Goal: Task Accomplishment & Management: Use online tool/utility

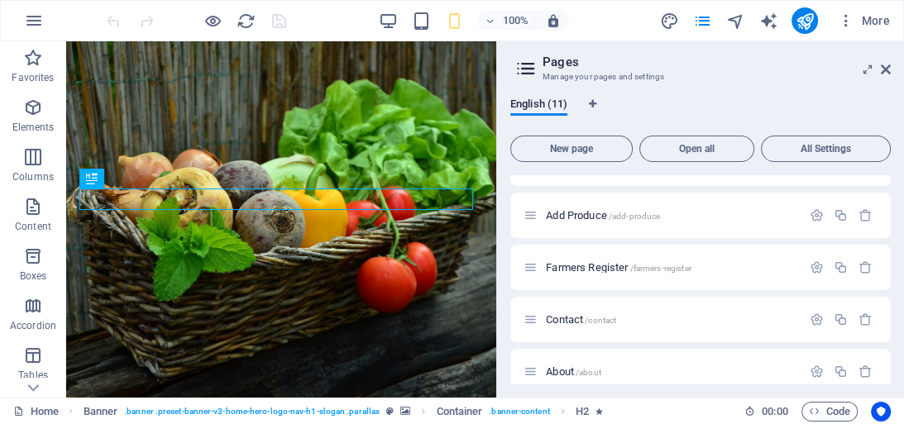
scroll to position [117, 0]
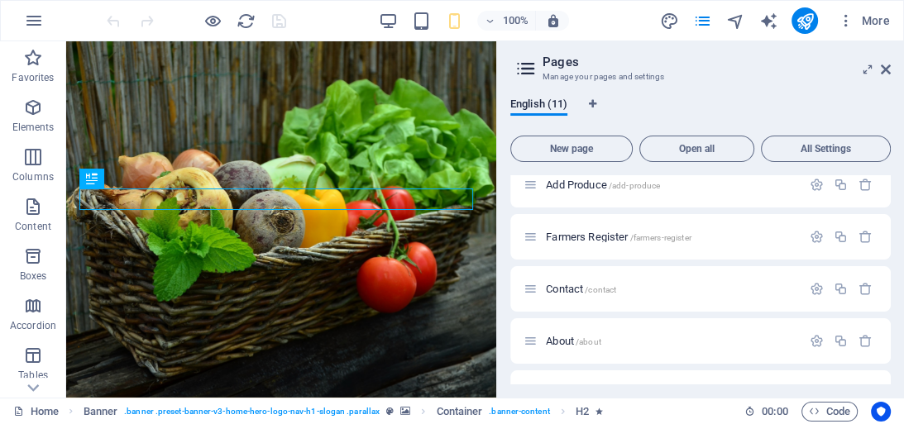
drag, startPoint x: 890, startPoint y: 232, endPoint x: 890, endPoint y: 276, distance: 43.8
drag, startPoint x: 890, startPoint y: 276, endPoint x: 899, endPoint y: 314, distance: 39.1
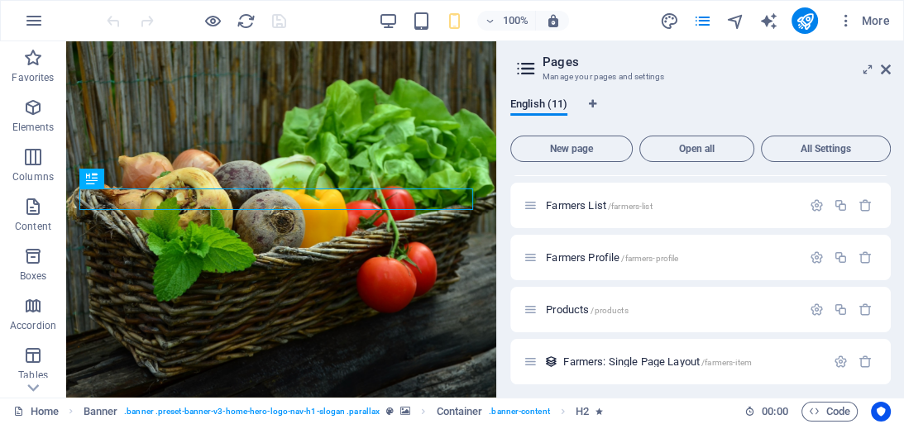
scroll to position [313, 0]
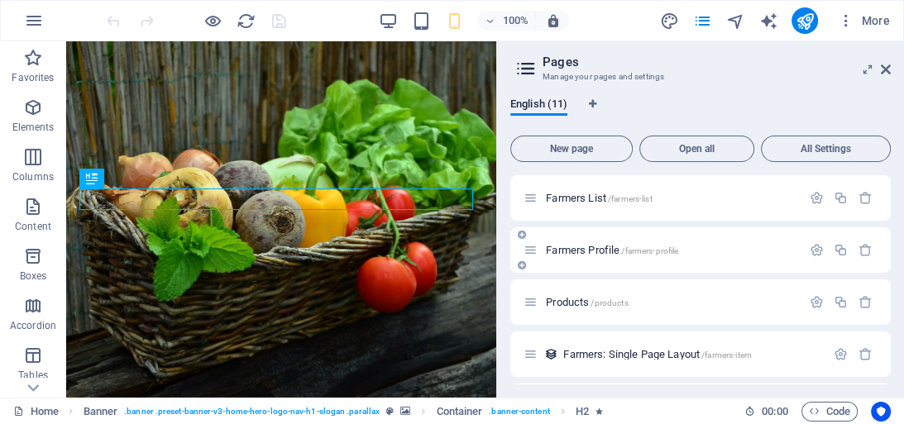
click at [643, 248] on span "/farmers-profile" at bounding box center [649, 250] width 57 height 9
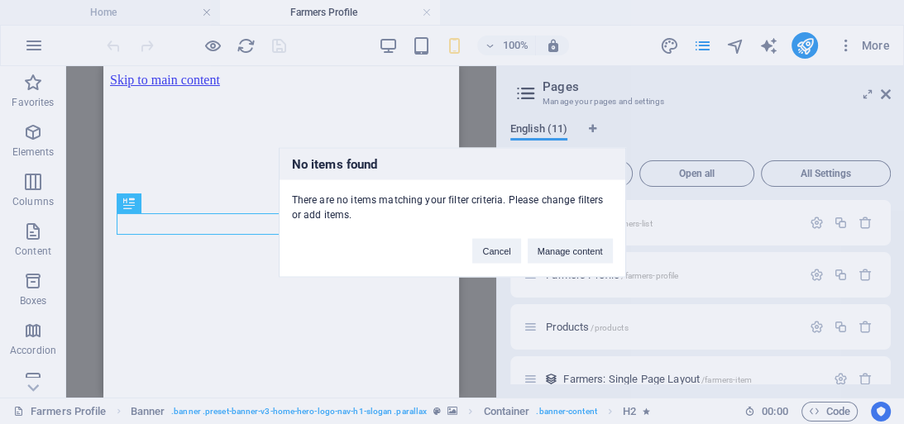
scroll to position [0, 0]
click at [561, 251] on button "Manage content" at bounding box center [569, 250] width 85 height 25
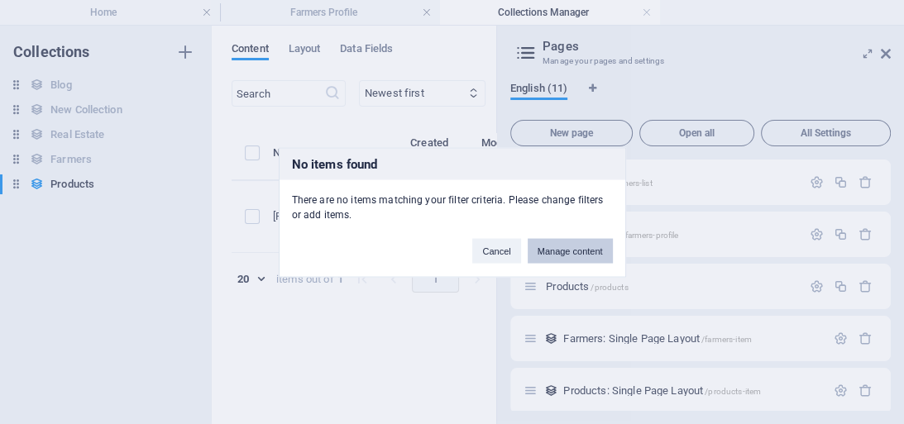
click at [556, 251] on button "Manage content" at bounding box center [569, 250] width 85 height 25
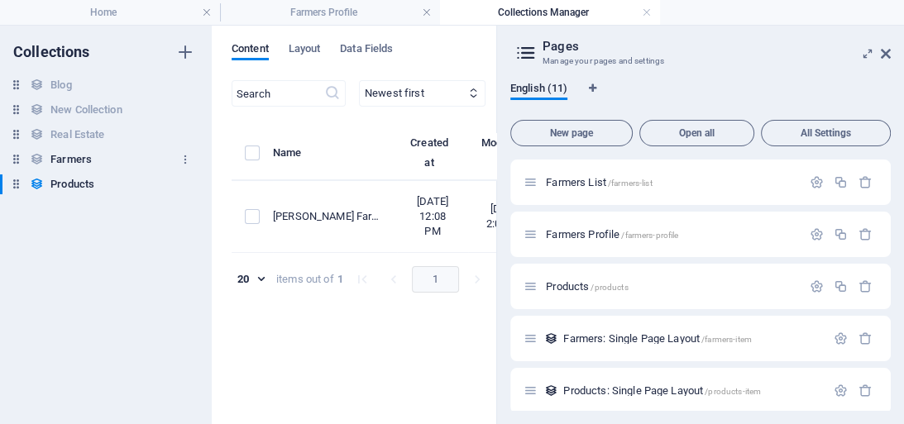
click at [88, 159] on h6 "Farmers" at bounding box center [70, 160] width 41 height 20
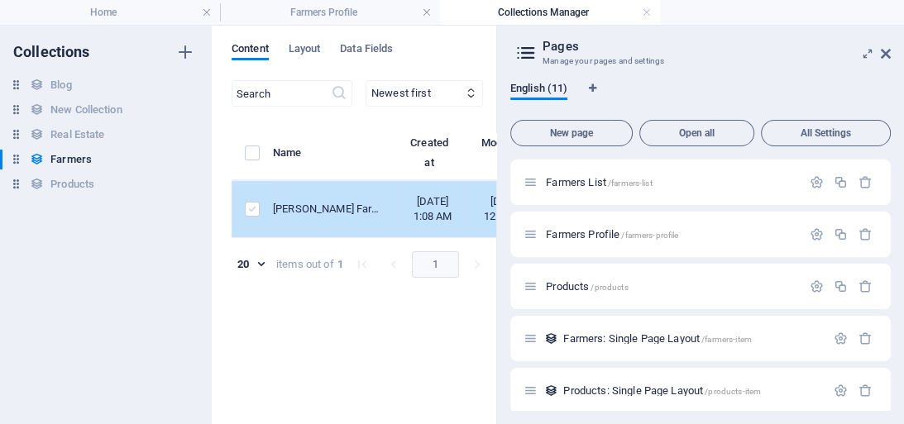
click at [251, 217] on label "items list" at bounding box center [252, 209] width 15 height 15
click at [0, 0] on input "items list" at bounding box center [0, 0] width 0 height 0
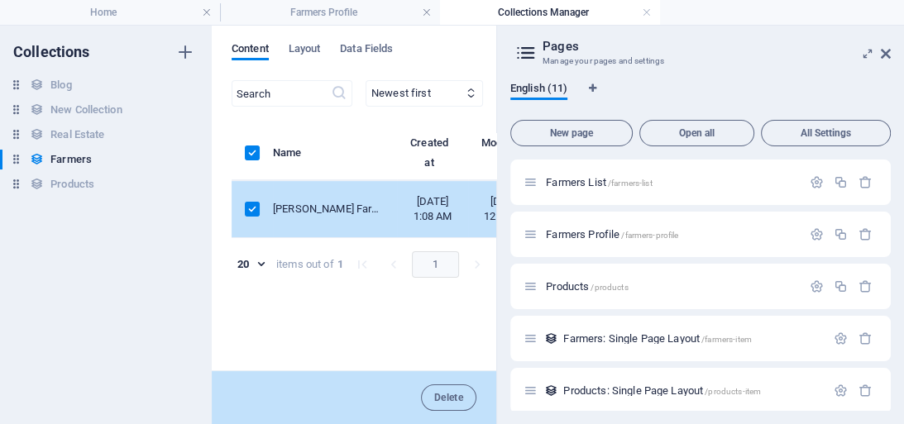
scroll to position [321, 0]
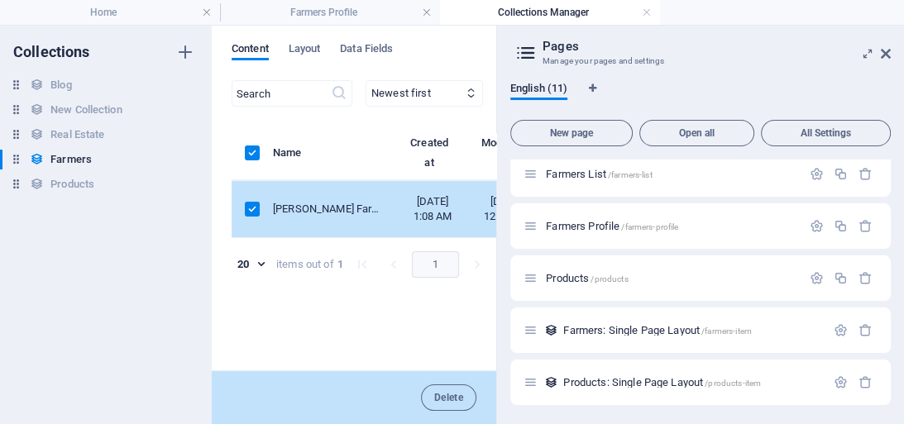
click at [250, 212] on label "items list" at bounding box center [252, 209] width 15 height 15
click at [0, 0] on input "items list" at bounding box center [0, 0] width 0 height 0
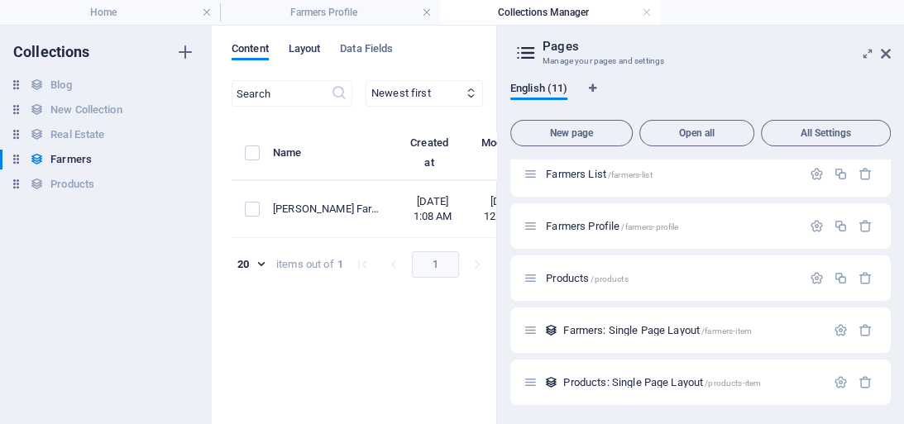
click at [313, 49] on span "Layout" at bounding box center [305, 50] width 32 height 23
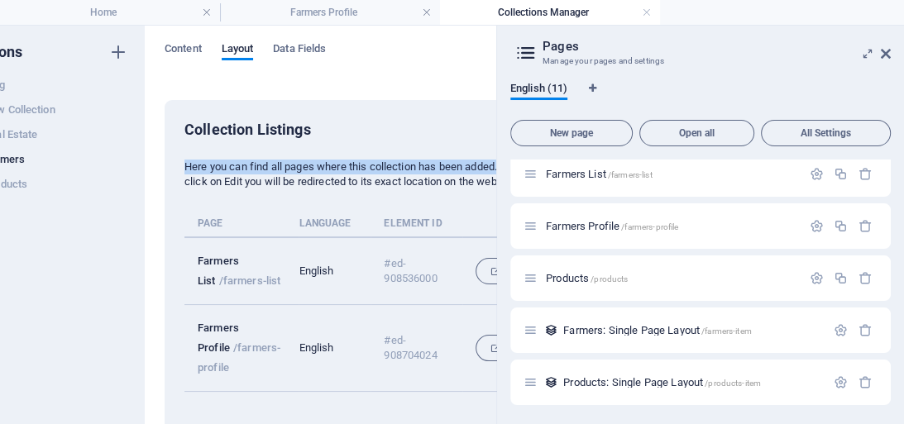
scroll to position [0, 172]
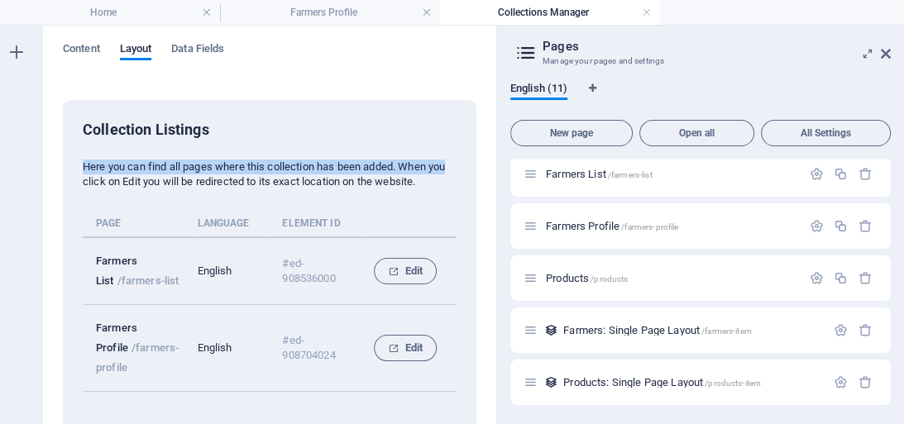
drag, startPoint x: 492, startPoint y: 89, endPoint x: 489, endPoint y: 172, distance: 82.7
click at [489, 172] on div "Content Layout Data Fields Collection Listings Here you can find all pages wher…" at bounding box center [269, 225] width 453 height 398
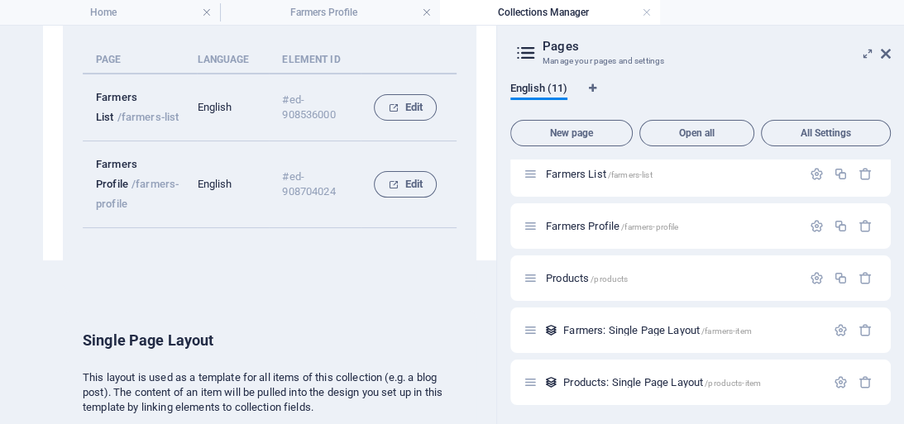
scroll to position [188, 172]
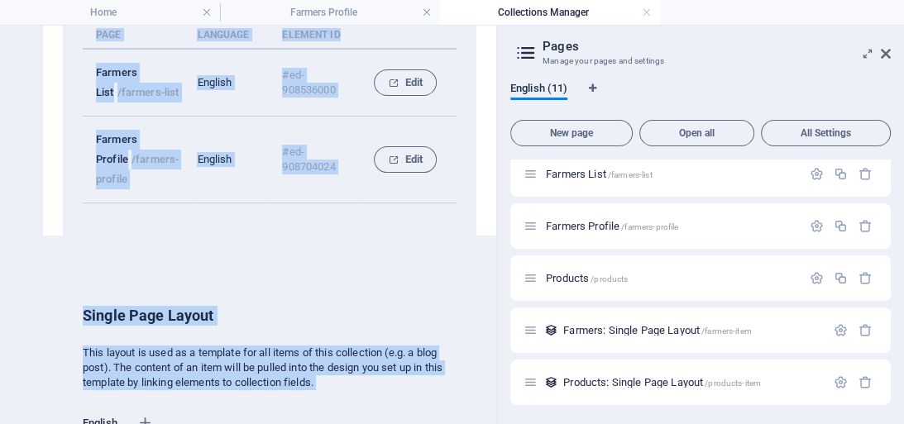
drag, startPoint x: 489, startPoint y: 270, endPoint x: 499, endPoint y: 341, distance: 71.7
click at [499, 341] on div "Home Farmers Profile Collections Manager Favorites Elements Columns Content Box…" at bounding box center [452, 224] width 904 height 399
click at [432, 308] on div "Single Page Layout" at bounding box center [270, 316] width 374 height 20
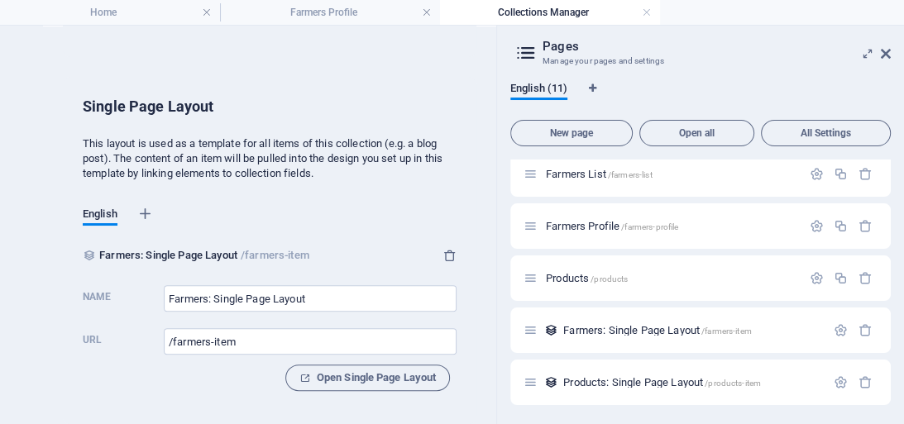
scroll to position [407, 172]
click at [142, 206] on icon "button" at bounding box center [145, 214] width 17 height 17
select select "41"
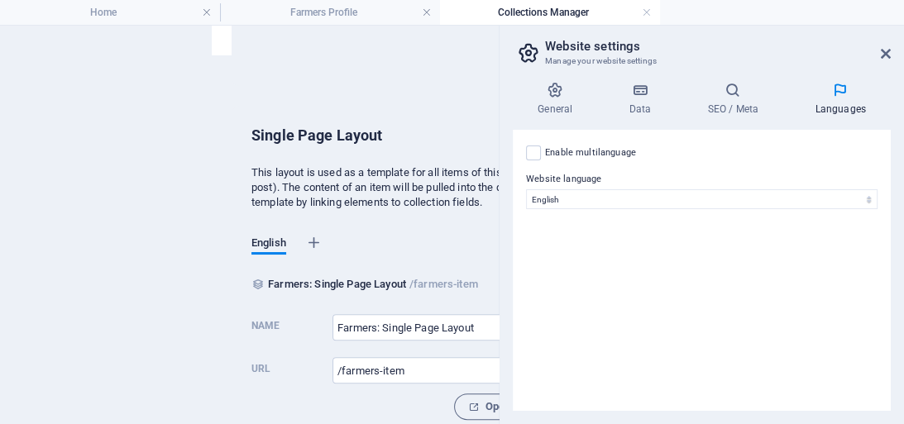
scroll to position [297, 0]
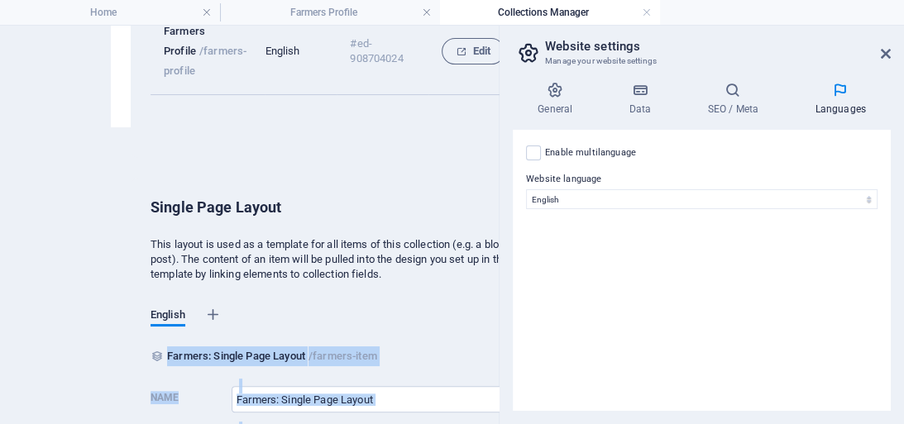
drag, startPoint x: 494, startPoint y: 283, endPoint x: 516, endPoint y: 165, distance: 120.2
click at [516, 165] on div "Home Farmers Profile Collections Manager Favorites Elements Columns Content Box…" at bounding box center [452, 224] width 904 height 399
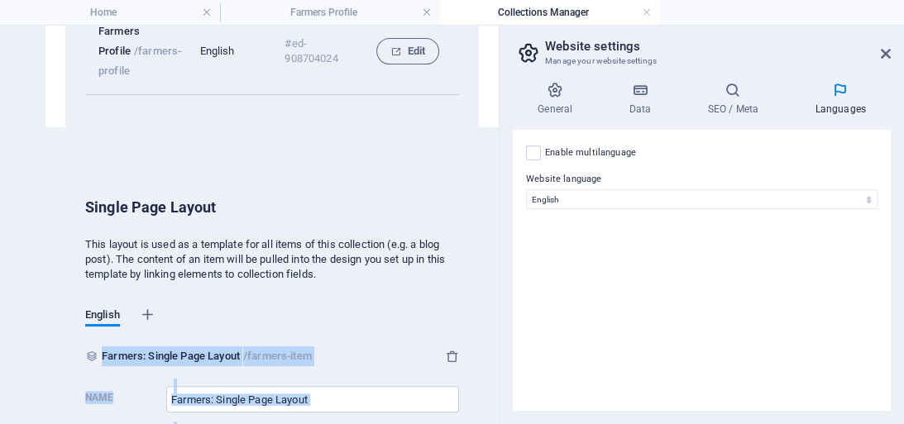
click at [516, 165] on div "Enable multilanguage To disable multilanguage delete all languages until only o…" at bounding box center [702, 270] width 378 height 281
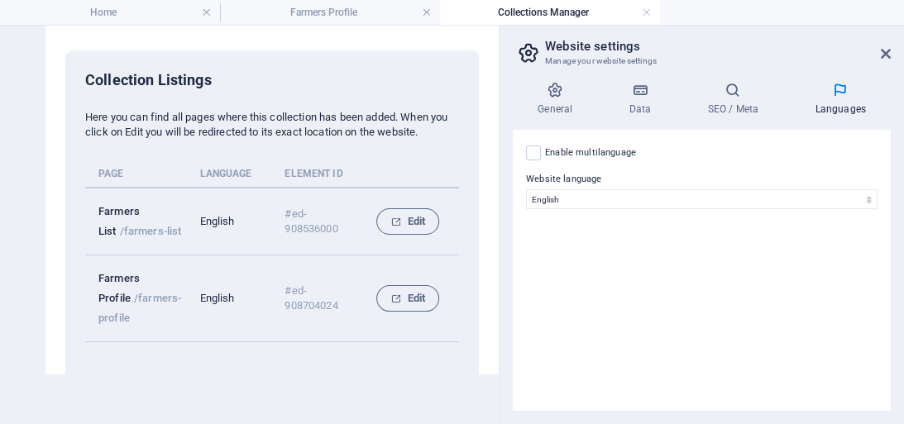
scroll to position [0, 169]
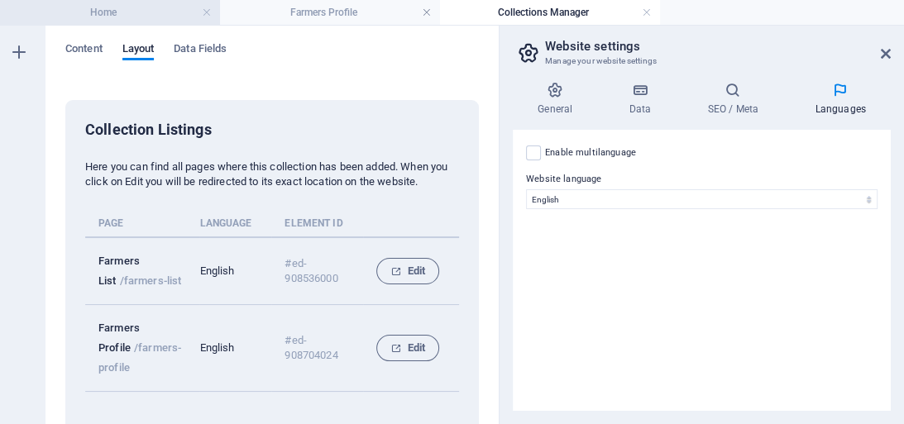
click at [133, 10] on h4 "Home" at bounding box center [110, 12] width 220 height 18
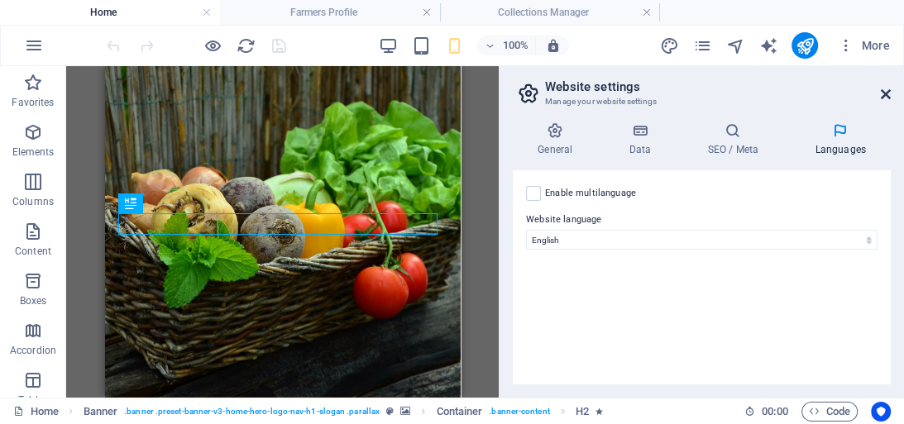
click at [888, 96] on icon at bounding box center [885, 94] width 10 height 13
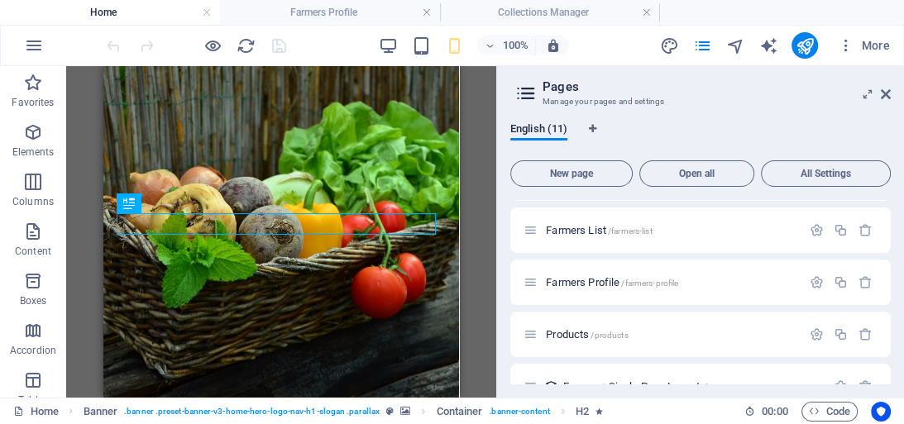
scroll to position [298, 0]
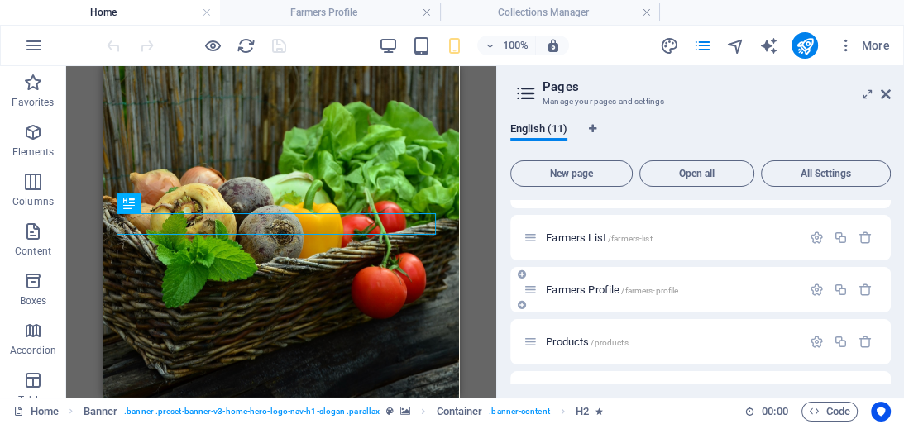
click at [599, 288] on span "Farmers Profile /farmers-profile" at bounding box center [612, 290] width 132 height 12
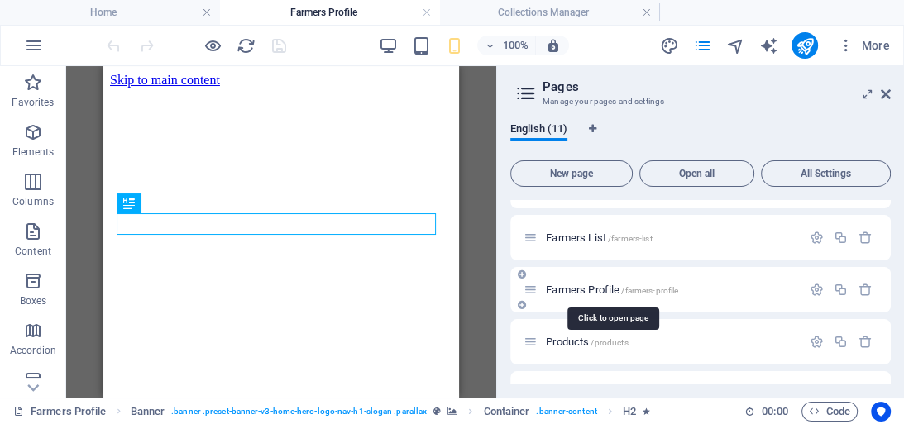
click at [599, 288] on span "Farmers Profile /farmers-profile" at bounding box center [612, 290] width 132 height 12
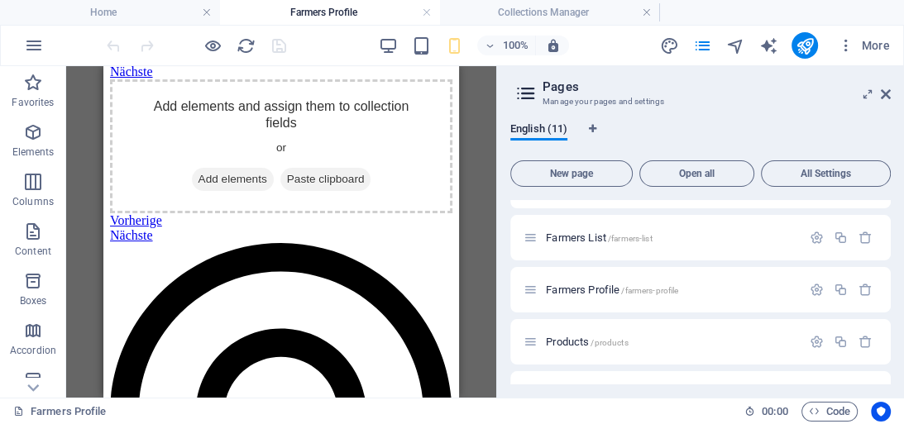
scroll to position [0, 0]
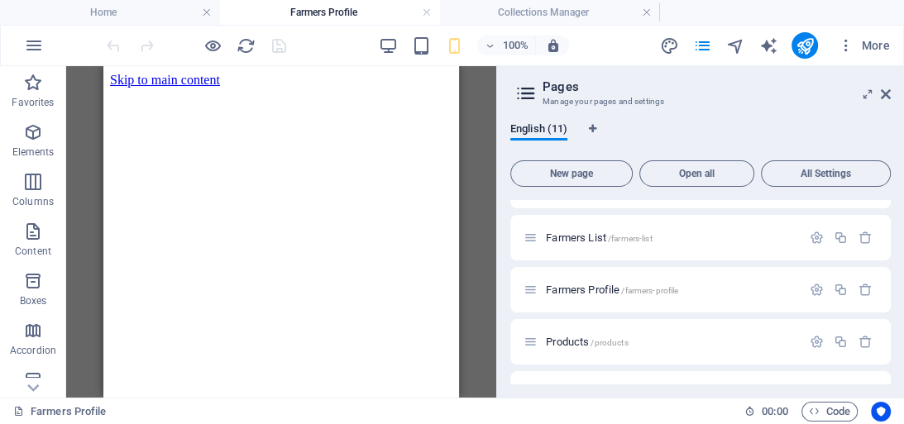
drag, startPoint x: 453, startPoint y: 276, endPoint x: 577, endPoint y: 169, distance: 164.1
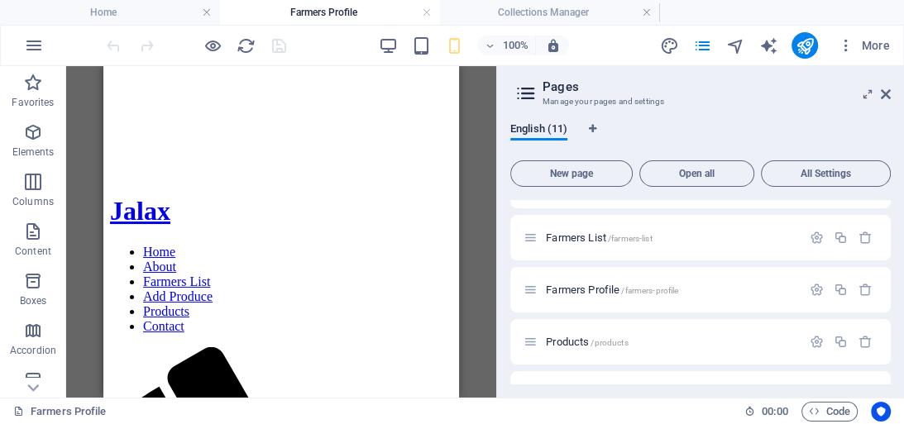
scroll to position [175, 0]
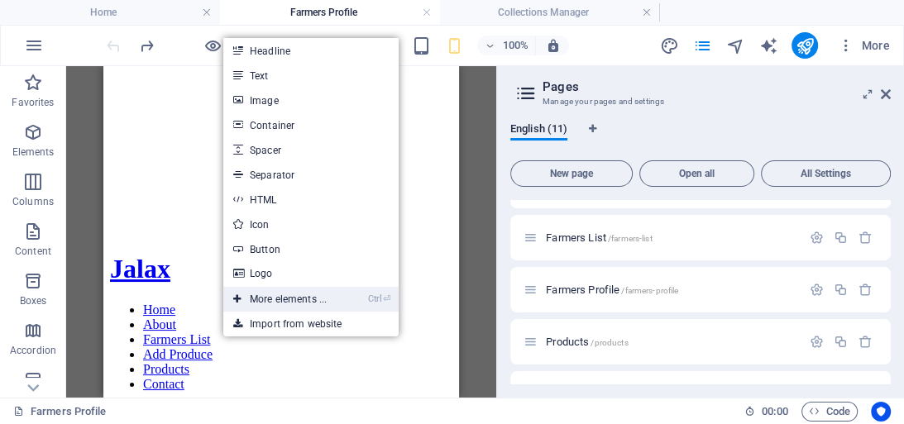
click at [303, 294] on link "Ctrl ⏎ More elements ..." at bounding box center [279, 299] width 113 height 25
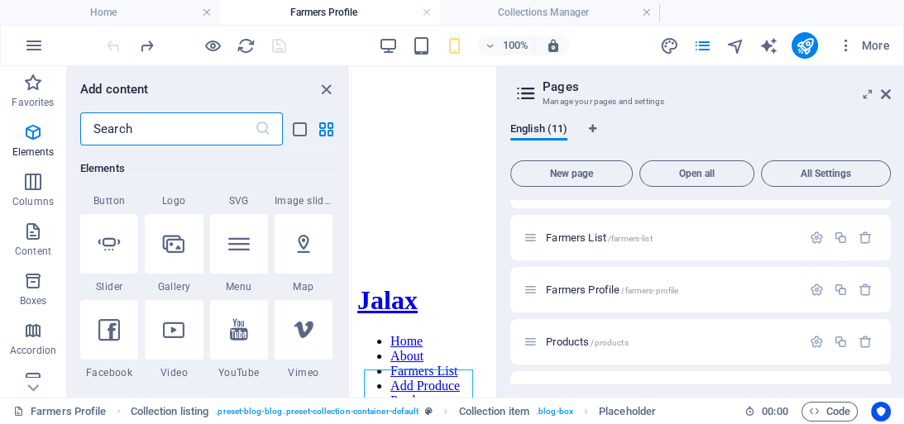
scroll to position [321, 0]
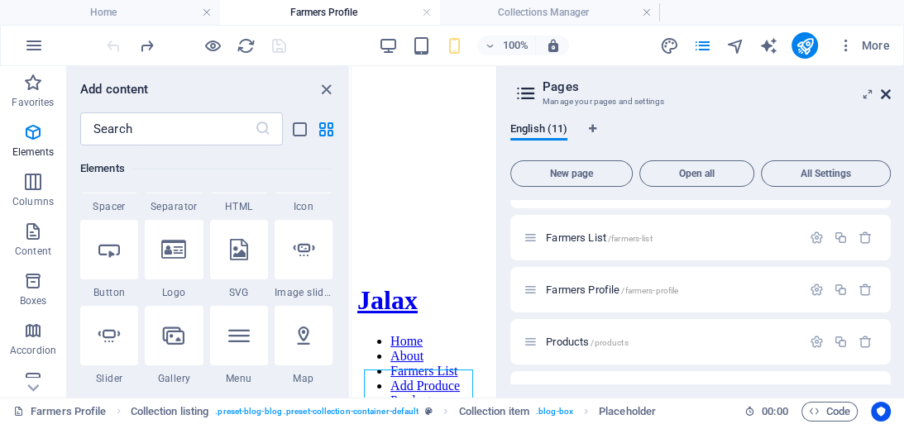
click at [888, 93] on icon at bounding box center [885, 94] width 10 height 13
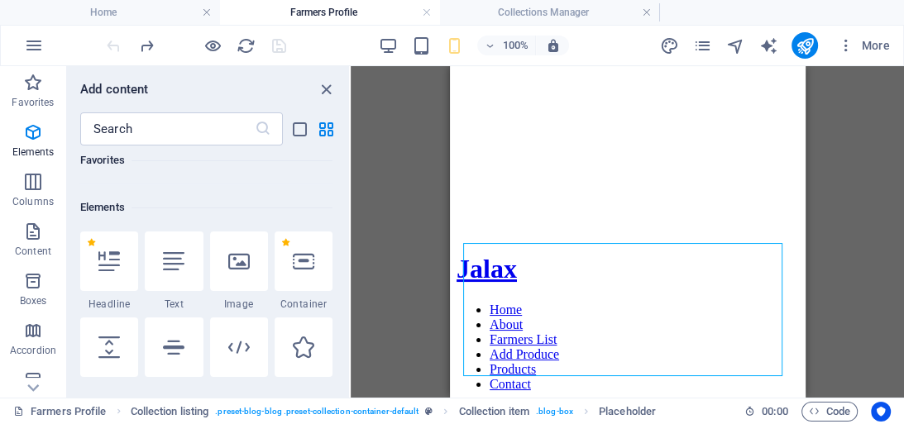
scroll to position [184, 0]
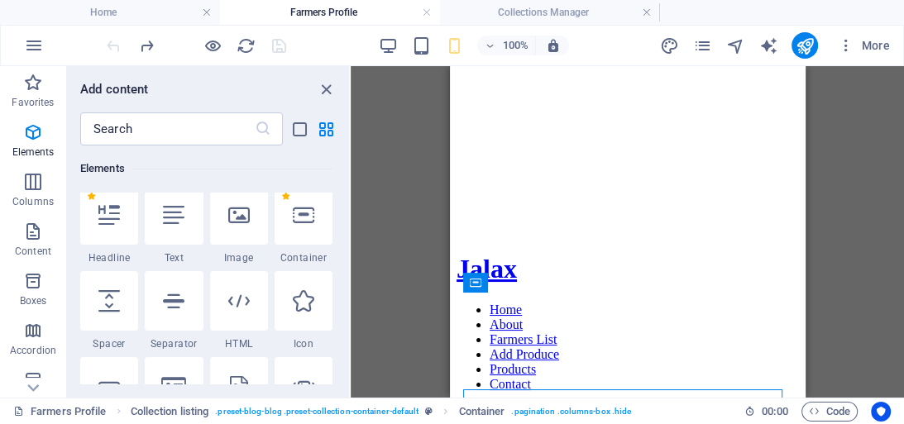
click at [297, 169] on h6 "Elements" at bounding box center [206, 169] width 252 height 20
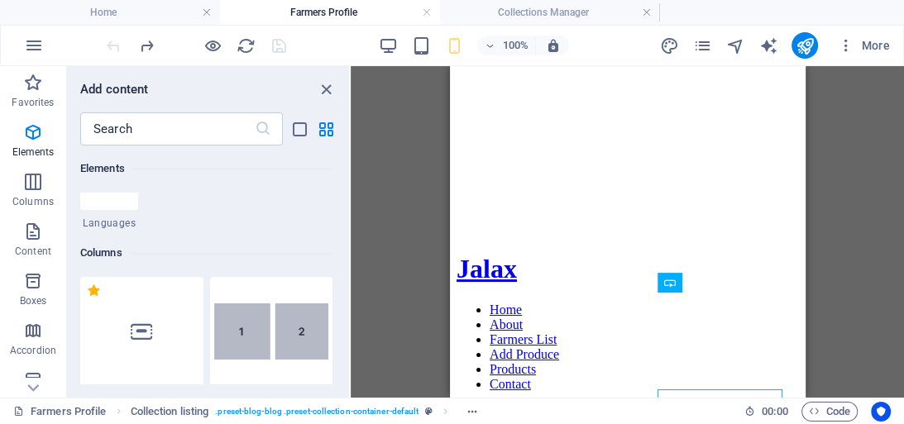
scroll to position [825, 0]
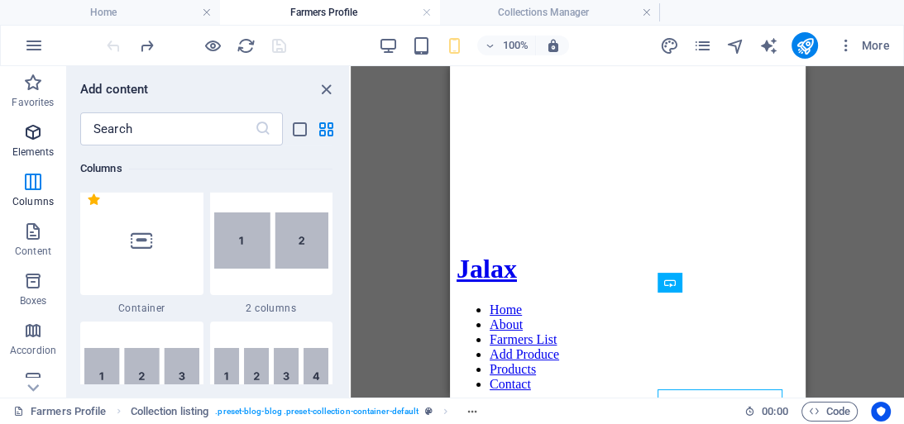
click at [32, 136] on icon "button" at bounding box center [33, 132] width 20 height 20
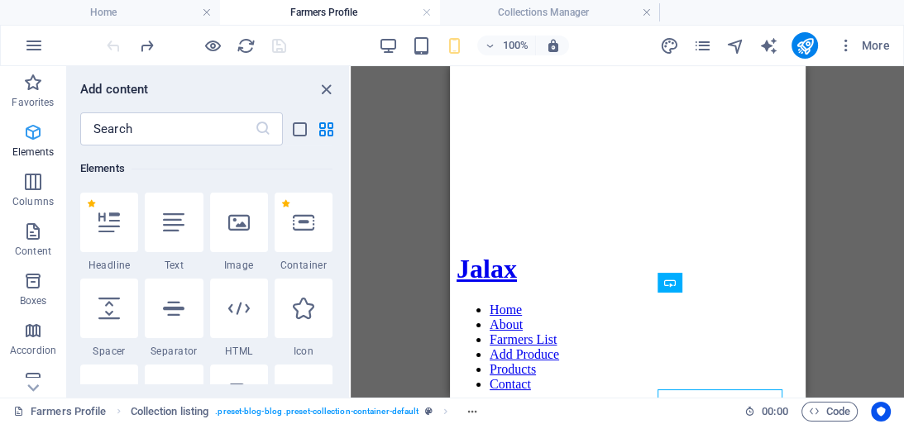
scroll to position [176, 0]
click at [299, 230] on icon at bounding box center [303, 222] width 21 height 21
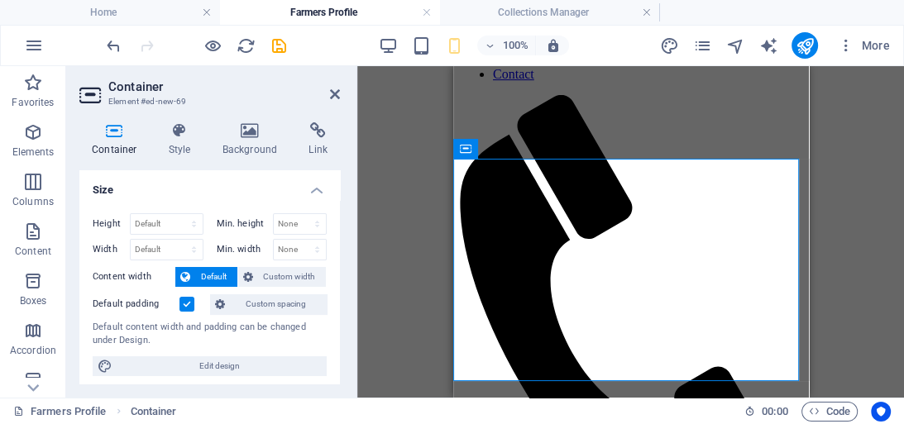
scroll to position [493, 0]
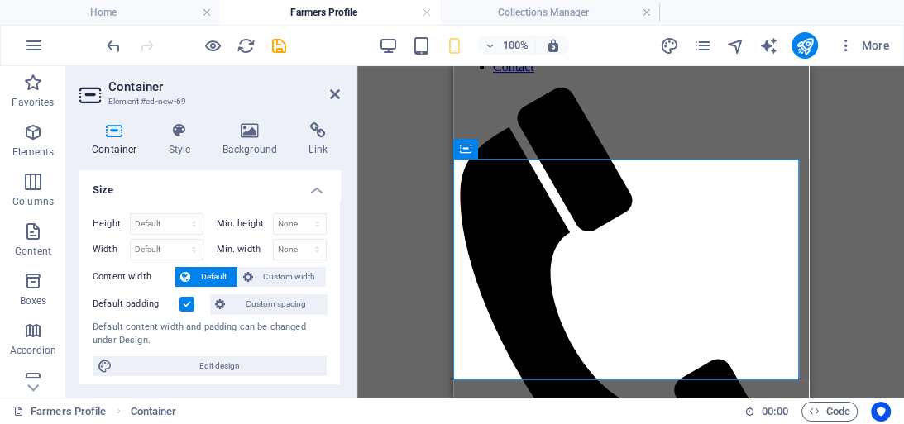
click at [338, 221] on div "Container Style Background Link Size Height Default px rem % vh vw Min. height …" at bounding box center [209, 253] width 287 height 289
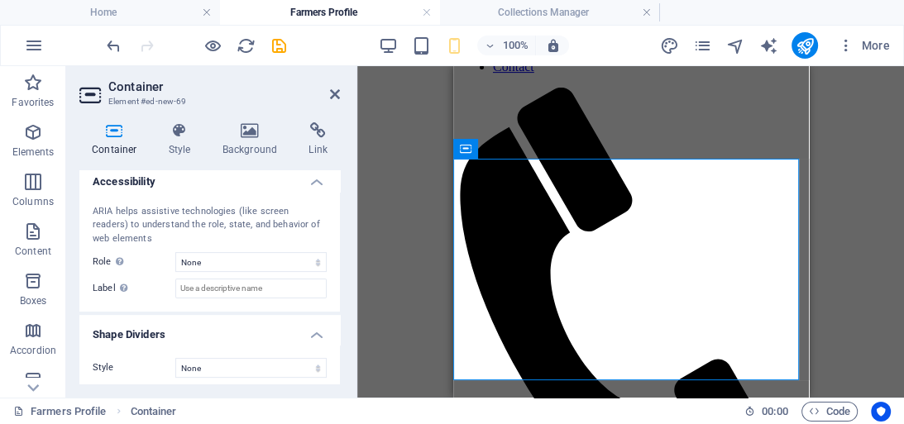
scroll to position [426, 0]
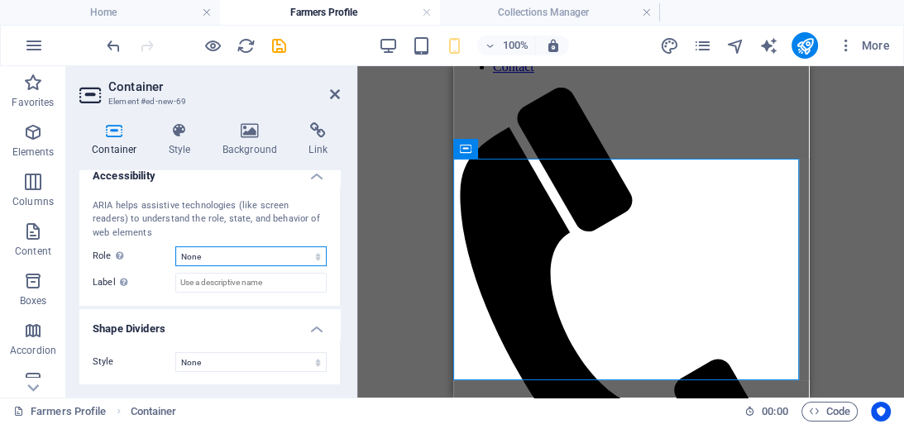
click at [268, 258] on select "None Alert Article Banner Comment Complementary Dialog Footer Header Marquee Pr…" at bounding box center [250, 256] width 151 height 20
click at [188, 146] on h4 "Style" at bounding box center [183, 139] width 54 height 35
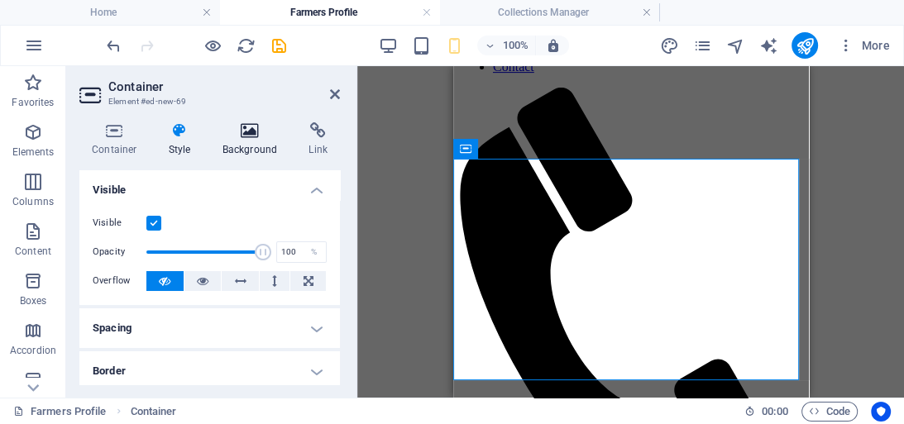
click at [248, 139] on h4 "Background" at bounding box center [253, 139] width 87 height 35
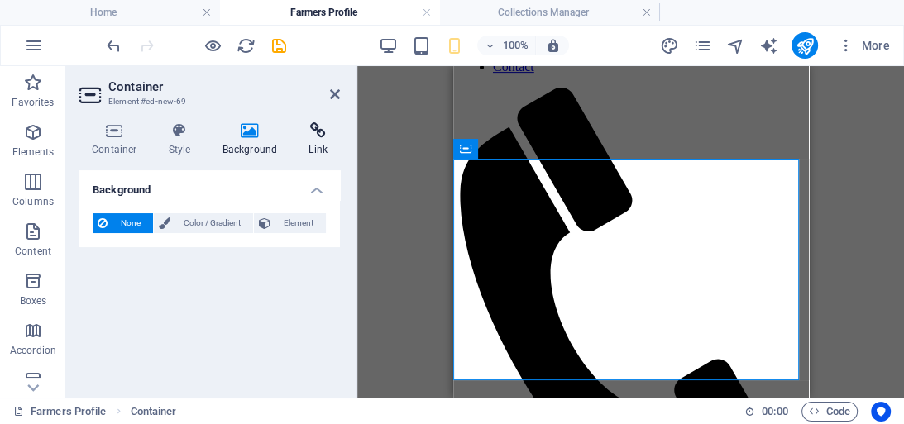
click at [308, 135] on icon at bounding box center [318, 130] width 44 height 17
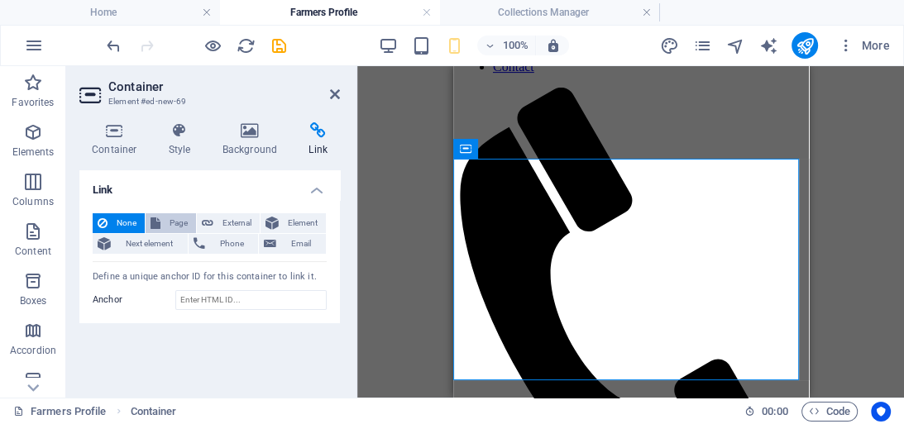
click at [177, 222] on span "Page" at bounding box center [178, 223] width 26 height 20
select select
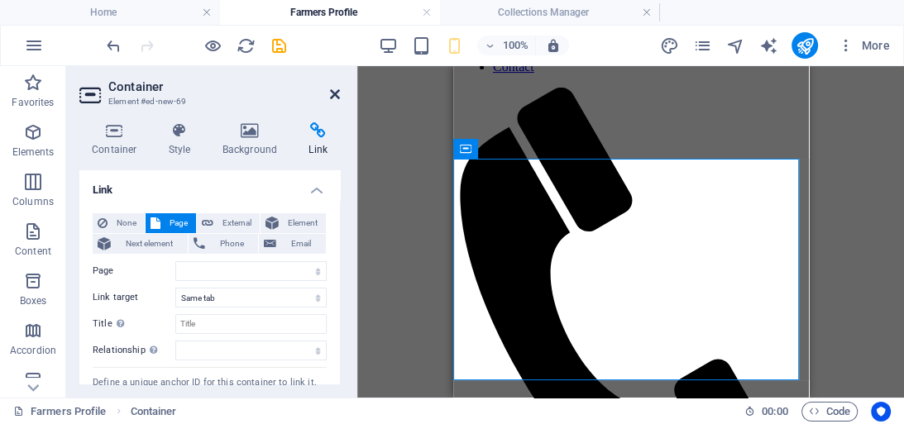
click at [336, 88] on icon at bounding box center [335, 94] width 10 height 13
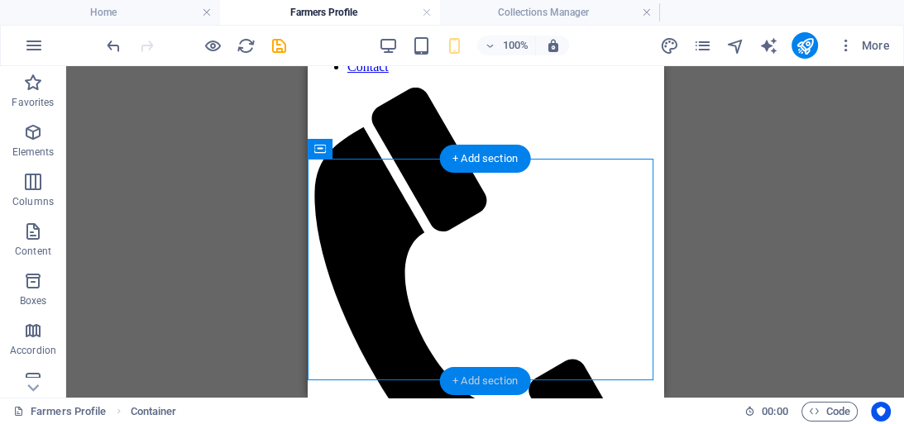
click at [461, 378] on div "+ Add section" at bounding box center [485, 381] width 92 height 28
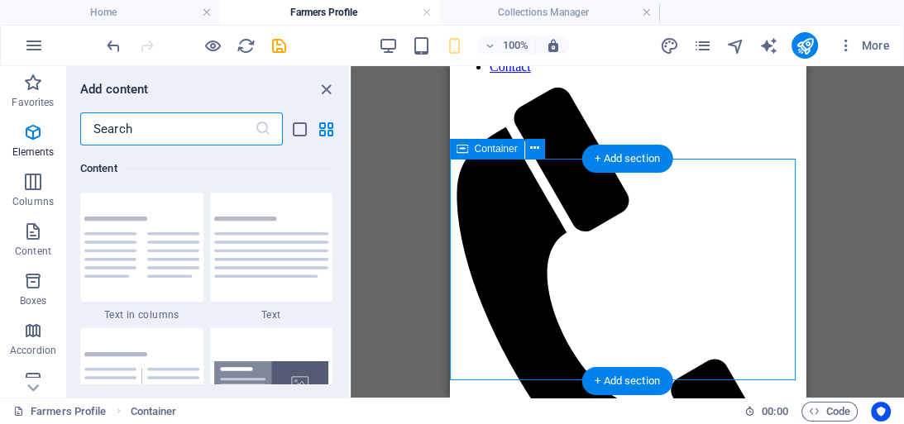
scroll to position [2893, 0]
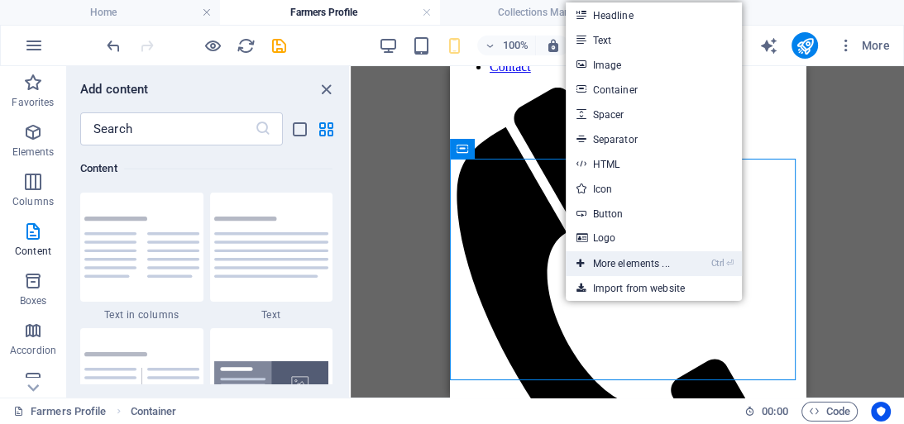
click at [639, 260] on link "Ctrl ⏎ More elements ..." at bounding box center [621, 263] width 113 height 25
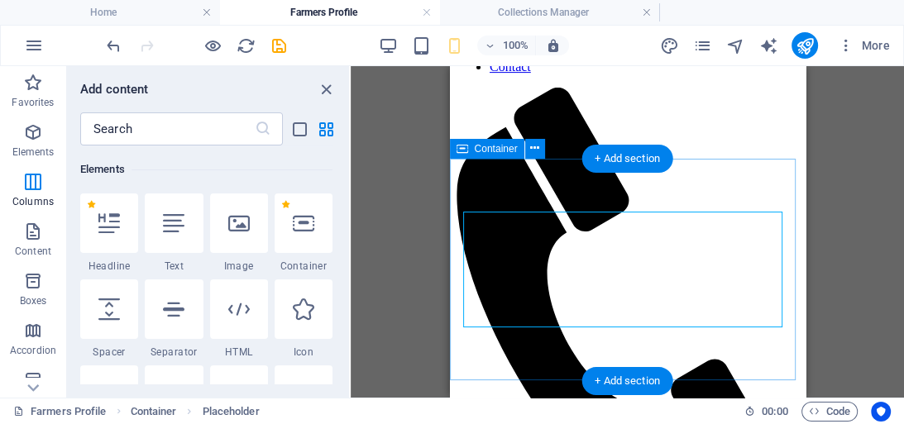
scroll to position [175, 0]
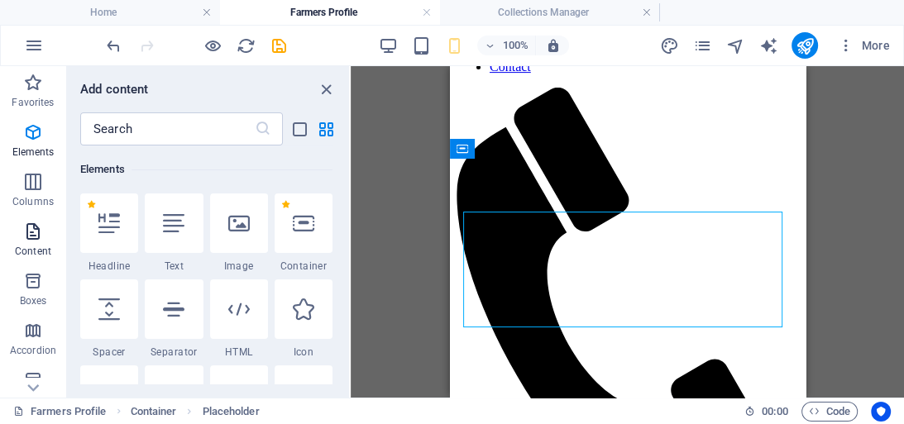
click at [30, 244] on span "Content" at bounding box center [33, 242] width 66 height 40
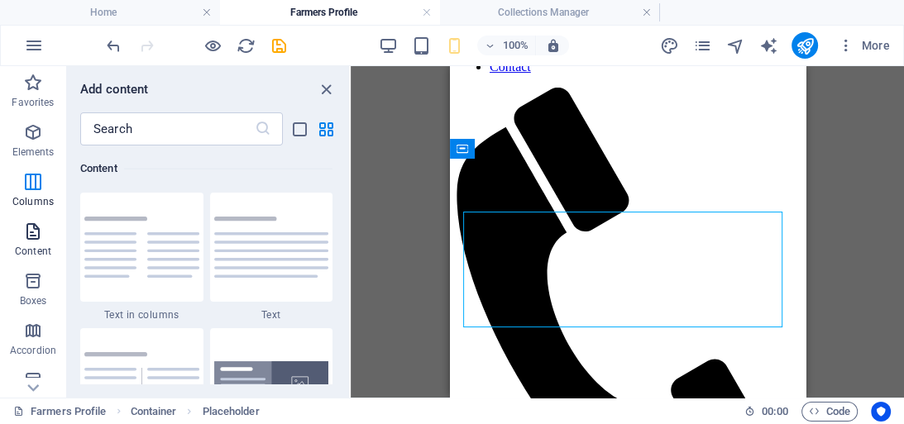
scroll to position [2893, 0]
click at [36, 293] on span "Boxes" at bounding box center [33, 291] width 66 height 40
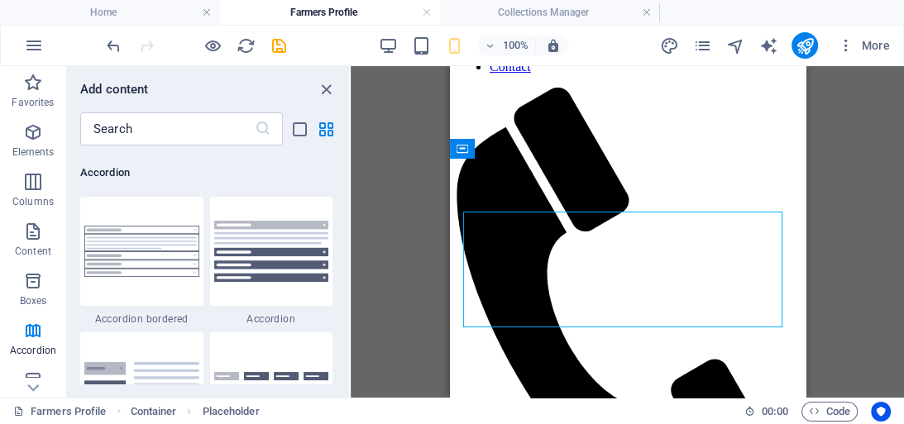
scroll to position [5366, 0]
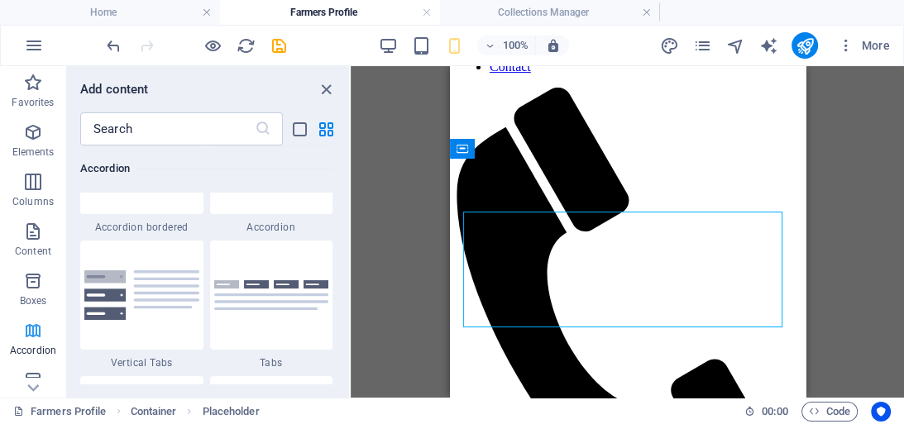
click at [35, 354] on p "Accordion" at bounding box center [33, 350] width 46 height 13
click at [36, 387] on icon at bounding box center [33, 387] width 12 height 7
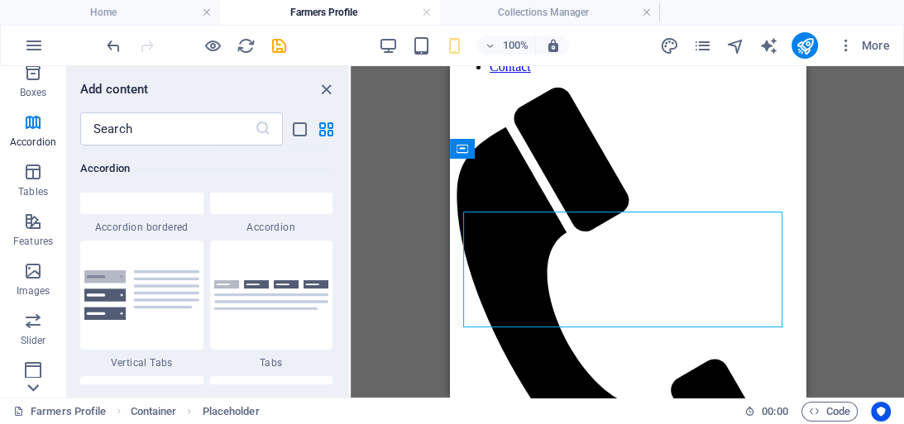
scroll to position [331, 0]
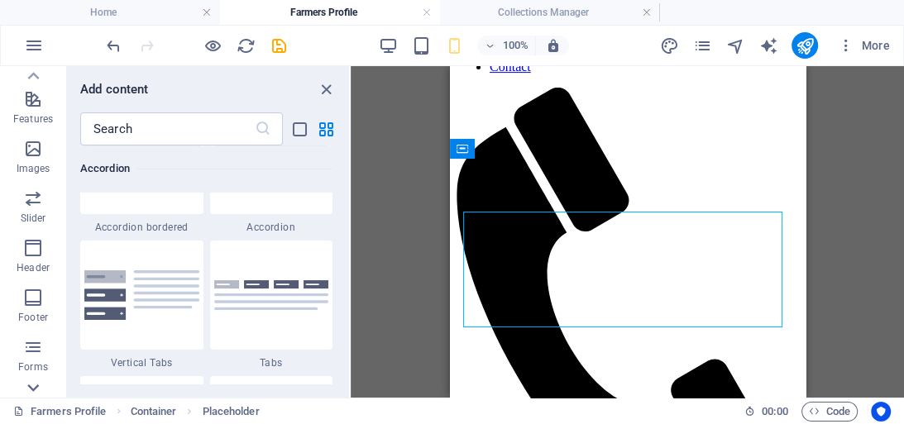
click at [36, 387] on icon at bounding box center [33, 387] width 12 height 7
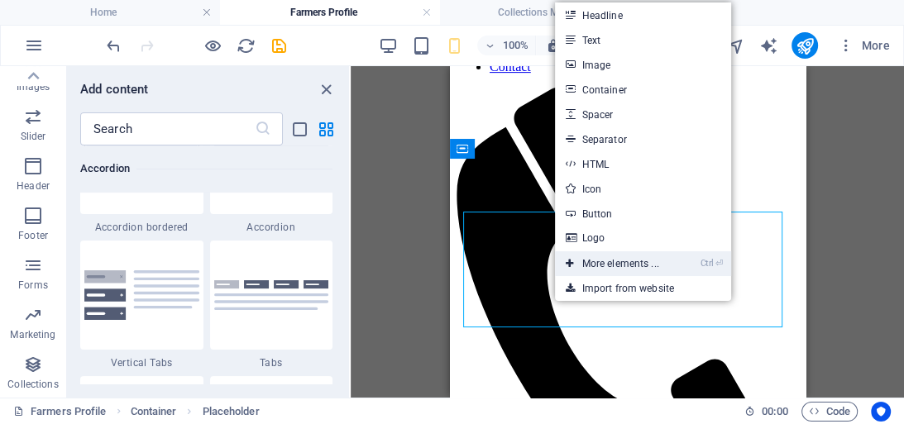
click at [625, 258] on link "Ctrl ⏎ More elements ..." at bounding box center [611, 263] width 113 height 25
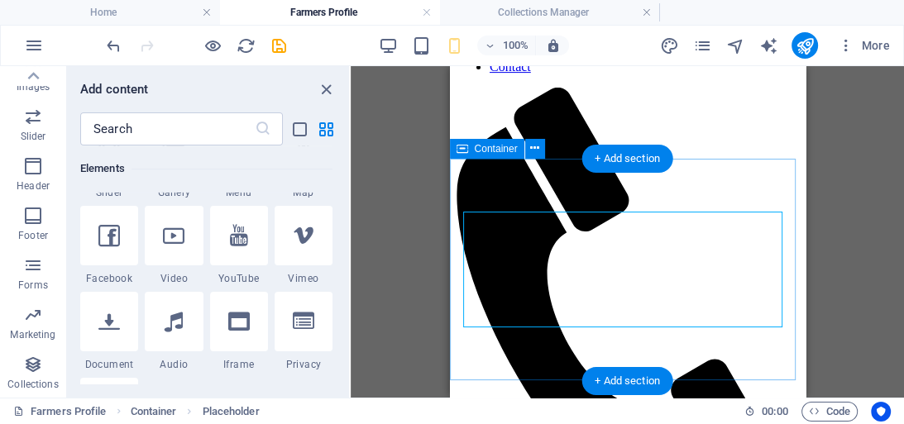
scroll to position [176, 0]
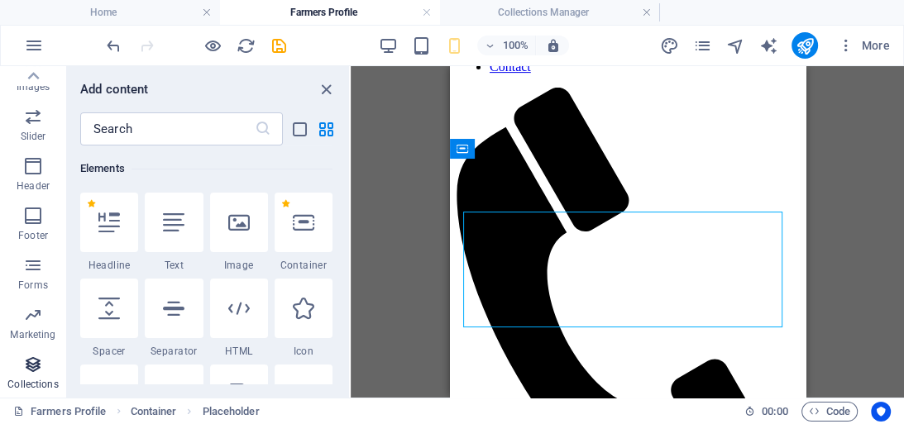
click at [36, 364] on icon "button" at bounding box center [33, 365] width 20 height 20
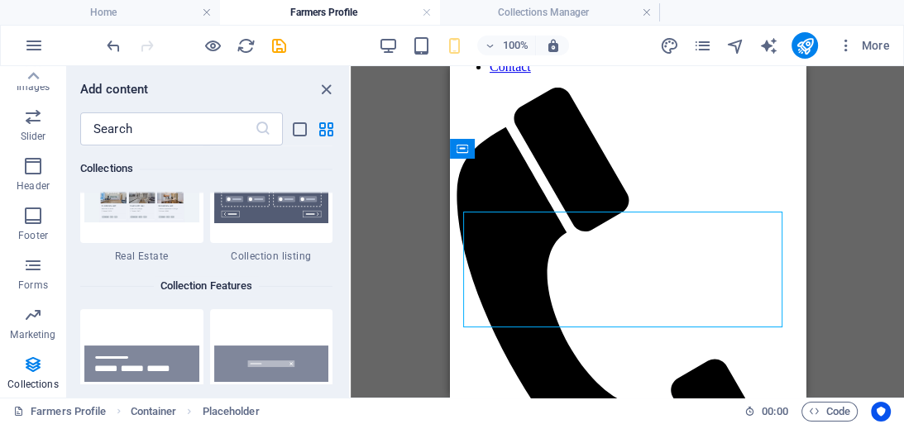
scroll to position [15548, 0]
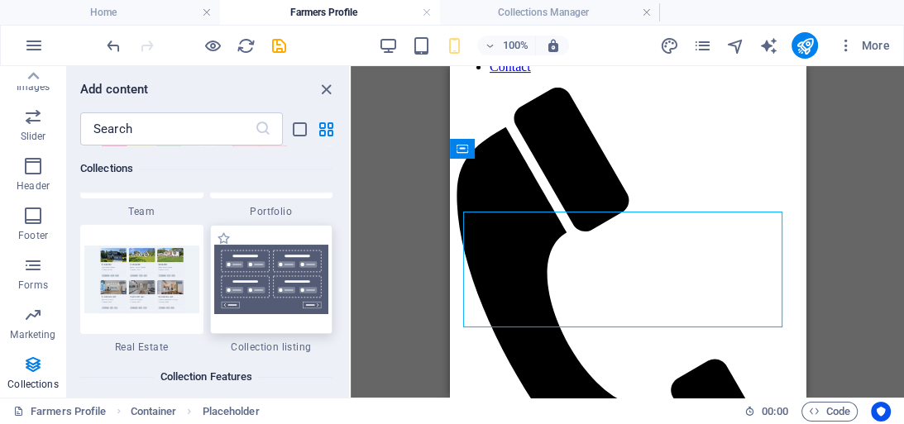
click at [286, 294] on img at bounding box center [271, 279] width 115 height 69
select select
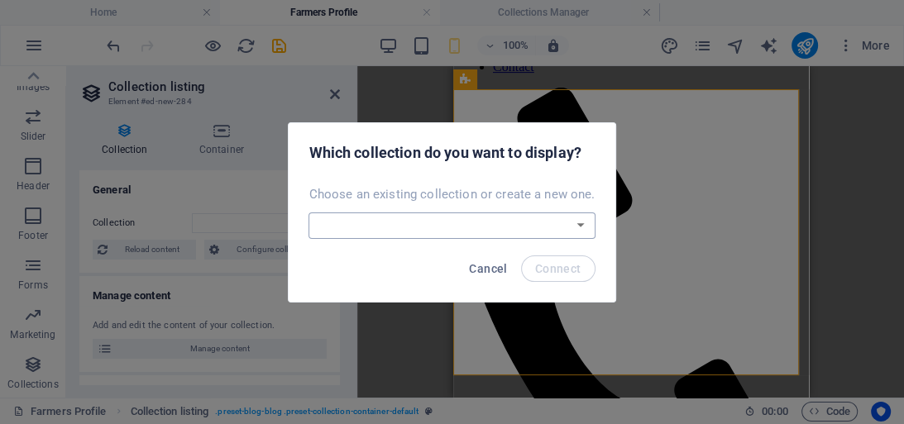
scroll to position [785, 0]
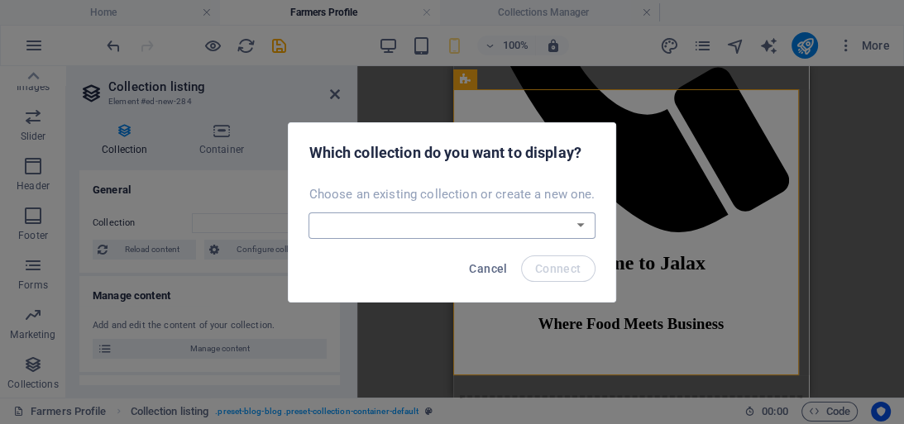
click at [552, 223] on select "Blog Farmers New Collection Products Real Estate Create a new collection" at bounding box center [451, 225] width 286 height 26
select select "68b9681a4174668f520ac11e"
click at [310, 212] on select "Blog Farmers New Collection Products Real Estate Create a new collection" at bounding box center [451, 225] width 286 height 26
click at [570, 269] on span "Connect" at bounding box center [558, 268] width 46 height 13
select select "68b9681a4174668f520ac11e"
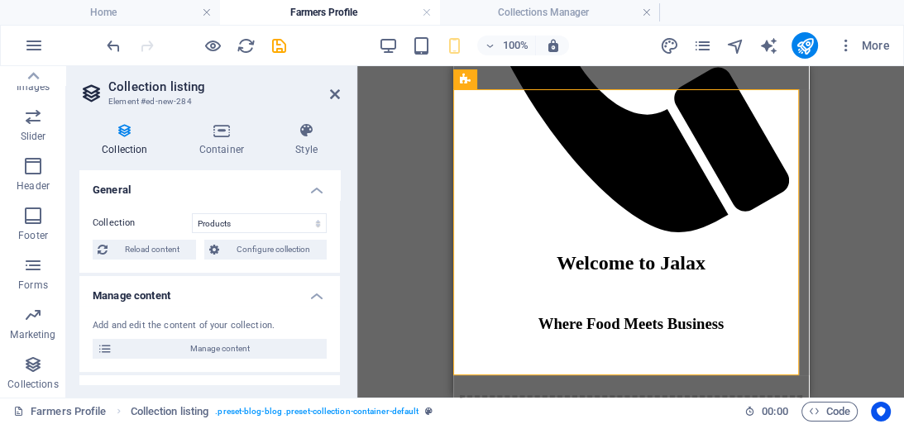
select select "createdAt_DESC"
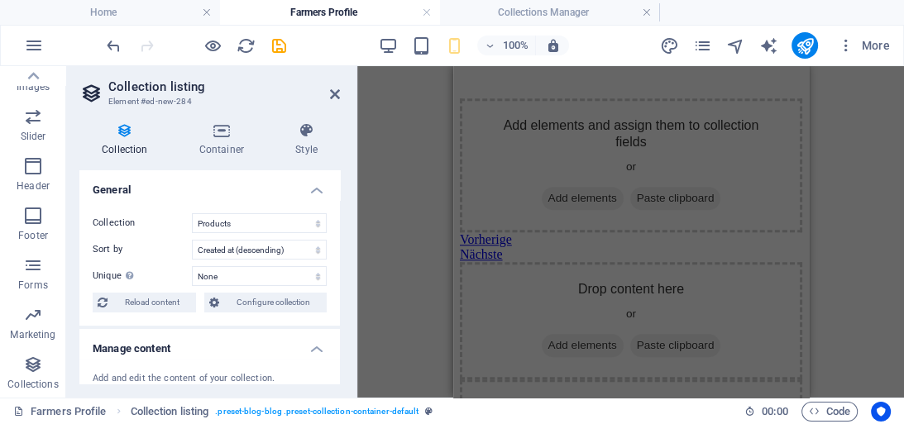
scroll to position [1104, 0]
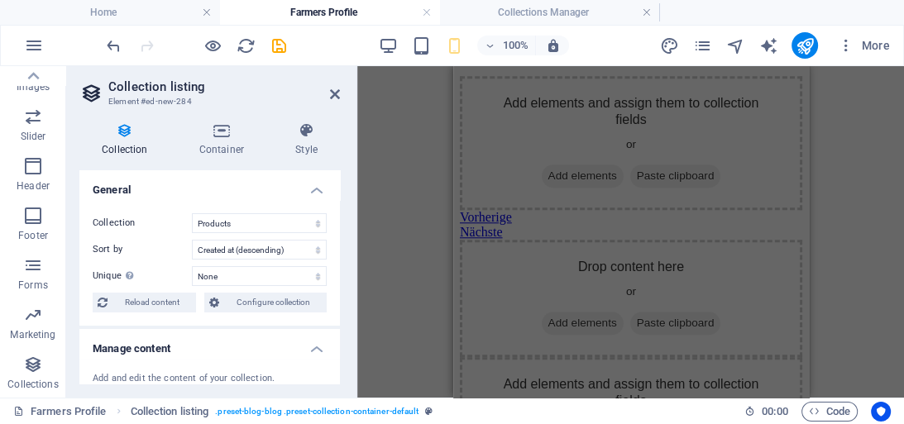
drag, startPoint x: 1261, startPoint y: 334, endPoint x: 802, endPoint y: 243, distance: 467.8
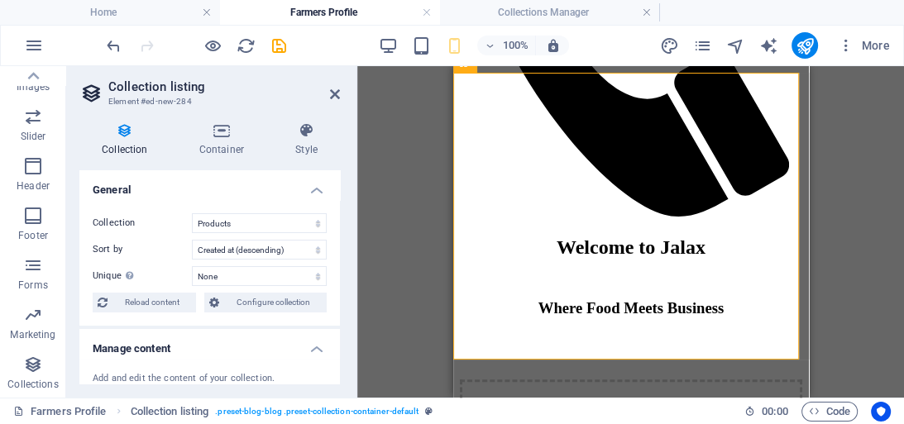
scroll to position [705, 0]
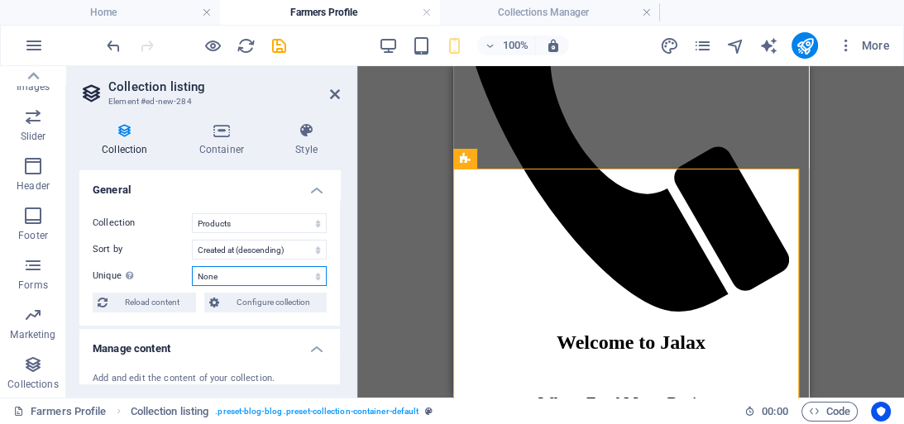
click at [261, 273] on select "None Product Name Farmer Price Slug Category Location Phone Profile Image Farme…" at bounding box center [259, 276] width 135 height 20
select select "columns.farmer1"
click at [192, 266] on select "None Product Name Farmer Price Slug Category Location Phone Profile Image Farme…" at bounding box center [259, 276] width 135 height 20
select select "68b9681a4174668f520ac11e"
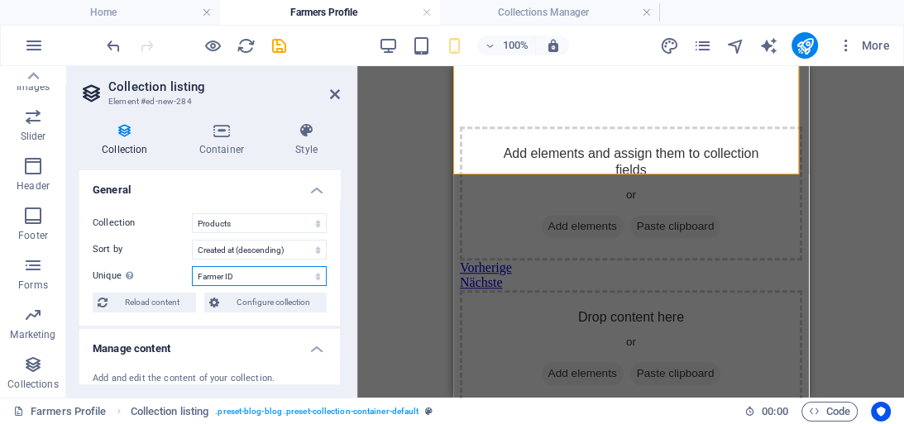
scroll to position [846, 0]
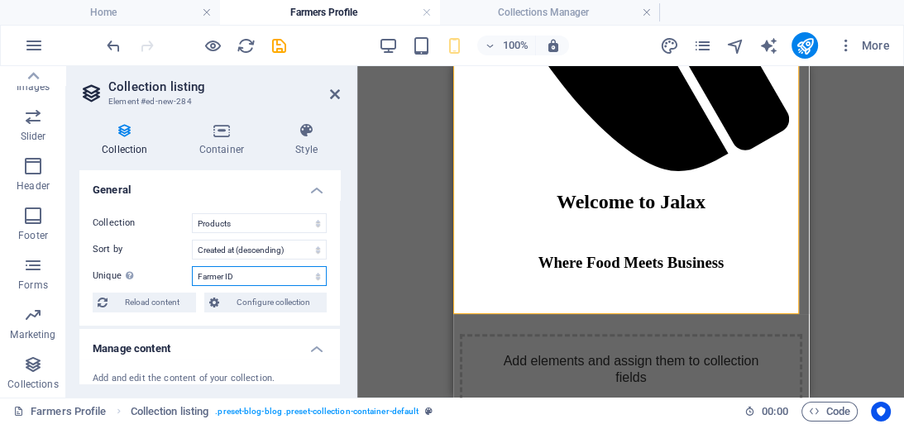
drag, startPoint x: 802, startPoint y: 268, endPoint x: 1264, endPoint y: 298, distance: 463.1
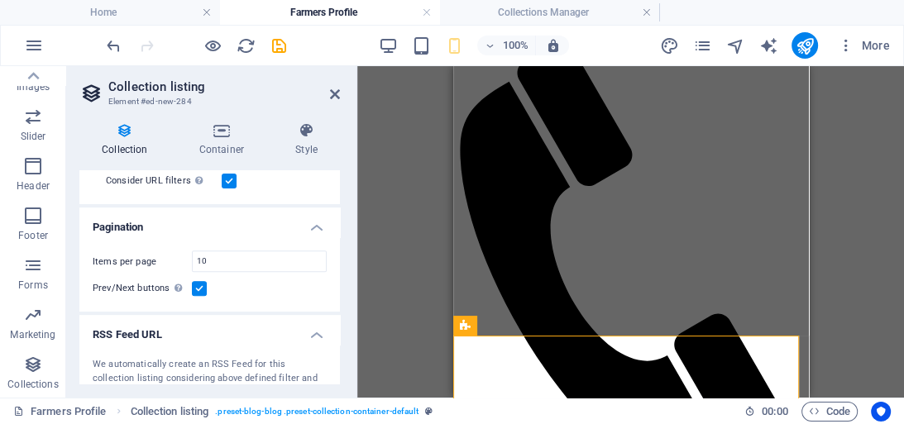
scroll to position [489, 0]
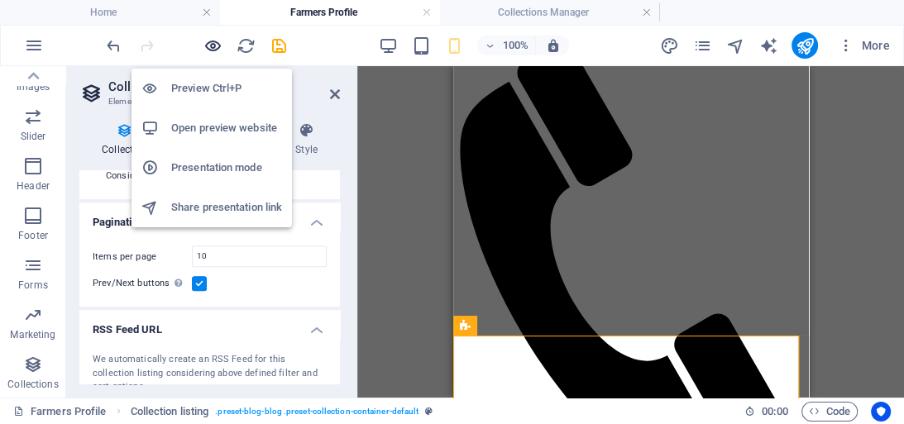
click at [218, 46] on icon "button" at bounding box center [212, 45] width 19 height 19
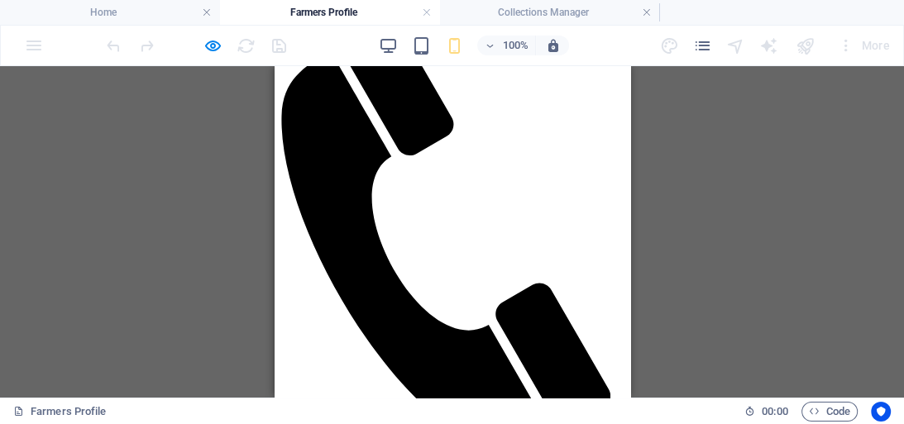
scroll to position [579, 0]
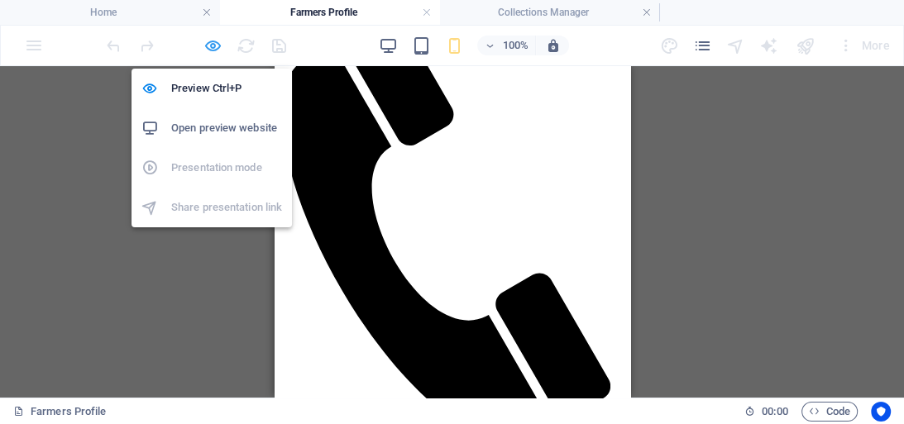
click at [214, 48] on icon "button" at bounding box center [212, 45] width 19 height 19
select select "68b9681a4174668f520ac11e"
select select "createdAt_DESC"
select select "columns.farmer1"
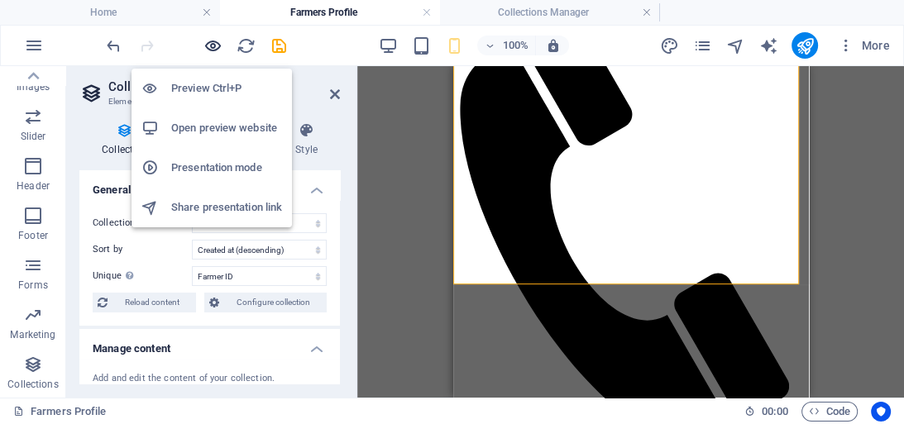
scroll to position [876, 0]
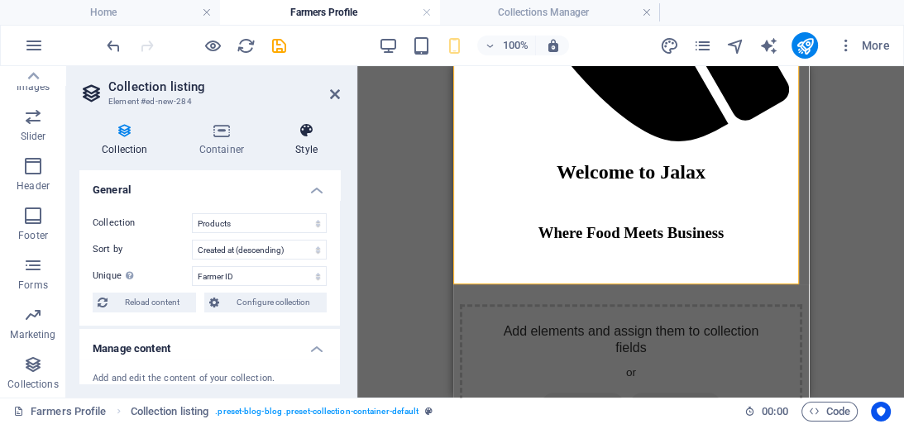
click at [300, 149] on h4 "Style" at bounding box center [306, 139] width 67 height 35
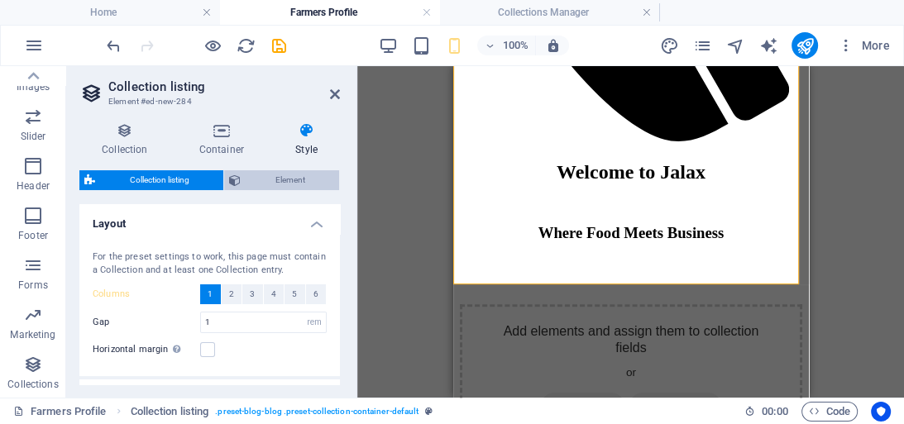
click at [298, 177] on span "Element" at bounding box center [290, 180] width 88 height 20
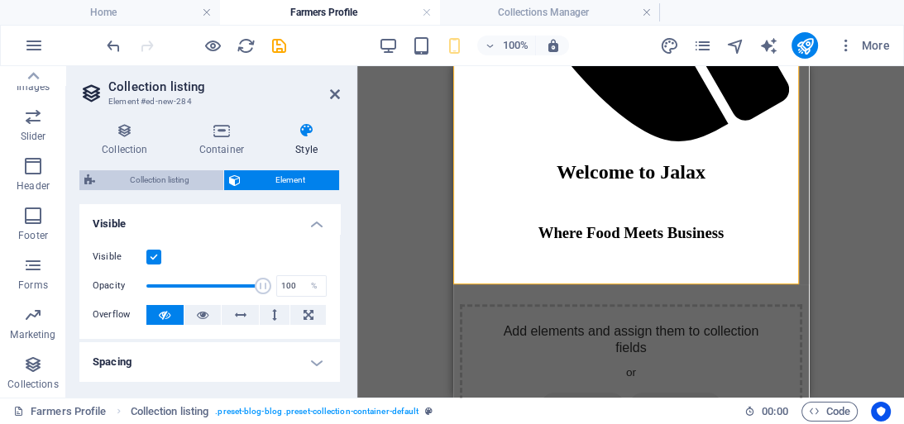
click at [177, 179] on span "Collection listing" at bounding box center [159, 180] width 118 height 20
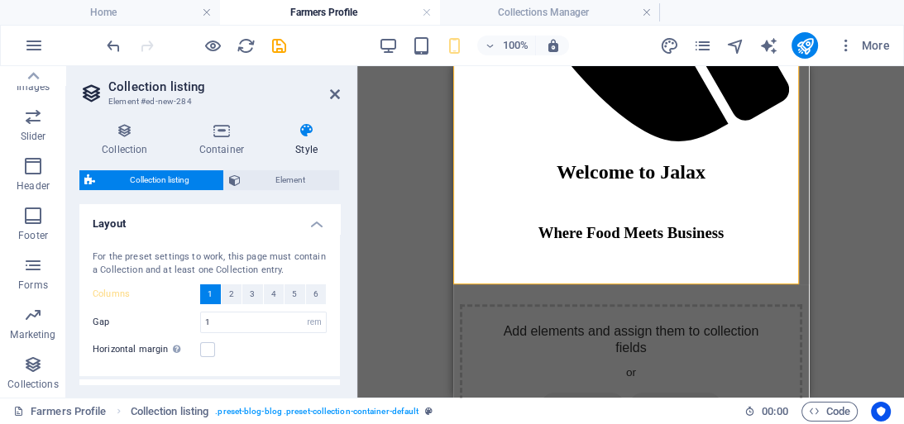
drag, startPoint x: 335, startPoint y: 243, endPoint x: 336, endPoint y: 298, distance: 55.4
click at [336, 298] on div "For the preset settings to work, this page must contain a Collection and at lea…" at bounding box center [209, 305] width 267 height 142
drag, startPoint x: 336, startPoint y: 298, endPoint x: 338, endPoint y: 339, distance: 40.6
click at [338, 339] on div "Variants Default Layout For the preset settings to work, this page must contain…" at bounding box center [209, 294] width 260 height 180
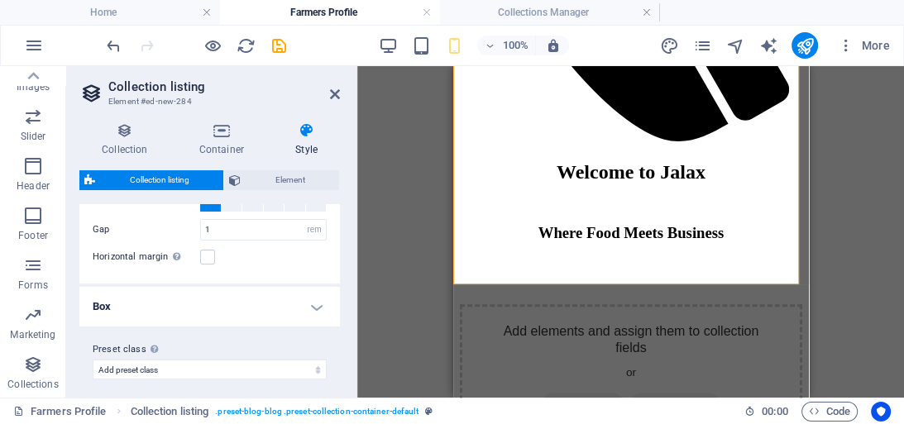
scroll to position [100, 0]
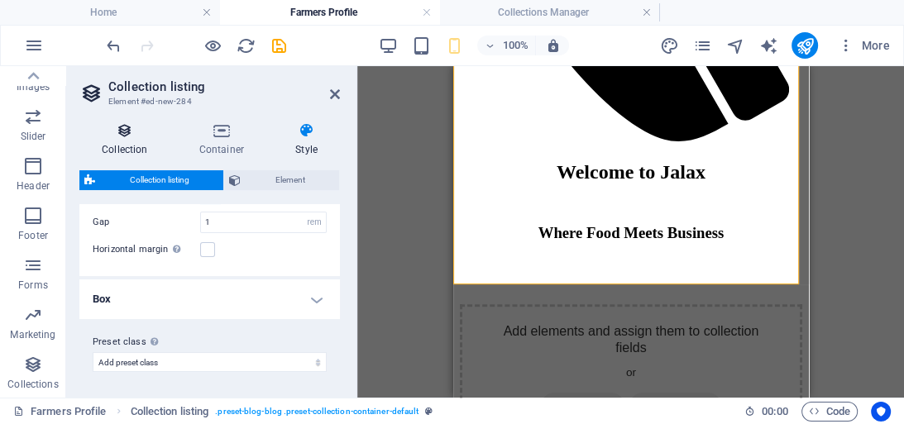
click at [127, 132] on icon at bounding box center [124, 130] width 91 height 17
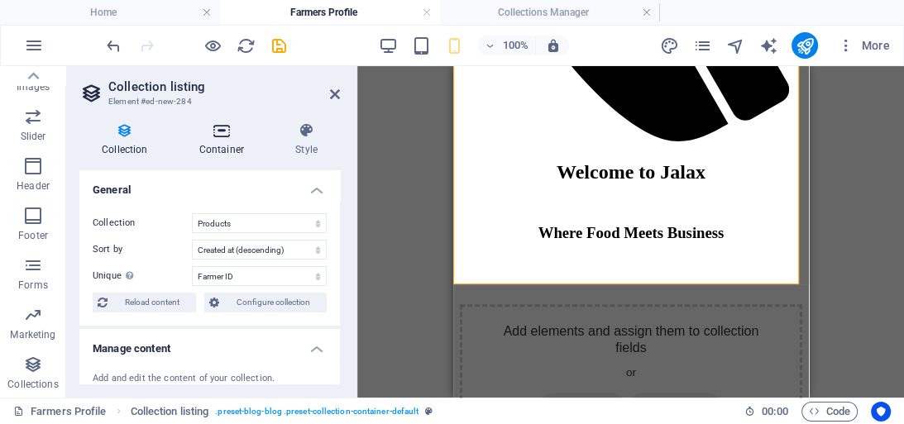
click at [229, 146] on h4 "Container" at bounding box center [225, 139] width 96 height 35
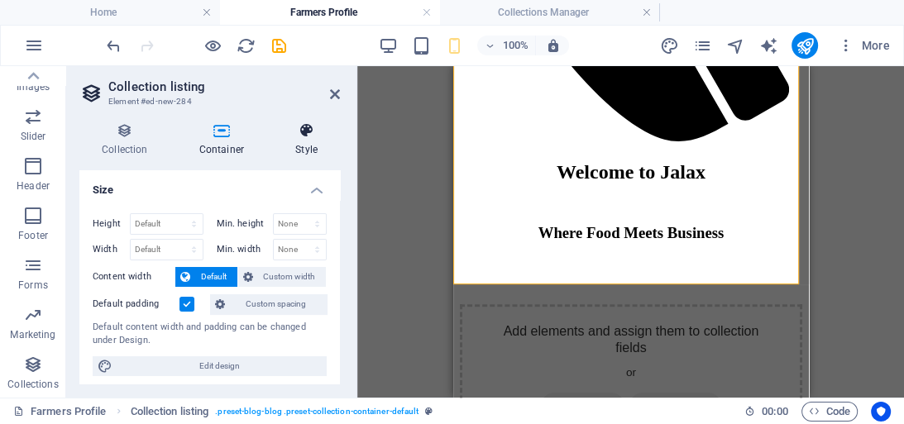
click at [306, 138] on icon at bounding box center [306, 130] width 67 height 17
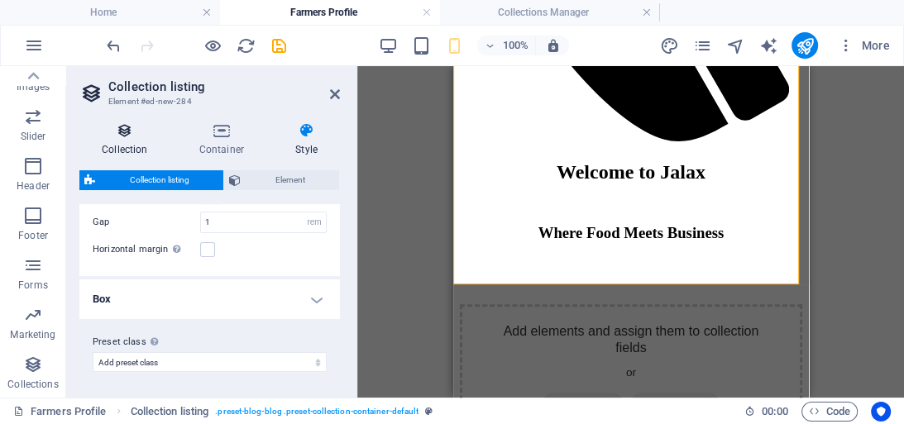
click at [119, 152] on h4 "Collection" at bounding box center [128, 139] width 98 height 35
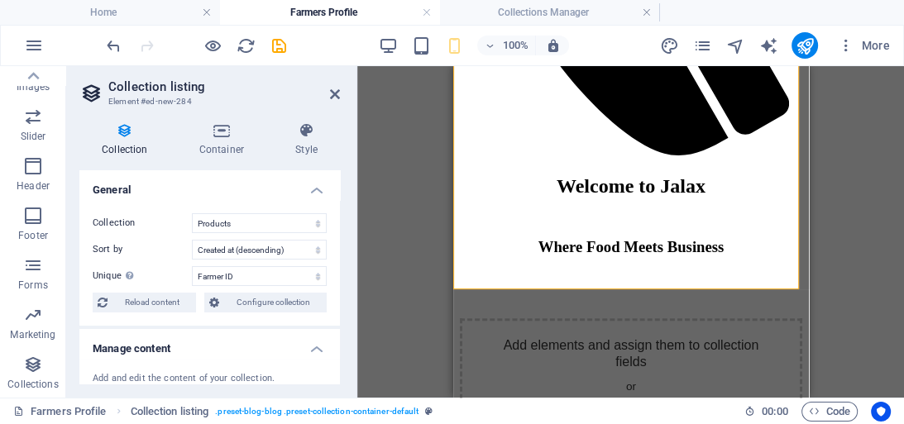
scroll to position [767, 0]
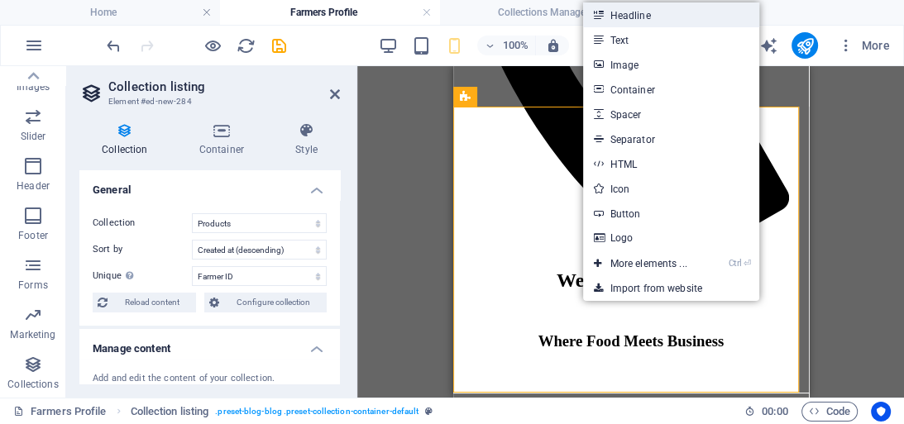
click at [671, 18] on link "Headline" at bounding box center [670, 14] width 175 height 25
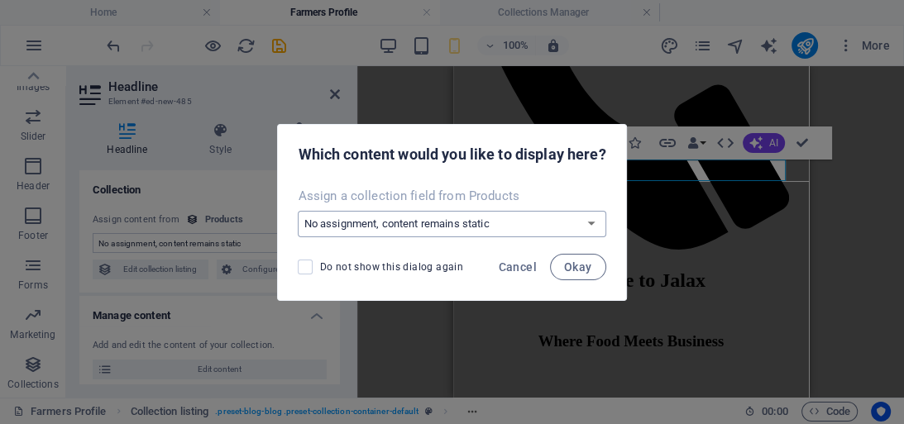
click at [590, 222] on select "No assignment, content remains static Create a new field Created at (Date) Upda…" at bounding box center [452, 224] width 308 height 26
select select "name"
click at [298, 211] on select "No assignment, content remains static Create a new field Created at (Date) Upda…" at bounding box center [452, 224] width 308 height 26
click at [584, 265] on span "Okay" at bounding box center [578, 266] width 28 height 13
select select "name"
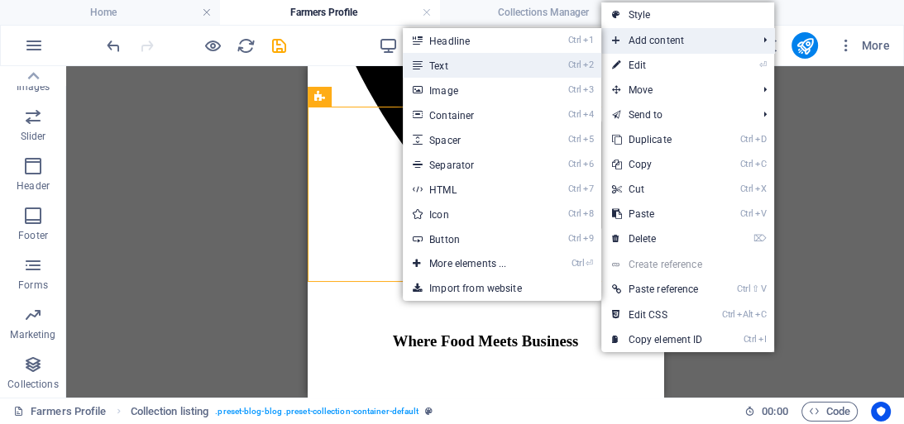
click at [537, 66] on link "Ctrl 2 Text" at bounding box center [471, 65] width 136 height 25
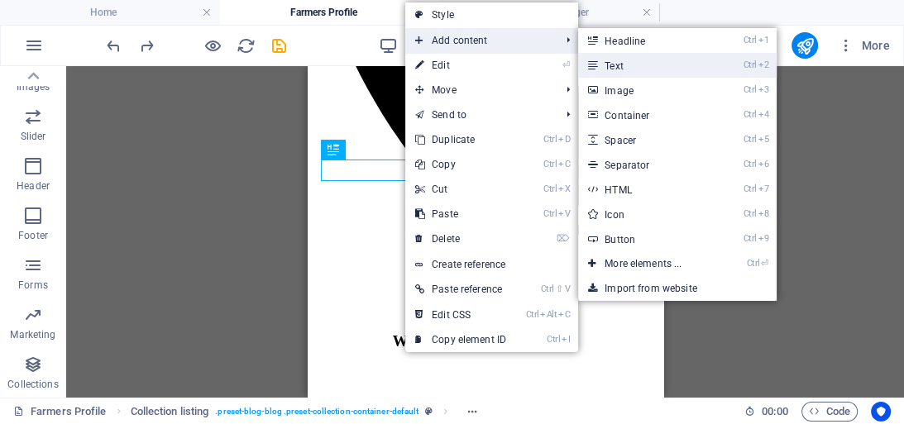
click at [605, 61] on link "Ctrl 2 Text" at bounding box center [646, 65] width 136 height 25
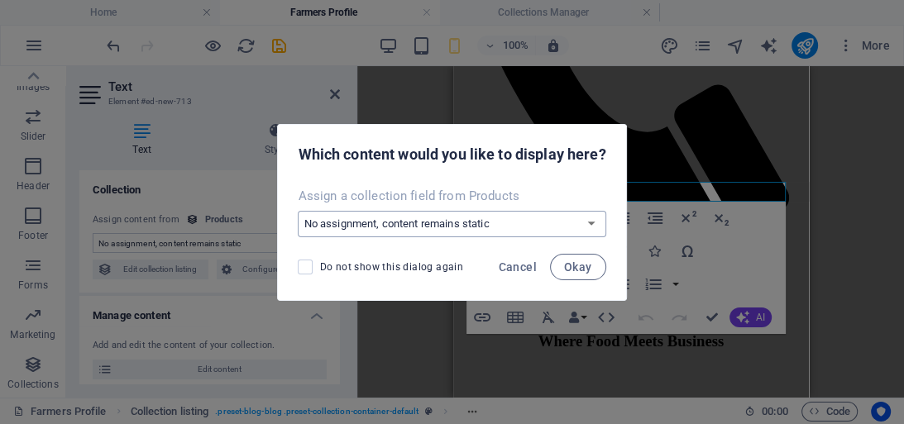
click at [593, 223] on select "No assignment, content remains static Create a new field Created at (Date) Upda…" at bounding box center [452, 224] width 308 height 26
select select "location"
click at [298, 211] on select "No assignment, content remains static Create a new field Created at (Date) Upda…" at bounding box center [452, 224] width 308 height 26
click at [566, 267] on span "Okay" at bounding box center [578, 266] width 28 height 13
select select "location"
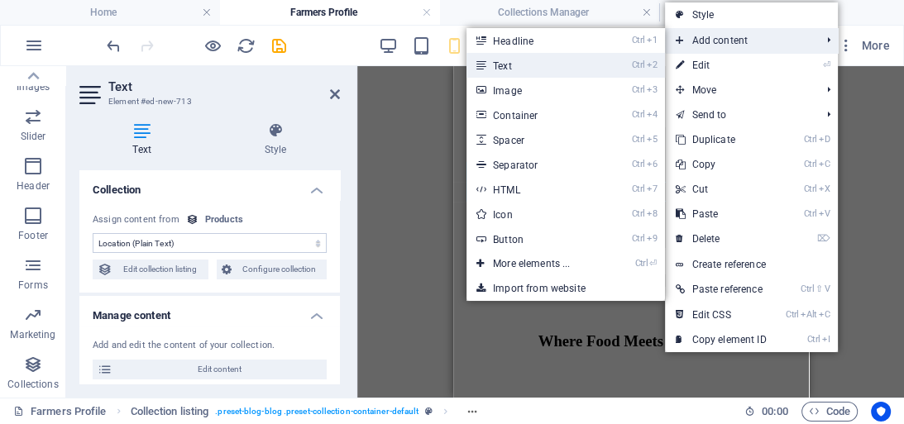
click at [539, 65] on link "Ctrl 2 Text" at bounding box center [534, 65] width 136 height 25
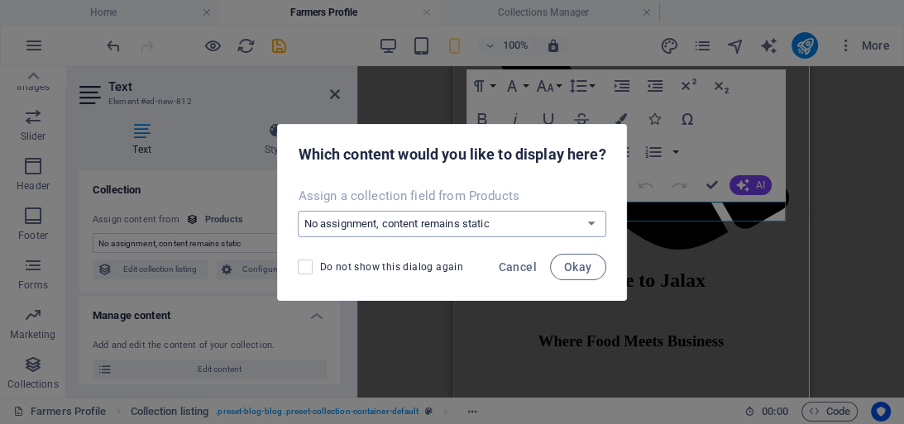
click at [549, 228] on select "No assignment, content remains static Create a new field Created at (Date) Upda…" at bounding box center [452, 224] width 308 height 26
select select "phone"
click at [298, 211] on select "No assignment, content remains static Create a new field Created at (Date) Upda…" at bounding box center [452, 224] width 308 height 26
click at [592, 268] on span "Okay" at bounding box center [578, 266] width 28 height 13
select select "phone"
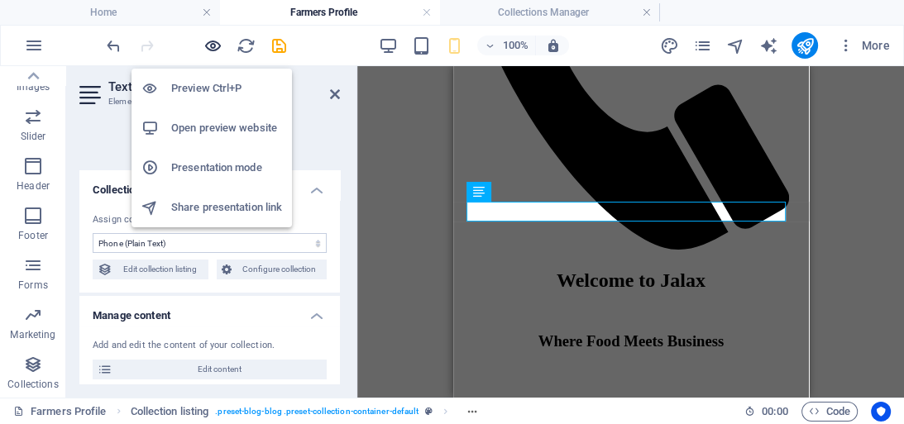
click at [216, 45] on icon "button" at bounding box center [212, 45] width 19 height 19
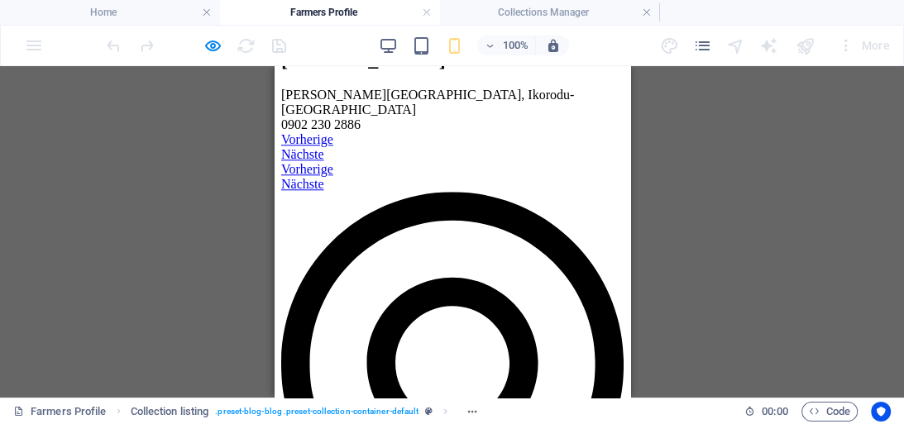
scroll to position [0, 0]
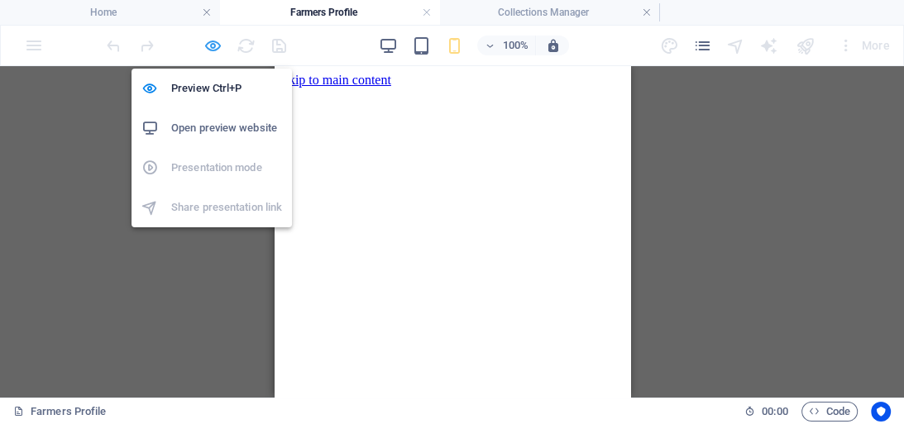
click at [217, 43] on icon "button" at bounding box center [212, 45] width 19 height 19
select select "phone"
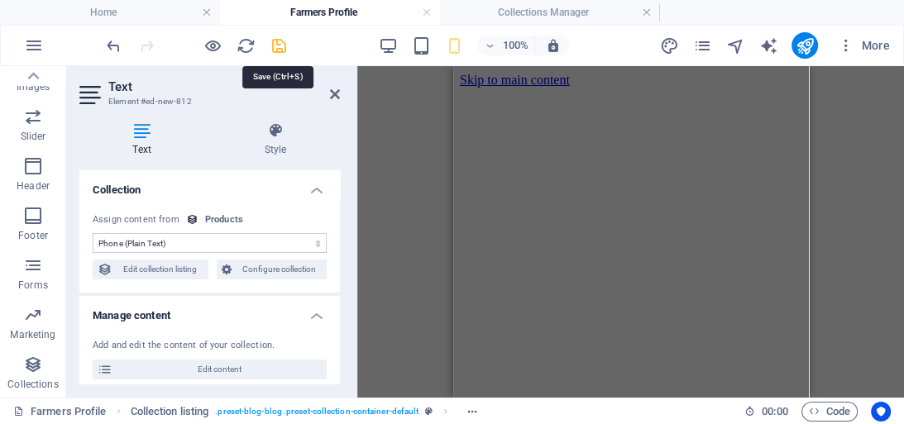
click at [279, 43] on icon "save" at bounding box center [279, 45] width 19 height 19
select select "phone"
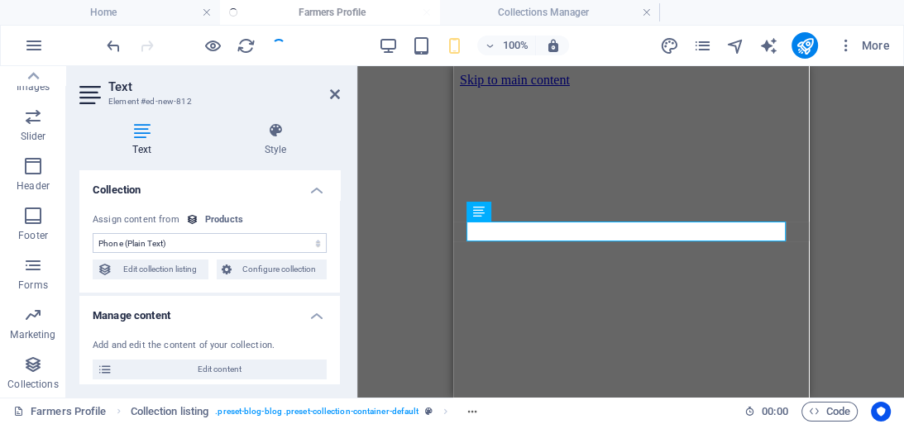
scroll to position [747, 0]
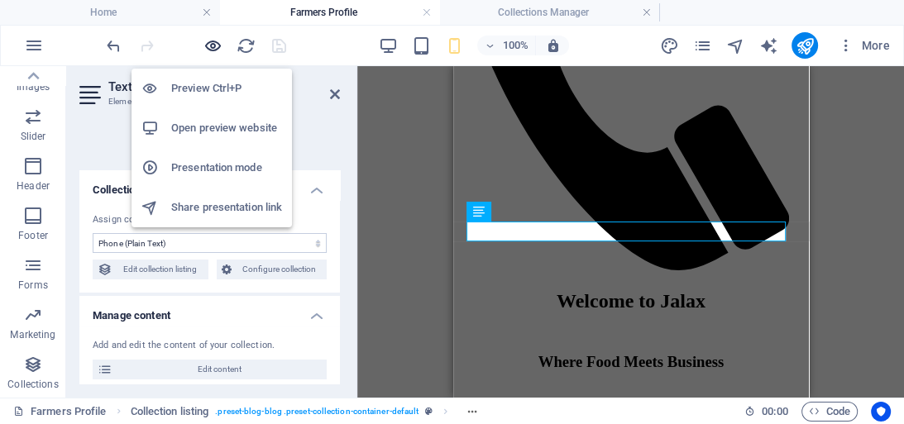
click at [208, 49] on icon "button" at bounding box center [212, 45] width 19 height 19
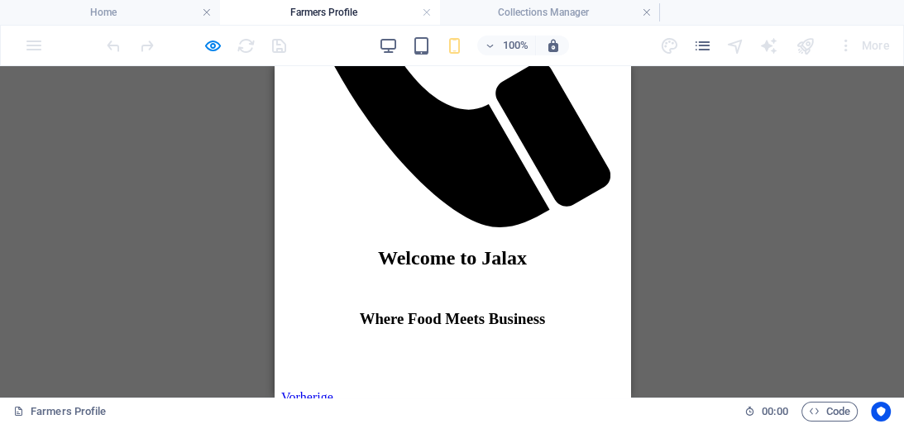
scroll to position [1071, 0]
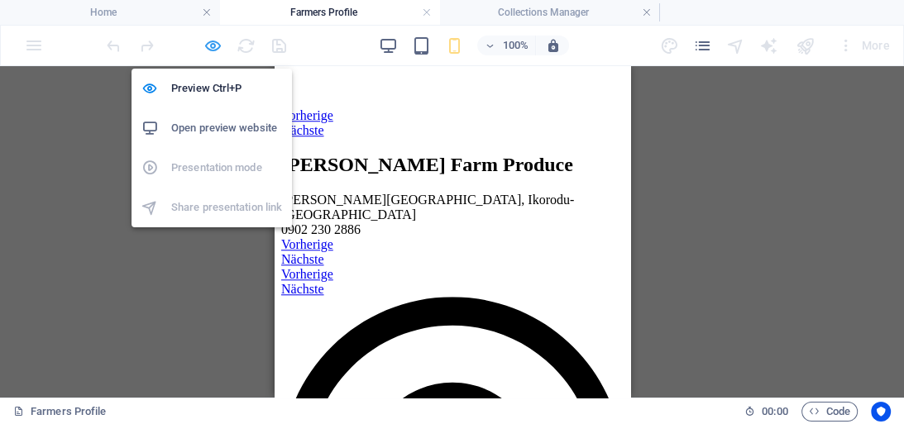
click at [210, 43] on icon "button" at bounding box center [212, 45] width 19 height 19
select select "phone"
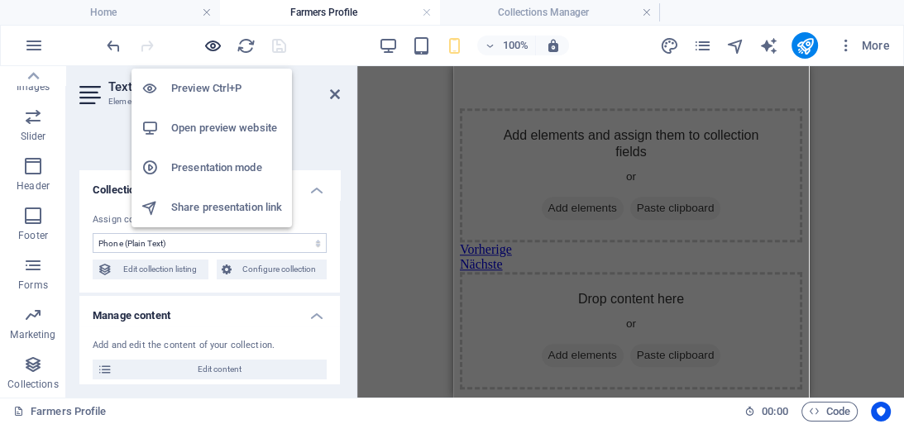
scroll to position [1597, 0]
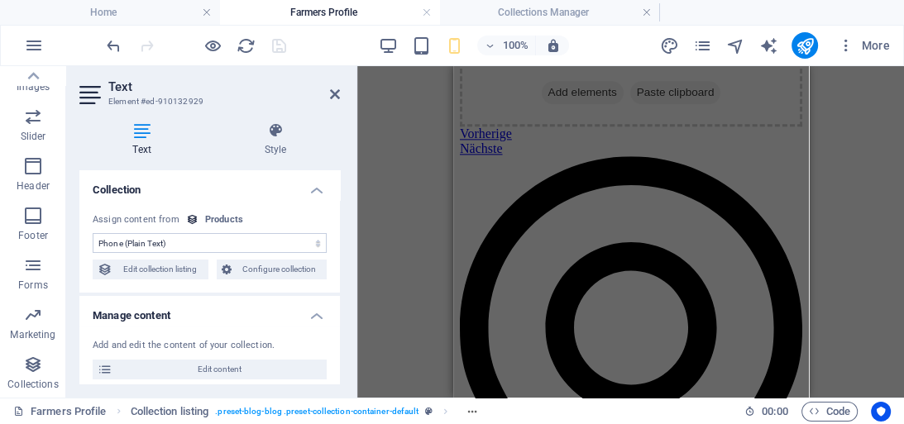
drag, startPoint x: 807, startPoint y: 324, endPoint x: 803, endPoint y: 336, distance: 13.1
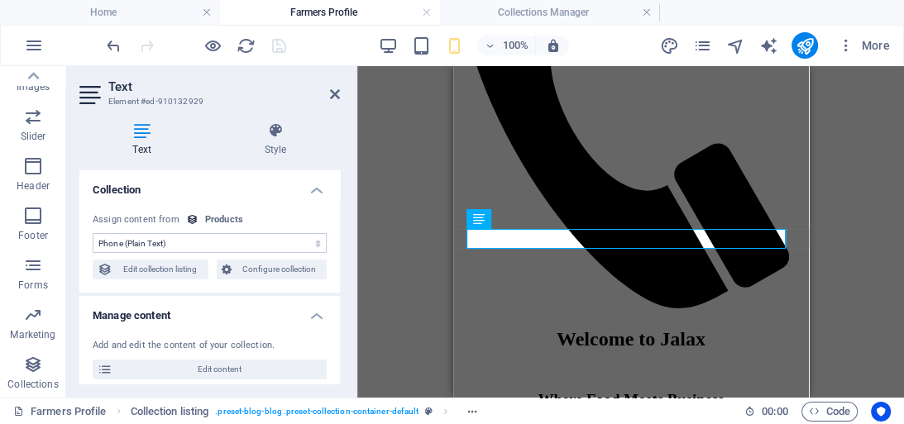
scroll to position [656, 0]
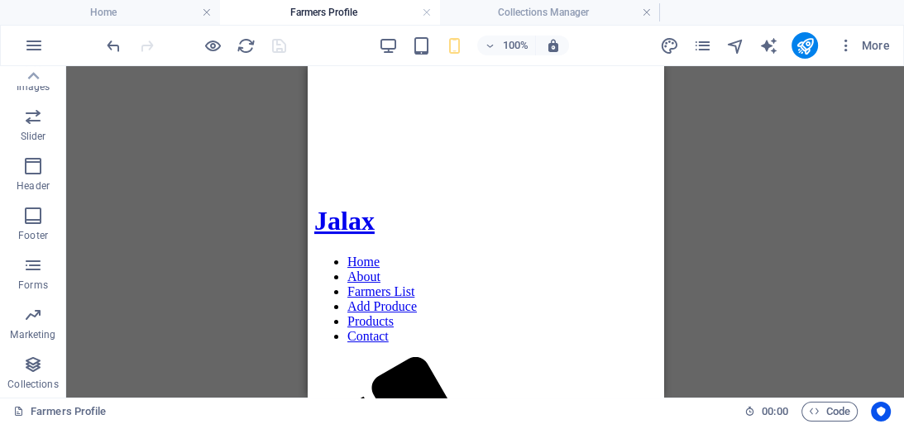
scroll to position [214, 0]
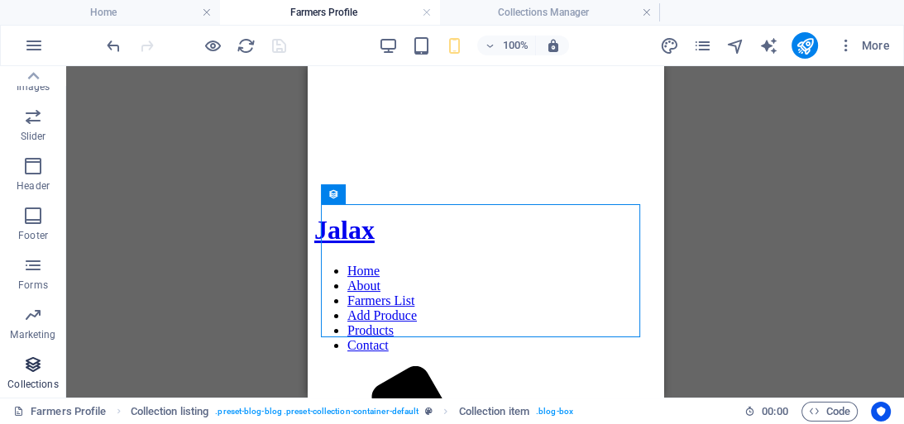
click at [41, 375] on span "Collections" at bounding box center [33, 375] width 66 height 40
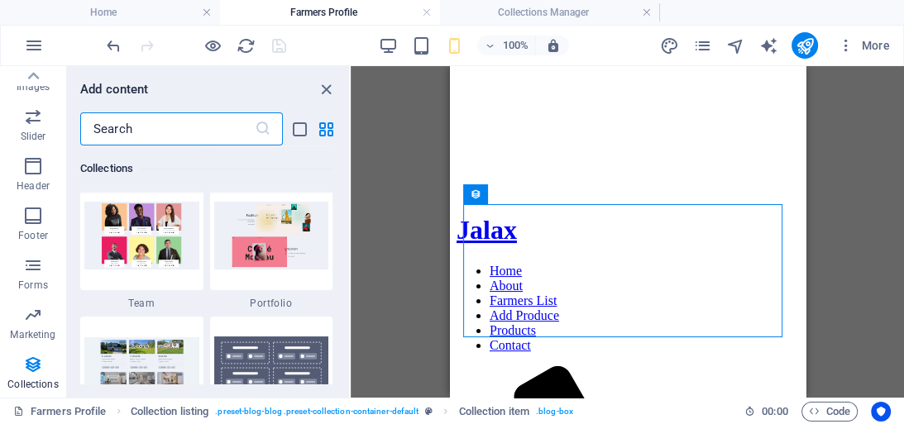
scroll to position [15502, 0]
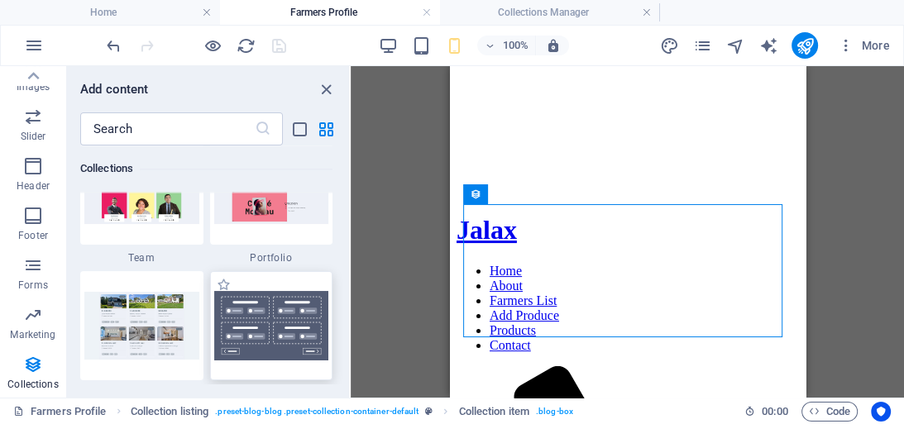
click at [297, 328] on img at bounding box center [271, 325] width 115 height 69
select select
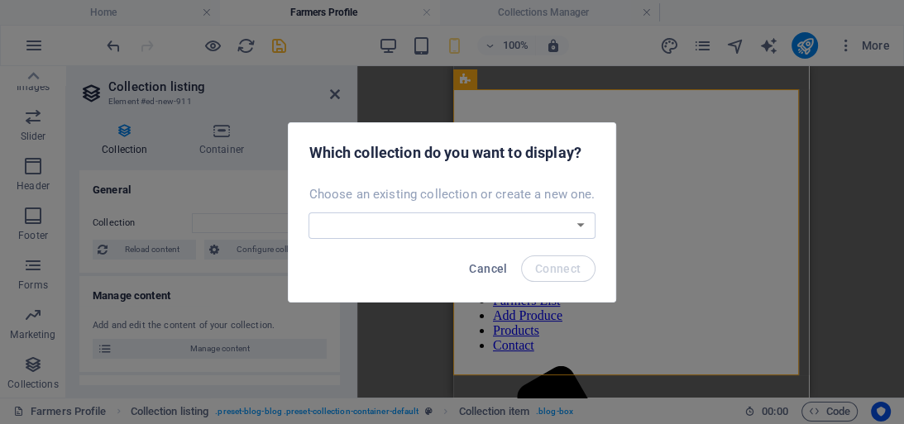
scroll to position [562, 0]
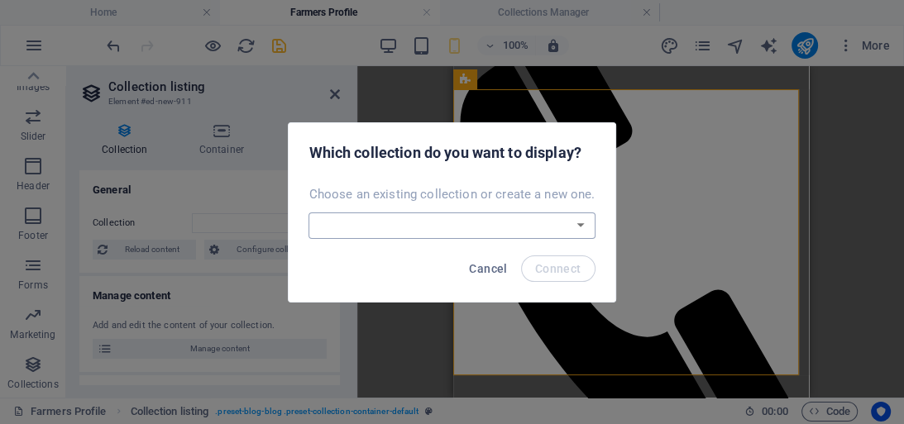
click at [579, 221] on select "Blog Farmers New Collection Products Real Estate Create a new collection" at bounding box center [451, 225] width 286 height 26
select select "68b9681a4174668f520ac11e"
click at [310, 212] on select "Blog Farmers New Collection Products Real Estate Create a new collection" at bounding box center [451, 225] width 286 height 26
click at [552, 266] on span "Connect" at bounding box center [558, 268] width 46 height 13
select select "68b9681a4174668f520ac11e"
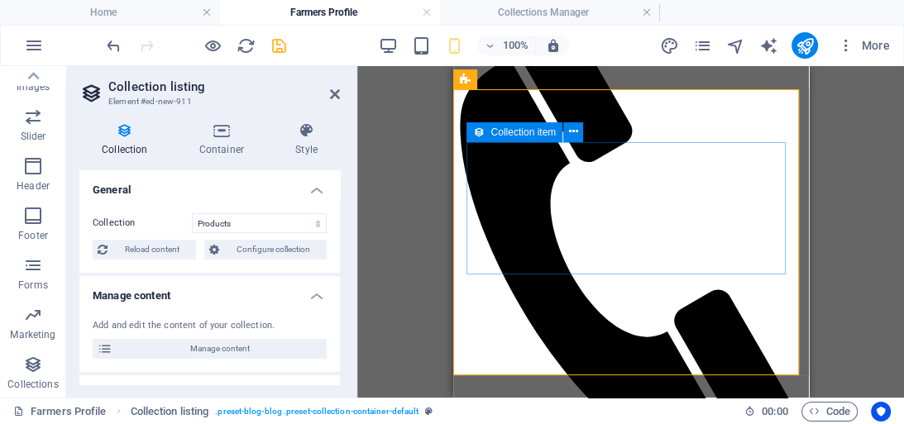
select select "createdAt_DESC"
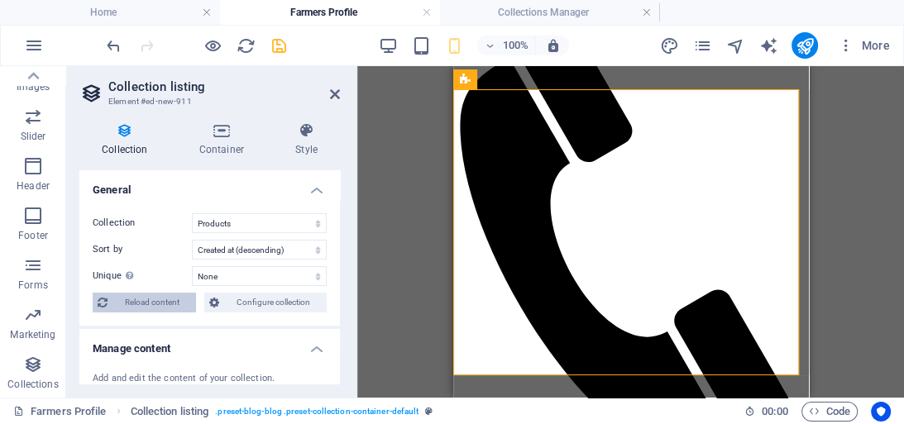
click at [157, 306] on span "Reload content" at bounding box center [151, 303] width 79 height 20
select select "68b9681a4174668f520ac11e"
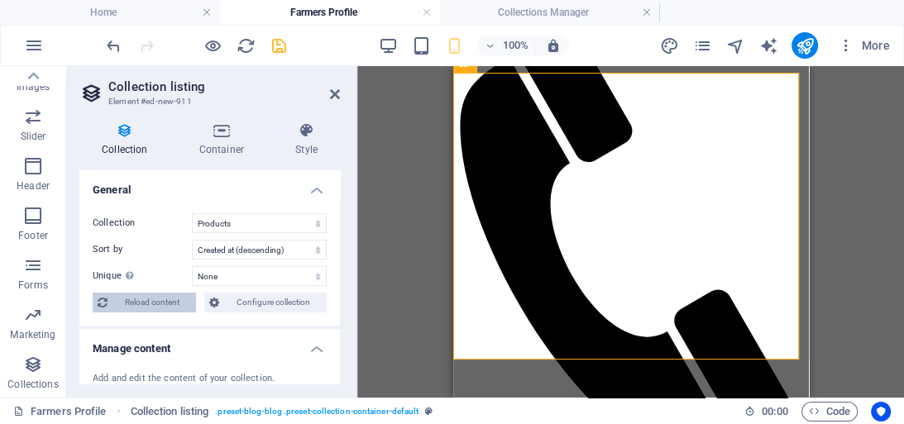
scroll to position [579, 0]
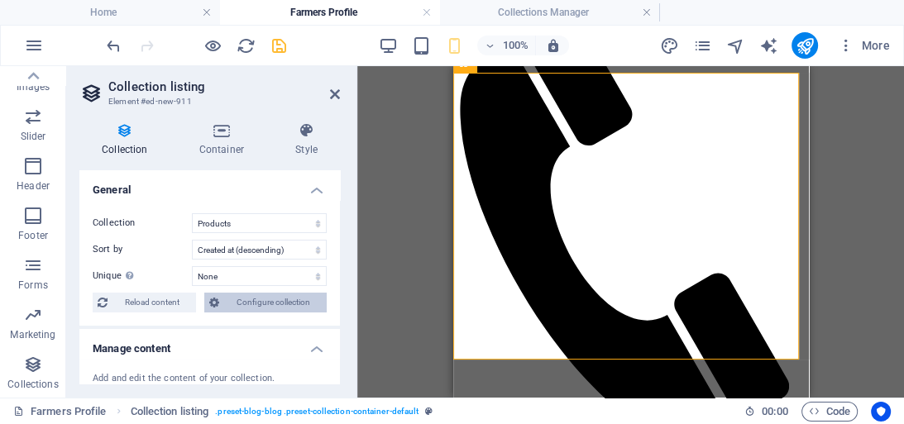
click at [260, 298] on span "Configure collection" at bounding box center [273, 303] width 98 height 20
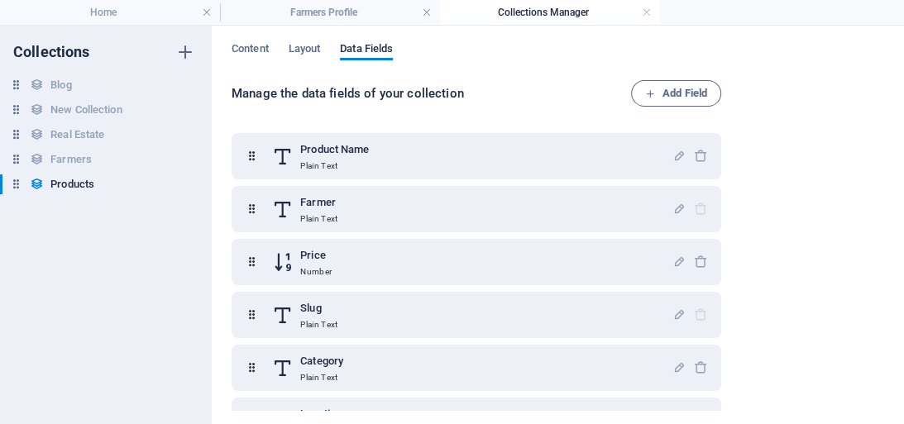
scroll to position [0, 0]
click at [250, 45] on span "Content" at bounding box center [249, 50] width 37 height 23
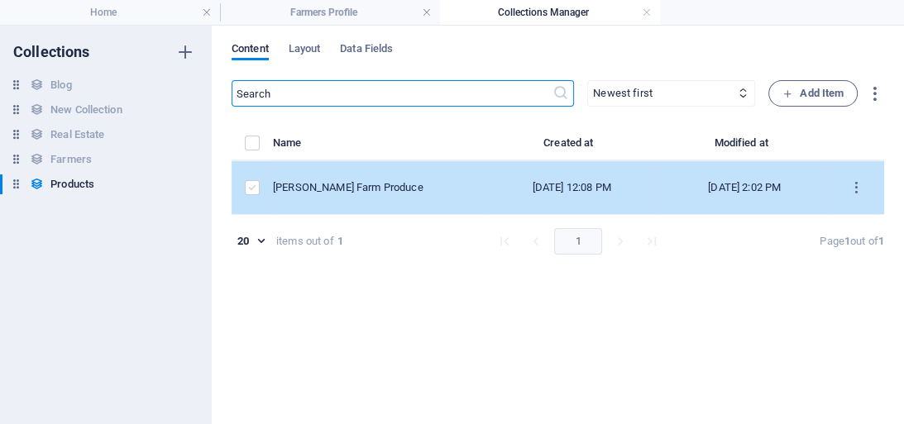
click at [251, 188] on label "items list" at bounding box center [252, 187] width 15 height 15
click at [0, 0] on input "items list" at bounding box center [0, 0] width 0 height 0
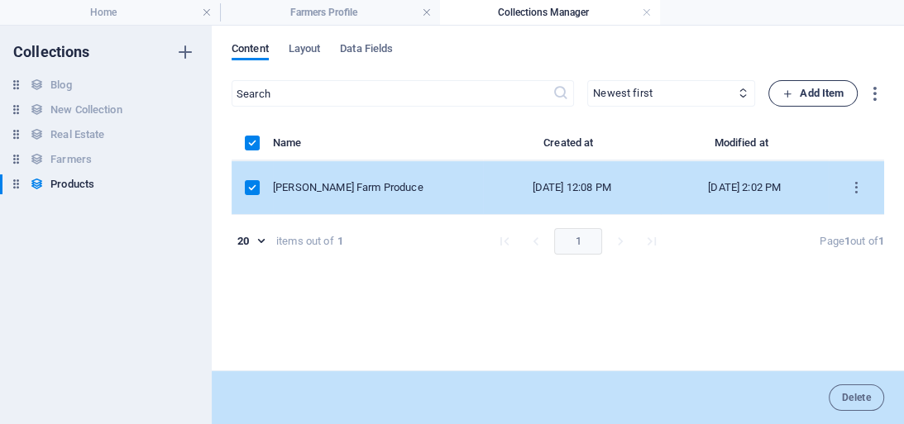
click at [812, 94] on span "Add Item" at bounding box center [812, 93] width 61 height 20
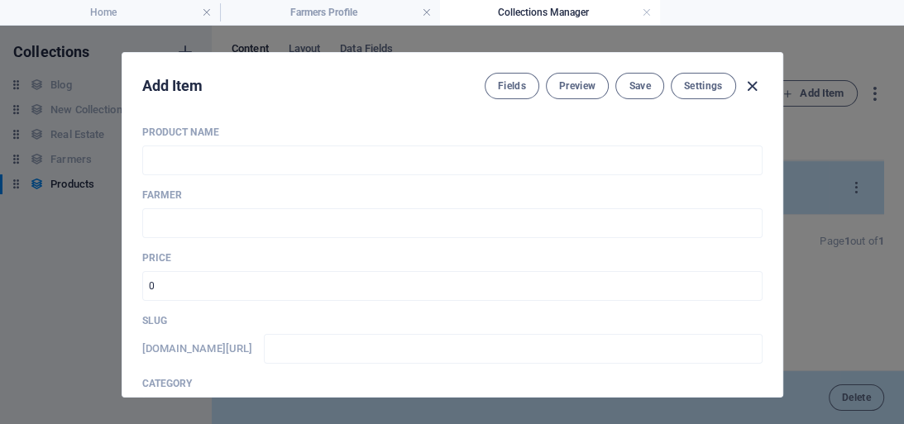
click at [747, 86] on icon "button" at bounding box center [751, 86] width 19 height 19
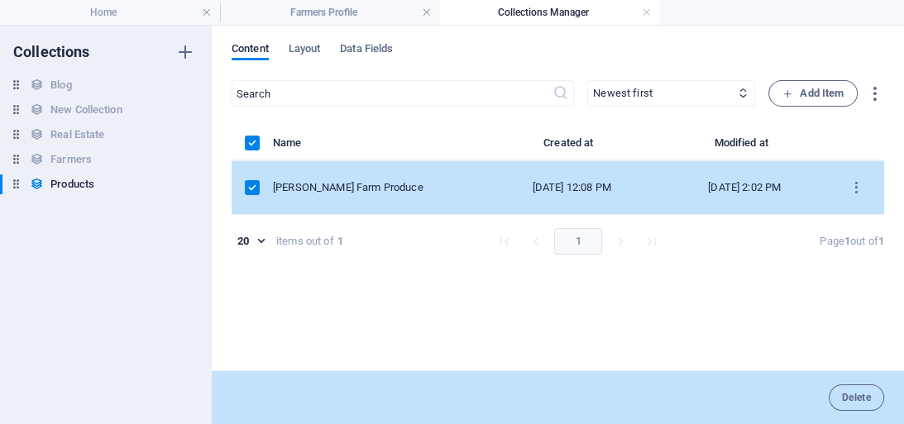
click at [381, 183] on div "[PERSON_NAME] Farm Produce" at bounding box center [371, 187] width 197 height 15
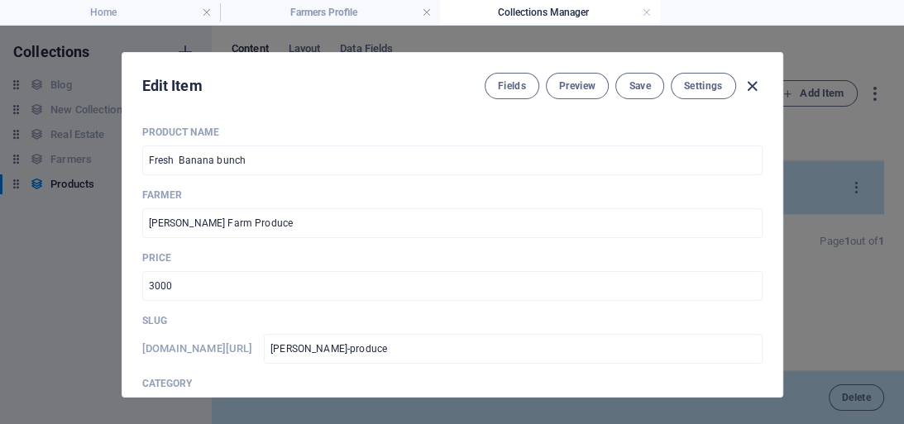
click at [754, 86] on icon "button" at bounding box center [751, 86] width 19 height 19
type input "john-produce"
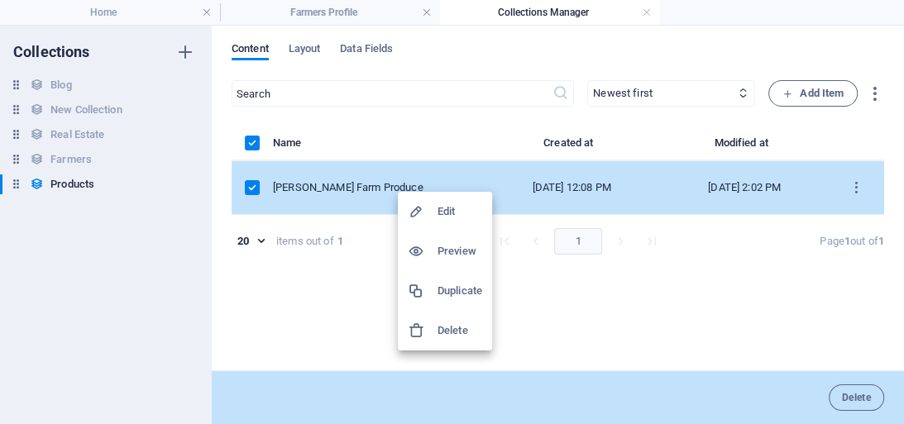
click at [451, 247] on h6 "Preview" at bounding box center [459, 251] width 45 height 20
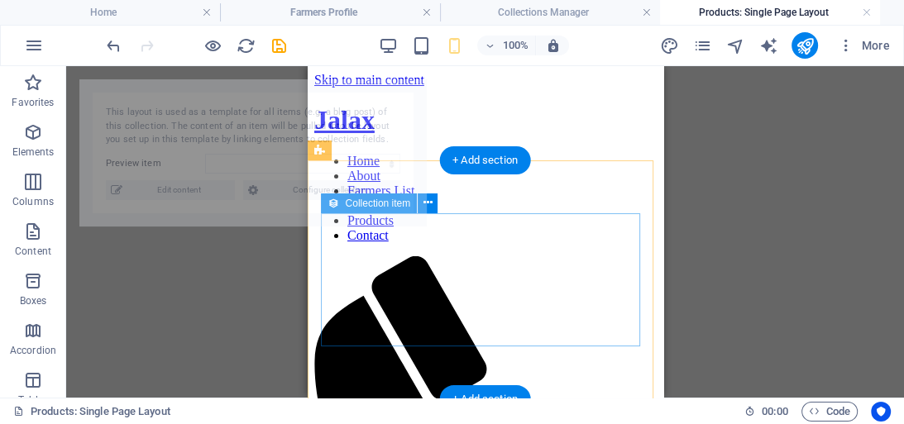
select select "68b9734ba3ce6425fb0df3bf"
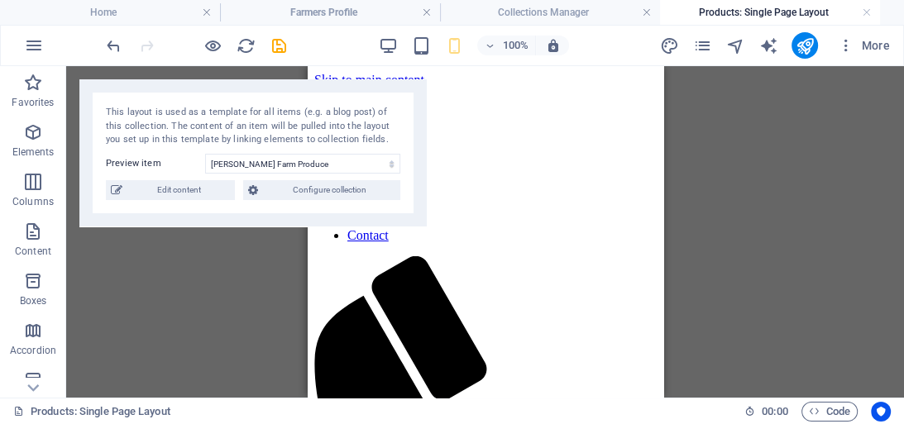
scroll to position [7, 0]
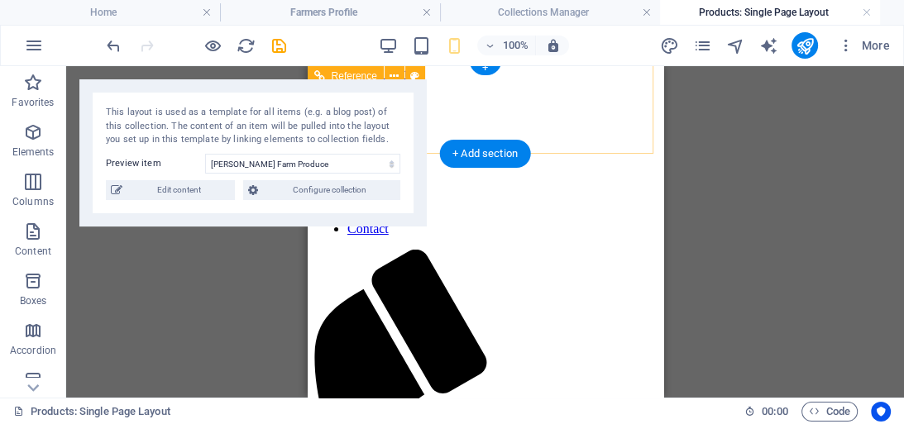
drag, startPoint x: 642, startPoint y: 205, endPoint x: 591, endPoint y: 136, distance: 85.2
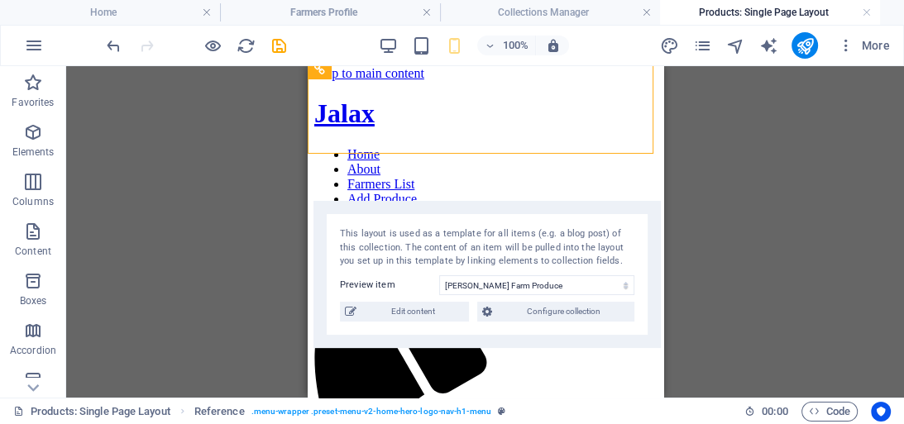
drag, startPoint x: 301, startPoint y: 93, endPoint x: 535, endPoint y: 214, distance: 263.6
click at [535, 214] on div "This layout is used as a template for all items (e.g. a blog post) of this coll…" at bounding box center [486, 274] width 347 height 147
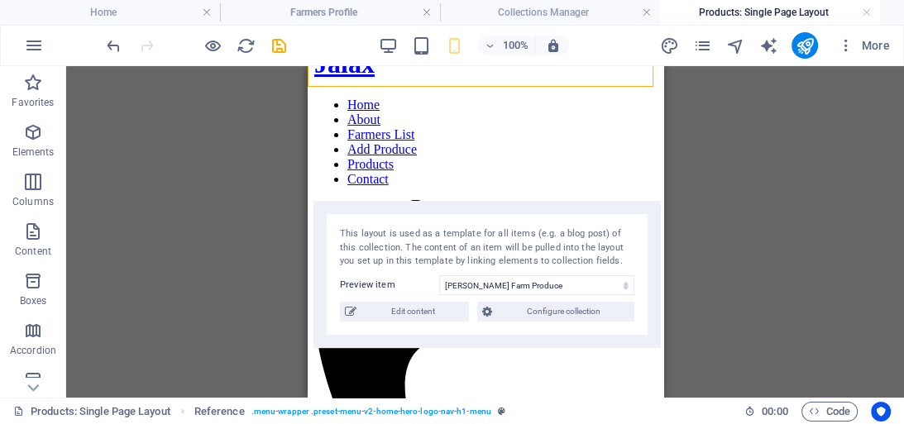
scroll to position [77, 0]
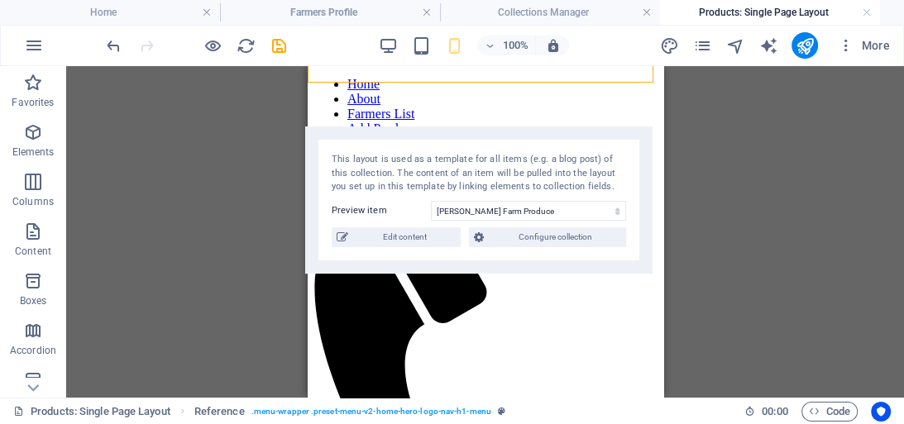
drag, startPoint x: 542, startPoint y: 227, endPoint x: 533, endPoint y: 153, distance: 74.9
click at [533, 153] on div "This layout is used as a template for all items (e.g. a blog post) of this coll…" at bounding box center [479, 173] width 294 height 41
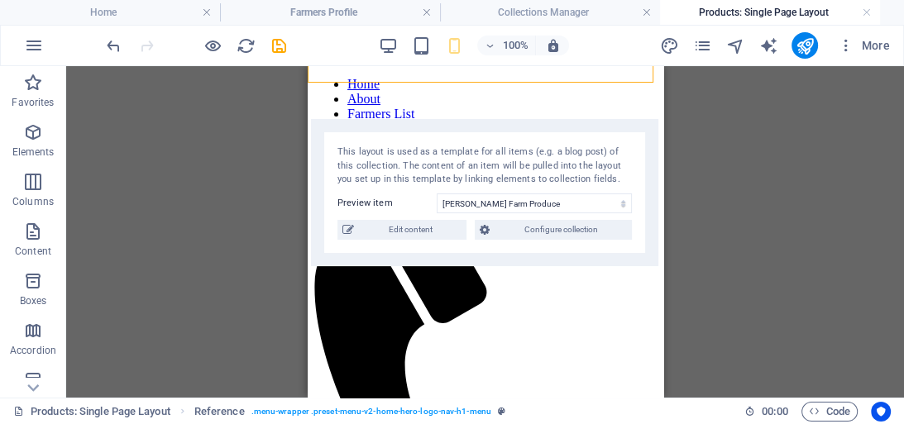
drag, startPoint x: 533, startPoint y: 153, endPoint x: 539, endPoint y: 146, distance: 9.4
click at [539, 146] on div "This layout is used as a template for all items (e.g. a blog post) of this coll…" at bounding box center [484, 166] width 294 height 41
click at [492, 229] on button "Configure collection" at bounding box center [553, 230] width 157 height 20
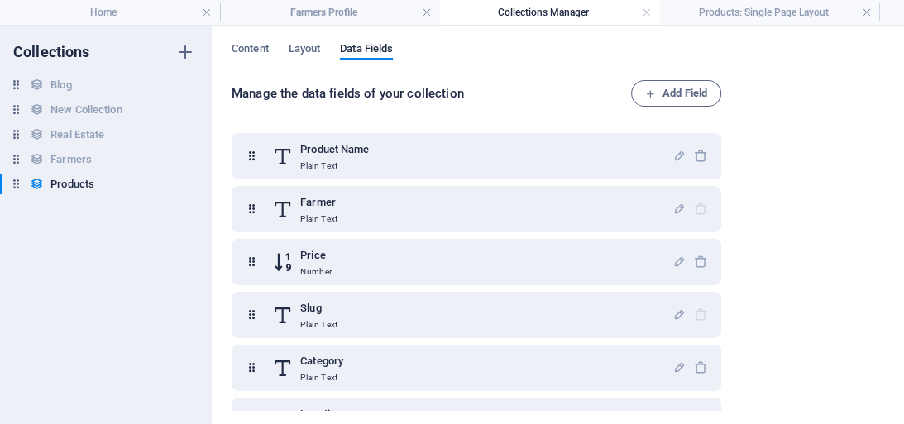
scroll to position [0, 0]
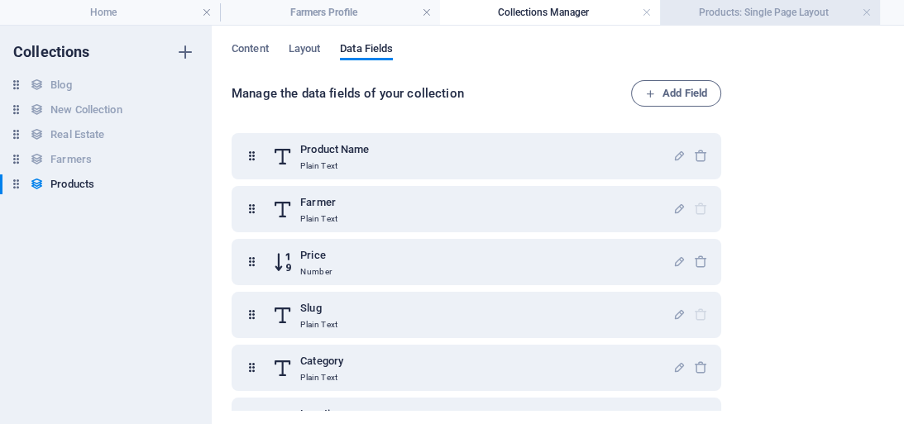
click at [750, 11] on h4 "Products: Single Page Layout" at bounding box center [770, 12] width 220 height 18
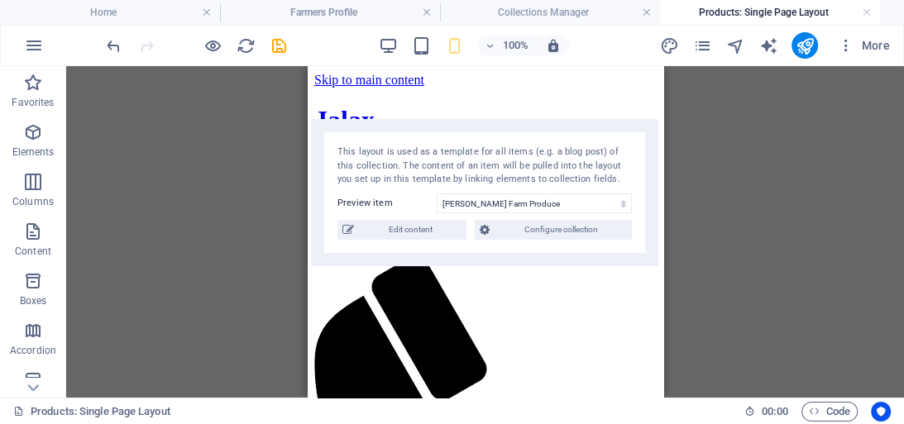
scroll to position [77, 0]
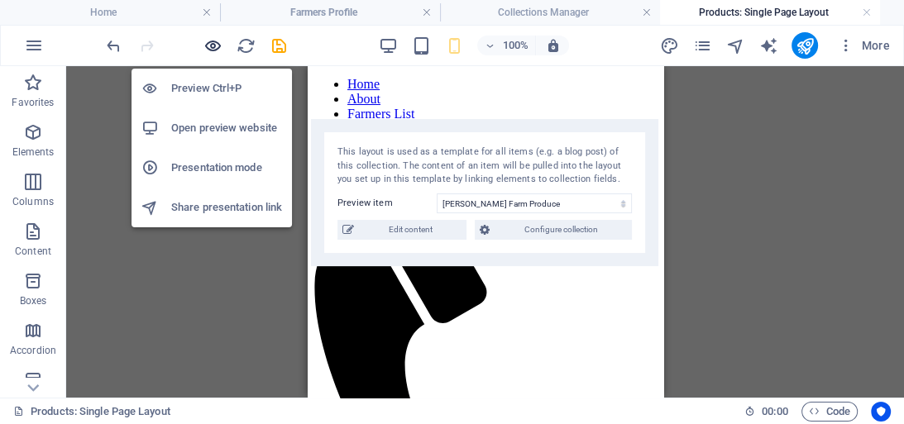
click at [210, 50] on icon "button" at bounding box center [212, 45] width 19 height 19
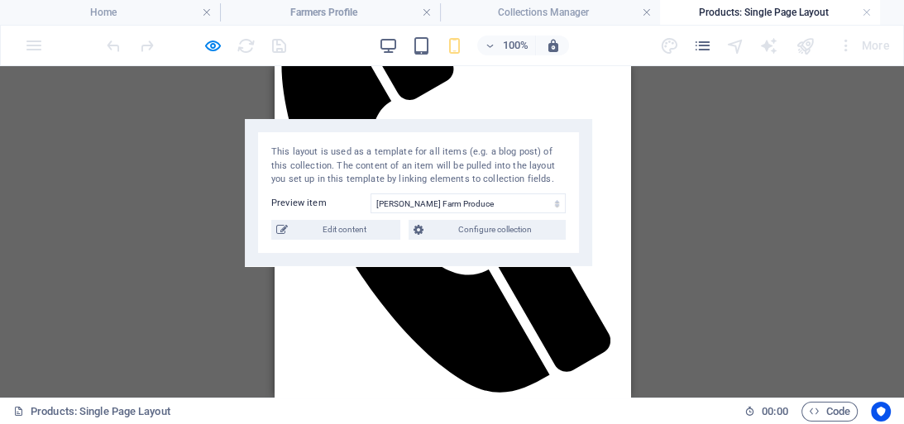
scroll to position [0, 0]
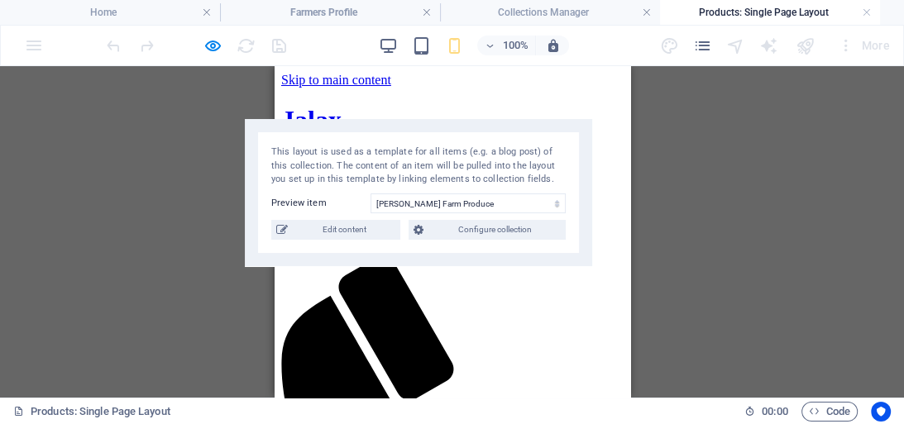
drag, startPoint x: 622, startPoint y: 189, endPoint x: 903, endPoint y: 212, distance: 282.0
drag, startPoint x: 903, startPoint y: 212, endPoint x: 623, endPoint y: 110, distance: 297.4
click at [285, 231] on icon at bounding box center [282, 230] width 12 height 20
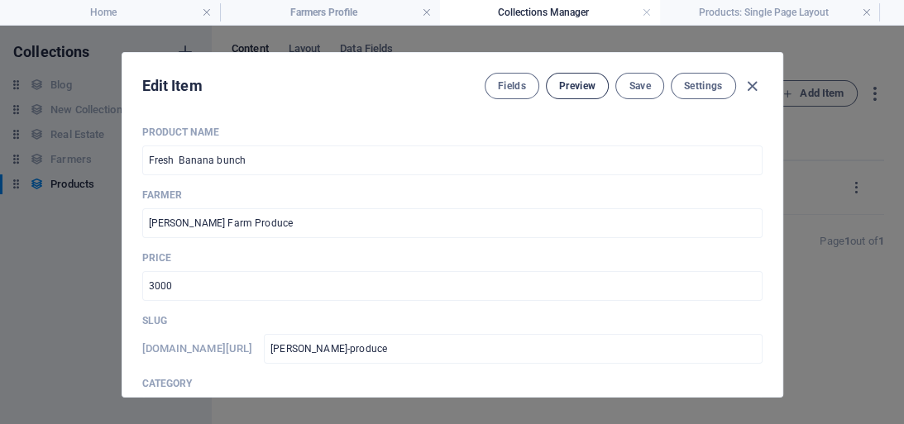
click at [579, 83] on span "Preview" at bounding box center [577, 85] width 36 height 13
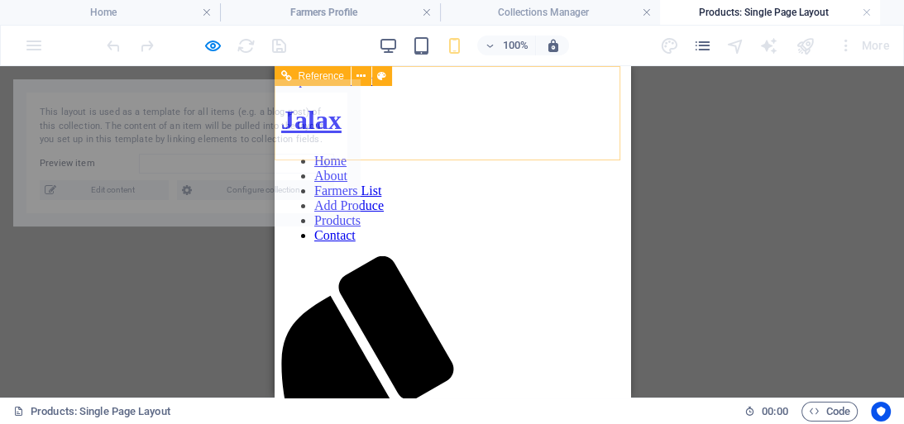
select select "68b9734ba3ce6425fb0df3bf"
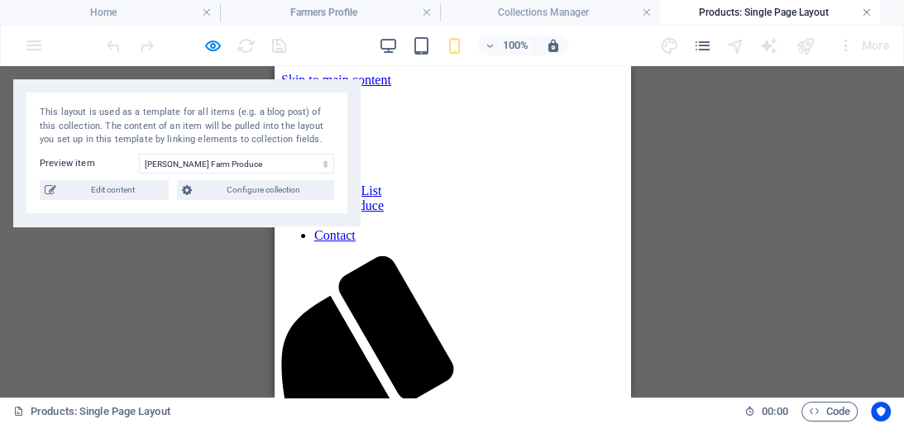
click at [867, 12] on link at bounding box center [866, 13] width 10 height 16
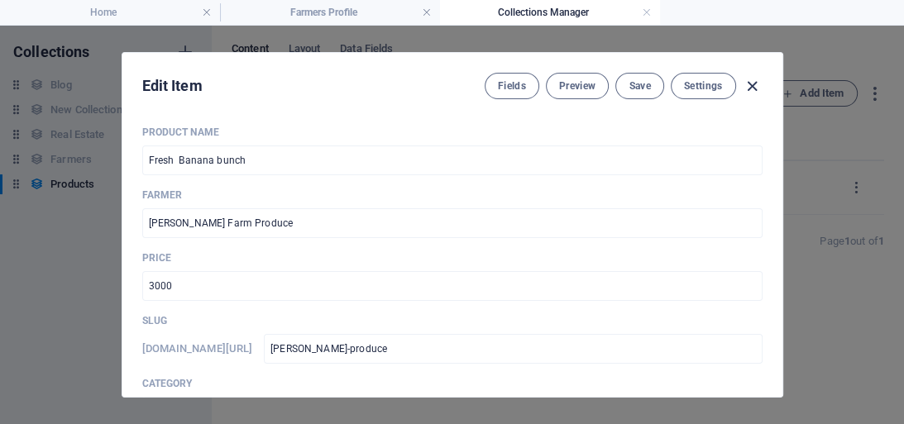
click at [755, 82] on icon "button" at bounding box center [751, 86] width 19 height 19
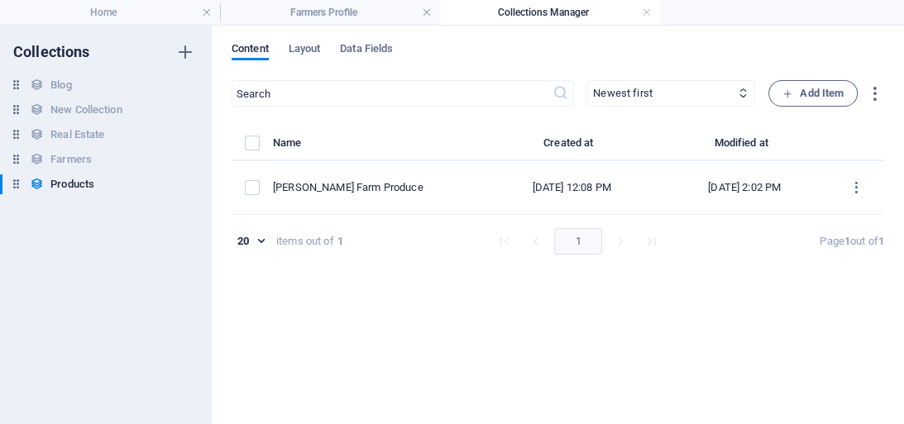
type input "john-produce"
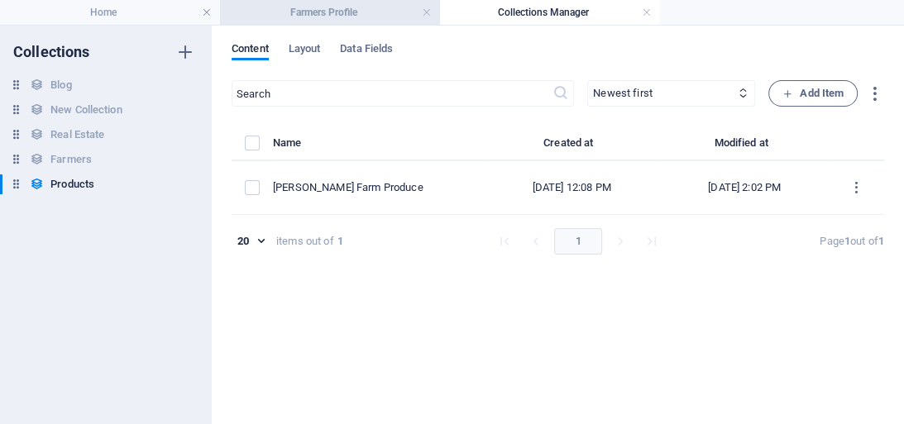
click at [341, 9] on h4 "Farmers Profile" at bounding box center [330, 12] width 220 height 18
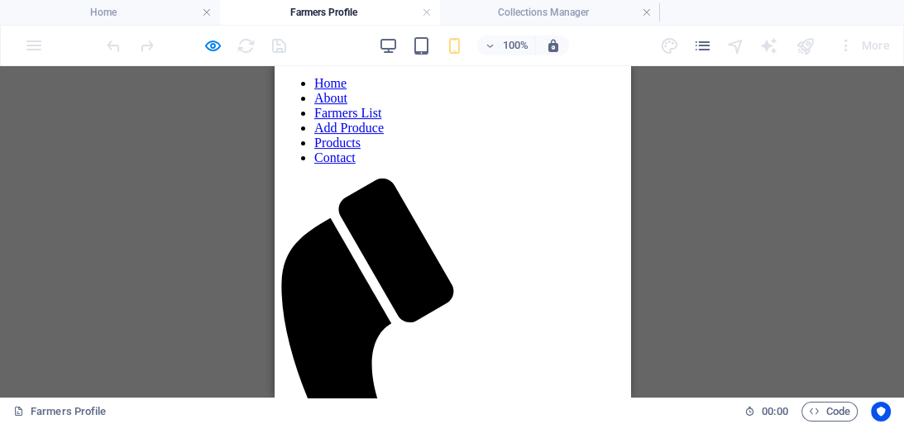
scroll to position [398, 0]
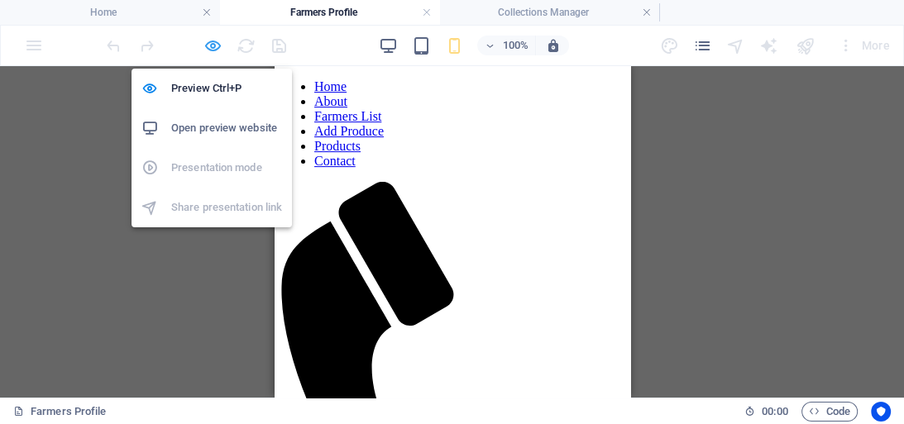
click at [208, 43] on icon "button" at bounding box center [212, 45] width 19 height 19
select select "68b9681a4174668f520ac11e"
select select "createdAt_DESC"
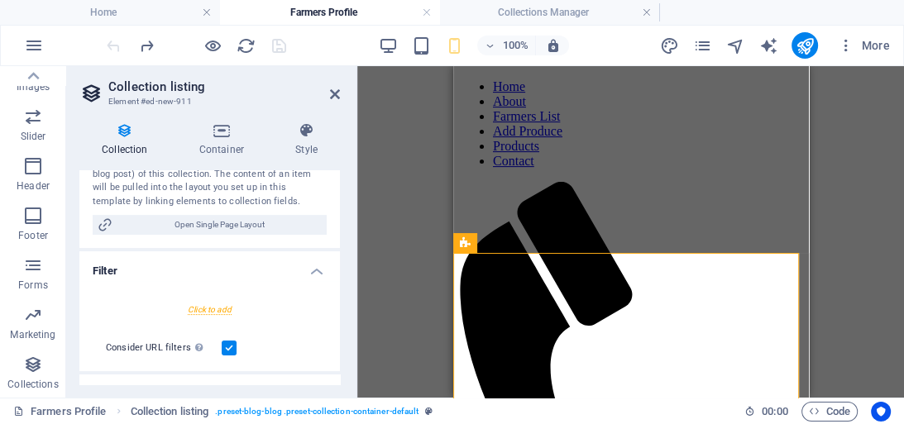
scroll to position [320, 0]
click at [212, 308] on div at bounding box center [210, 307] width 234 height 31
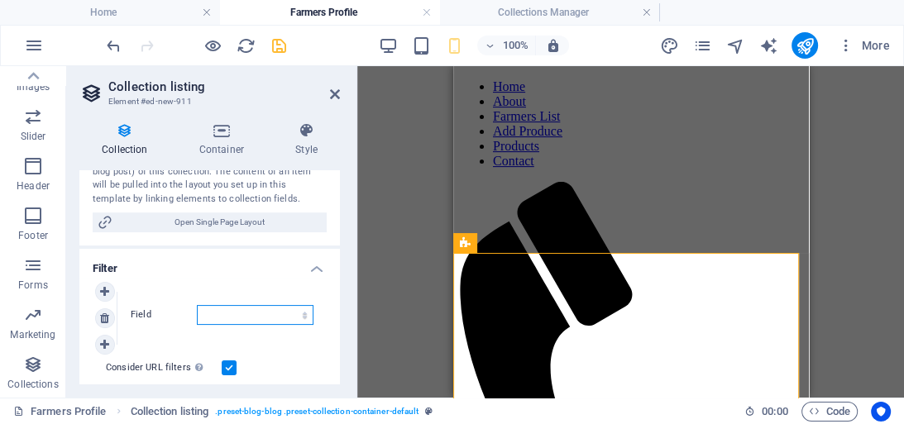
click at [222, 313] on select "Created at Updated at Product Name Farmer Price Slug Category Location Phone Fa…" at bounding box center [255, 315] width 117 height 20
select select "columns.name"
click at [197, 305] on select "Created at Updated at Product Name Farmer Price Slug Category Location Phone Fa…" at bounding box center [255, 315] width 117 height 20
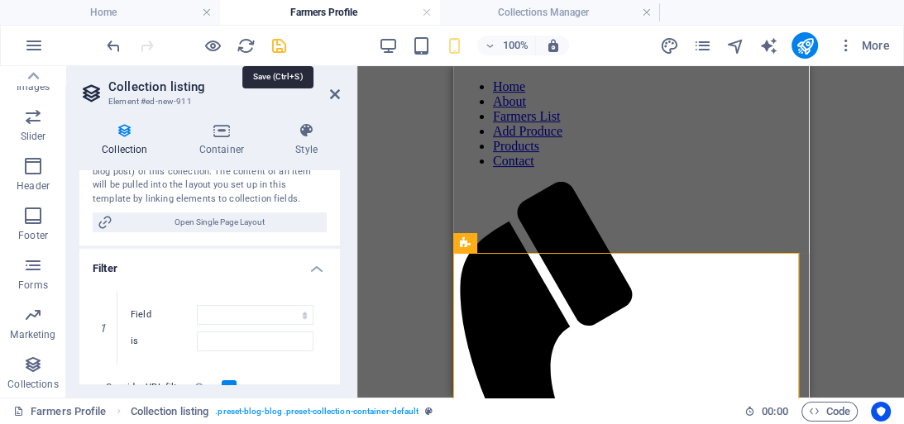
click at [274, 46] on icon "save" at bounding box center [279, 45] width 19 height 19
select select "68b9681a4174668f520ac11e"
select select "createdAt_DESC"
select select "columns.name"
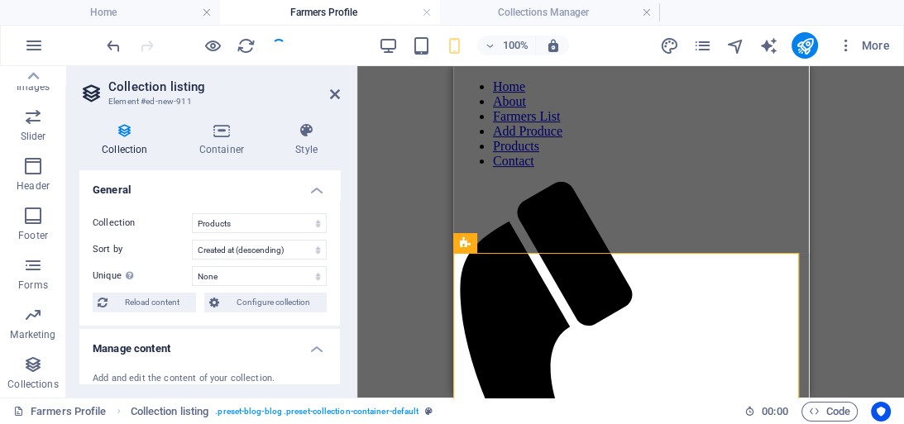
drag, startPoint x: 335, startPoint y: 182, endPoint x: 336, endPoint y: 217, distance: 34.7
click at [336, 217] on li "General Collection Blog Farmers New Collection Products Real Estate Sort by Cre…" at bounding box center [209, 247] width 260 height 155
click at [339, 217] on div "General Collection Blog Farmers New Collection Products Real Estate Sort by Cre…" at bounding box center [209, 277] width 260 height 214
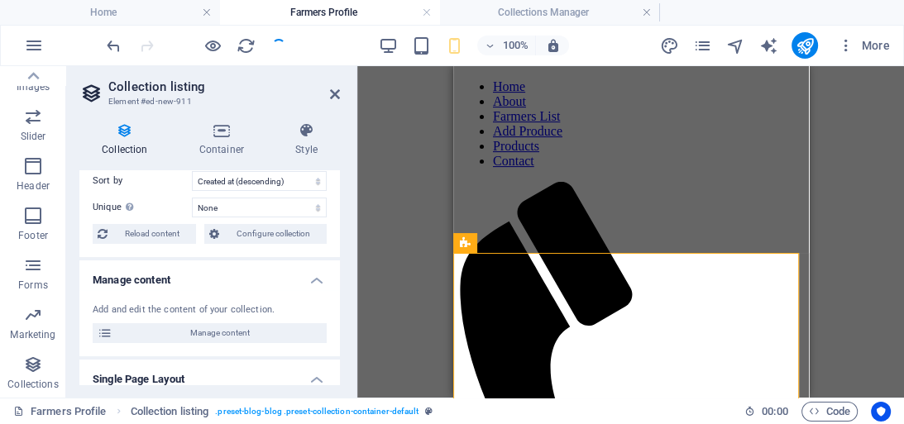
scroll to position [0, 0]
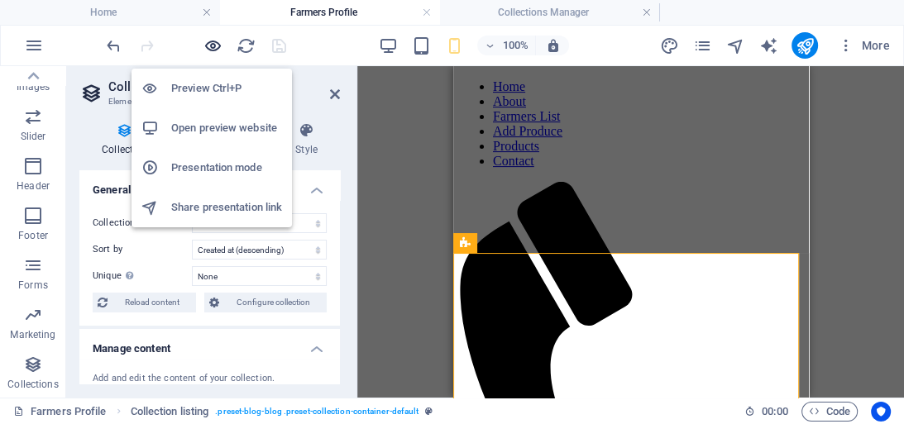
click at [209, 41] on icon "button" at bounding box center [212, 45] width 19 height 19
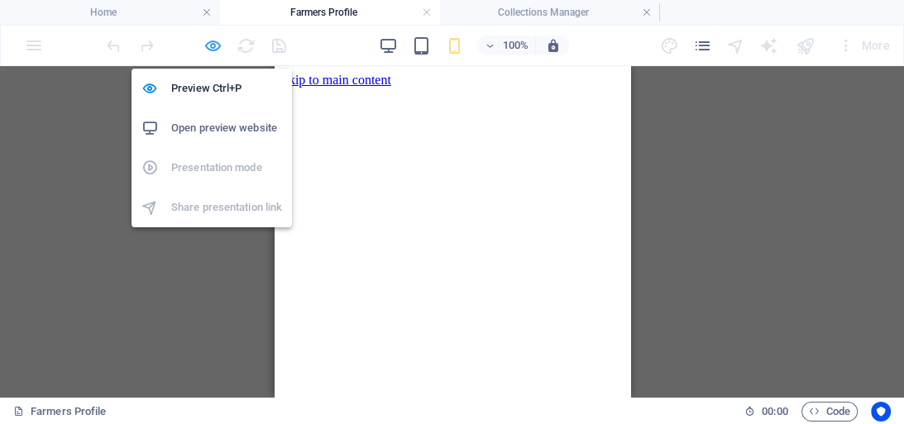
click at [214, 46] on icon "button" at bounding box center [212, 45] width 19 height 19
select select "68b9681a4174668f520ac11e"
select select "createdAt_DESC"
select select "columns.name"
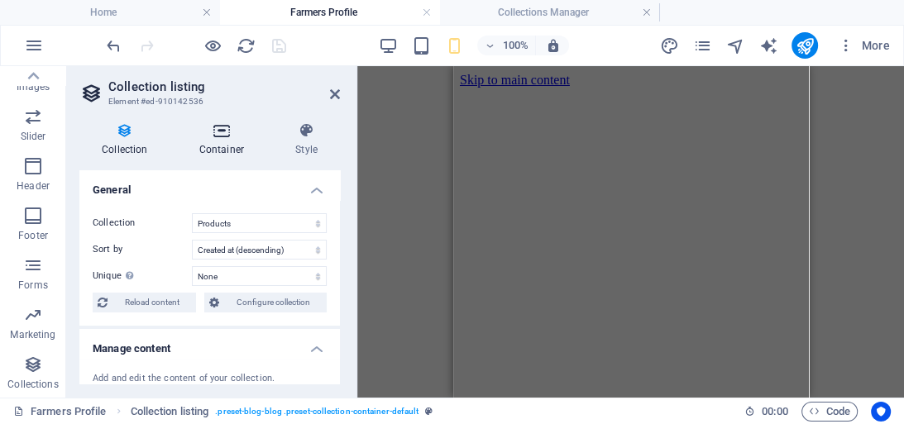
click at [239, 135] on icon at bounding box center [221, 130] width 89 height 17
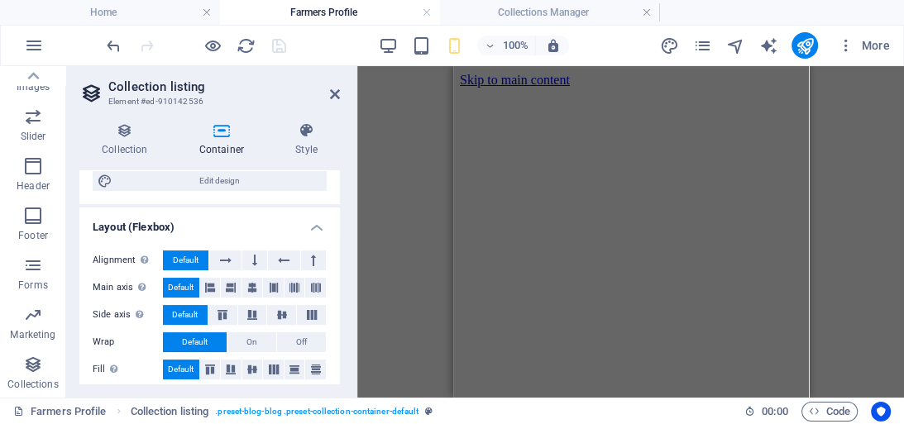
scroll to position [193, 0]
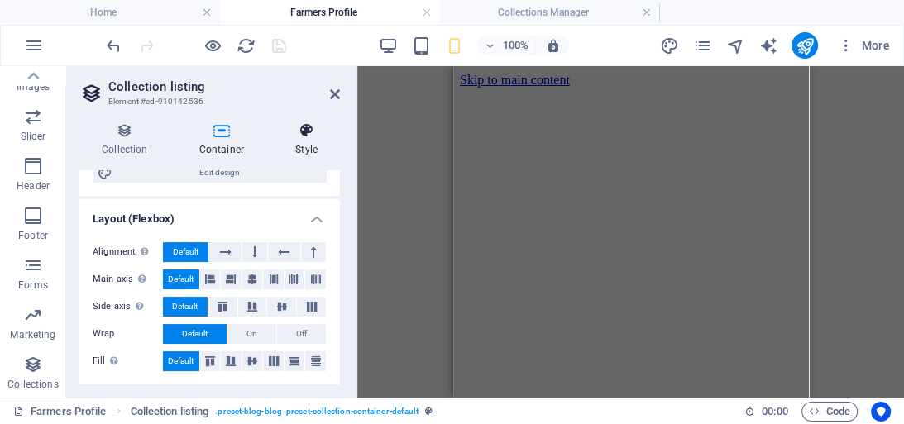
click at [302, 150] on h4 "Style" at bounding box center [306, 139] width 67 height 35
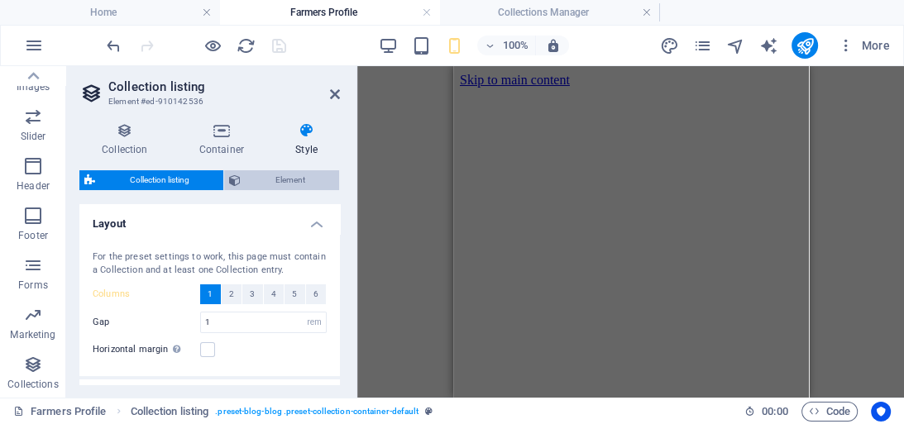
click at [289, 182] on span "Element" at bounding box center [290, 180] width 88 height 20
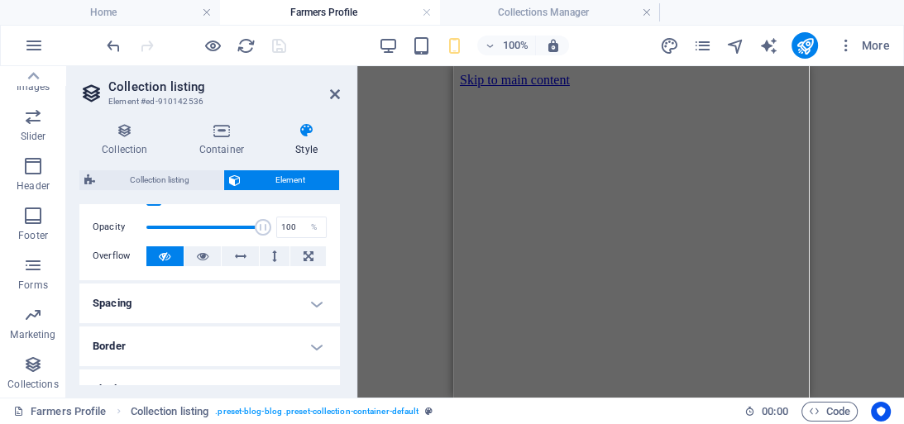
scroll to position [270, 0]
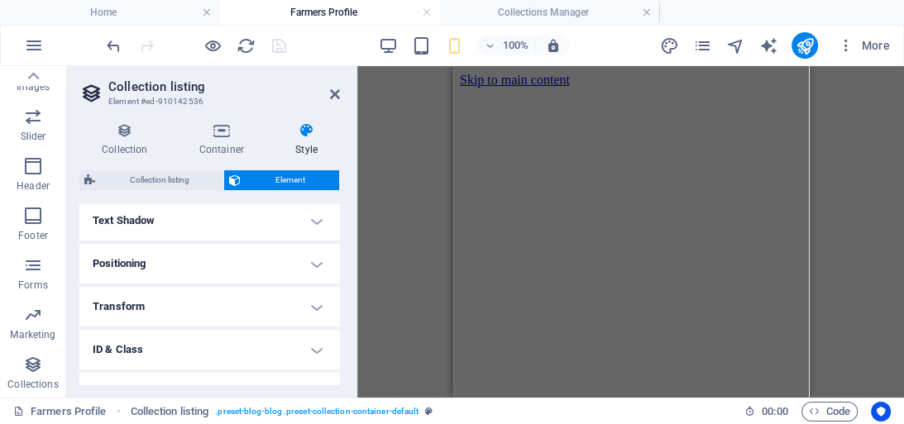
drag, startPoint x: 336, startPoint y: 331, endPoint x: 329, endPoint y: 271, distance: 59.9
click at [329, 271] on ul "Layout How this element expands within the layout (Flexbox). Size Default auto …" at bounding box center [209, 195] width 260 height 522
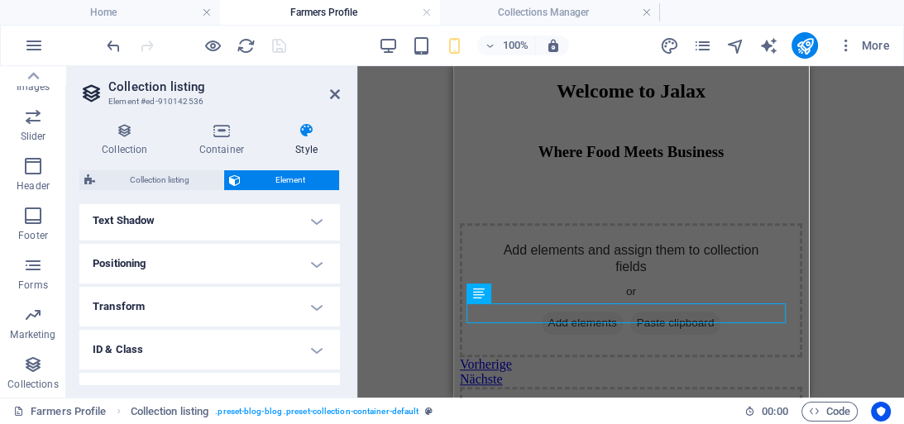
scroll to position [767, 0]
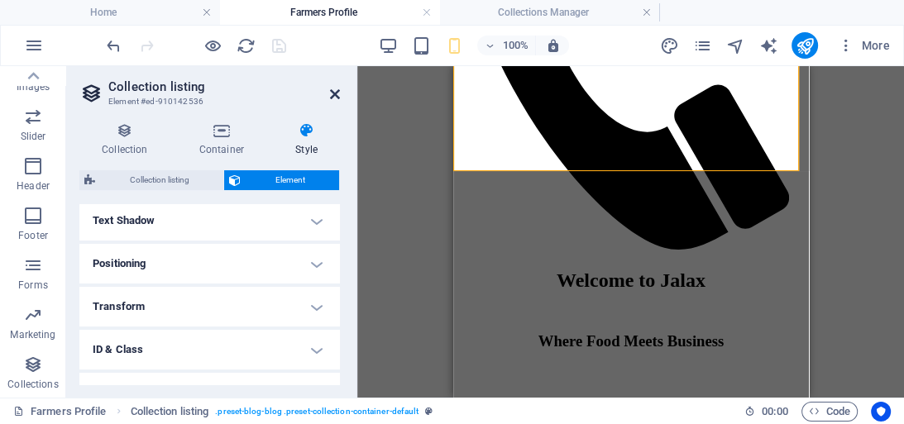
click at [337, 90] on icon at bounding box center [335, 94] width 10 height 13
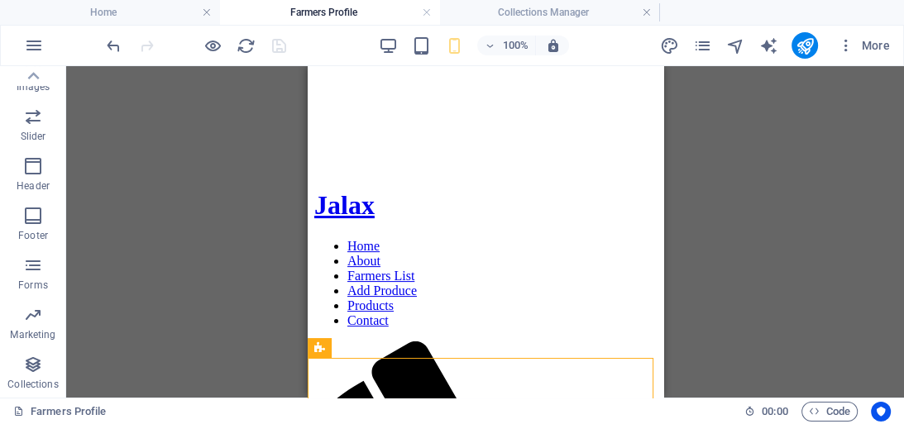
scroll to position [293, 0]
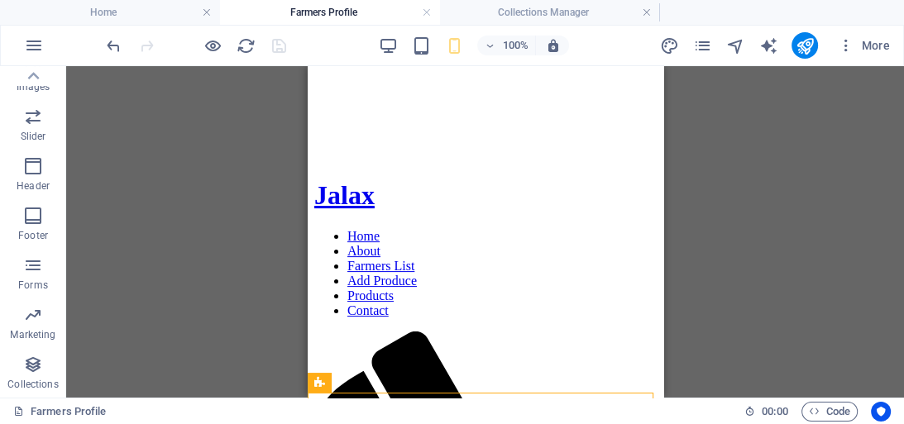
scroll to position [259, 0]
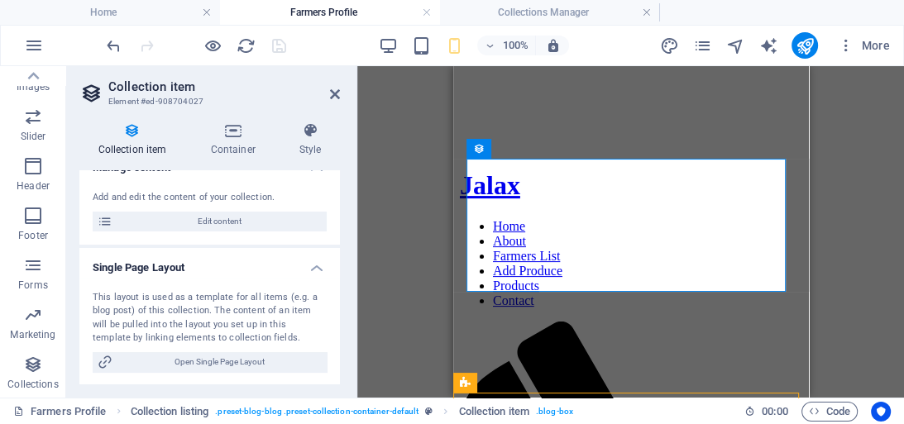
scroll to position [0, 0]
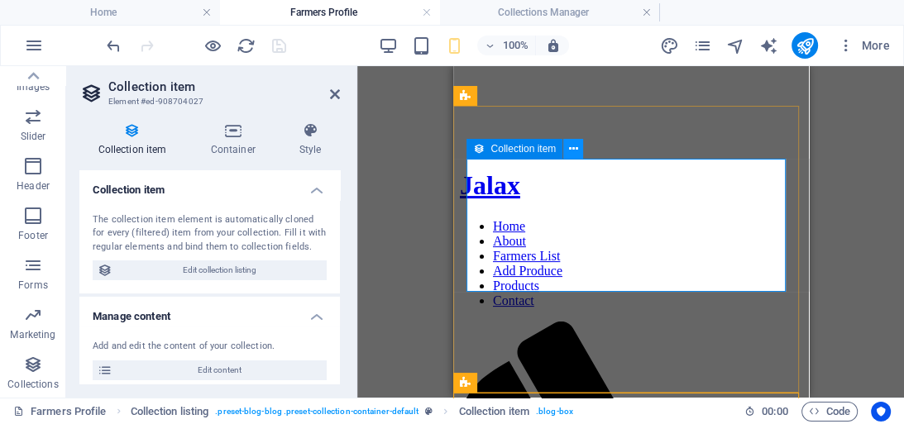
click at [570, 150] on icon at bounding box center [573, 149] width 9 height 17
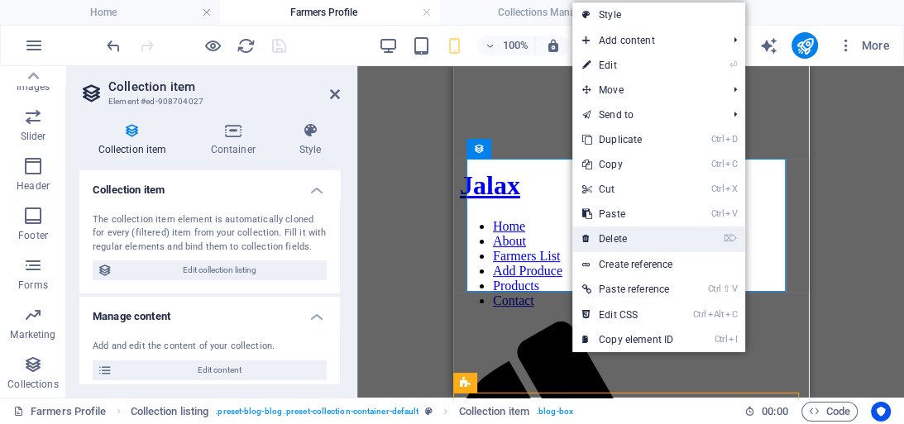
click at [610, 235] on link "⌦ Delete" at bounding box center [627, 239] width 111 height 25
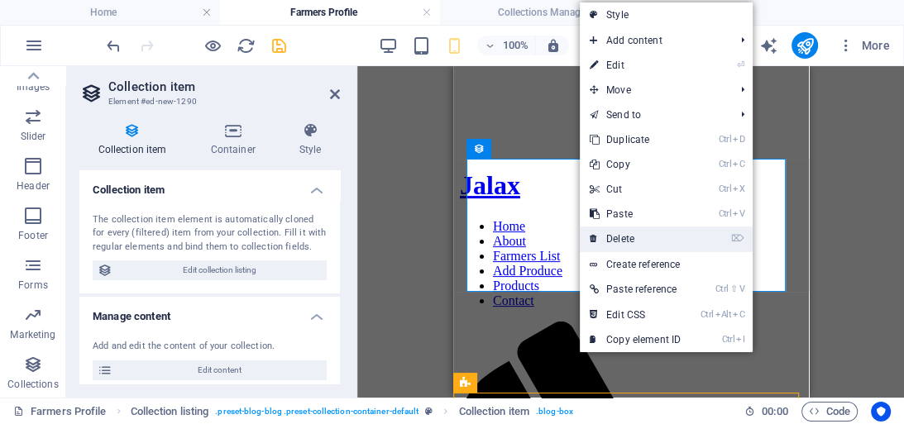
click at [617, 241] on link "⌦ Delete" at bounding box center [635, 239] width 111 height 25
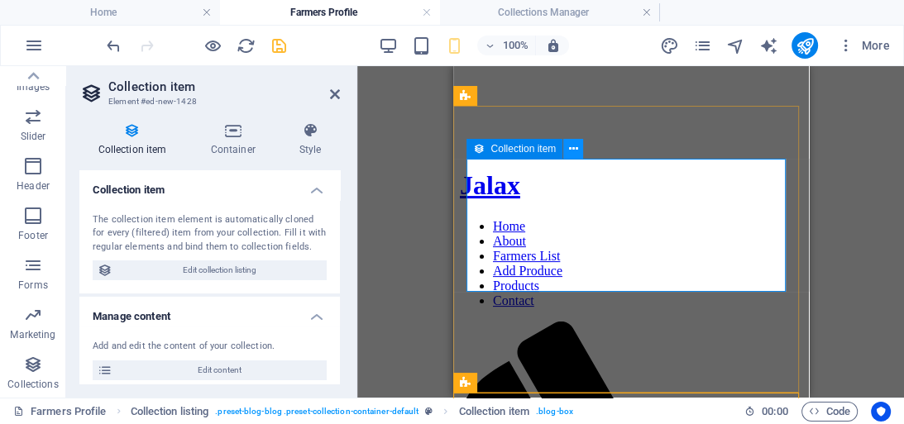
click at [577, 156] on icon at bounding box center [573, 149] width 9 height 17
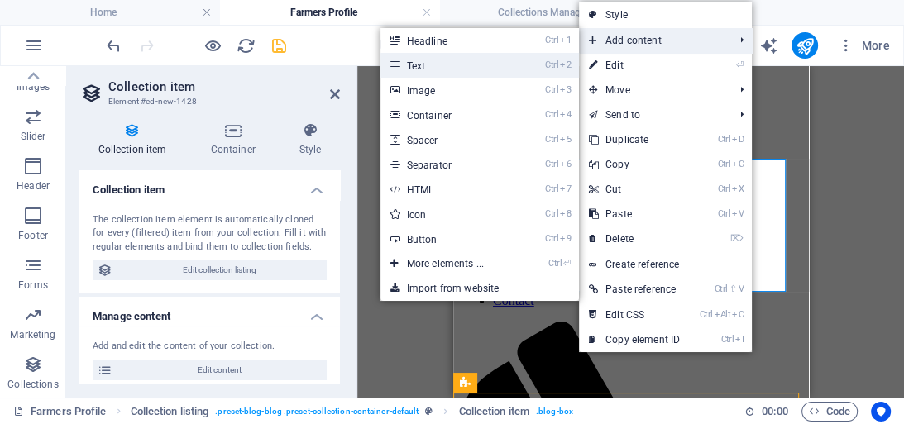
click at [518, 65] on li "Ctrl 2 Text" at bounding box center [479, 65] width 198 height 25
click at [452, 64] on link "Ctrl 2 Text" at bounding box center [448, 65] width 136 height 25
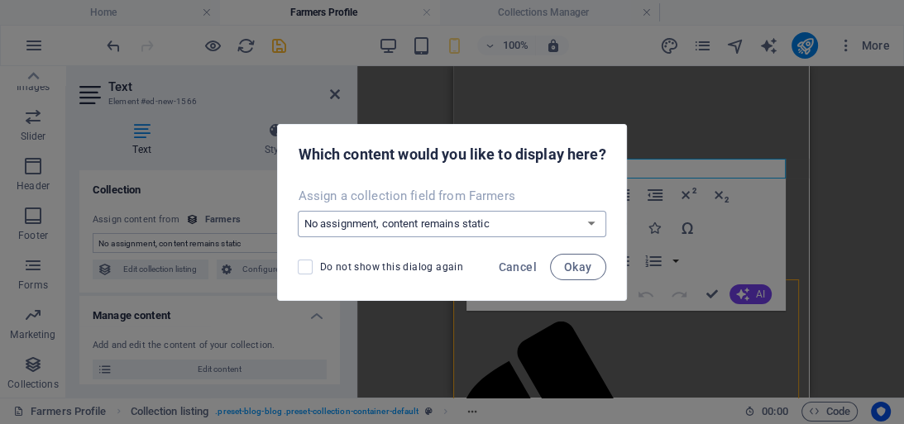
click at [564, 218] on select "No assignment, content remains static Create a new field Created at (Date) Upda…" at bounding box center [452, 224] width 308 height 26
click at [531, 266] on span "Cancel" at bounding box center [518, 266] width 38 height 13
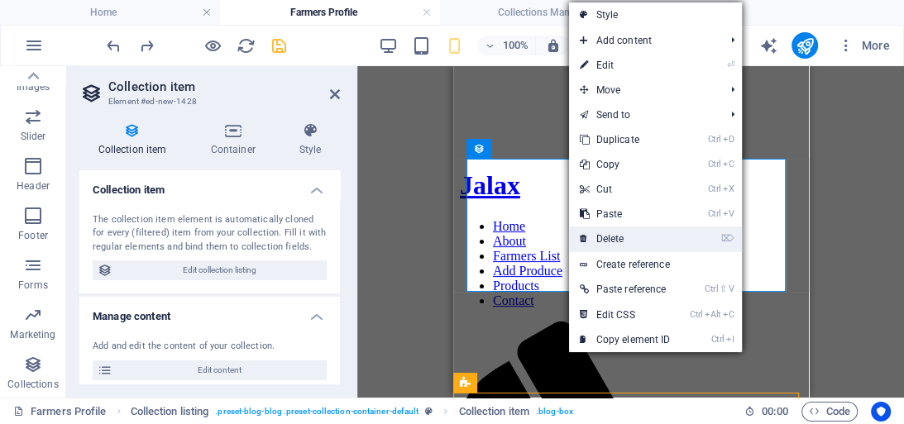
click at [610, 234] on link "⌦ Delete" at bounding box center [624, 239] width 111 height 25
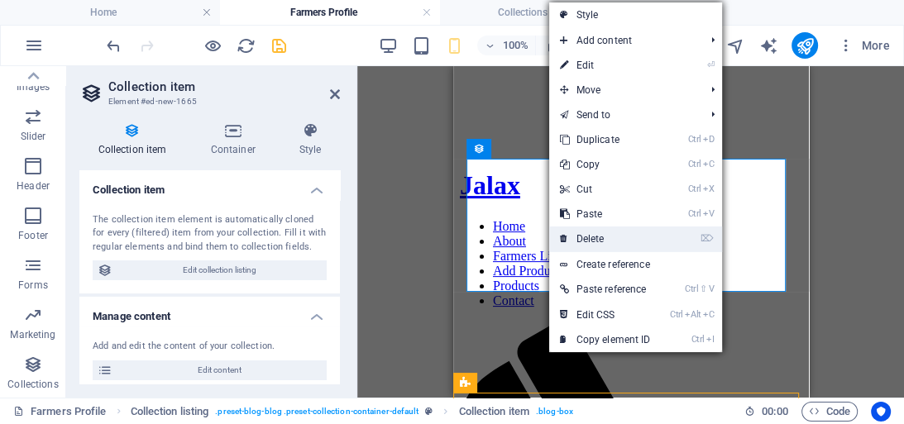
click at [578, 233] on link "⌦ Delete" at bounding box center [604, 239] width 111 height 25
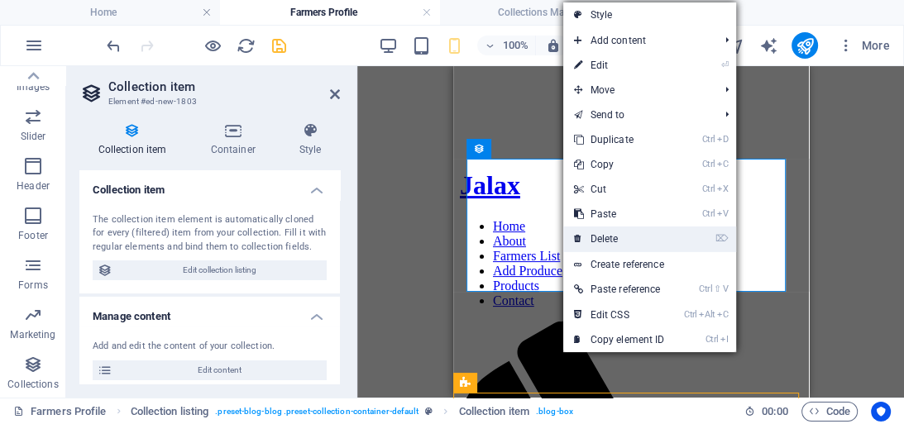
click at [595, 239] on link "⌦ Delete" at bounding box center [618, 239] width 111 height 25
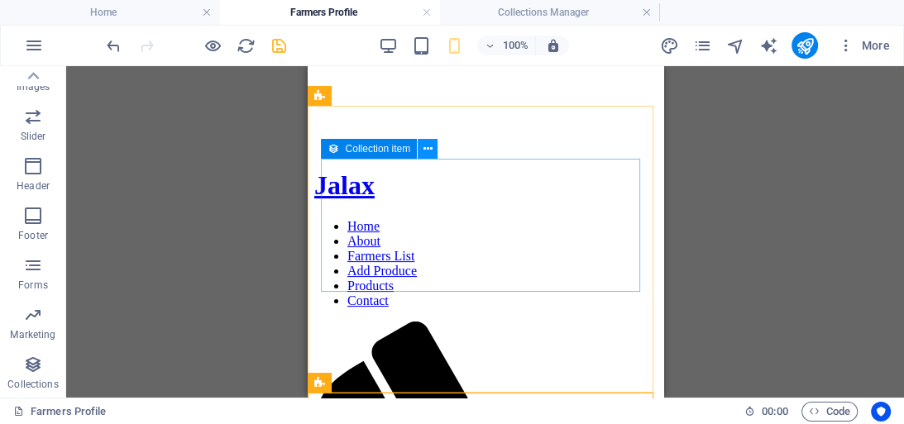
click at [425, 149] on icon at bounding box center [427, 149] width 9 height 17
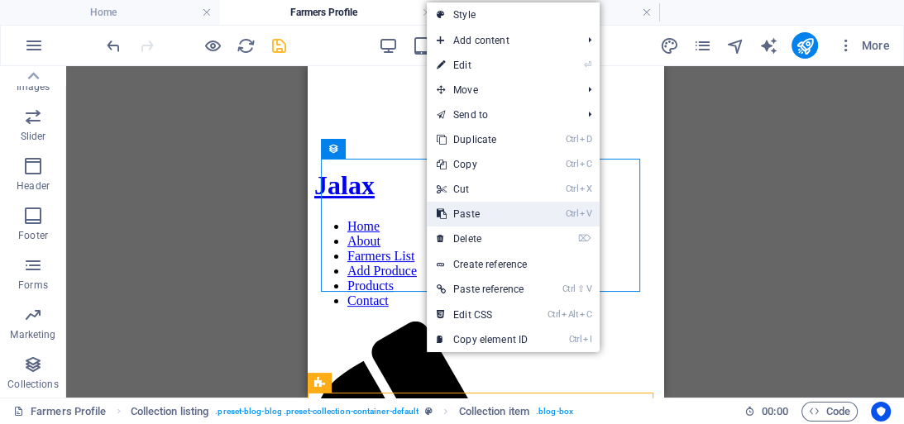
click at [464, 208] on link "Ctrl V Paste" at bounding box center [482, 214] width 111 height 25
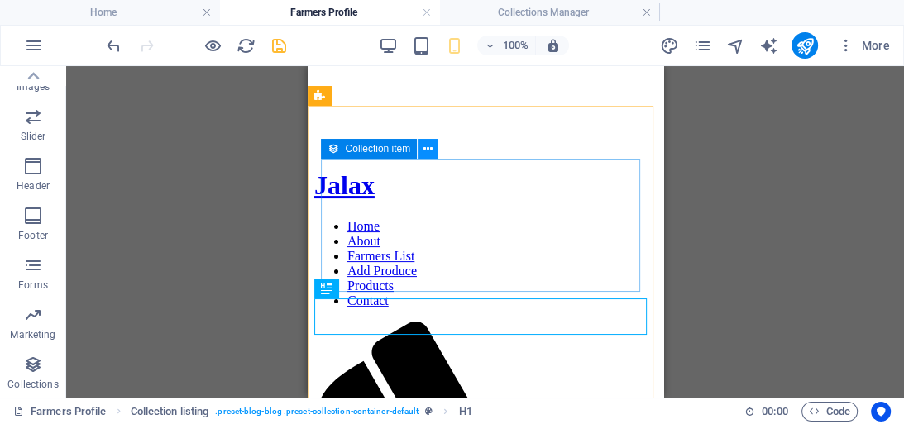
click at [428, 149] on icon at bounding box center [427, 149] width 9 height 17
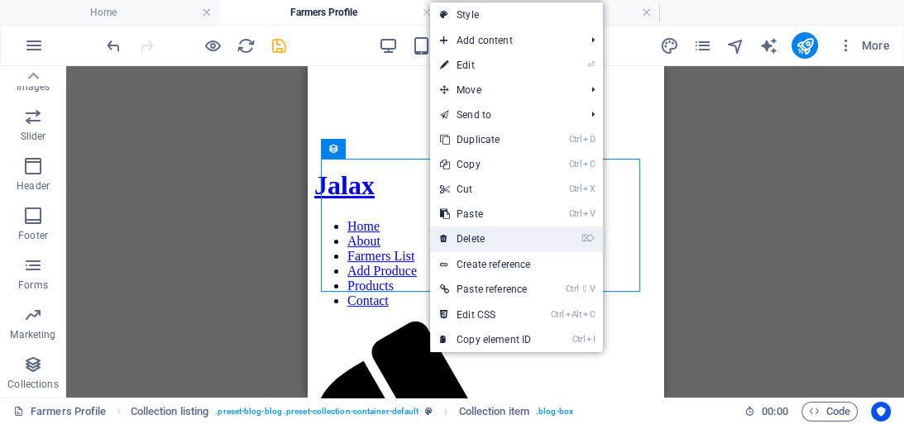
click at [474, 236] on link "⌦ Delete" at bounding box center [485, 239] width 111 height 25
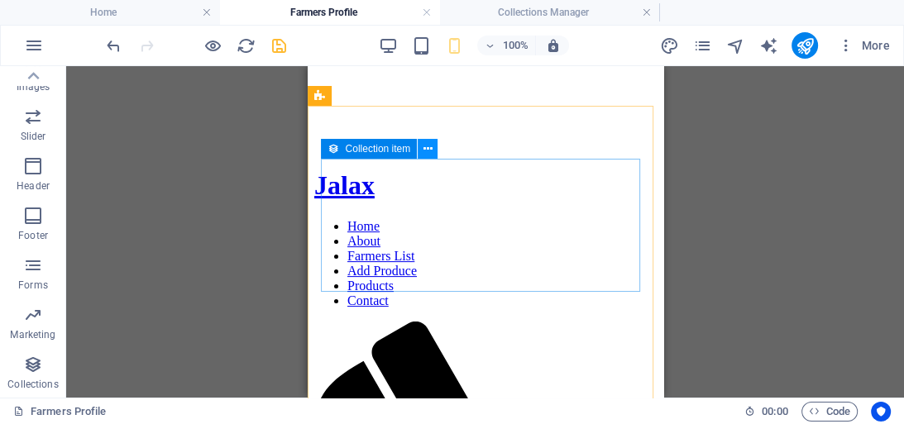
click at [425, 152] on icon at bounding box center [427, 149] width 9 height 17
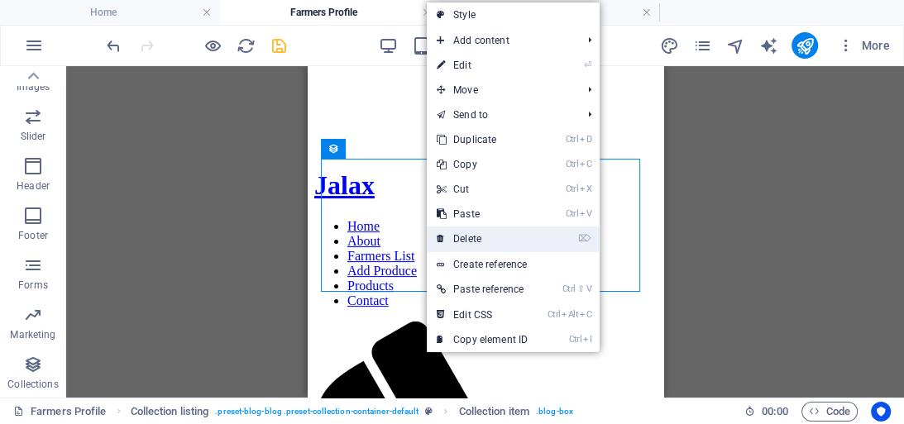
click at [463, 238] on link "⌦ Delete" at bounding box center [482, 239] width 111 height 25
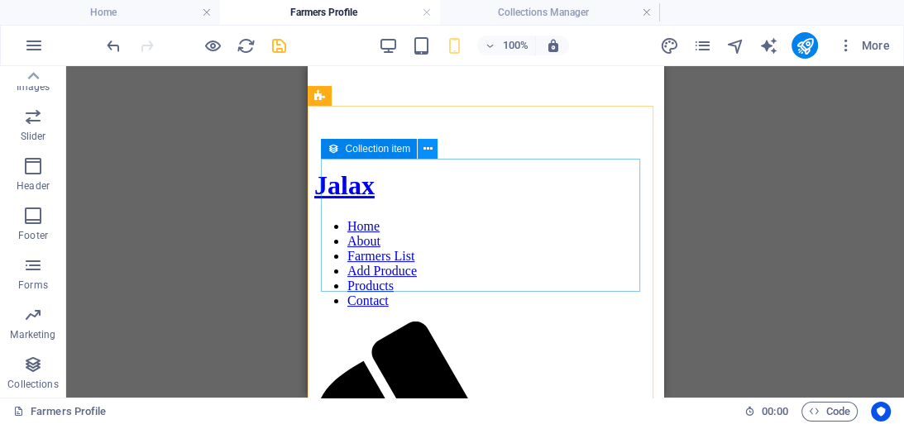
click at [427, 150] on icon at bounding box center [427, 149] width 9 height 17
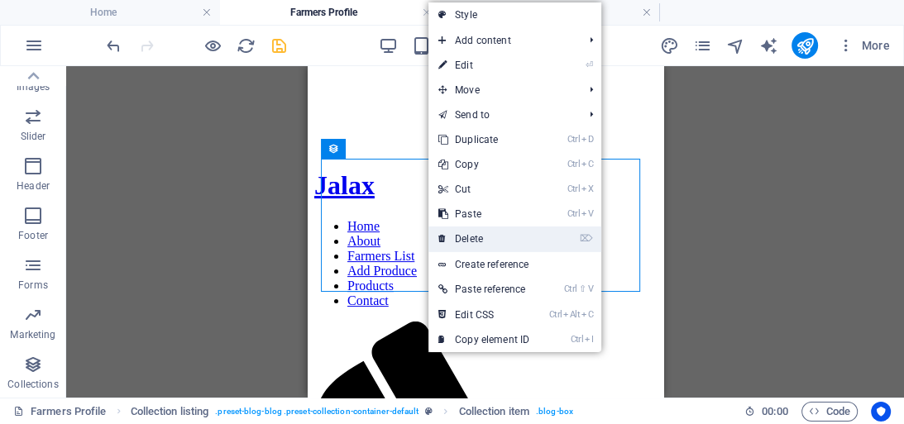
click at [470, 240] on link "⌦ Delete" at bounding box center [483, 239] width 111 height 25
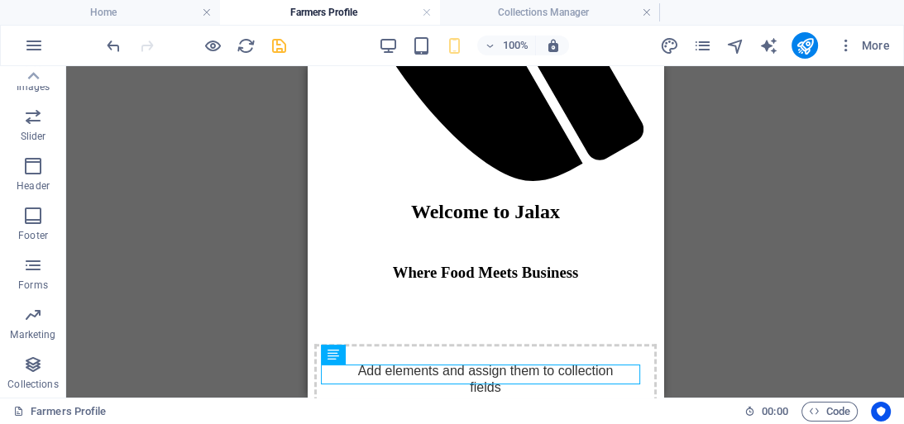
scroll to position [942, 0]
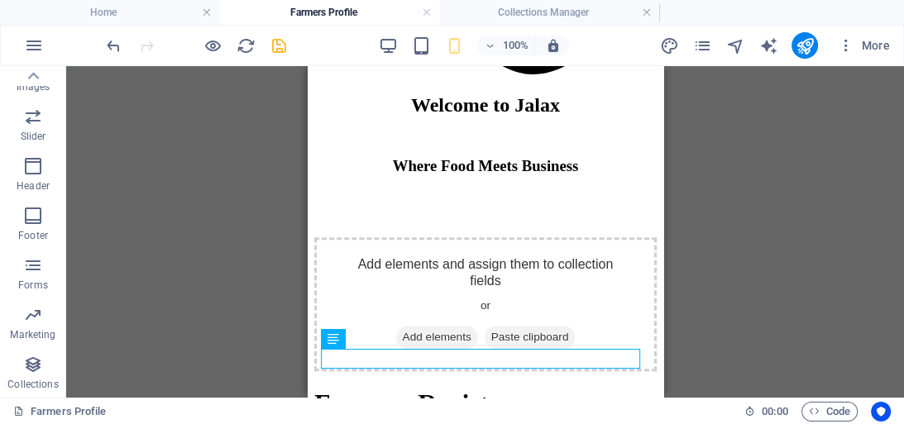
drag, startPoint x: 656, startPoint y: 145, endPoint x: 974, endPoint y: 301, distance: 353.8
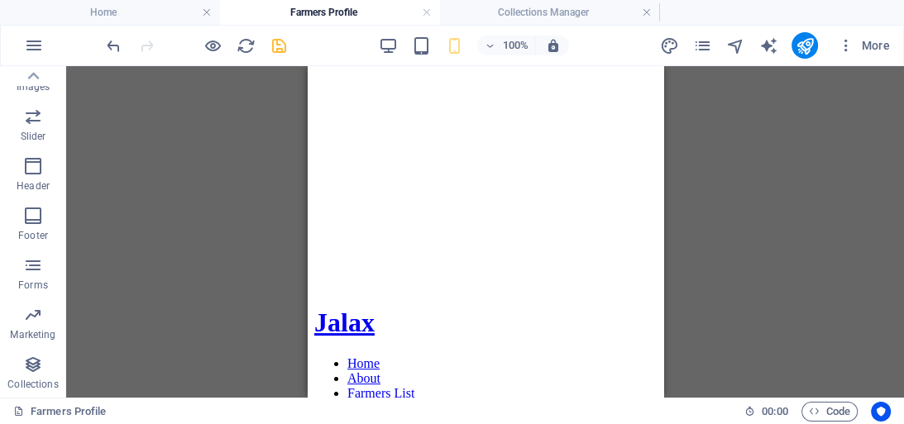
scroll to position [141, 0]
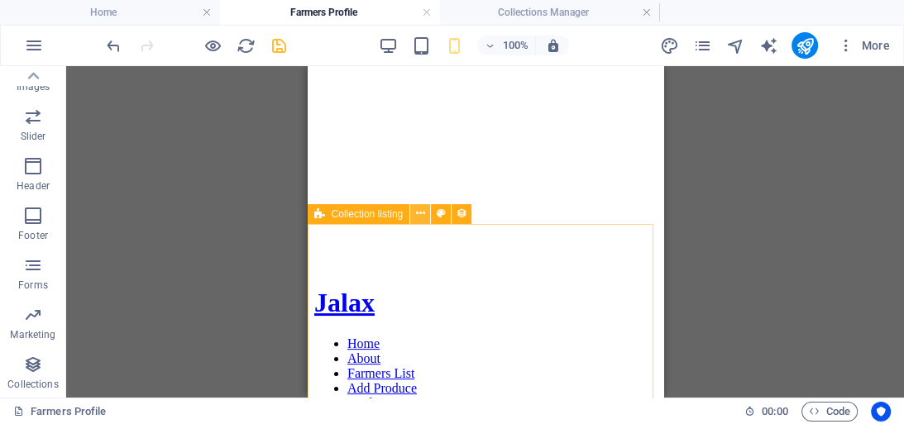
click at [422, 213] on icon at bounding box center [420, 213] width 9 height 17
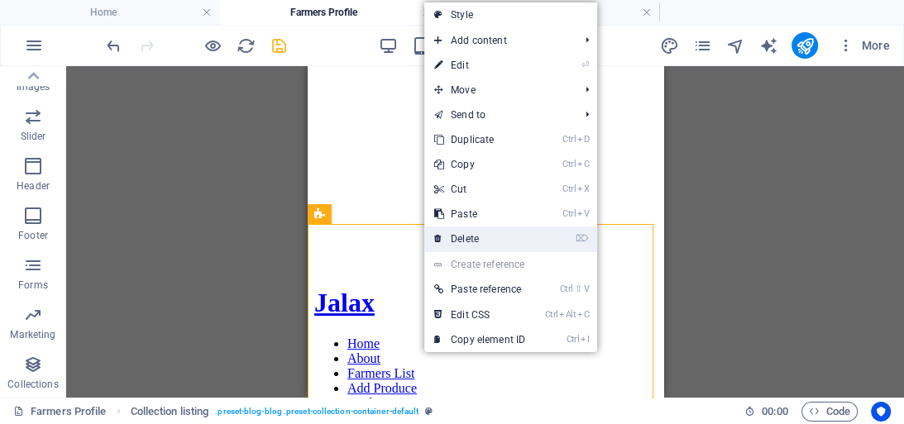
click at [459, 236] on link "⌦ Delete" at bounding box center [479, 239] width 111 height 25
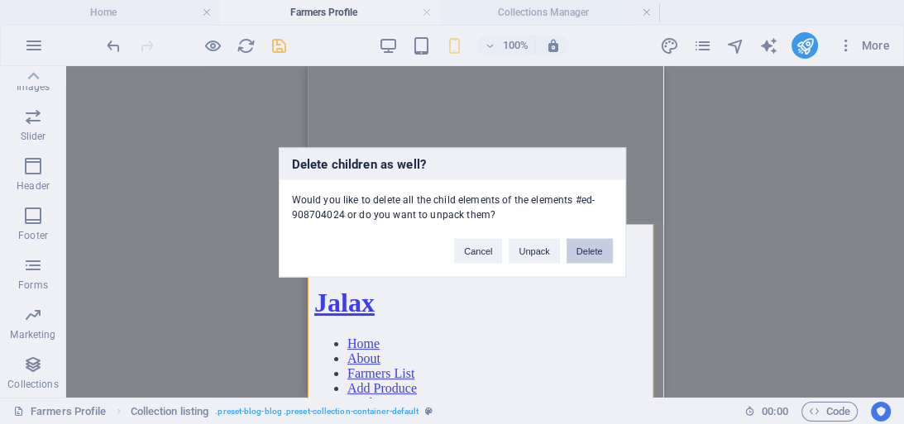
click at [580, 248] on button "Delete" at bounding box center [589, 250] width 46 height 25
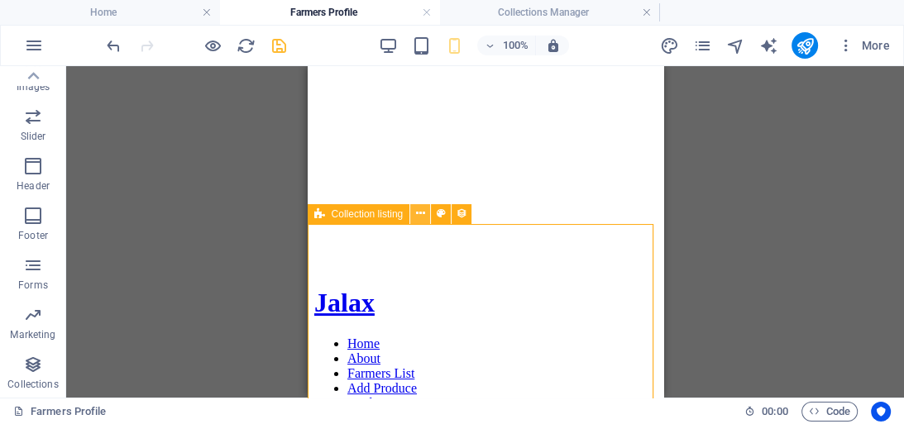
click at [418, 217] on icon at bounding box center [420, 213] width 9 height 17
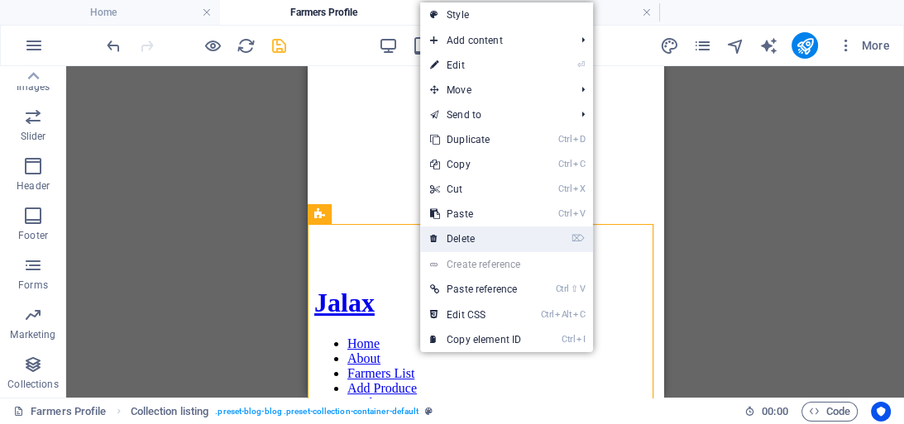
click at [456, 235] on link "⌦ Delete" at bounding box center [475, 239] width 111 height 25
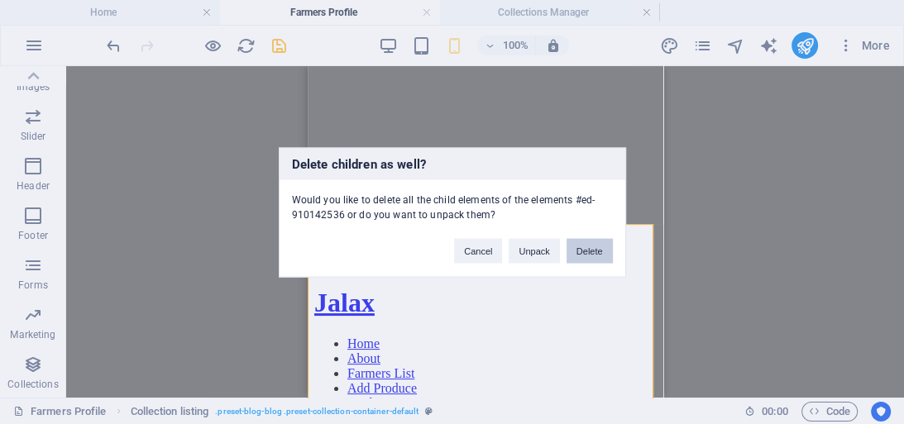
click at [587, 249] on button "Delete" at bounding box center [589, 250] width 46 height 25
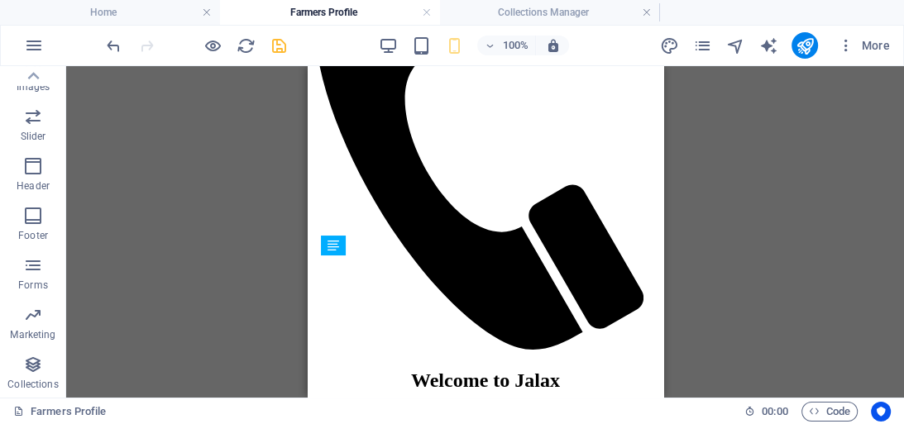
scroll to position [641, 0]
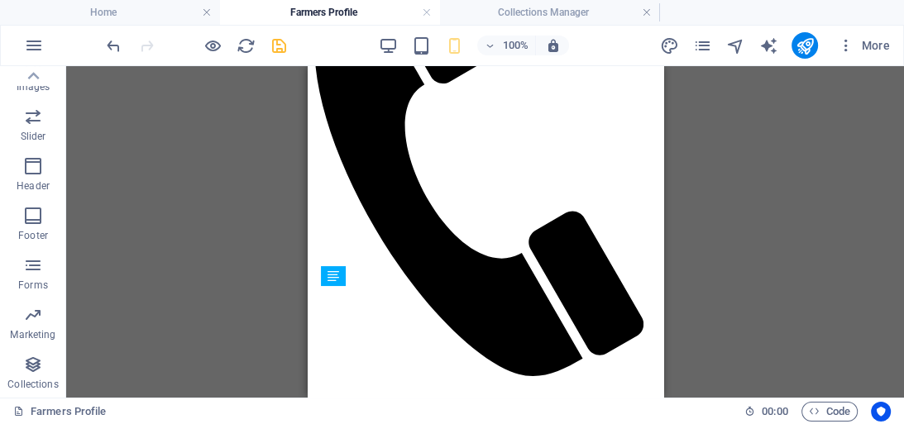
drag, startPoint x: 656, startPoint y: 294, endPoint x: 975, endPoint y: 284, distance: 318.5
drag, startPoint x: 975, startPoint y: 284, endPoint x: 660, endPoint y: 212, distance: 322.9
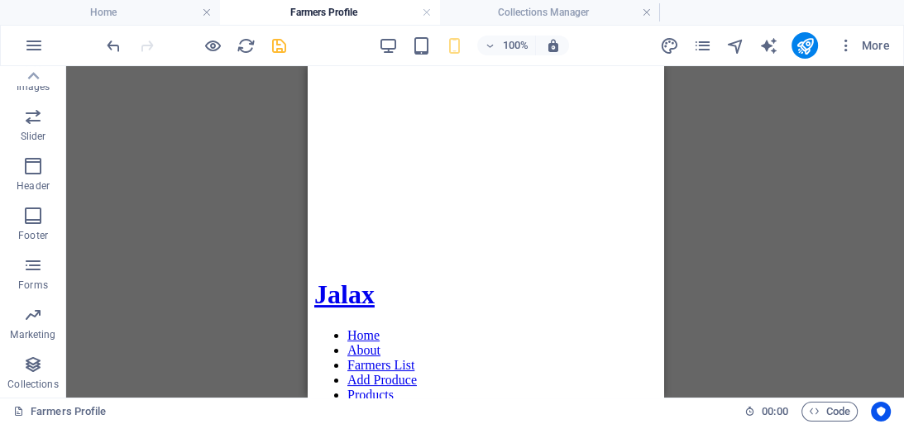
scroll to position [169, 0]
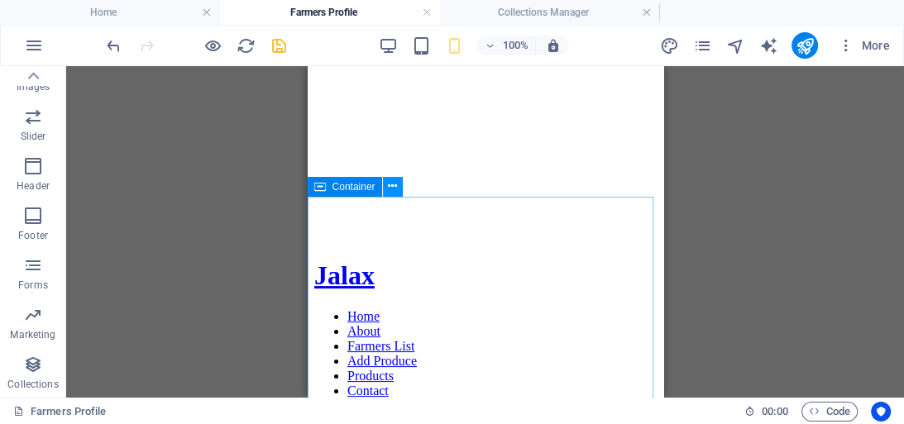
click at [393, 188] on icon at bounding box center [392, 186] width 9 height 17
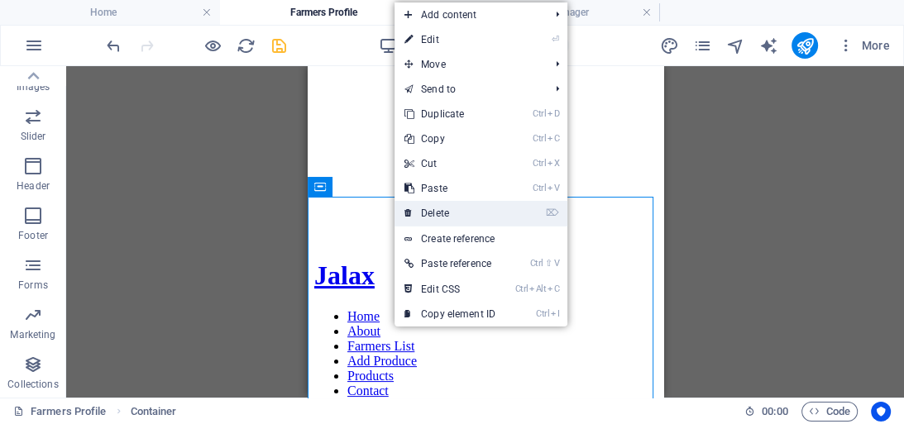
click at [434, 212] on link "⌦ Delete" at bounding box center [449, 213] width 111 height 25
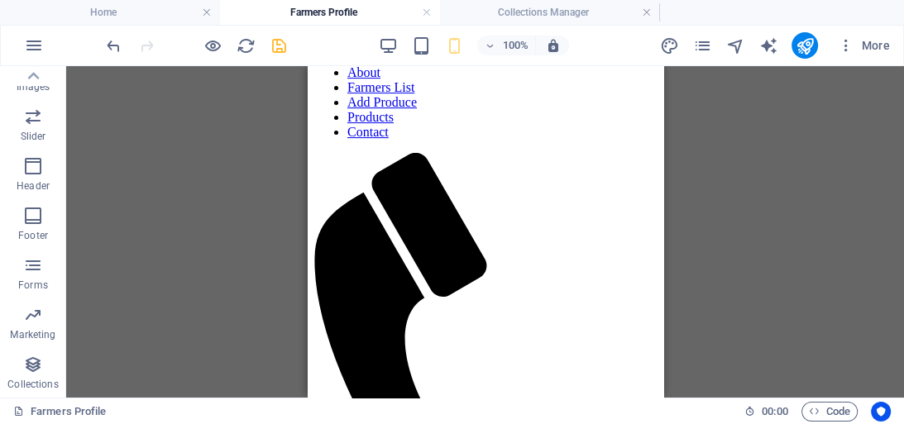
scroll to position [431, 0]
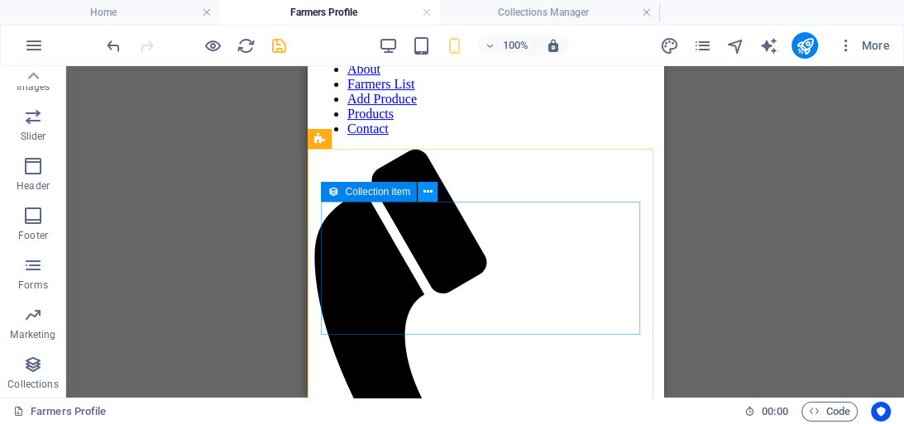
click at [430, 189] on icon at bounding box center [427, 192] width 9 height 17
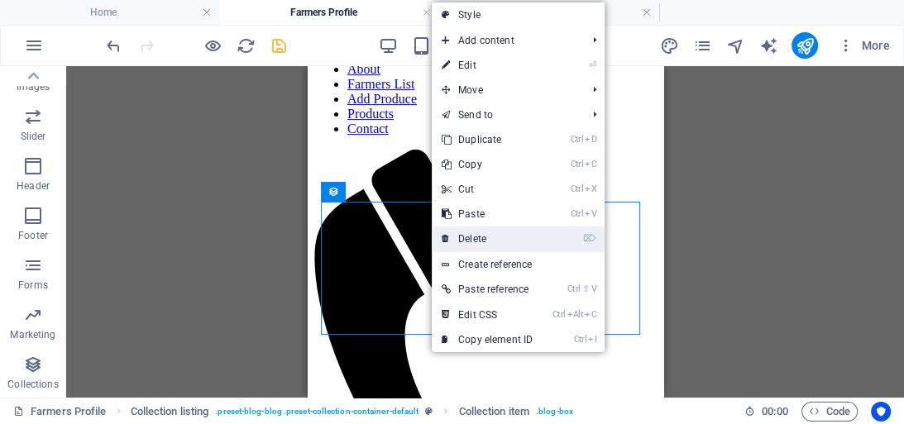
click at [477, 232] on link "⌦ Delete" at bounding box center [487, 239] width 111 height 25
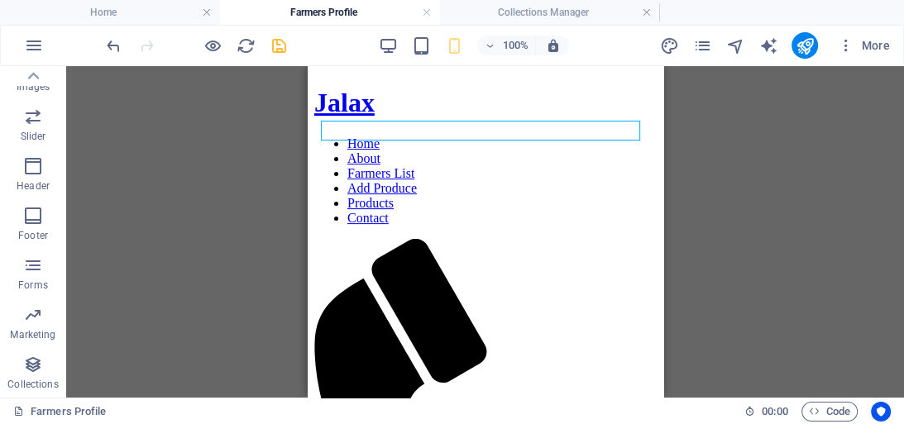
scroll to position [315, 0]
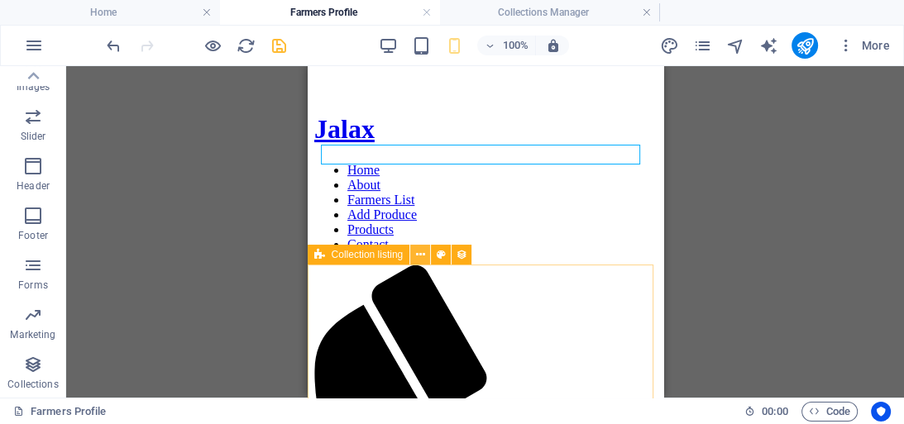
click at [419, 255] on icon at bounding box center [420, 254] width 9 height 17
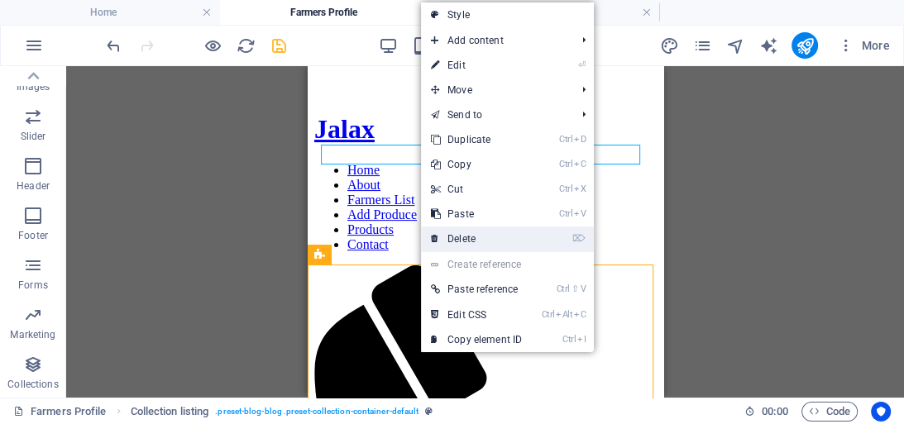
click at [462, 234] on link "⌦ Delete" at bounding box center [476, 239] width 111 height 25
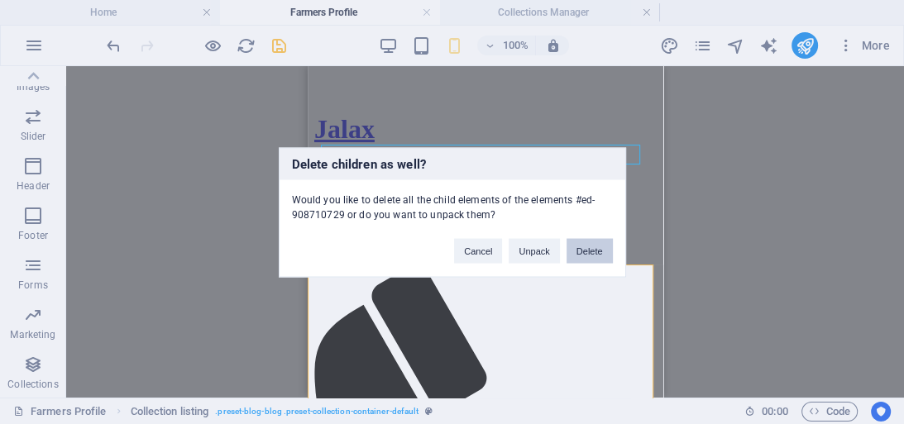
click at [582, 248] on button "Delete" at bounding box center [589, 250] width 46 height 25
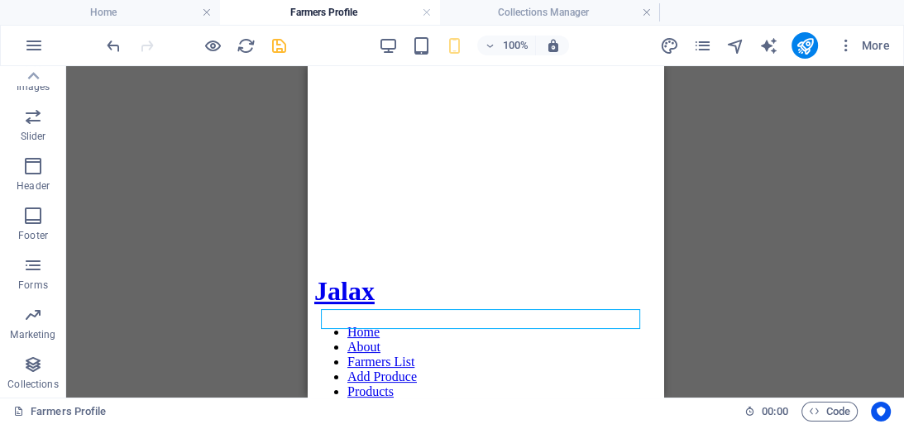
scroll to position [150, 0]
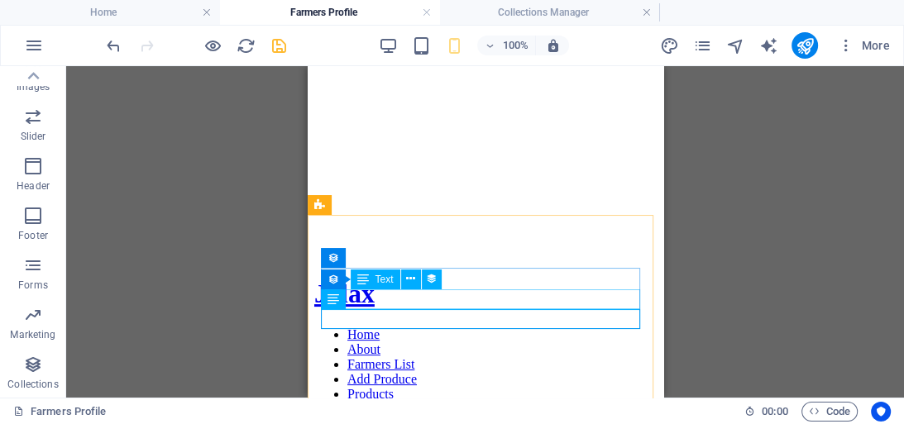
drag, startPoint x: 756, startPoint y: 340, endPoint x: 458, endPoint y: 277, distance: 305.0
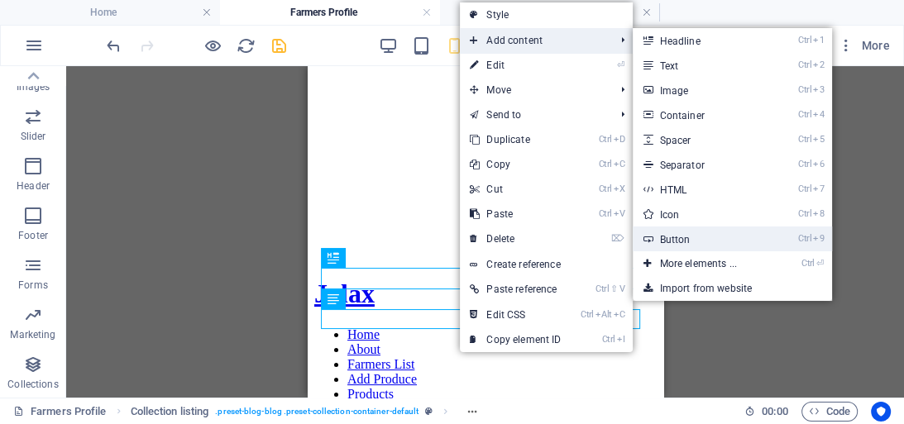
click at [683, 236] on link "Ctrl 9 Button" at bounding box center [700, 239] width 136 height 25
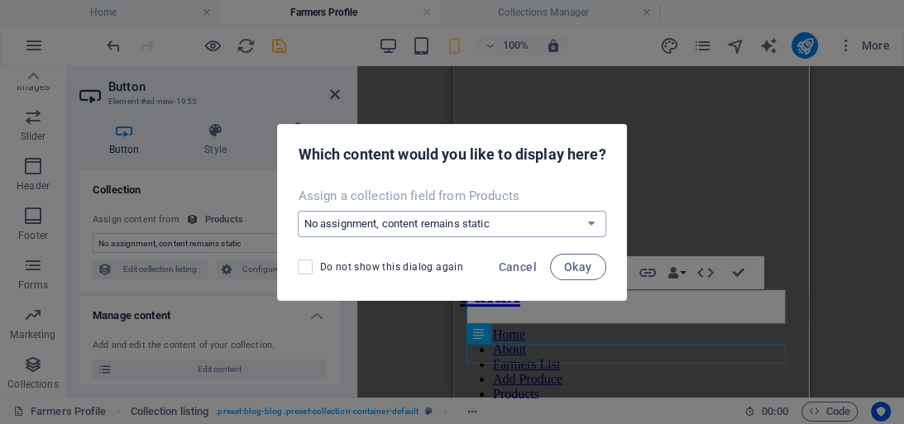
click at [592, 223] on select "No assignment, content remains static Create a new field Created at (Date) Upda…" at bounding box center [452, 224] width 308 height 26
click at [532, 266] on span "Cancel" at bounding box center [518, 266] width 38 height 13
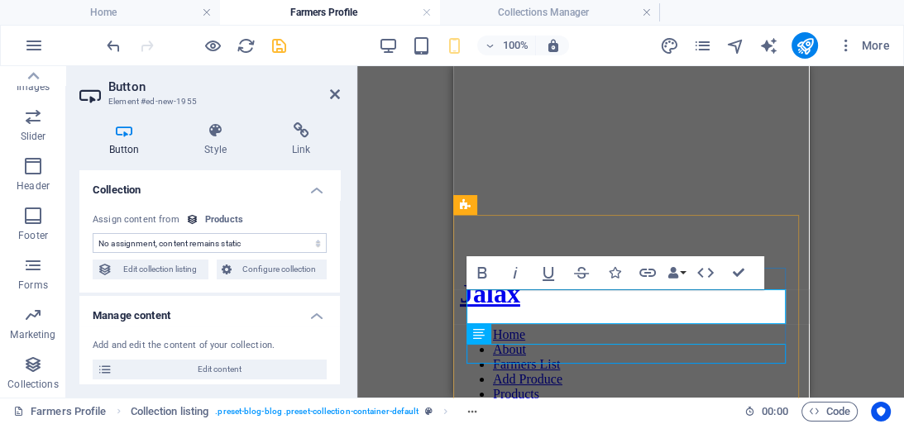
click at [650, 270] on icon "button" at bounding box center [647, 273] width 20 height 20
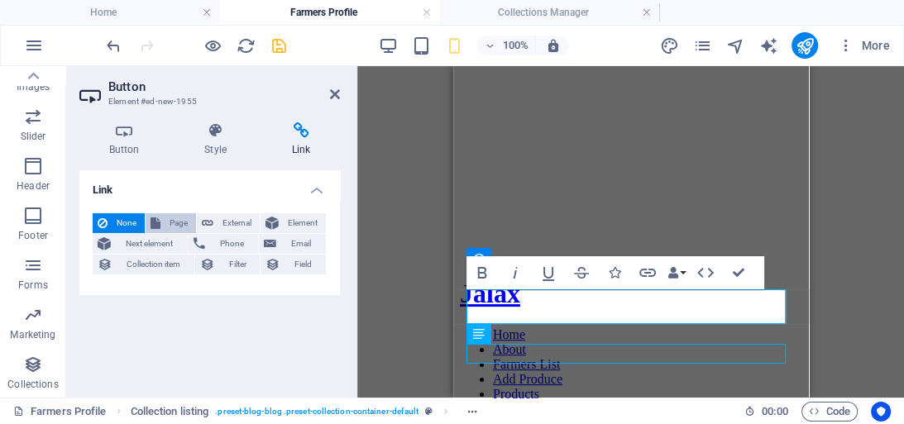
click at [179, 223] on span "Page" at bounding box center [178, 223] width 26 height 20
select select
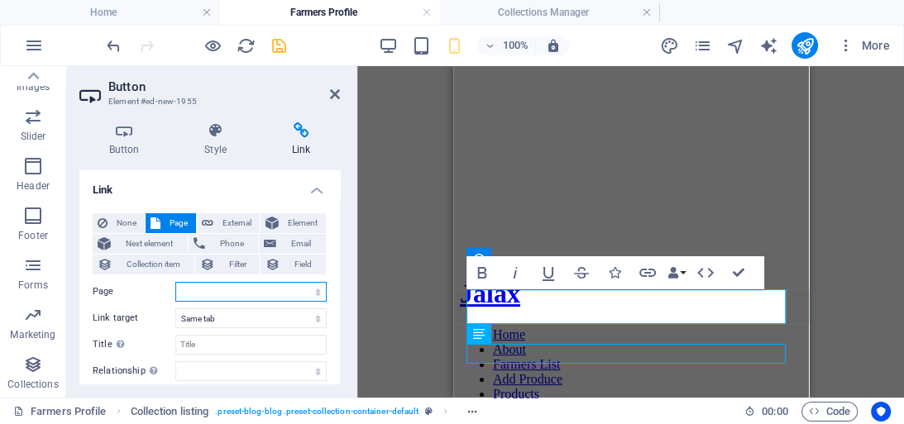
click at [226, 287] on select "Home Privacy Add Produce Farmers Register Contact About Farmers List Farmers Pr…" at bounding box center [250, 292] width 151 height 20
click at [243, 260] on span "Filter" at bounding box center [238, 265] width 36 height 20
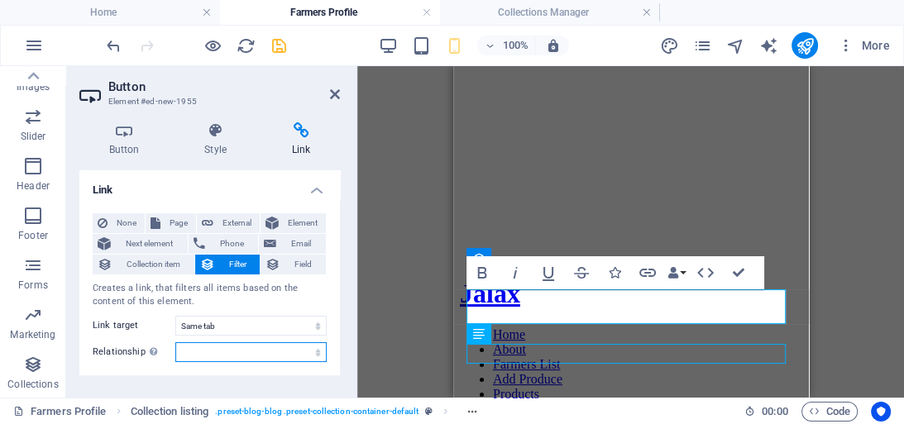
click at [231, 353] on select "alternate author bookmark external help license next nofollow noreferrer noopen…" at bounding box center [250, 352] width 151 height 20
click at [293, 263] on span "Field" at bounding box center [303, 265] width 36 height 20
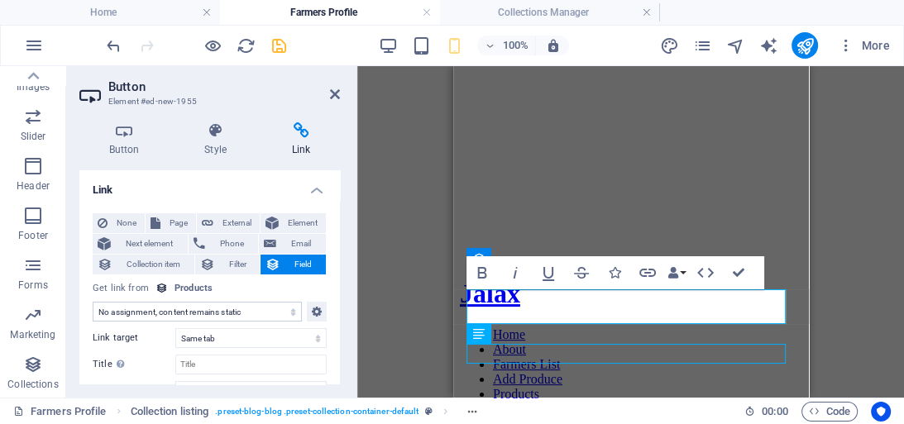
click at [258, 313] on select "No assignment, content remains static Created at (Date) Updated at (Date) Produ…" at bounding box center [197, 312] width 209 height 20
click at [93, 302] on select "No assignment, content remains static Created at (Date) Updated at (Date) Produ…" at bounding box center [197, 312] width 209 height 20
click at [198, 285] on div "Products" at bounding box center [193, 289] width 38 height 14
click at [165, 285] on icon at bounding box center [161, 288] width 12 height 12
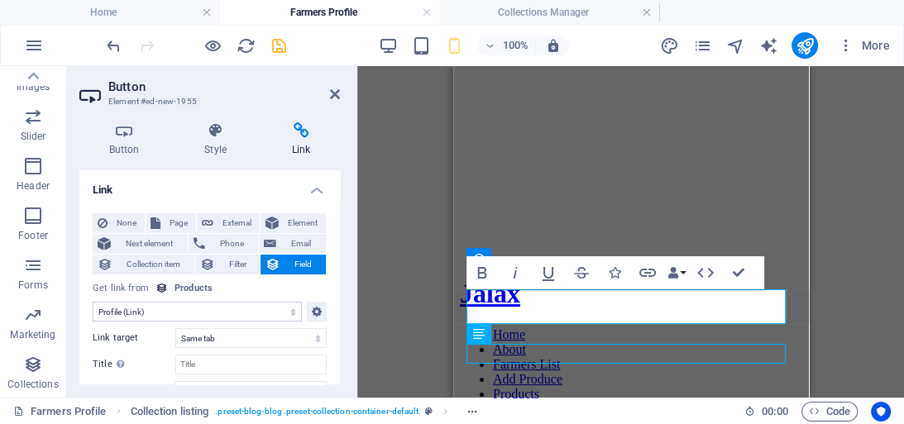
click at [155, 287] on icon at bounding box center [161, 288] width 12 height 12
click at [126, 288] on div "Get link from" at bounding box center [121, 289] width 56 height 14
click at [165, 286] on div "Get link from Products" at bounding box center [210, 289] width 234 height 14
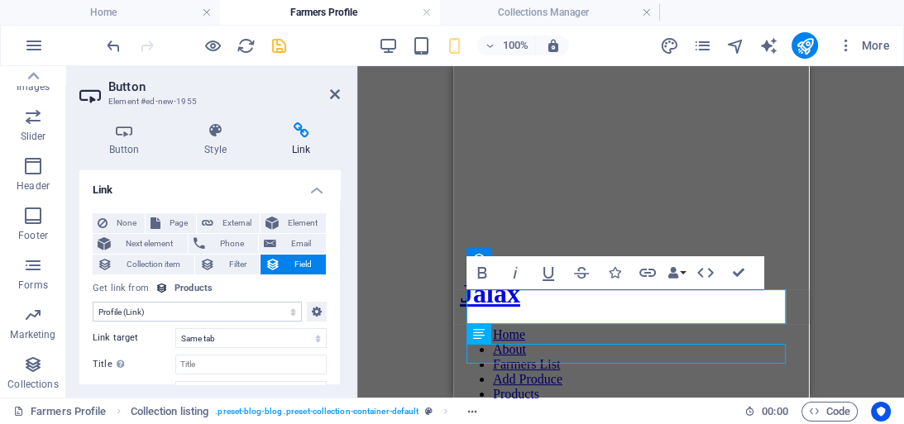
click at [165, 286] on div "Get link from Products" at bounding box center [210, 289] width 234 height 14
click at [215, 310] on select "No assignment, content remains static Created at (Date) Updated at (Date) Produ…" at bounding box center [197, 312] width 209 height 20
select select "farmer1"
click at [93, 302] on select "No assignment, content remains static Created at (Date) Updated at (Date) Produ…" at bounding box center [197, 312] width 209 height 20
click at [168, 263] on span "Collection item" at bounding box center [153, 265] width 72 height 20
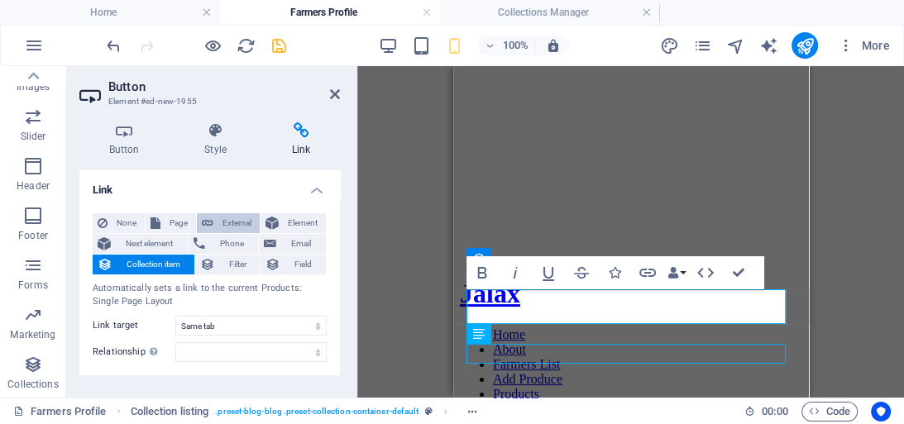
click at [241, 224] on span "External" at bounding box center [236, 223] width 36 height 20
select select "blank"
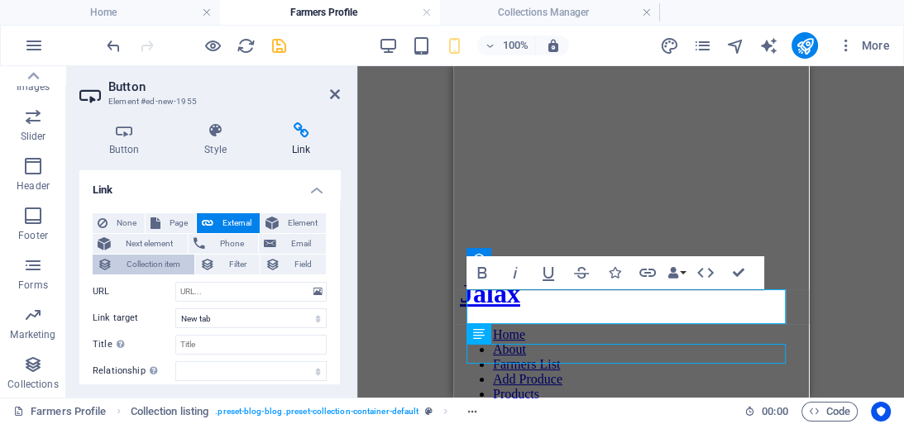
click at [169, 269] on span "Collection item" at bounding box center [153, 265] width 72 height 20
select select
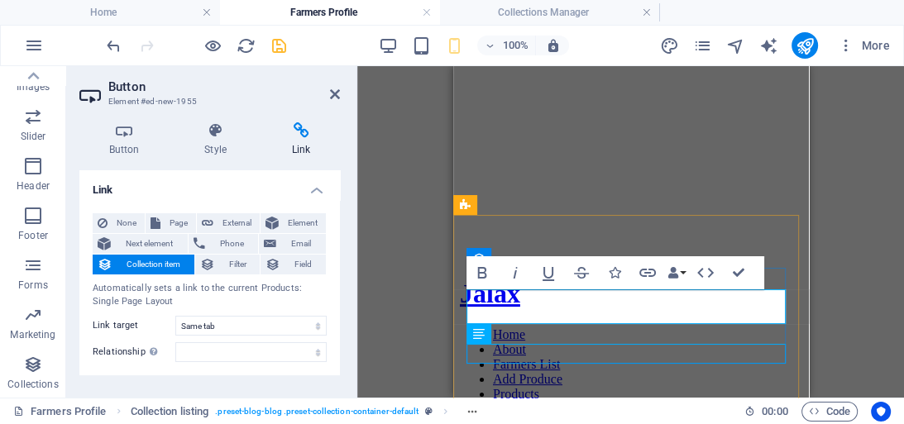
click at [281, 49] on icon "save" at bounding box center [279, 45] width 19 height 19
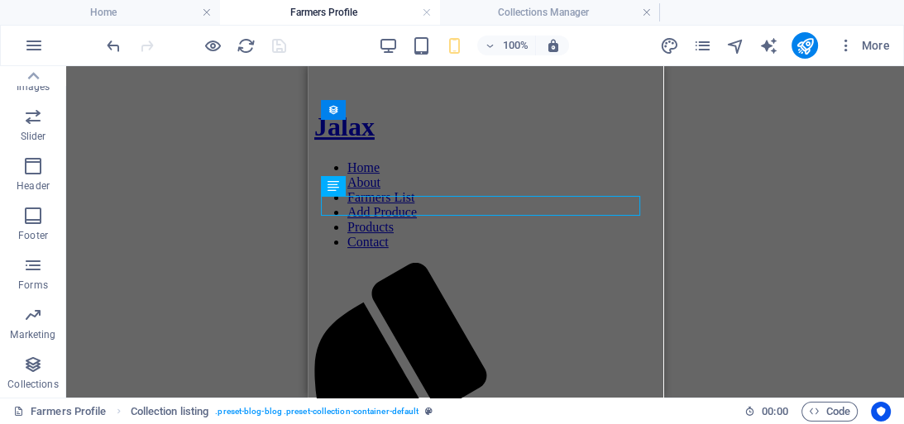
scroll to position [320, 0]
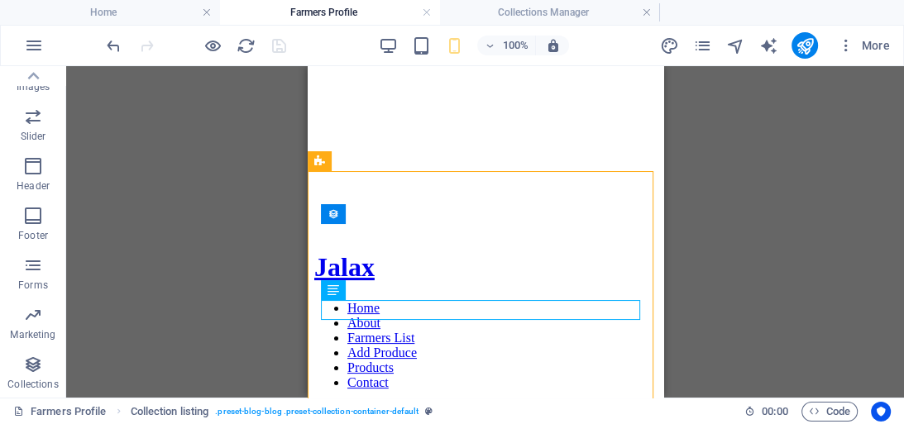
scroll to position [197, 0]
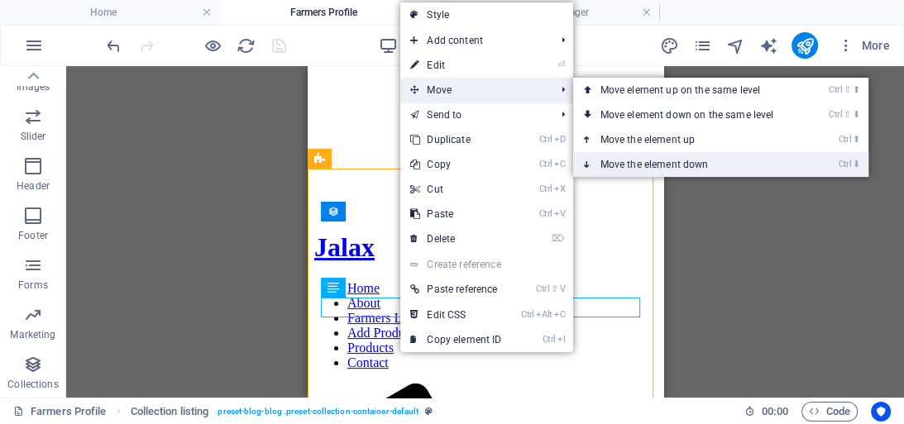
click at [656, 162] on link "Ctrl ⬇ Move the element down" at bounding box center [689, 164] width 233 height 25
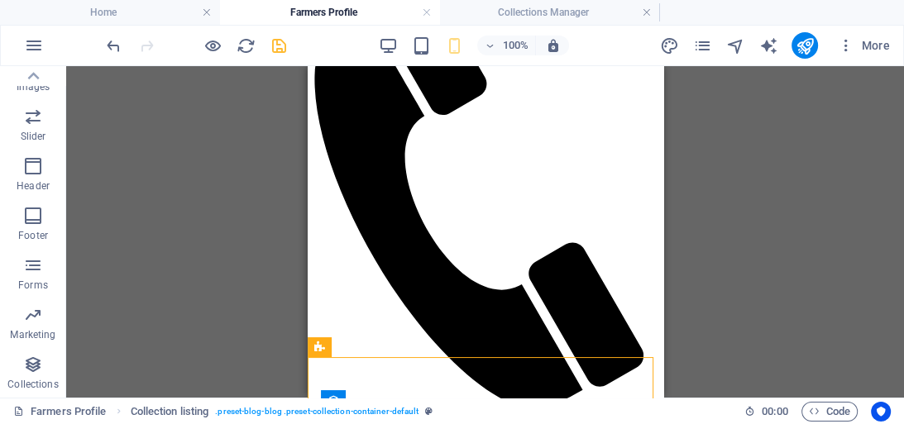
scroll to position [487, 0]
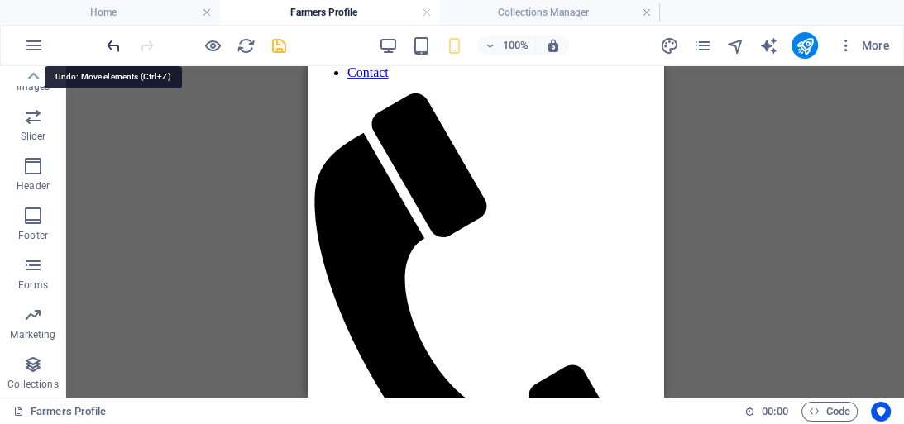
click at [112, 48] on icon "undo" at bounding box center [113, 45] width 19 height 19
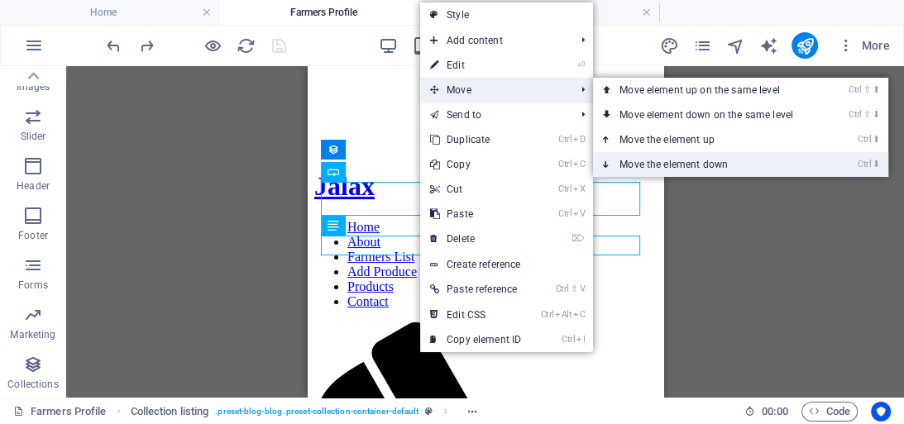
click at [689, 160] on link "Ctrl ⬇ Move the element down" at bounding box center [709, 164] width 233 height 25
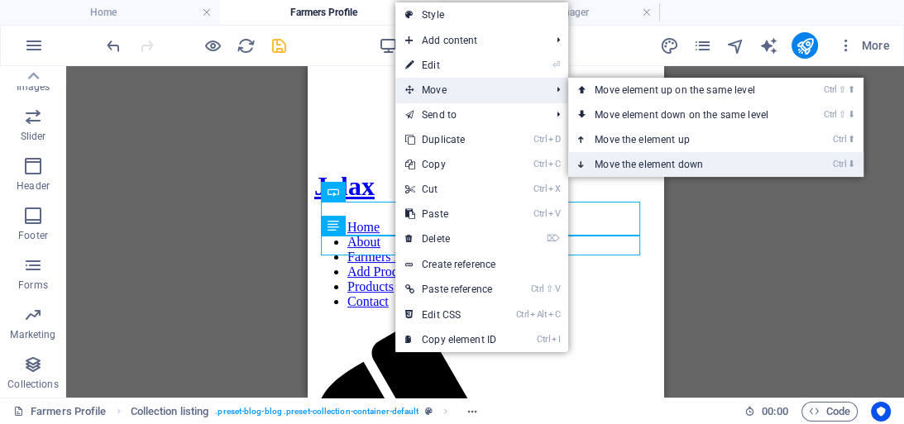
click at [648, 159] on link "Ctrl ⬇ Move the element down" at bounding box center [684, 164] width 233 height 25
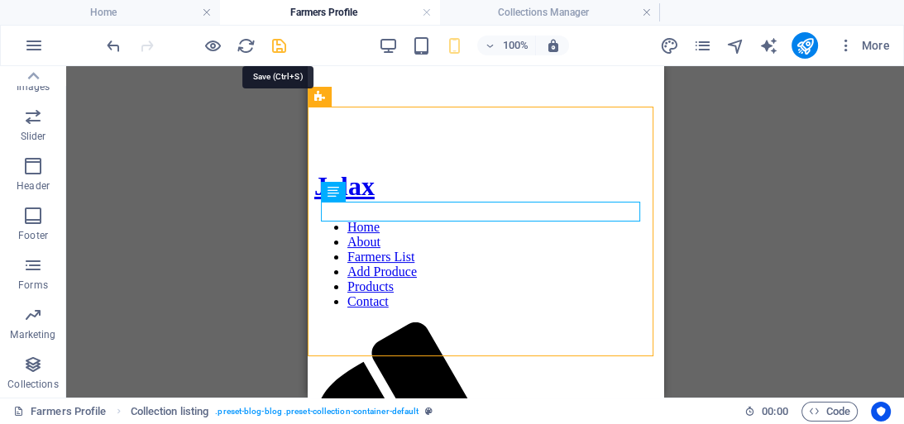
click at [278, 41] on icon "save" at bounding box center [279, 45] width 19 height 19
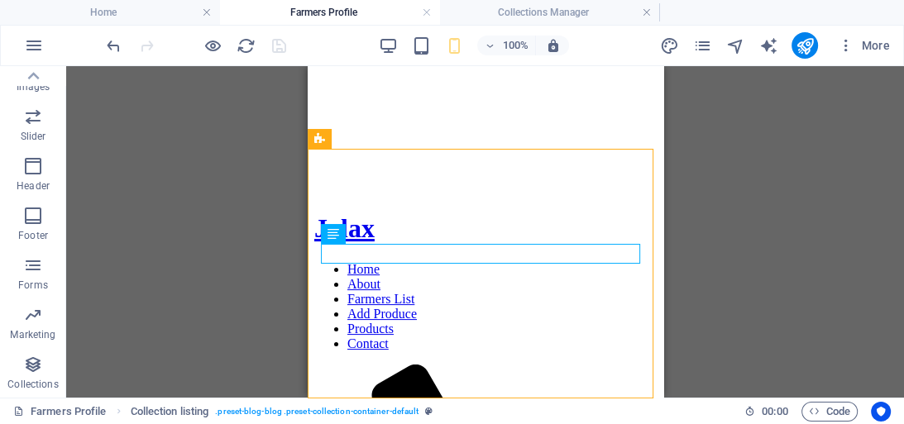
scroll to position [208, 0]
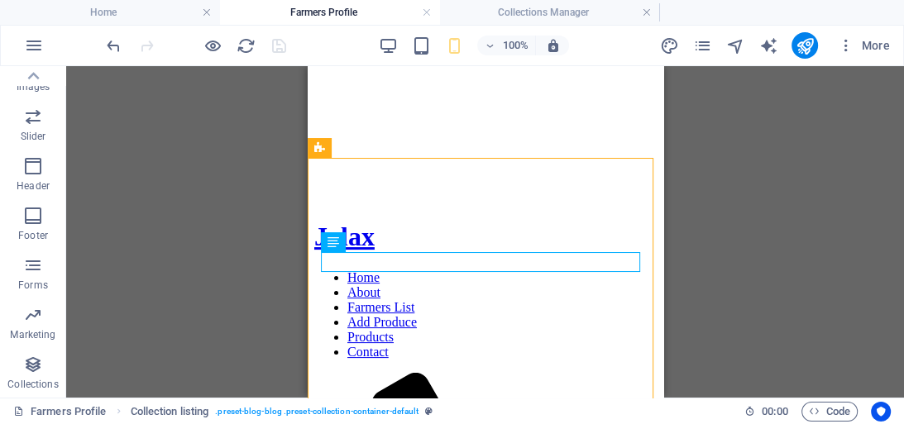
drag, startPoint x: 656, startPoint y: 208, endPoint x: 970, endPoint y: 238, distance: 314.8
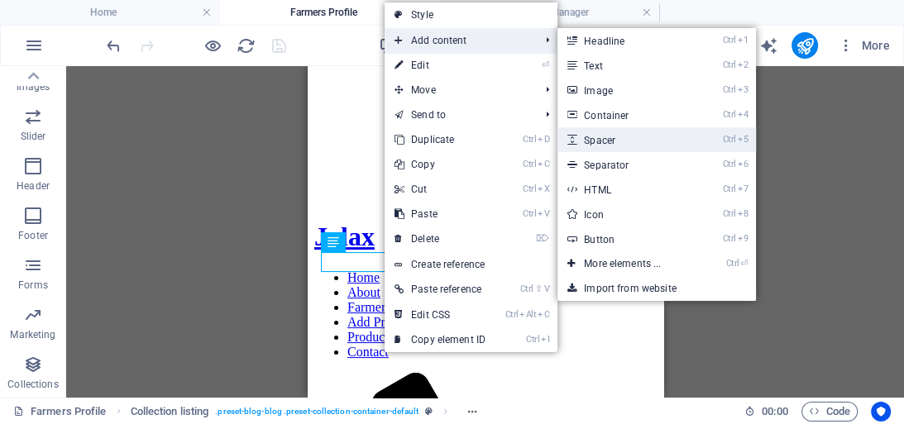
click at [603, 139] on link "Ctrl 5 Spacer" at bounding box center [625, 139] width 136 height 25
select select "px"
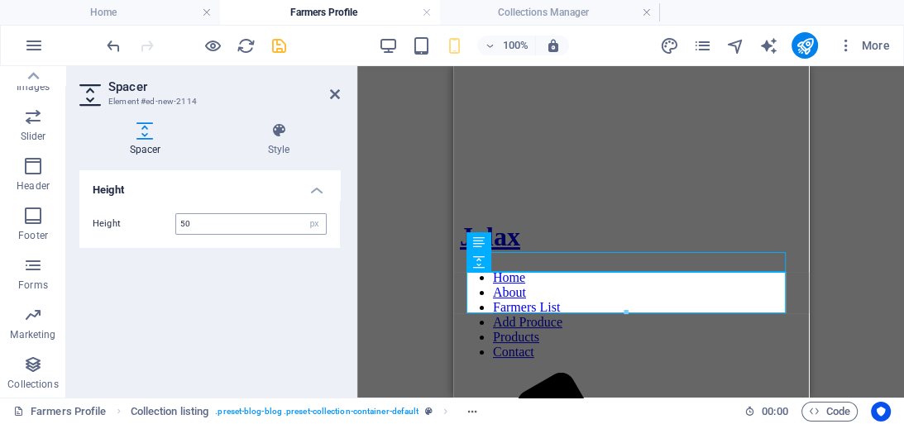
click at [280, 220] on input "50" at bounding box center [251, 224] width 150 height 20
click at [208, 215] on input "50" at bounding box center [251, 224] width 150 height 20
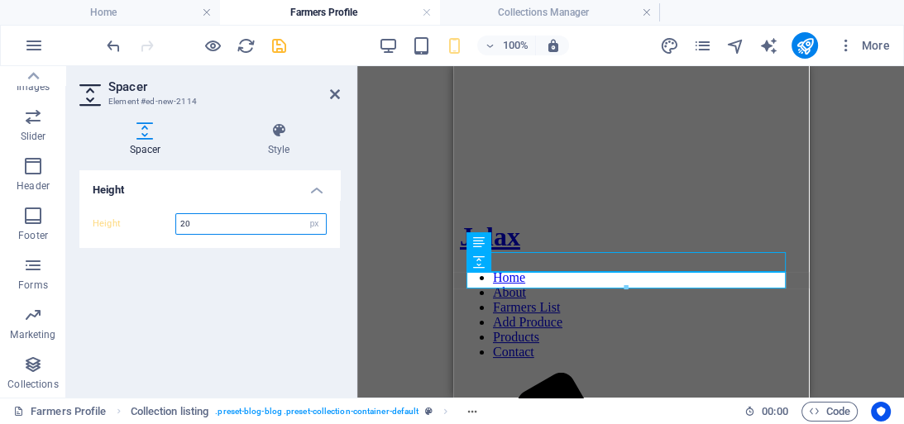
type input "20"
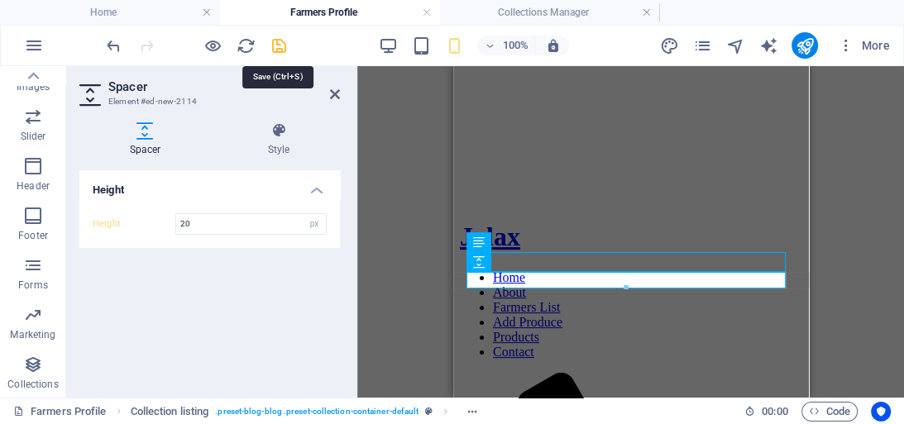
click at [279, 37] on icon "save" at bounding box center [279, 45] width 19 height 19
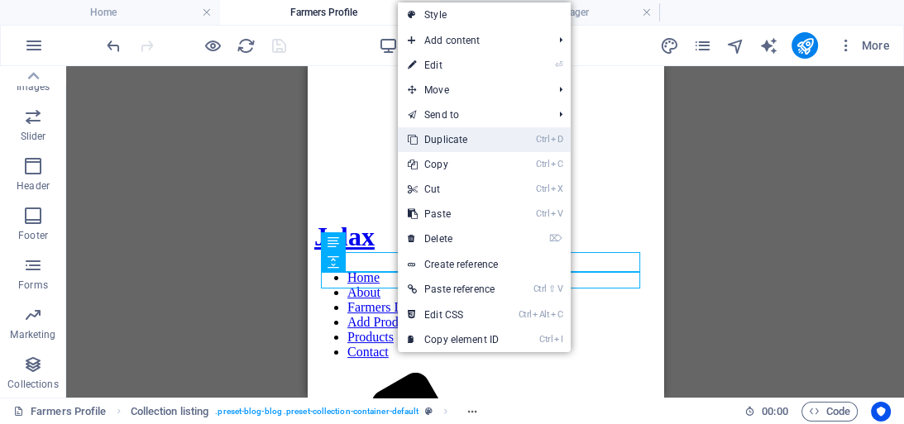
click at [446, 141] on link "Ctrl D Duplicate" at bounding box center [453, 139] width 111 height 25
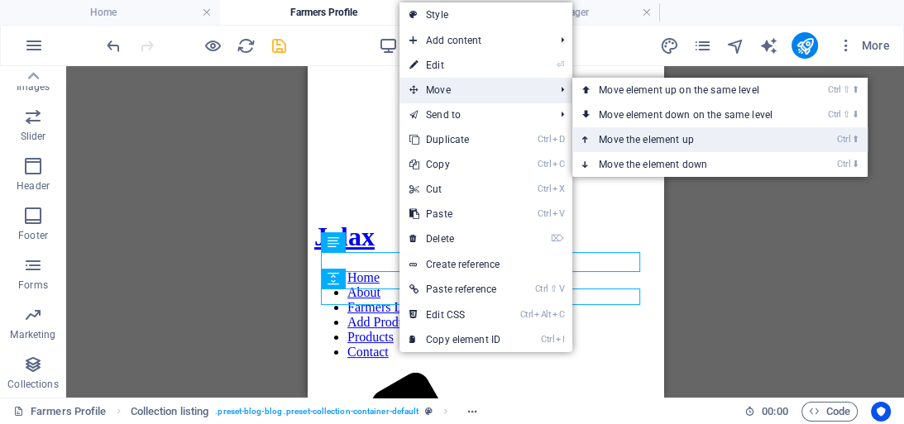
click at [651, 137] on link "Ctrl ⬆ Move the element up" at bounding box center [688, 139] width 233 height 25
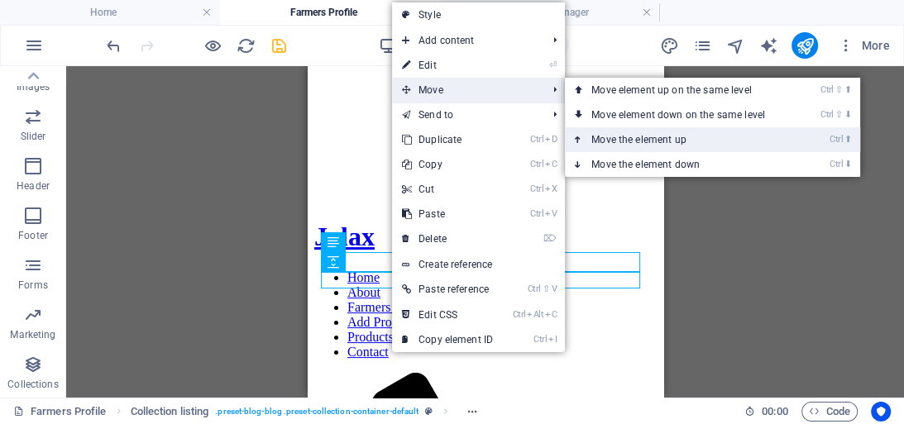
click at [631, 139] on link "Ctrl ⬆ Move the element up" at bounding box center [681, 139] width 233 height 25
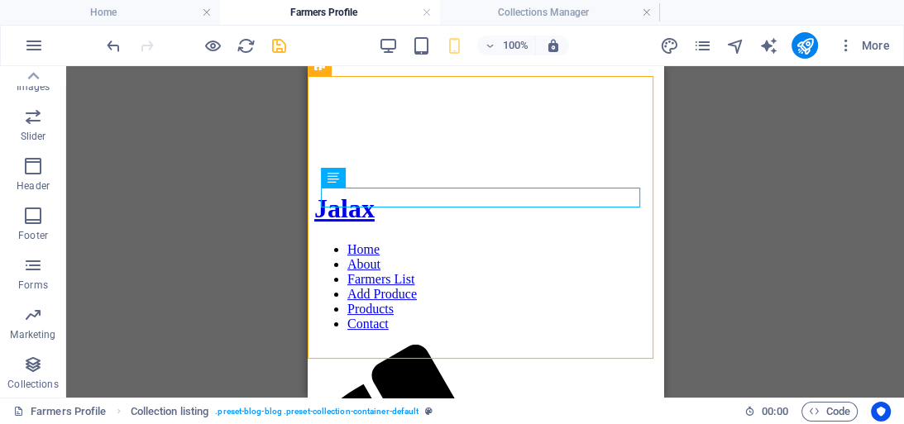
scroll to position [320, 0]
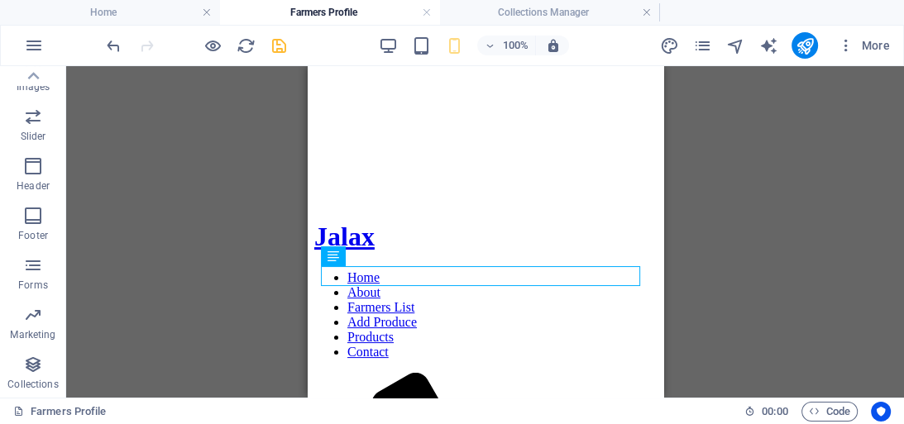
scroll to position [210, 0]
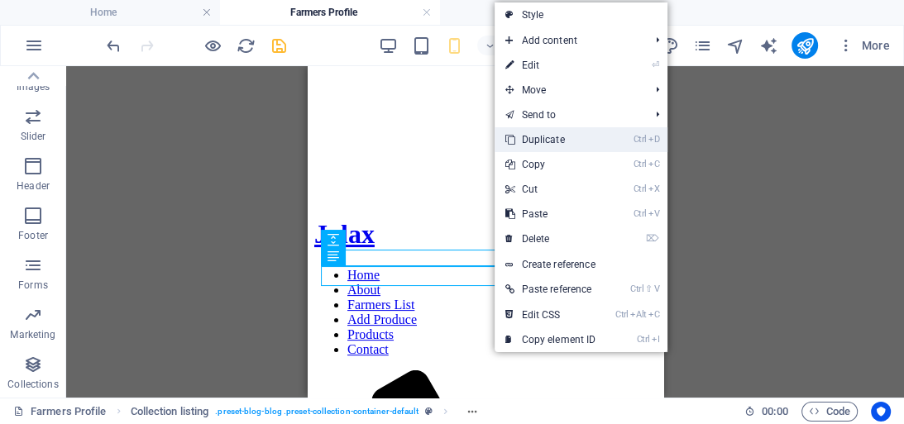
click at [543, 137] on link "Ctrl D Duplicate" at bounding box center [549, 139] width 111 height 25
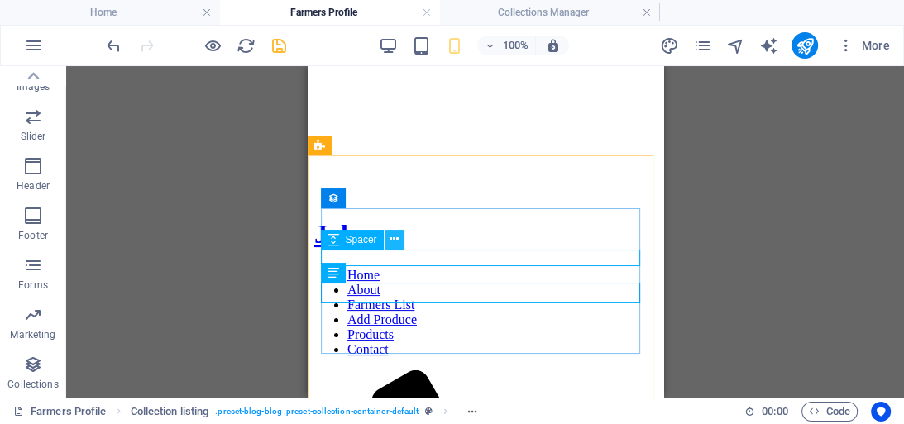
click at [397, 241] on icon at bounding box center [393, 239] width 9 height 17
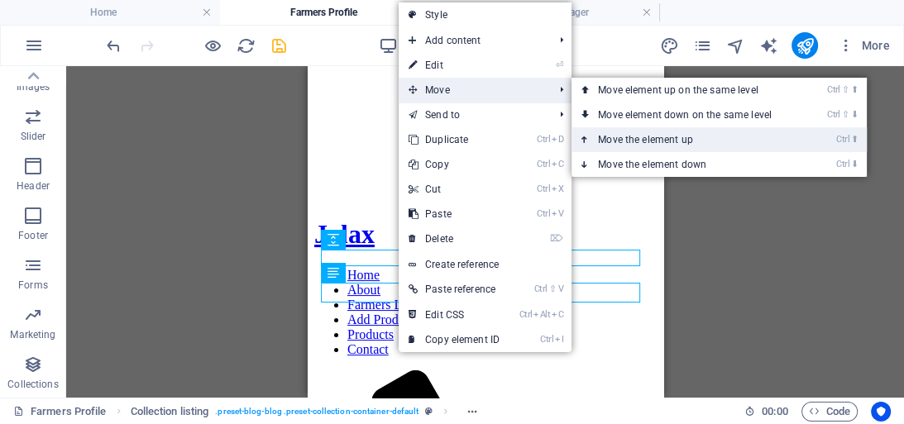
click at [628, 134] on link "Ctrl ⬆ Move the element up" at bounding box center [687, 139] width 233 height 25
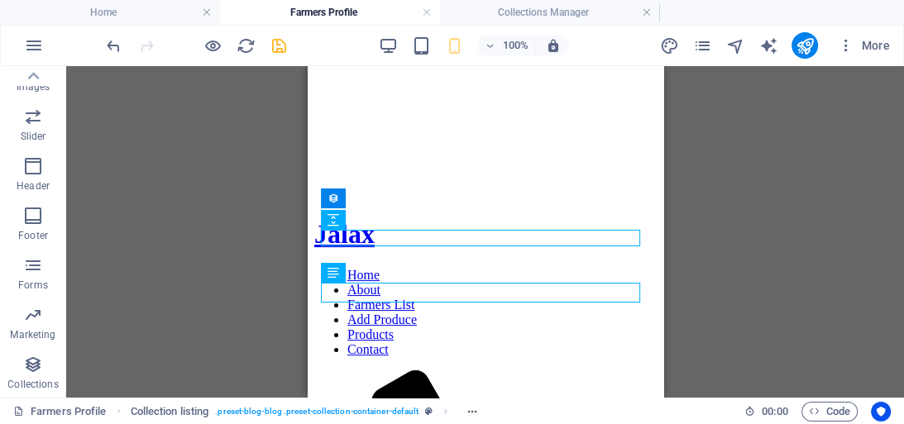
click at [704, 195] on div "H2 Banner Banner Container Reference Collection listing Placeholder Collection …" at bounding box center [484, 232] width 837 height 332
click at [282, 43] on icon "save" at bounding box center [279, 45] width 19 height 19
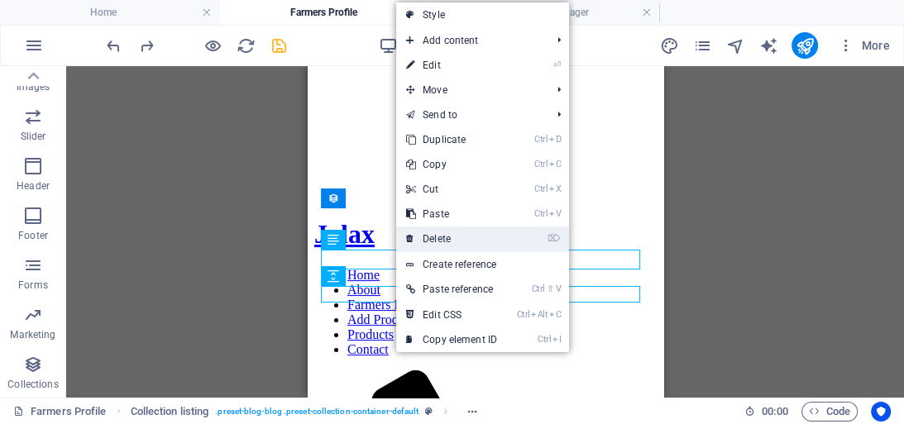
click at [441, 240] on link "⌦ Delete" at bounding box center [451, 239] width 111 height 25
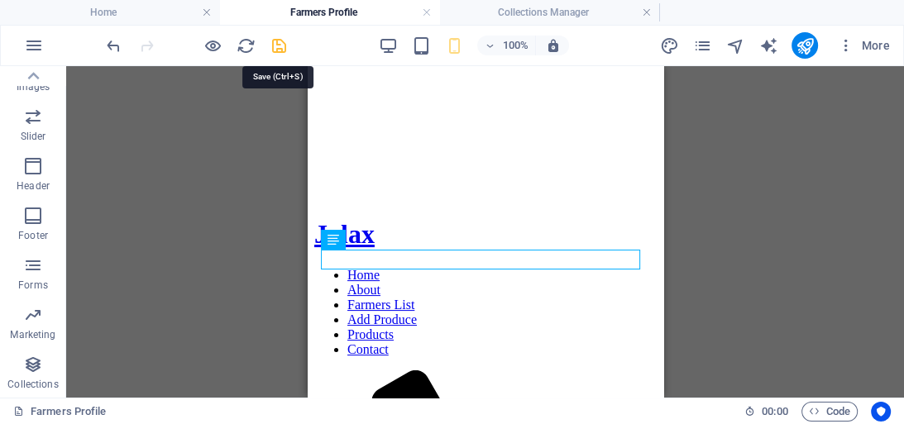
click at [278, 43] on icon "save" at bounding box center [279, 45] width 19 height 19
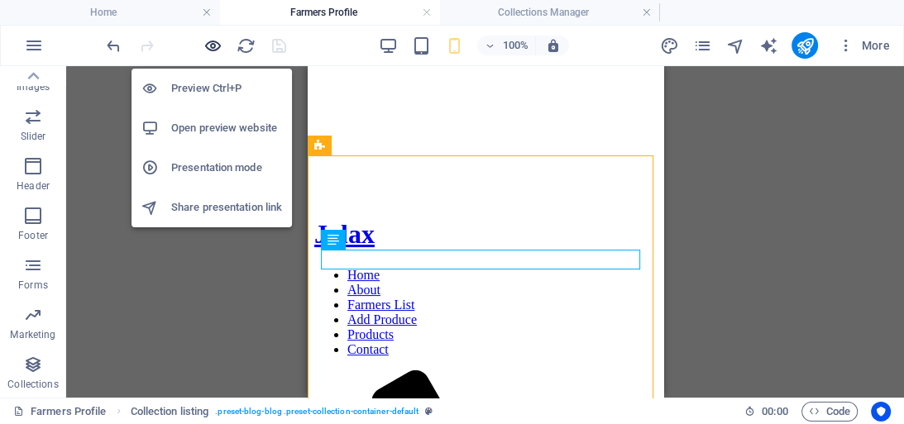
click at [212, 42] on icon "button" at bounding box center [212, 45] width 19 height 19
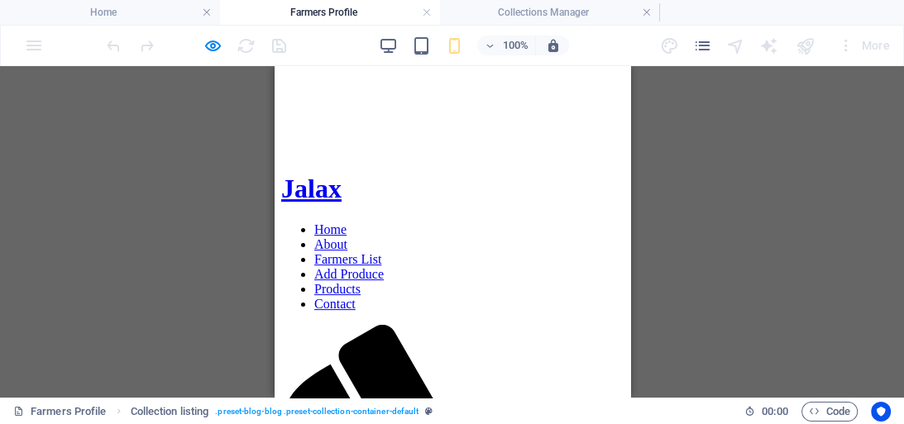
scroll to position [266, 0]
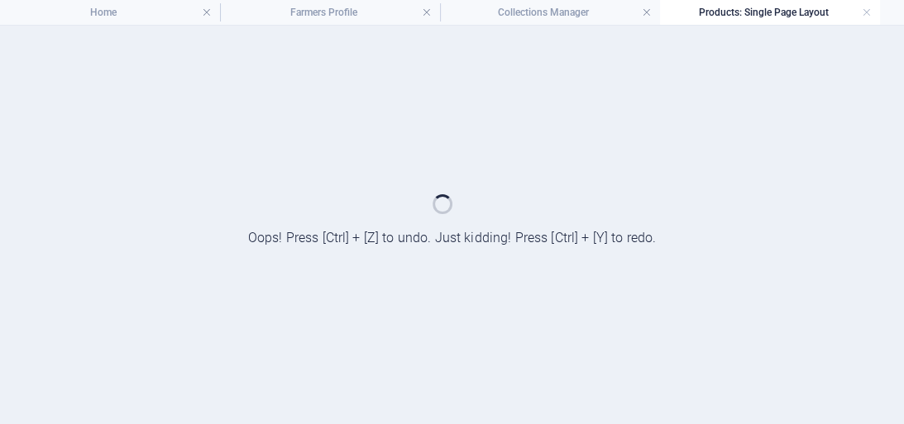
scroll to position [0, 0]
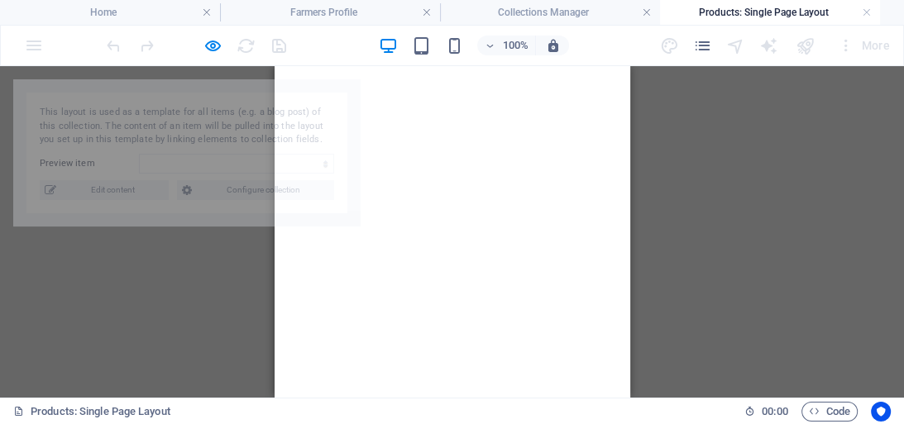
select select "68b9734ba3ce6425fb0df3bf"
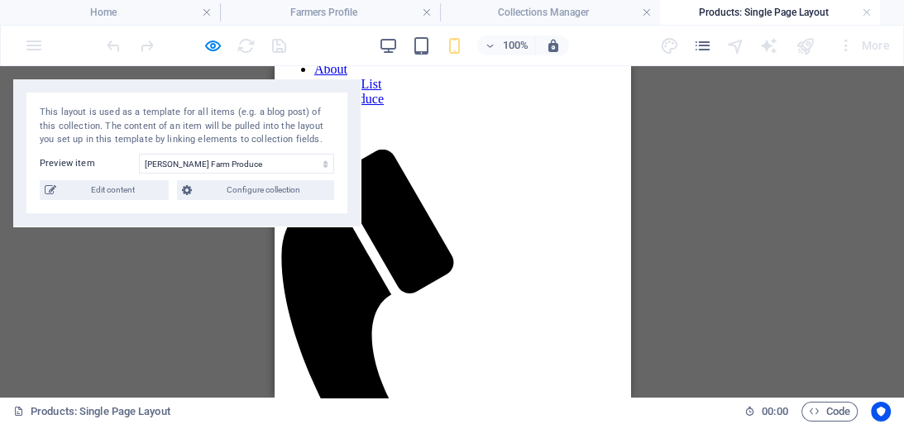
scroll to position [67, 0]
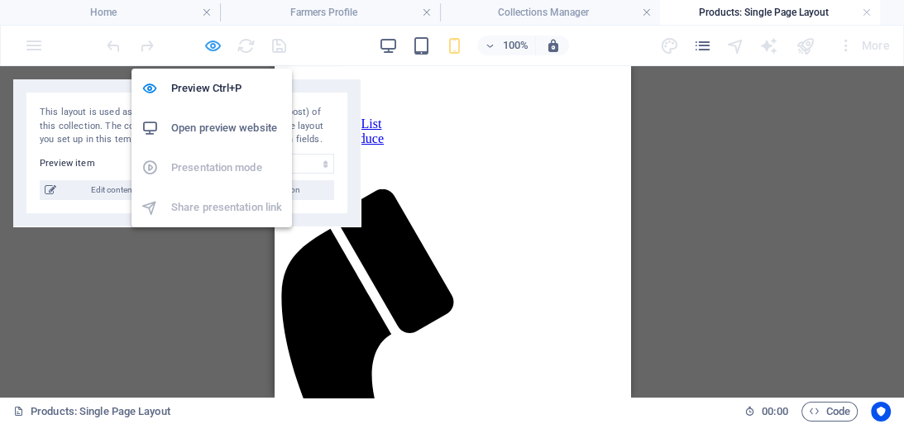
click at [215, 39] on icon "button" at bounding box center [212, 45] width 19 height 19
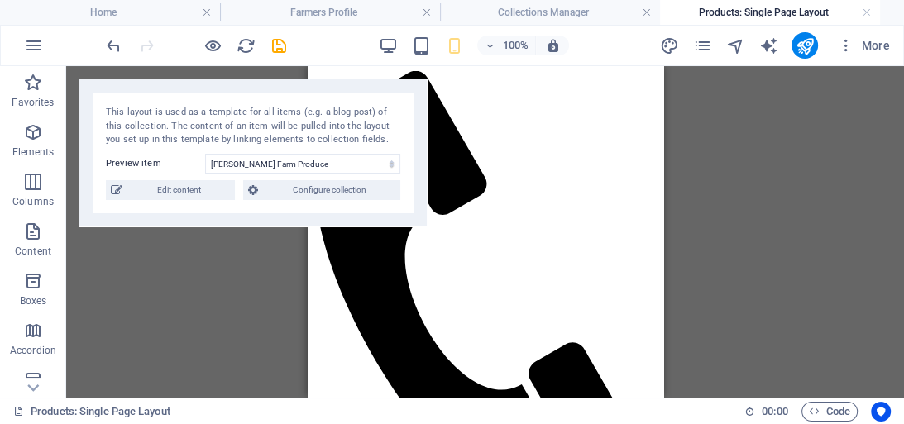
scroll to position [190, 0]
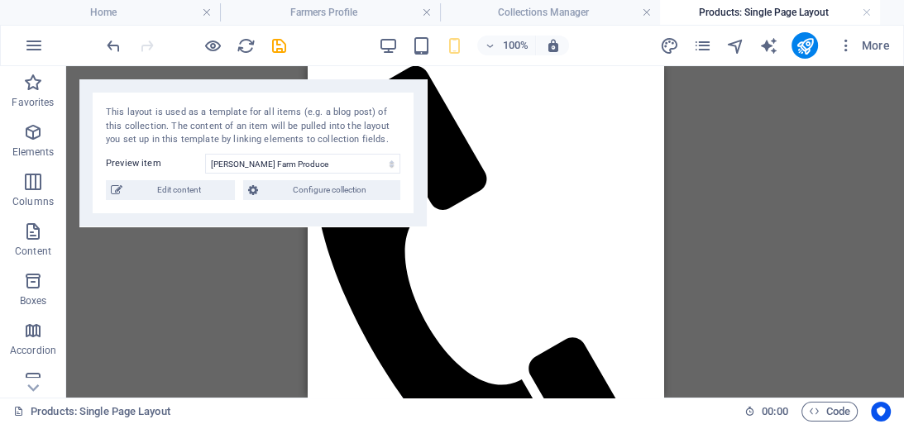
drag, startPoint x: 656, startPoint y: 176, endPoint x: 971, endPoint y: 278, distance: 330.2
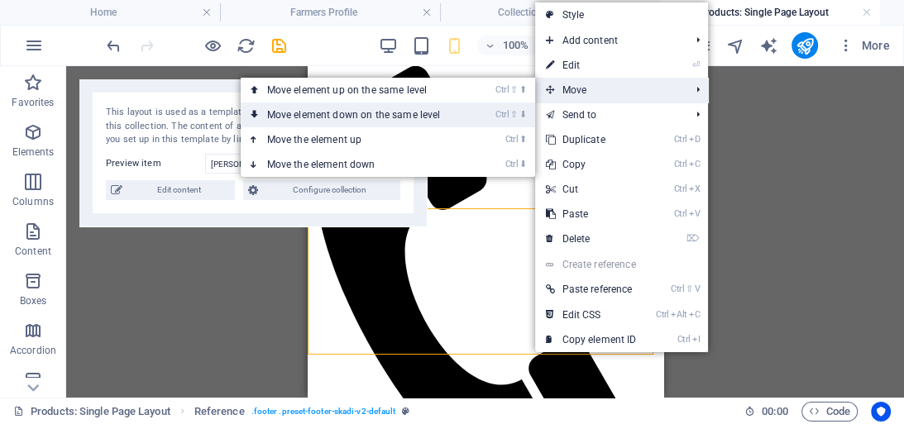
click at [407, 114] on link "Ctrl ⇧ ⬇ Move element down on the same level" at bounding box center [357, 115] width 233 height 25
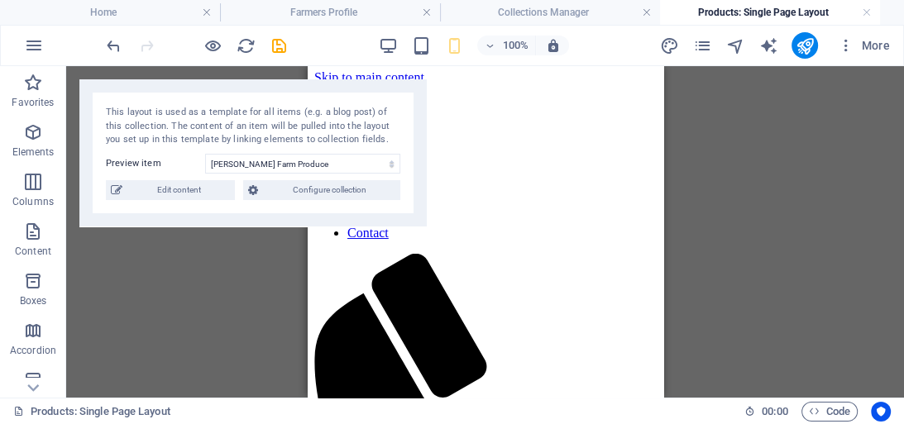
scroll to position [0, 0]
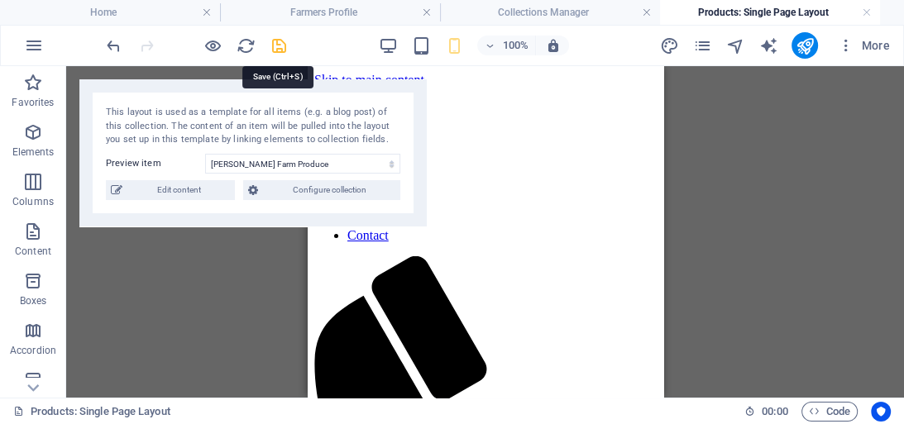
click at [278, 44] on icon "save" at bounding box center [279, 45] width 19 height 19
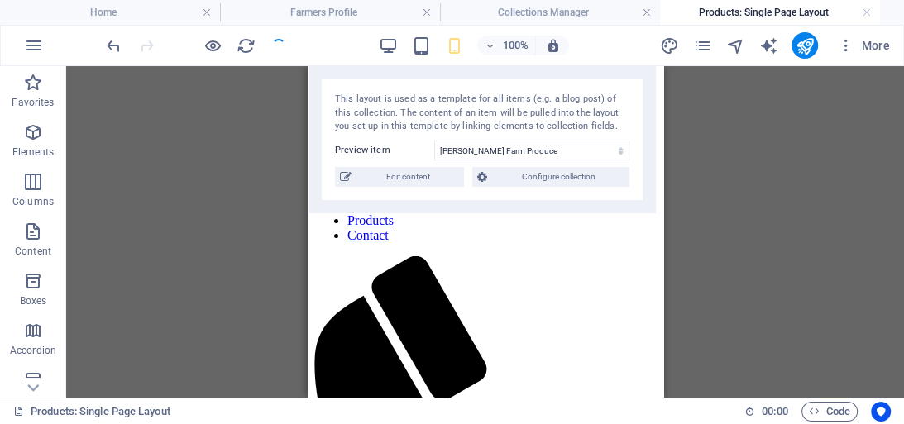
drag, startPoint x: 313, startPoint y: 90, endPoint x: 542, endPoint y: 76, distance: 229.4
click at [542, 76] on div "This layout is used as a template for all items (e.g. a blog post) of this coll…" at bounding box center [481, 139] width 347 height 147
drag, startPoint x: 518, startPoint y: 112, endPoint x: 521, endPoint y: 101, distance: 11.2
click at [521, 101] on div "This layout is used as a template for all items (e.g. a blog post) of this coll…" at bounding box center [485, 113] width 294 height 41
drag, startPoint x: 965, startPoint y: 222, endPoint x: 965, endPoint y: 191, distance: 30.6
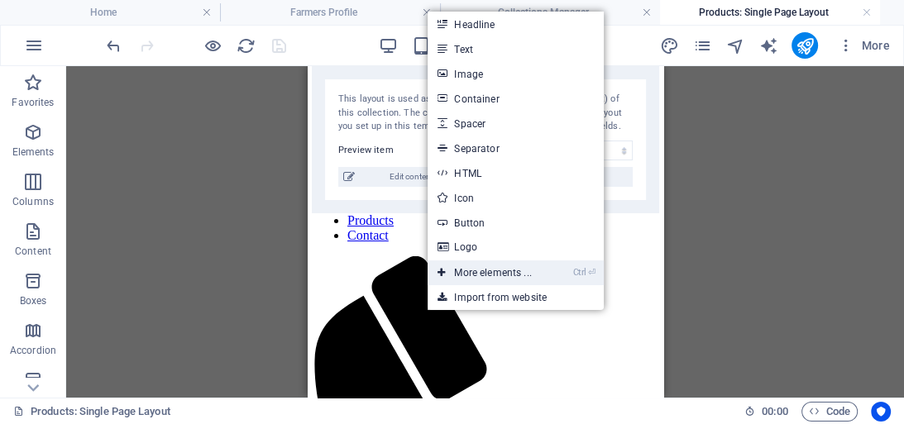
click at [475, 267] on link "Ctrl ⏎ More elements ..." at bounding box center [483, 272] width 113 height 25
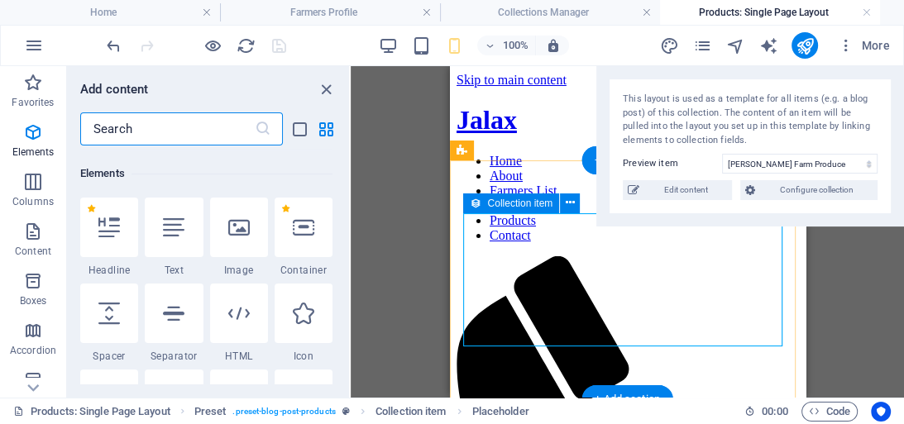
scroll to position [175, 0]
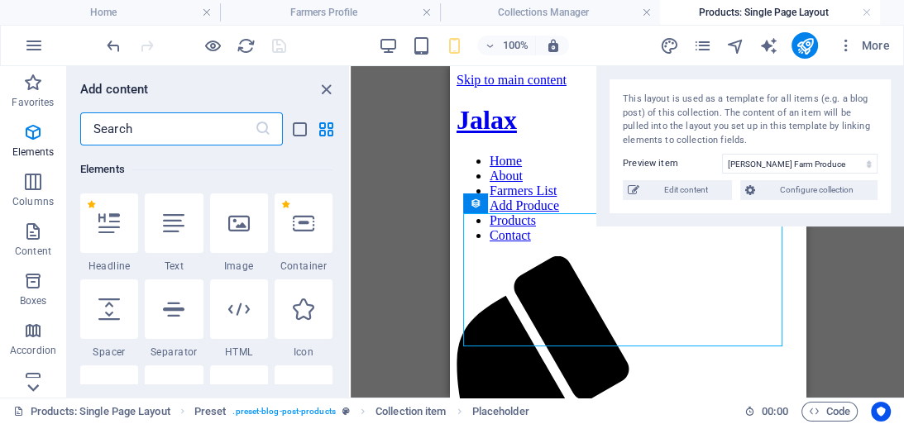
click at [36, 389] on icon at bounding box center [32, 387] width 23 height 23
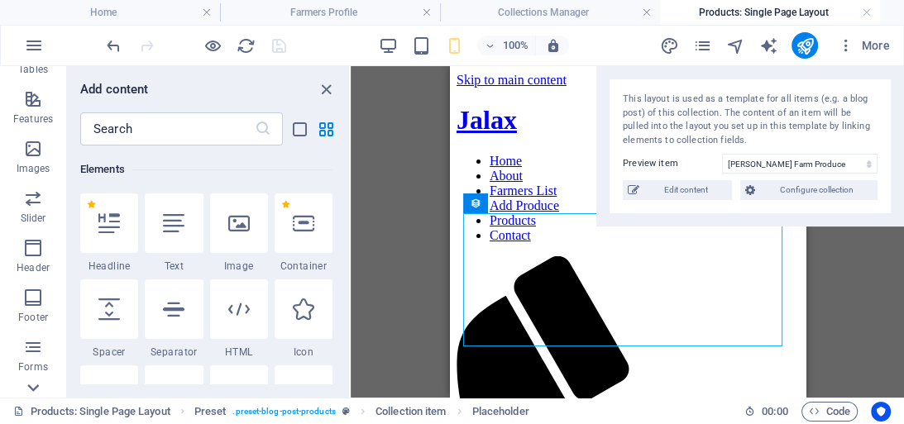
click at [36, 389] on icon at bounding box center [32, 387] width 23 height 23
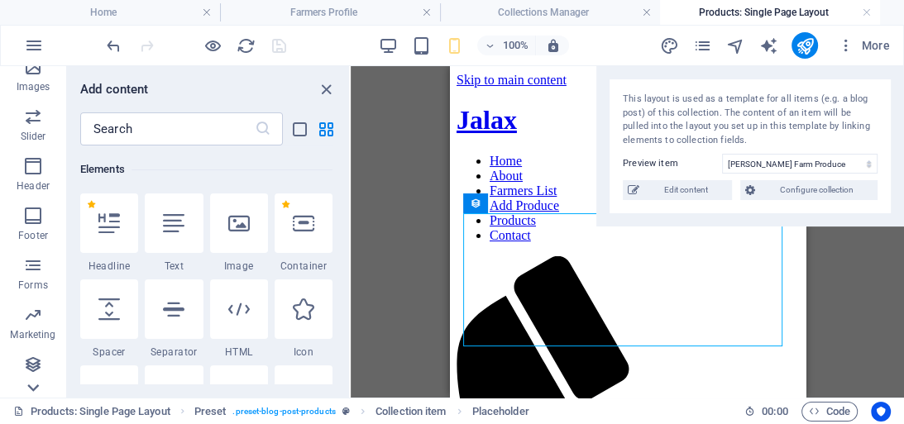
click at [36, 389] on icon at bounding box center [32, 387] width 23 height 23
click at [36, 389] on p "Collections" at bounding box center [32, 384] width 50 height 13
click at [34, 378] on p "Collections" at bounding box center [32, 384] width 50 height 13
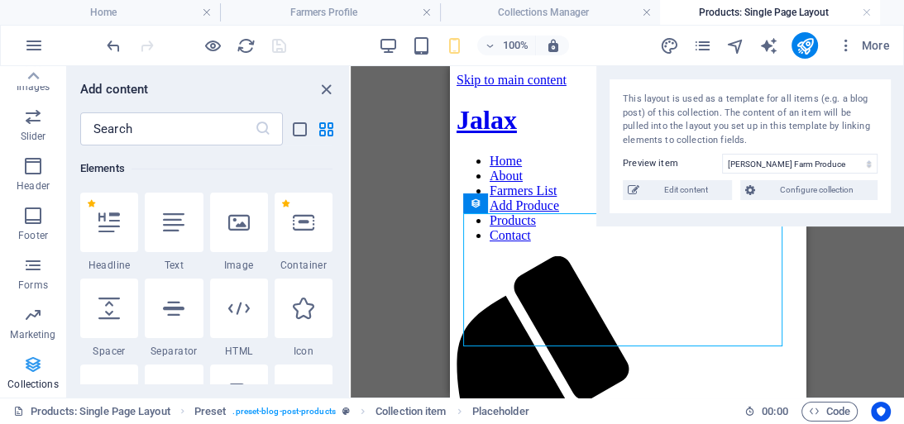
click at [28, 376] on span "Collections" at bounding box center [33, 375] width 66 height 40
click at [33, 362] on icon "button" at bounding box center [33, 365] width 20 height 20
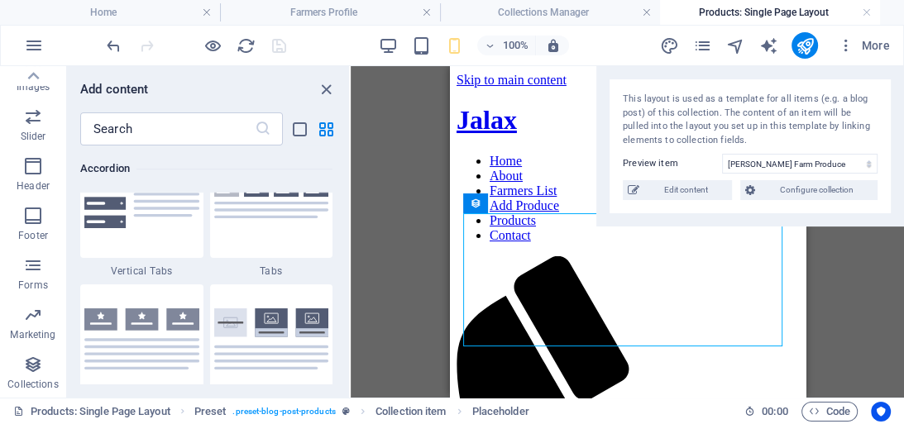
scroll to position [6100, 0]
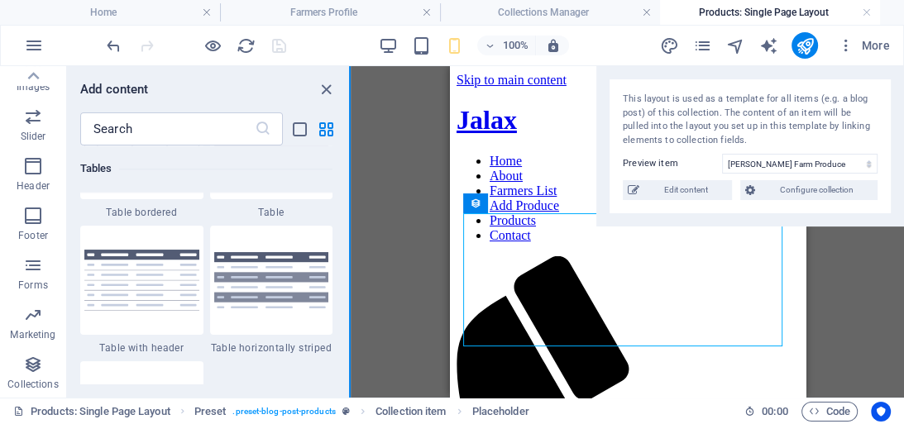
drag, startPoint x: 350, startPoint y: 260, endPoint x: 350, endPoint y: 285, distance: 24.8
click at [350, 285] on section "Favorites Elements Columns Content Boxes Accordion Tables Features Images Slide…" at bounding box center [452, 232] width 904 height 332
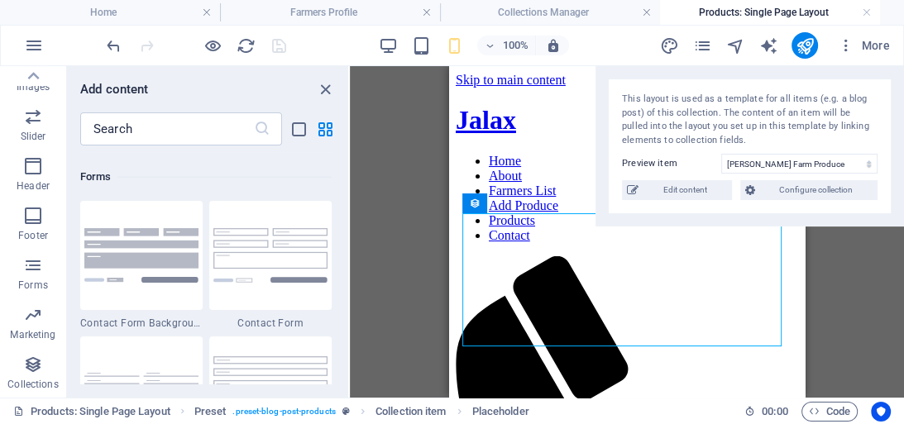
scroll to position [12292, 0]
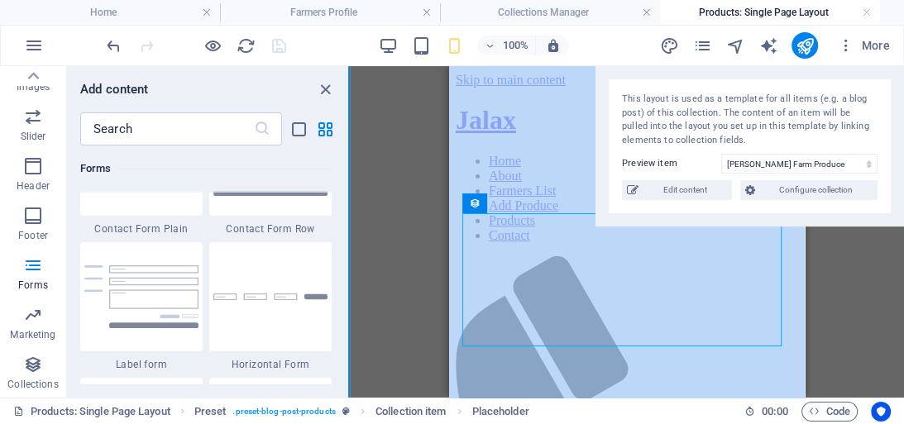
drag, startPoint x: 349, startPoint y: 332, endPoint x: 347, endPoint y: 351, distance: 19.1
click at [347, 351] on section "Favorites Elements Columns Content Boxes Accordion Tables Features Images Slide…" at bounding box center [452, 232] width 904 height 332
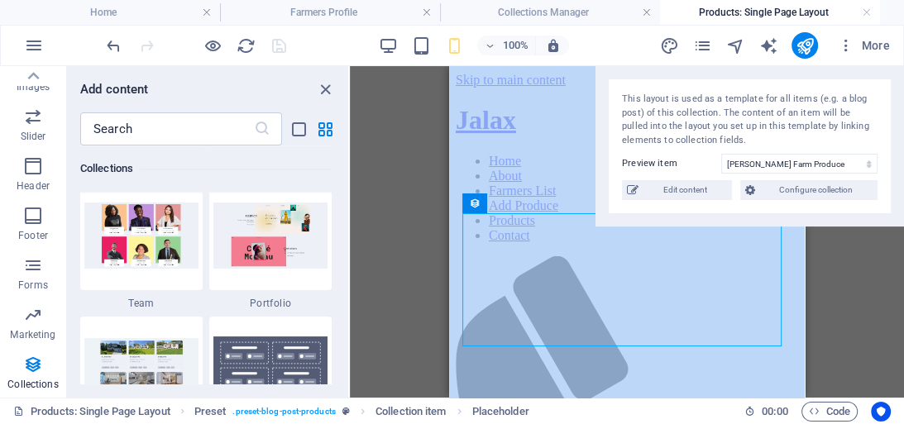
scroll to position [15502, 0]
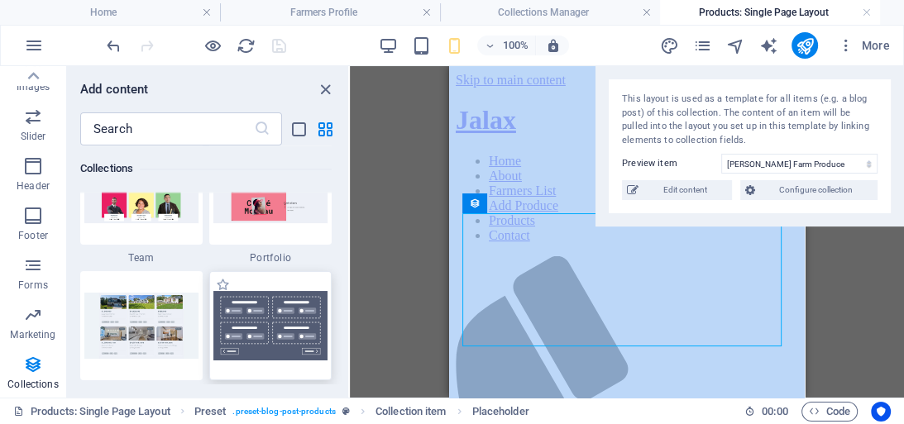
click at [294, 327] on img at bounding box center [270, 325] width 114 height 69
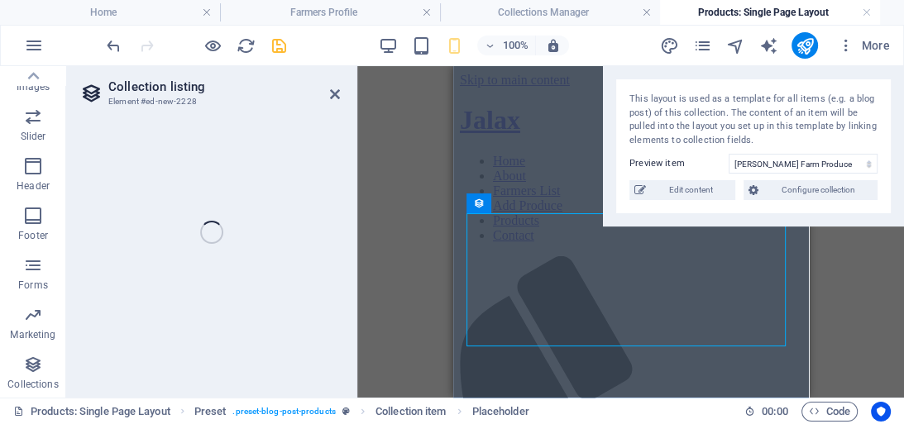
select select
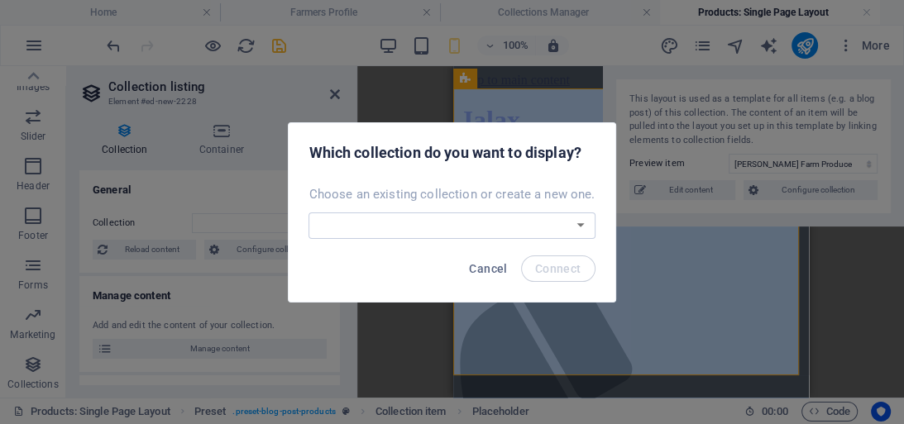
scroll to position [310, 0]
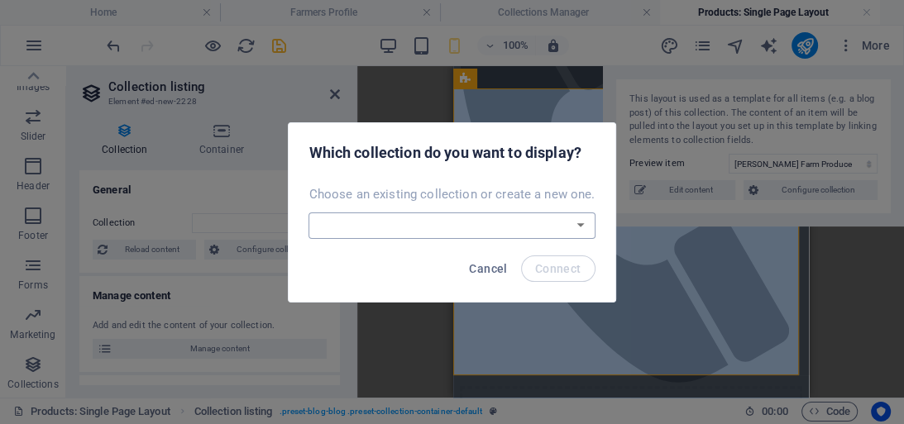
click at [577, 227] on select "Blog Farmers New Collection Products Real Estate Create a new collection" at bounding box center [451, 225] width 286 height 26
select select "68b9681a4174668f520ac11e"
click at [310, 212] on select "Blog Farmers New Collection Products Real Estate Create a new collection" at bounding box center [451, 225] width 286 height 26
click at [542, 267] on span "Connect" at bounding box center [558, 268] width 46 height 13
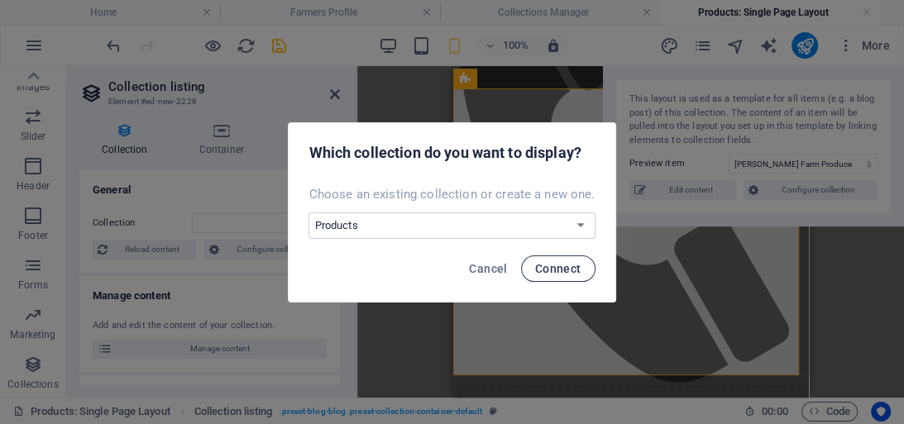
select select "68b9681a4174668f520ac11e"
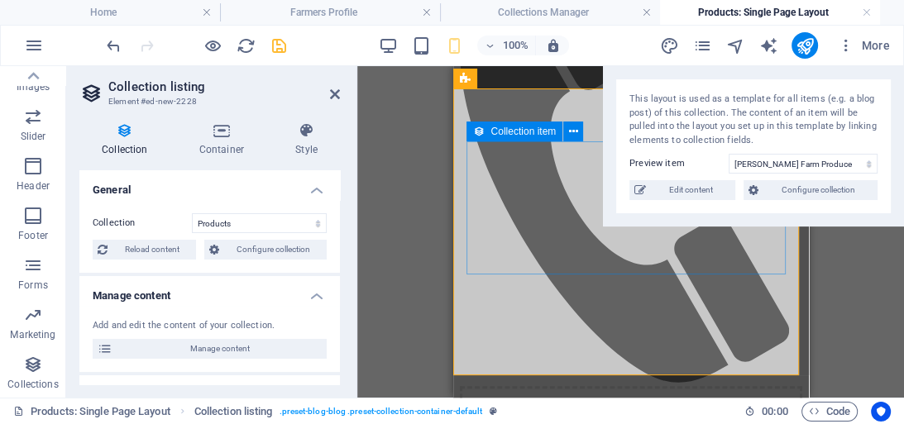
select select "createdAt_DESC"
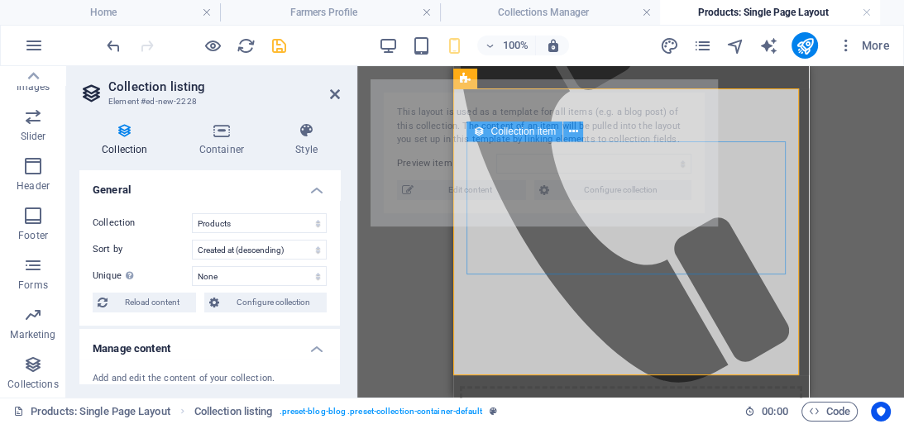
select select "68b9734ba3ce6425fb0df3bf"
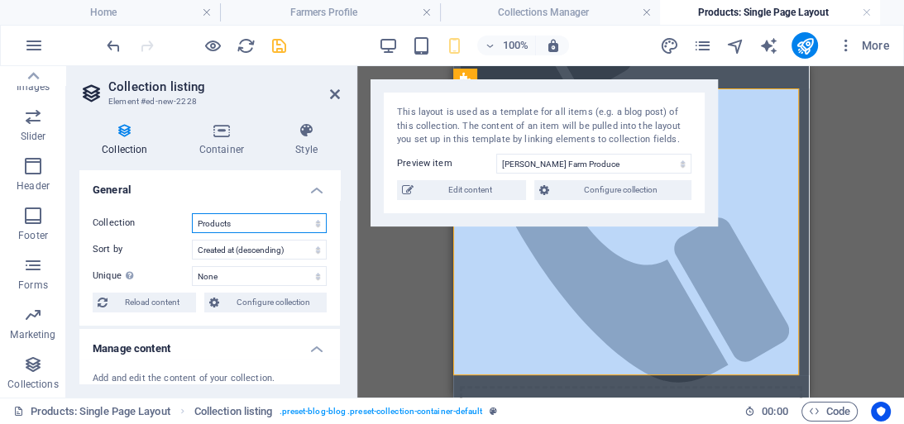
click at [283, 227] on select "Blog Farmers New Collection Products Real Estate" at bounding box center [259, 223] width 135 height 20
click at [390, 278] on div "Drag here to replace the existing content. Press “Ctrl” if you want to create a…" at bounding box center [630, 232] width 546 height 332
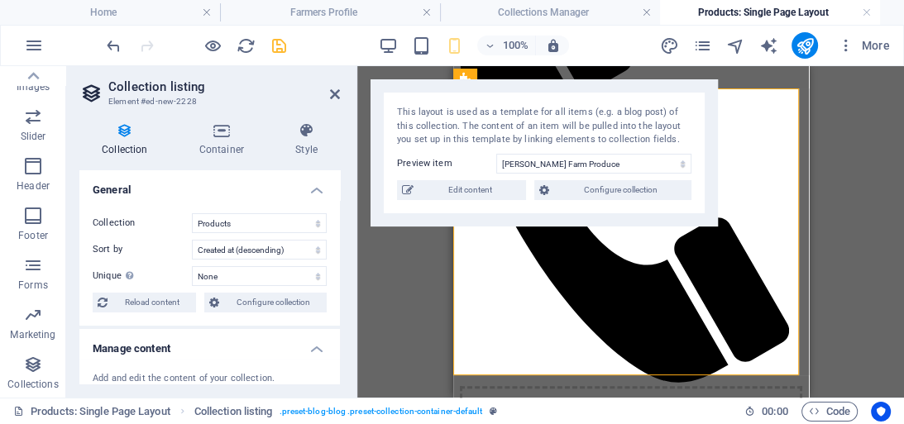
drag, startPoint x: 335, startPoint y: 208, endPoint x: 336, endPoint y: 231, distance: 24.0
click at [336, 231] on div "Collection Blog Farmers New Collection Products Real Estate Sort by Created at …" at bounding box center [209, 263] width 260 height 126
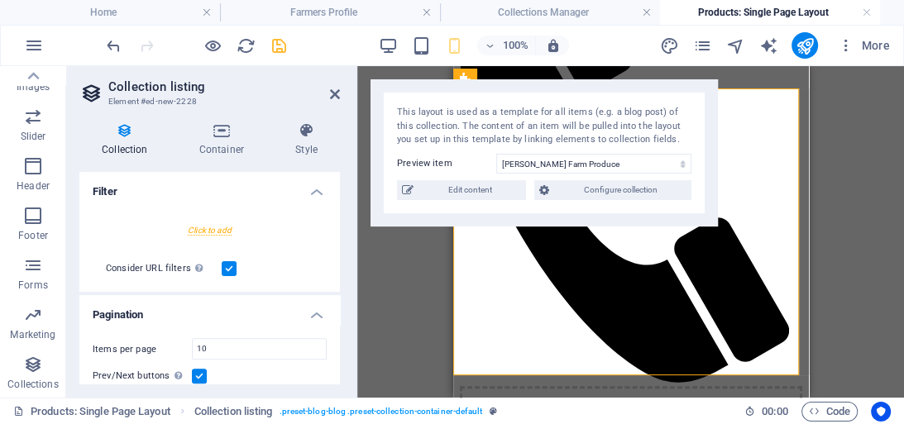
scroll to position [415, 0]
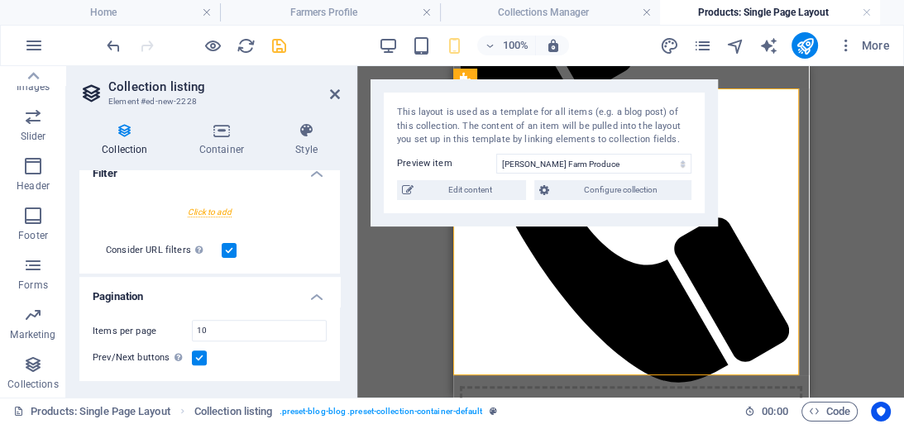
click at [208, 212] on div at bounding box center [210, 212] width 234 height 31
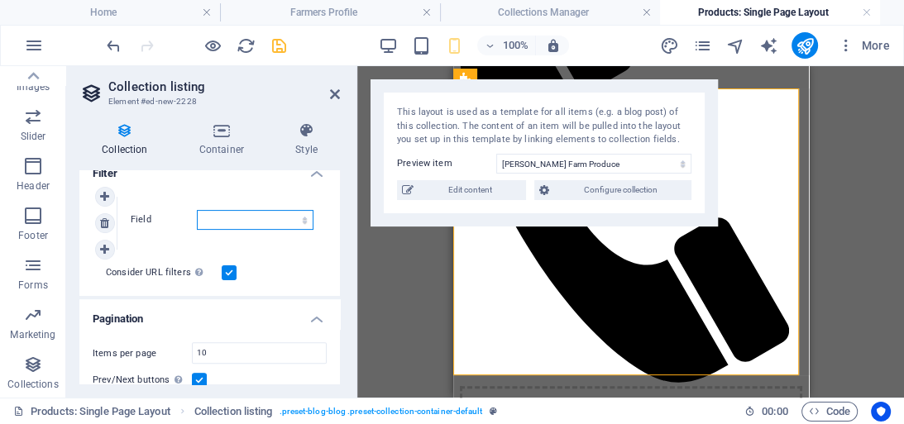
click at [227, 218] on select "Created at Updated at Product Name Farmer Price Slug Category Location Phone Fa…" at bounding box center [255, 220] width 117 height 20
select select "columns.farmer1"
click at [197, 210] on select "Created at Updated at Product Name Farmer Price Slug Category Location Phone Fa…" at bounding box center [255, 220] width 117 height 20
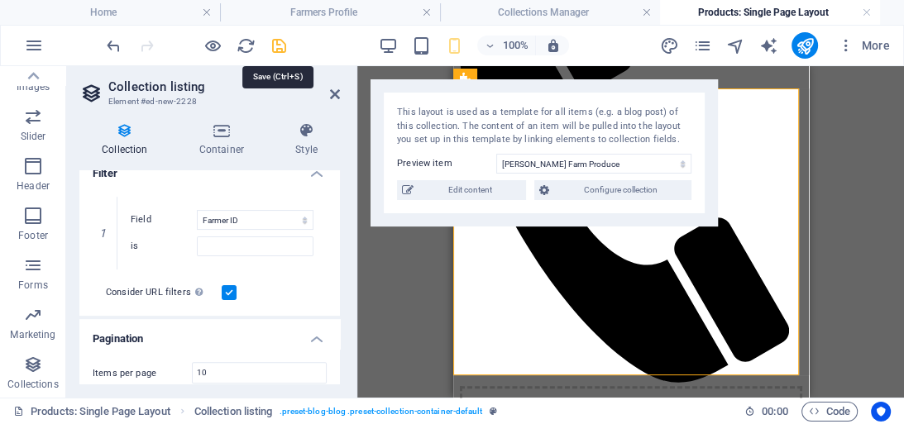
click at [275, 42] on icon "save" at bounding box center [279, 45] width 19 height 19
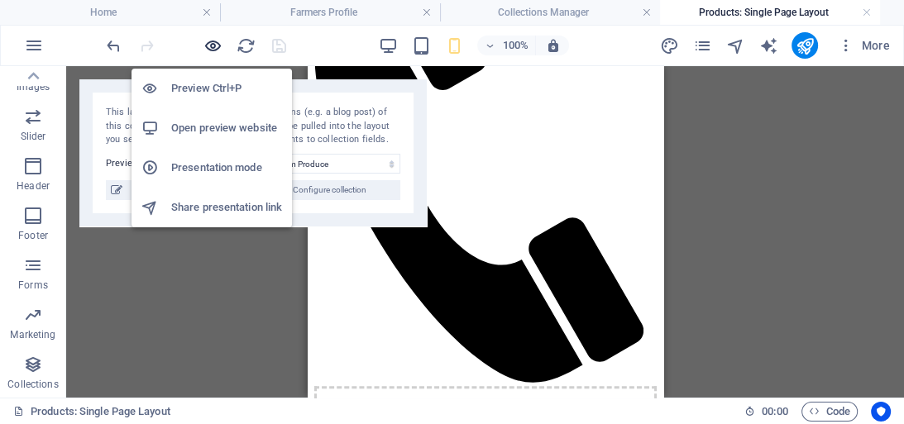
click at [215, 43] on icon "button" at bounding box center [212, 45] width 19 height 19
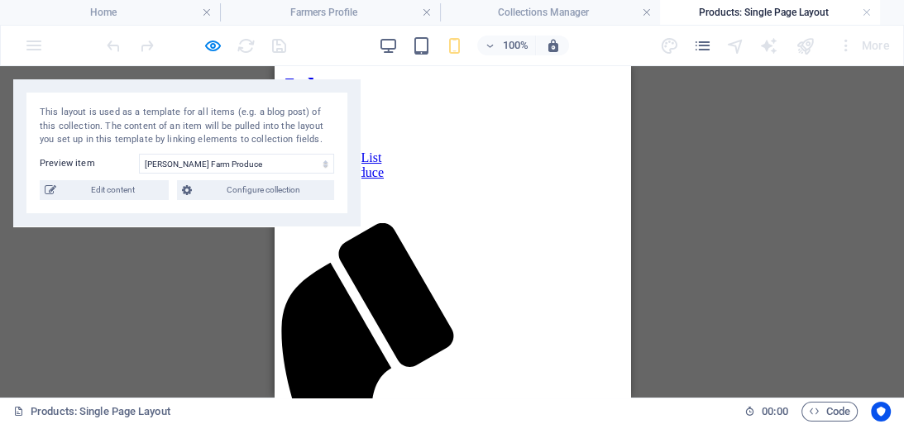
scroll to position [0, 0]
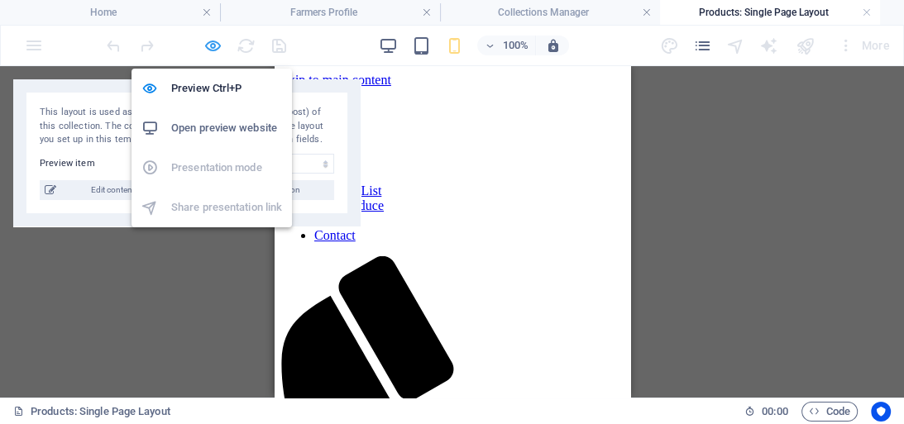
click at [219, 46] on icon "button" at bounding box center [212, 45] width 19 height 19
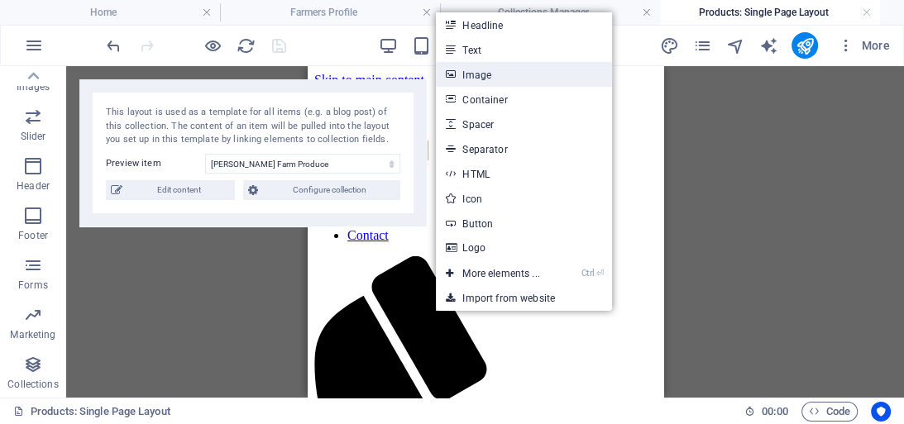
click at [555, 74] on link "Image" at bounding box center [523, 74] width 175 height 25
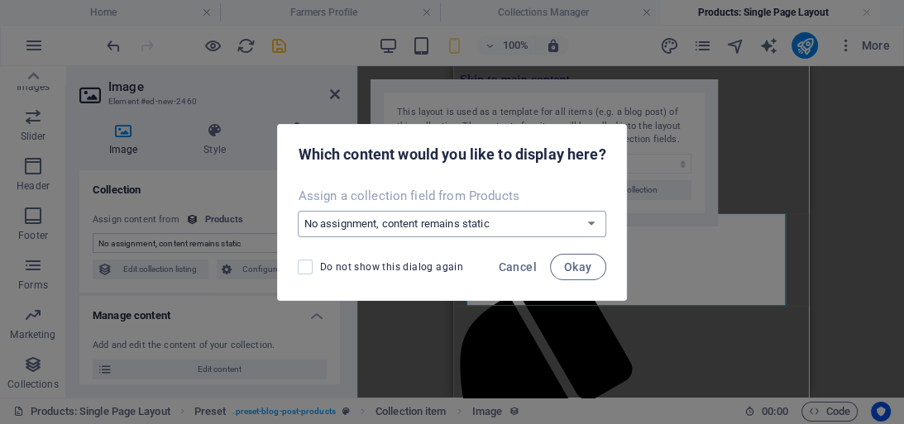
click at [588, 220] on select "No assignment, content remains static Create a new field Created at (Date) Upda…" at bounding box center [452, 224] width 308 height 26
select select "image"
click at [298, 211] on select "No assignment, content remains static Create a new field Created at (Date) Upda…" at bounding box center [452, 224] width 308 height 26
click at [585, 270] on span "Okay" at bounding box center [578, 266] width 28 height 13
select select "image"
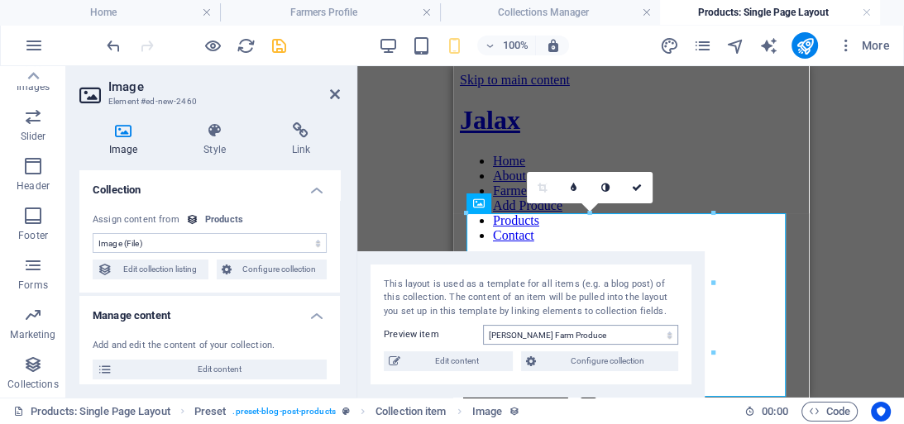
drag, startPoint x: 658, startPoint y: 92, endPoint x: 576, endPoint y: 331, distance: 252.6
click at [576, 331] on div "This layout is used as a template for all items (e.g. a blog post) of this coll…" at bounding box center [530, 324] width 347 height 147
click at [638, 184] on icon at bounding box center [637, 188] width 10 height 10
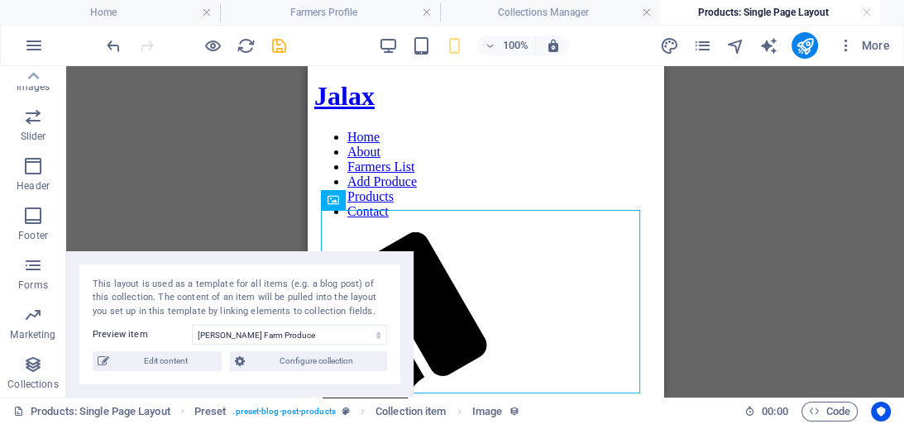
scroll to position [42, 0]
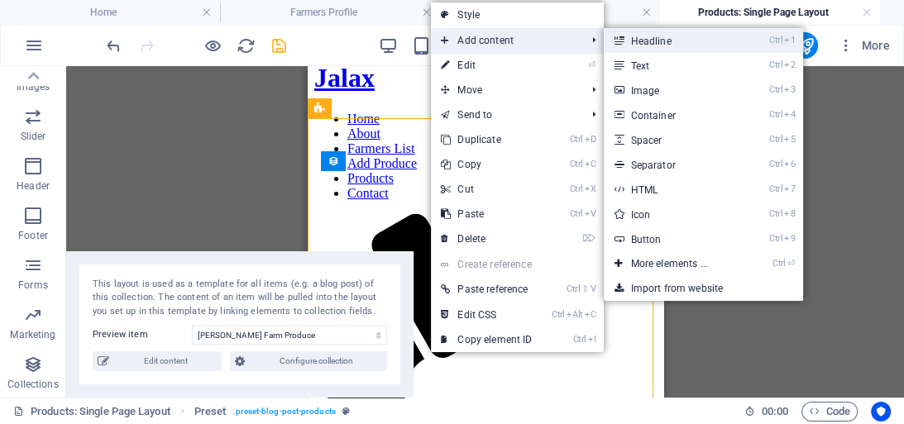
click at [656, 41] on link "Ctrl 1 Headline" at bounding box center [672, 40] width 136 height 25
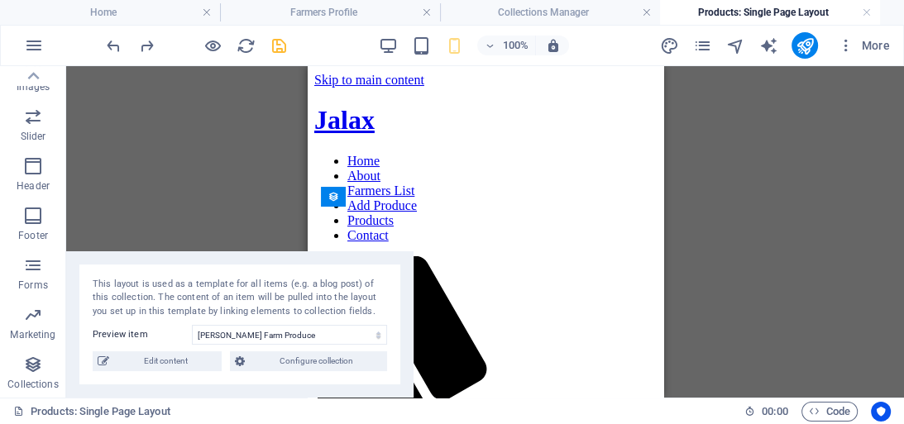
scroll to position [10, 0]
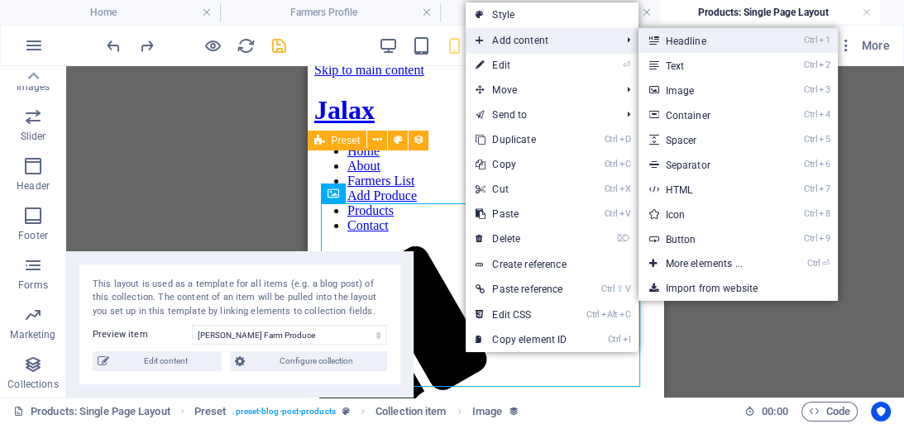
click at [694, 41] on link "Ctrl 1 Headline" at bounding box center [706, 40] width 136 height 25
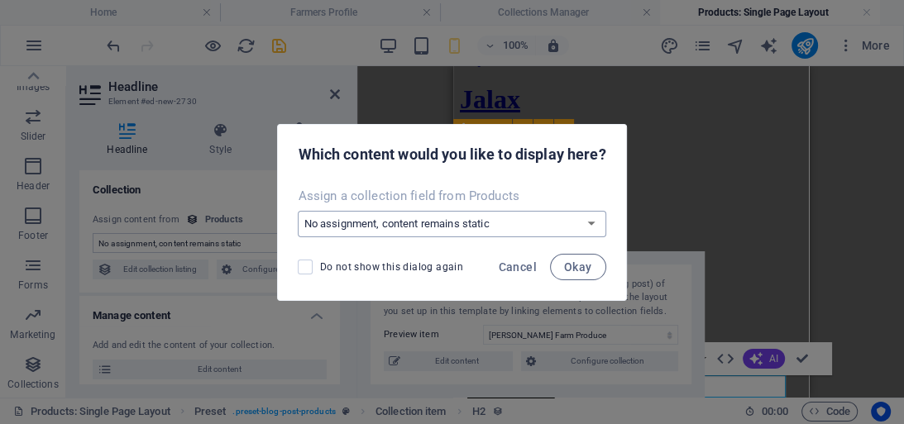
click at [587, 222] on select "No assignment, content remains static Create a new field Created at (Date) Upda…" at bounding box center [452, 224] width 308 height 26
select select "produce"
click at [298, 211] on select "No assignment, content remains static Create a new field Created at (Date) Upda…" at bounding box center [452, 224] width 308 height 26
click at [575, 265] on span "Okay" at bounding box center [578, 266] width 28 height 13
select select "produce"
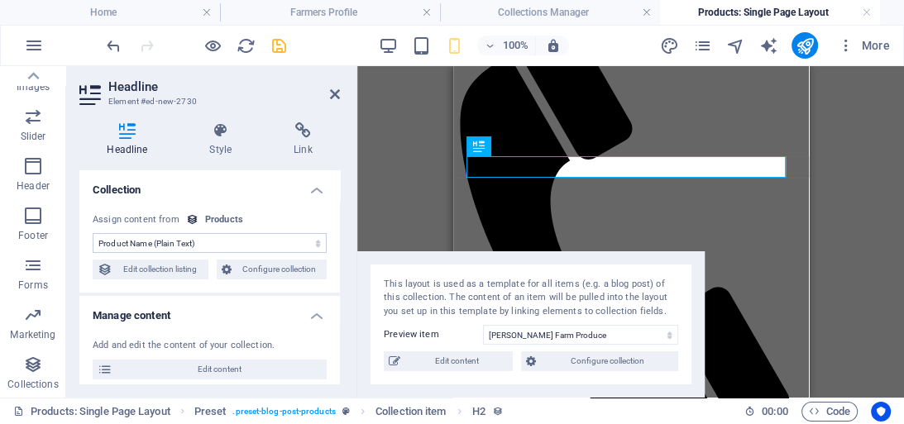
scroll to position [201, 0]
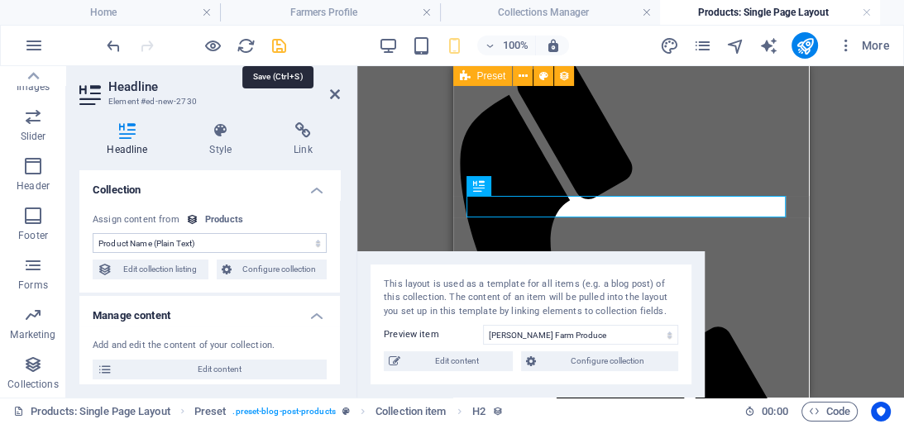
click at [281, 36] on icon "save" at bounding box center [279, 45] width 19 height 19
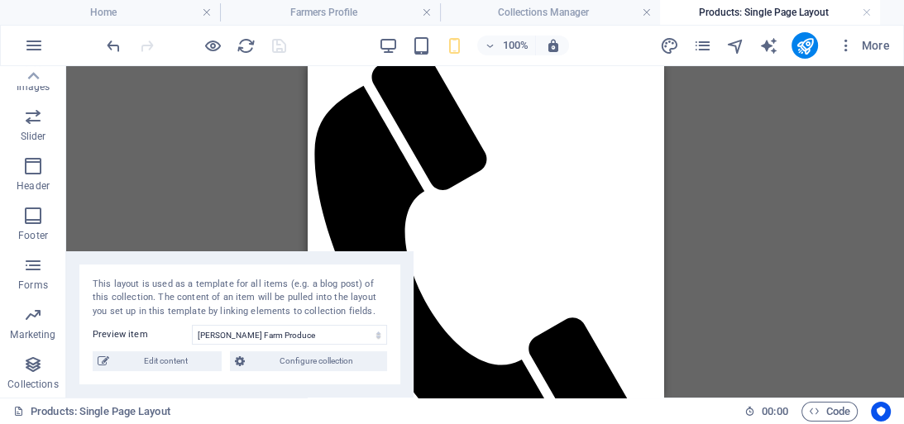
scroll to position [213, 0]
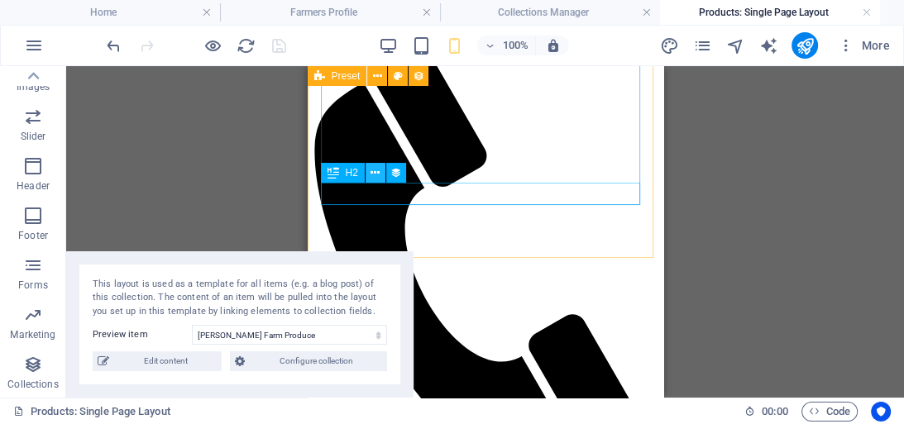
click at [376, 172] on icon at bounding box center [374, 173] width 9 height 17
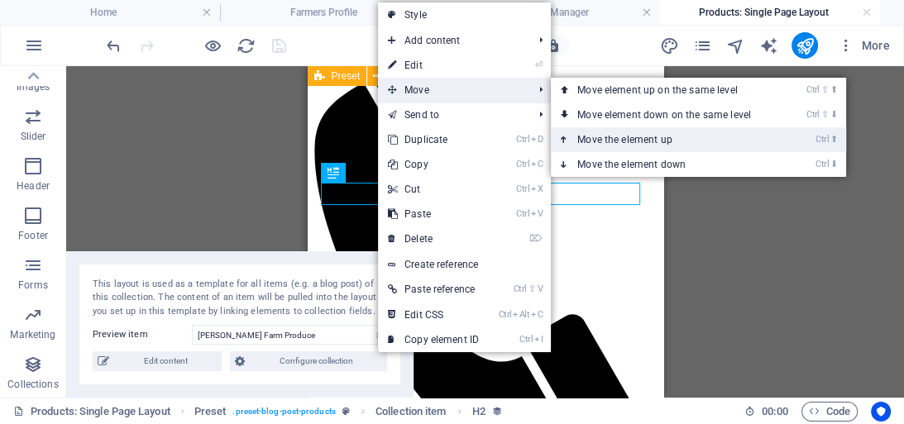
click at [602, 136] on link "Ctrl ⬆ Move the element up" at bounding box center [667, 139] width 233 height 25
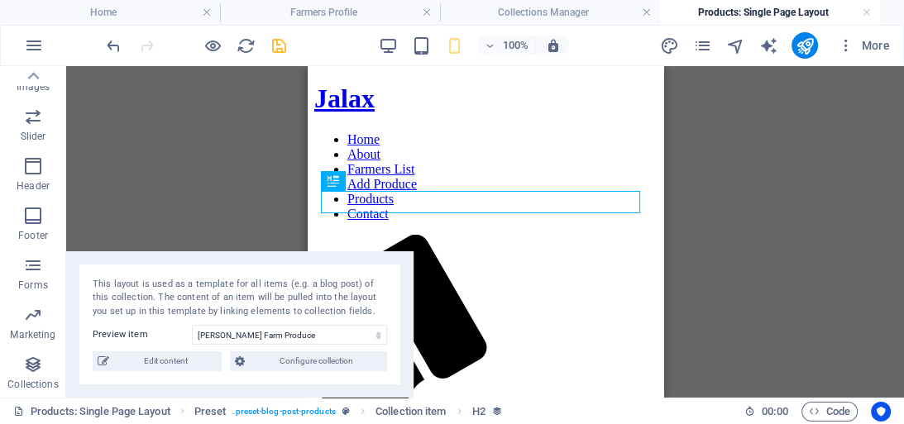
scroll to position [0, 0]
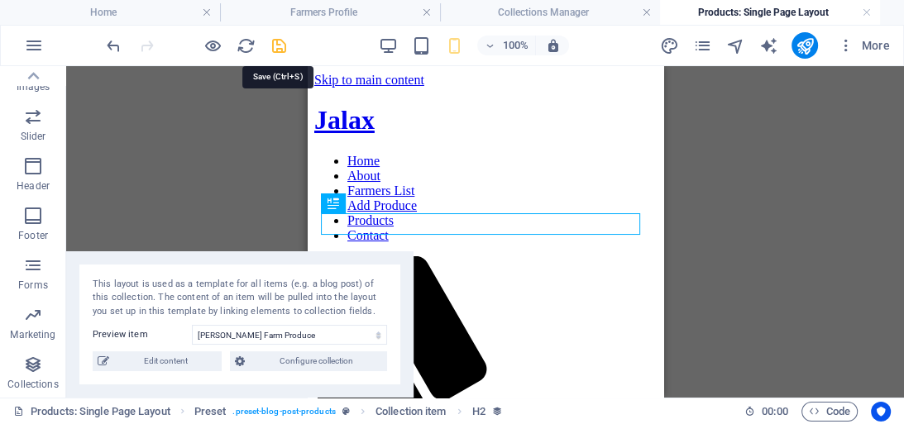
click at [277, 43] on icon "save" at bounding box center [279, 45] width 19 height 19
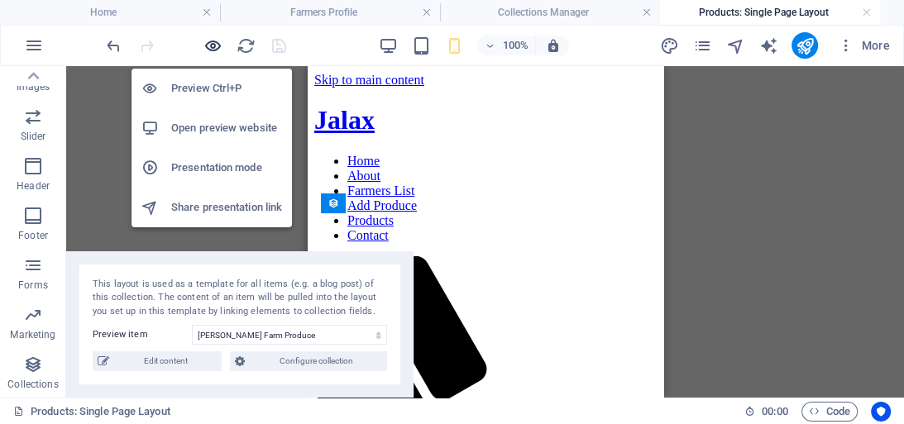
click at [209, 42] on icon "button" at bounding box center [212, 45] width 19 height 19
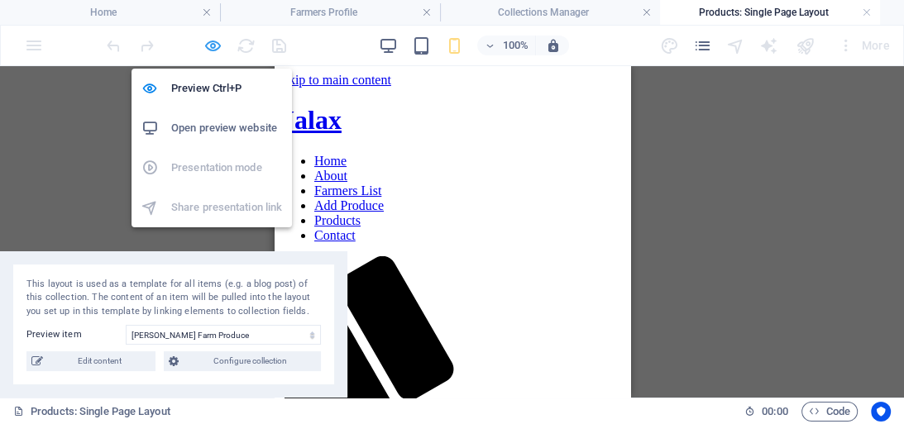
click at [212, 46] on icon "button" at bounding box center [212, 45] width 19 height 19
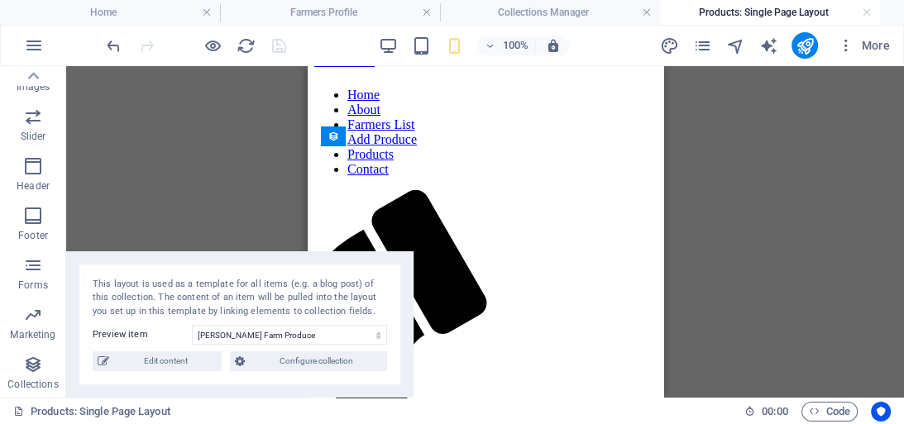
scroll to position [73, 0]
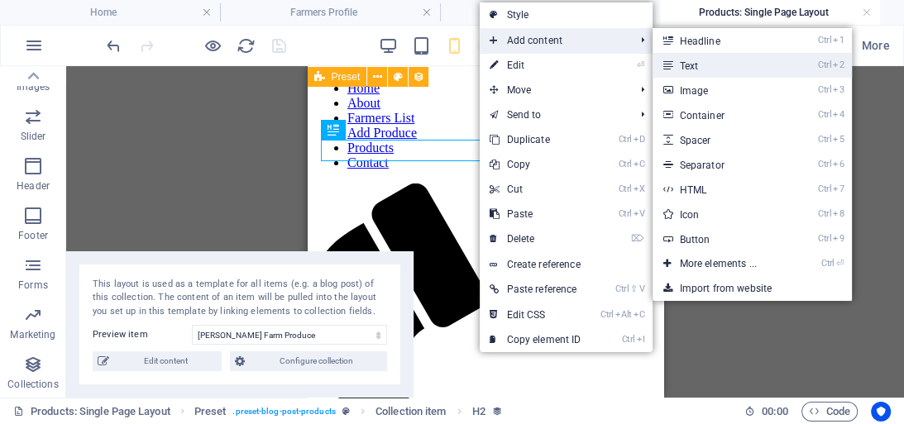
click at [690, 65] on link "Ctrl 2 Text" at bounding box center [720, 65] width 136 height 25
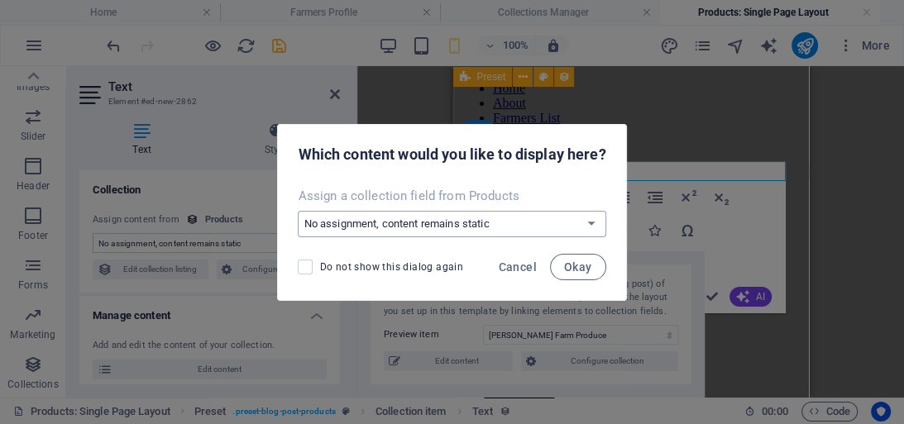
click at [589, 218] on select "No assignment, content remains static Create a new field Created at (Date) Upda…" at bounding box center [452, 224] width 308 height 26
select select "price"
click at [298, 211] on select "No assignment, content remains static Create a new field Created at (Date) Upda…" at bounding box center [452, 224] width 308 height 26
click at [589, 266] on span "Okay" at bounding box center [578, 266] width 28 height 13
select select "price"
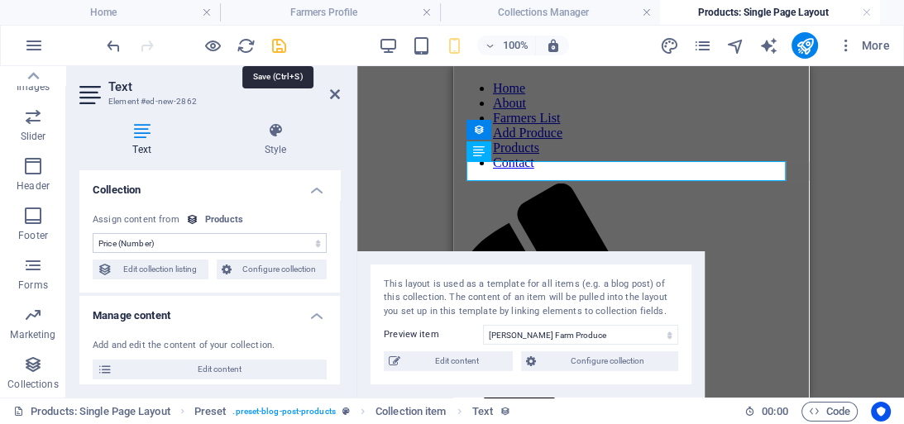
click at [282, 42] on icon "save" at bounding box center [279, 45] width 19 height 19
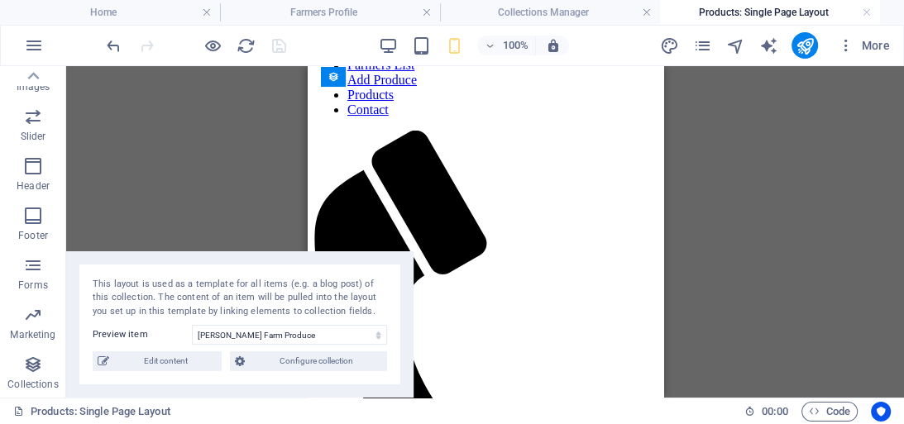
scroll to position [46, 0]
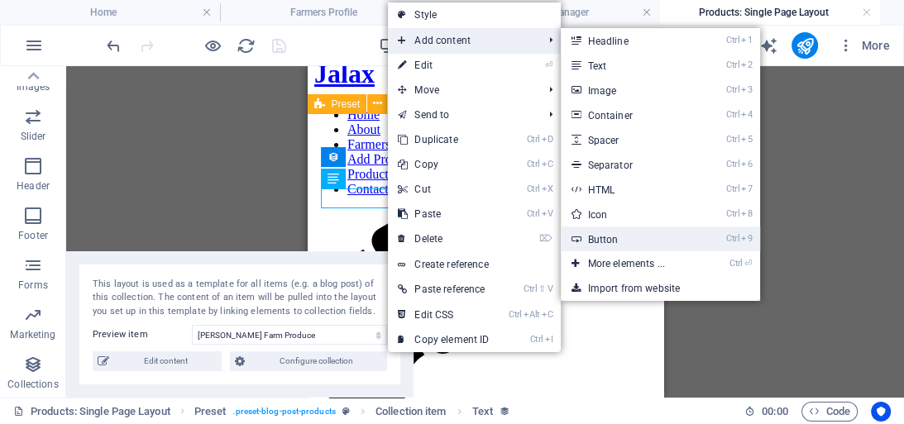
click at [615, 231] on link "Ctrl 9 Button" at bounding box center [629, 239] width 136 height 25
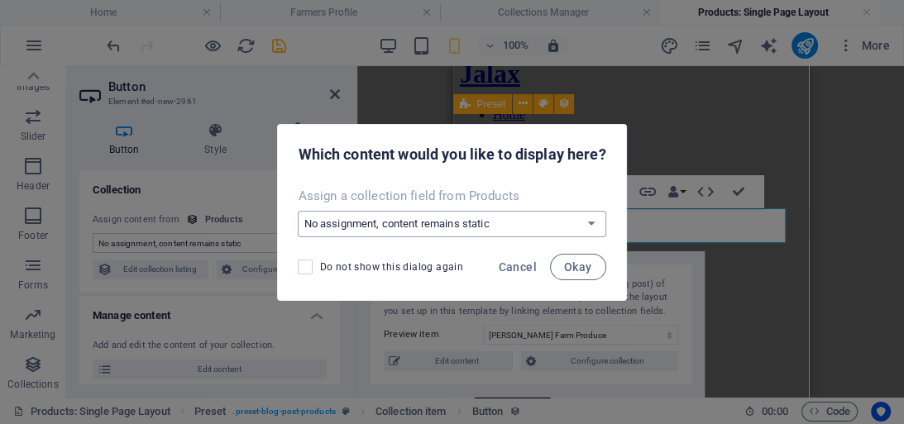
click at [591, 222] on select "No assignment, content remains static Create a new field Created at (Date) Upda…" at bounding box center [452, 224] width 308 height 26
select select "phone"
click at [298, 211] on select "No assignment, content remains static Create a new field Created at (Date) Upda…" at bounding box center [452, 224] width 308 height 26
click at [575, 262] on span "Okay" at bounding box center [578, 266] width 28 height 13
select select "phone"
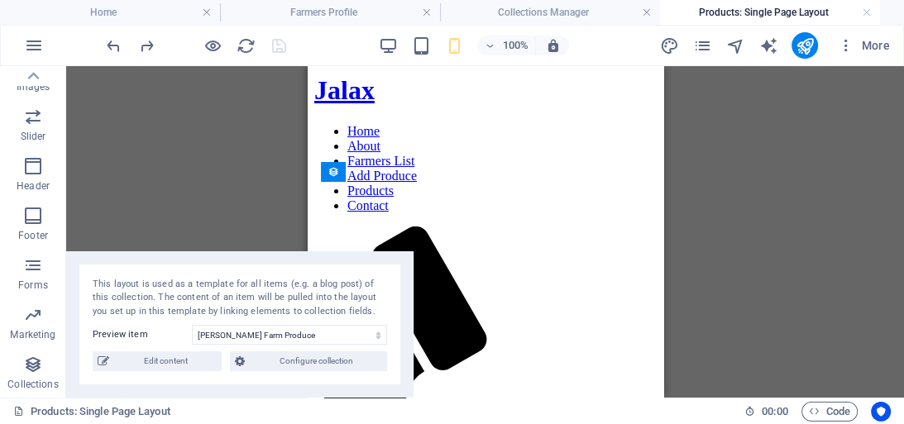
scroll to position [27, 0]
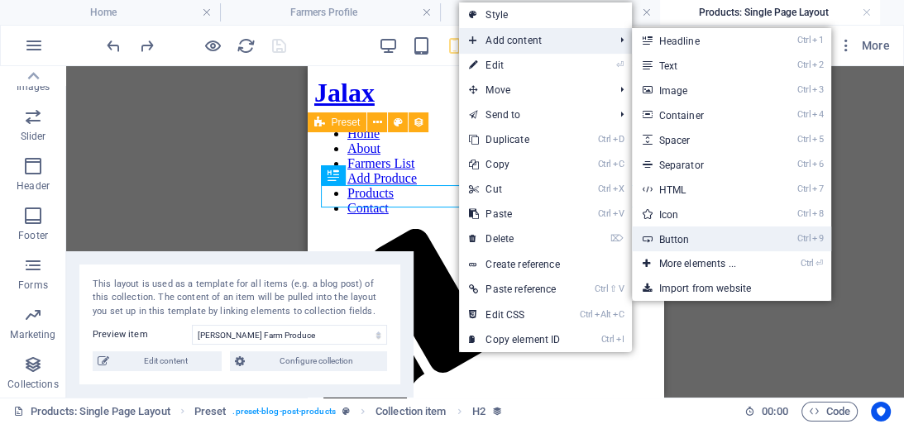
click at [683, 235] on link "Ctrl 9 Button" at bounding box center [700, 239] width 136 height 25
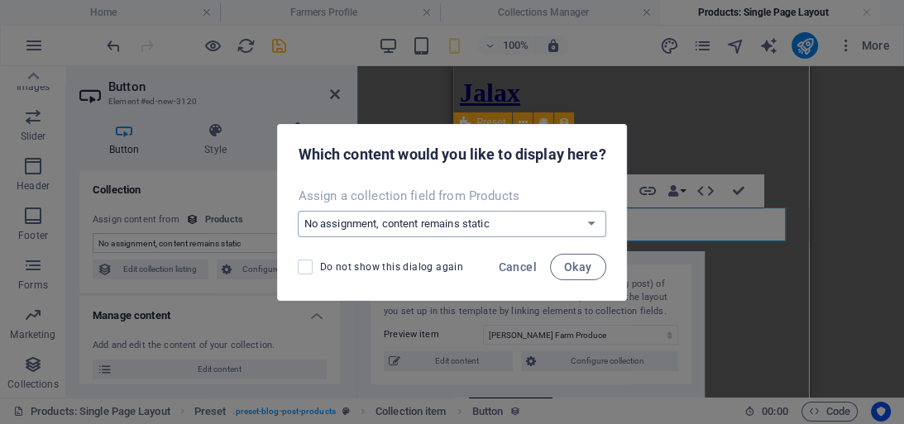
click at [575, 222] on select "No assignment, content remains static Create a new field Created at (Date) Upda…" at bounding box center [452, 224] width 308 height 26
click at [530, 266] on span "Cancel" at bounding box center [518, 266] width 38 height 13
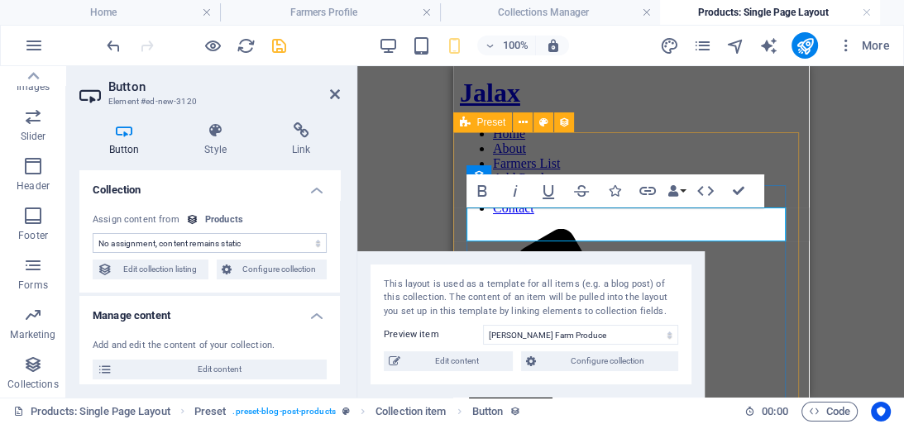
click at [649, 185] on icon "button" at bounding box center [647, 191] width 20 height 20
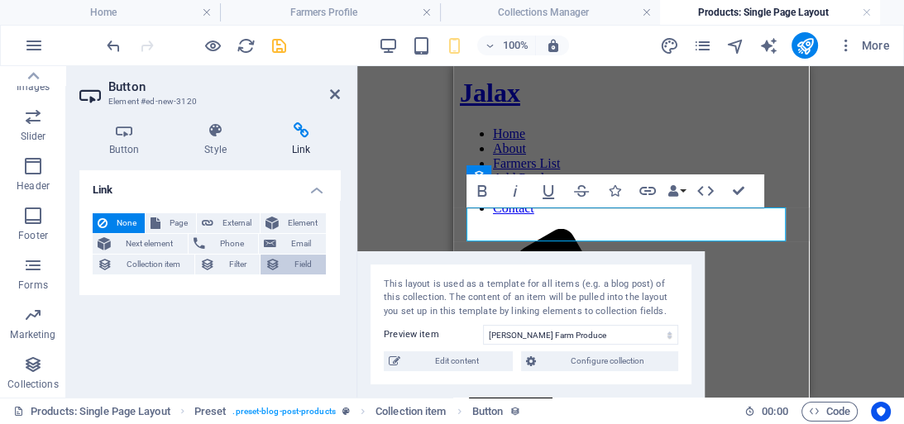
click at [309, 263] on span "Field" at bounding box center [303, 265] width 36 height 20
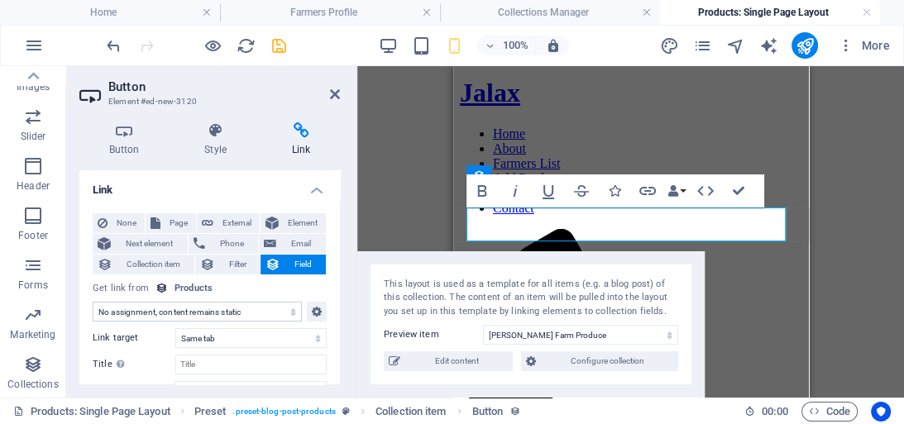
click at [266, 311] on select "No assignment, content remains static Created at (Date) Updated at (Date) Produ…" at bounding box center [197, 312] width 209 height 20
click at [260, 311] on select "No assignment, content remains static Created at (Date) Updated at (Date) Produ…" at bounding box center [197, 312] width 209 height 20
click at [243, 261] on span "Filter" at bounding box center [238, 265] width 36 height 20
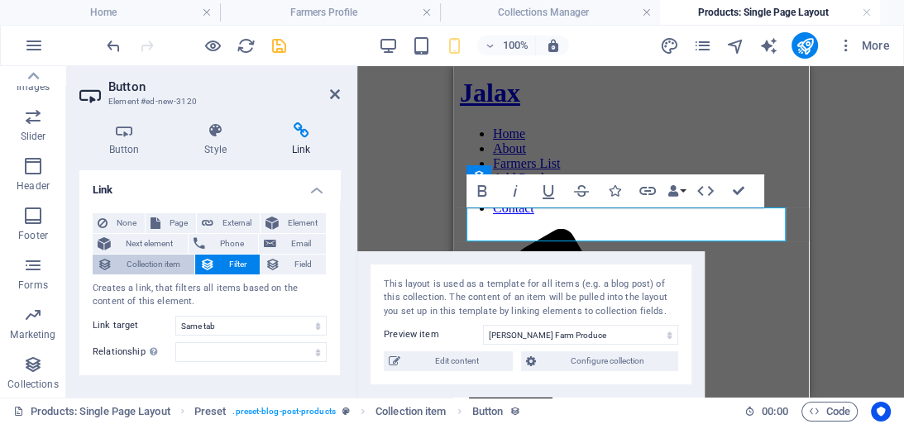
click at [169, 259] on span "Collection item" at bounding box center [153, 265] width 72 height 20
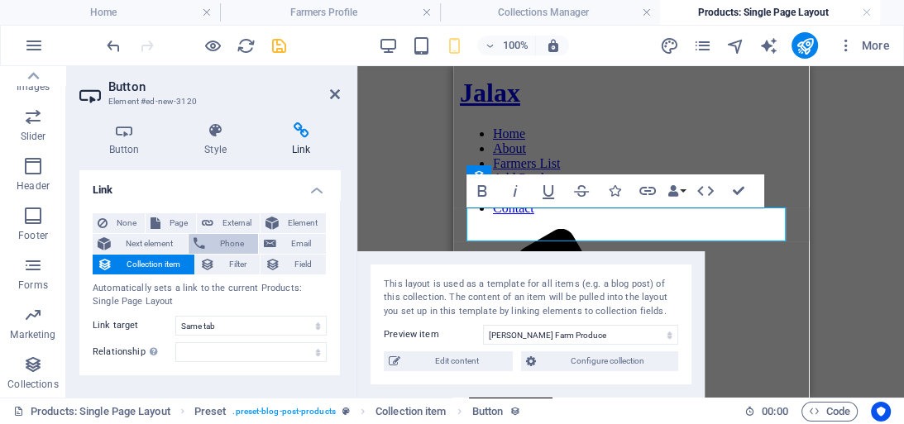
click at [241, 241] on span "Phone" at bounding box center [232, 244] width 44 height 20
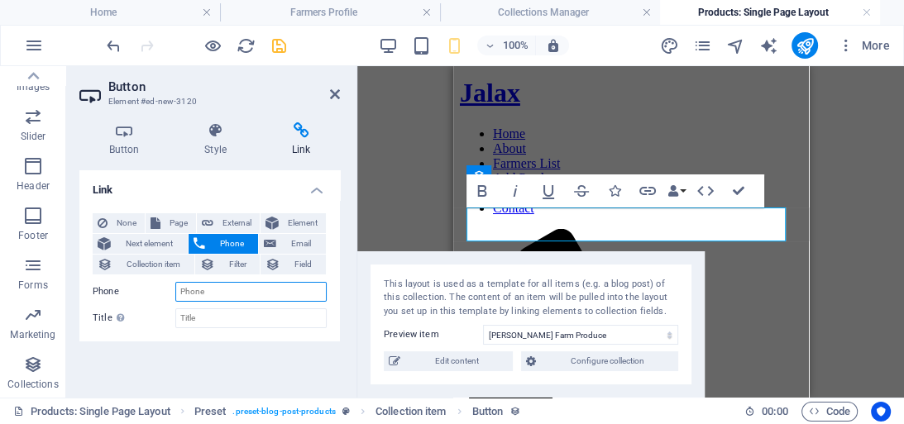
click at [224, 291] on input "Phone" at bounding box center [250, 292] width 151 height 20
type input "08023761209"
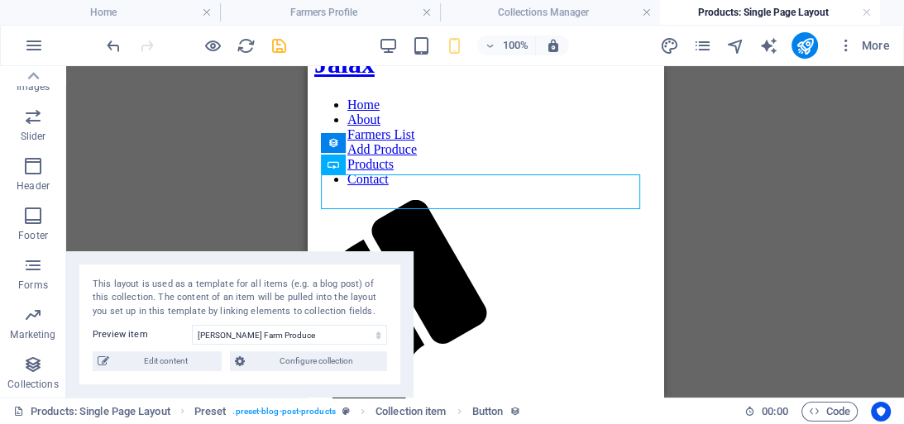
scroll to position [60, 0]
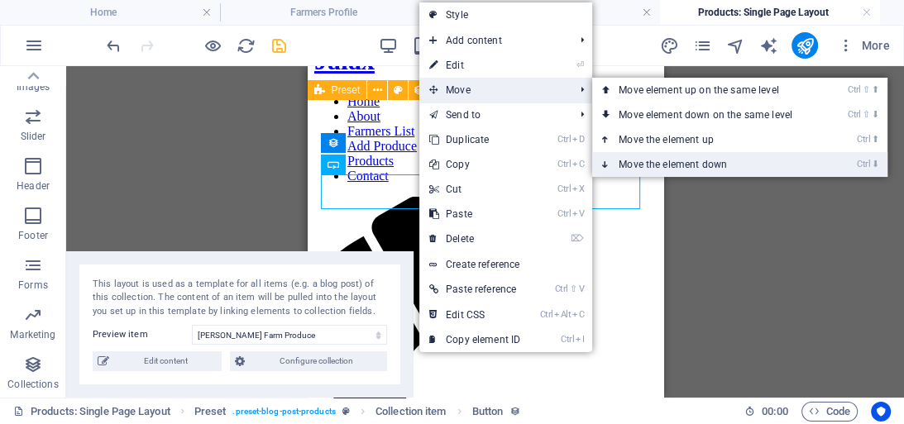
click at [648, 163] on link "Ctrl ⬇ Move the element down" at bounding box center [708, 164] width 233 height 25
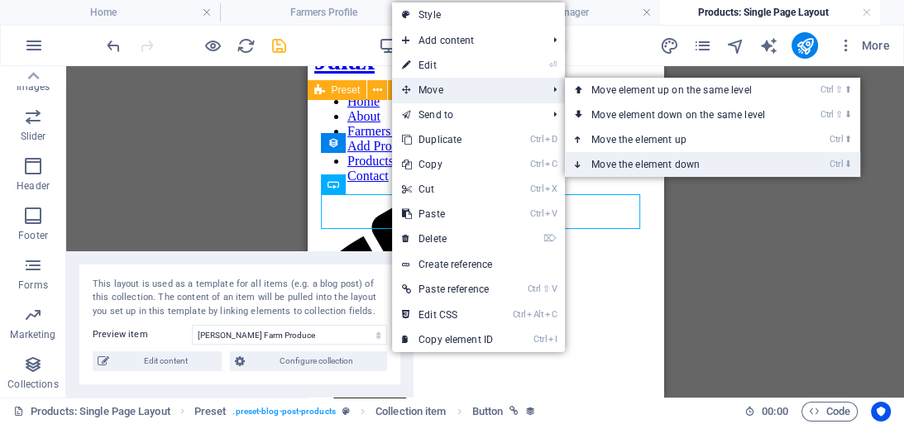
click at [622, 160] on link "Ctrl ⬇ Move the element down" at bounding box center [681, 164] width 233 height 25
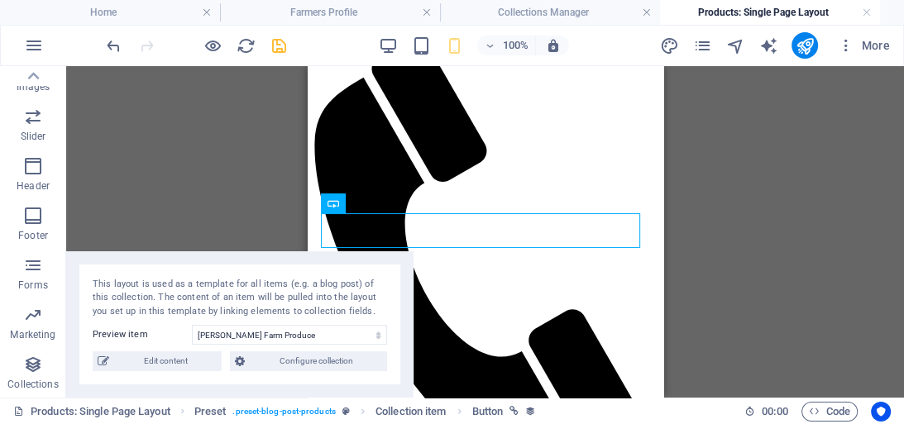
scroll to position [225, 0]
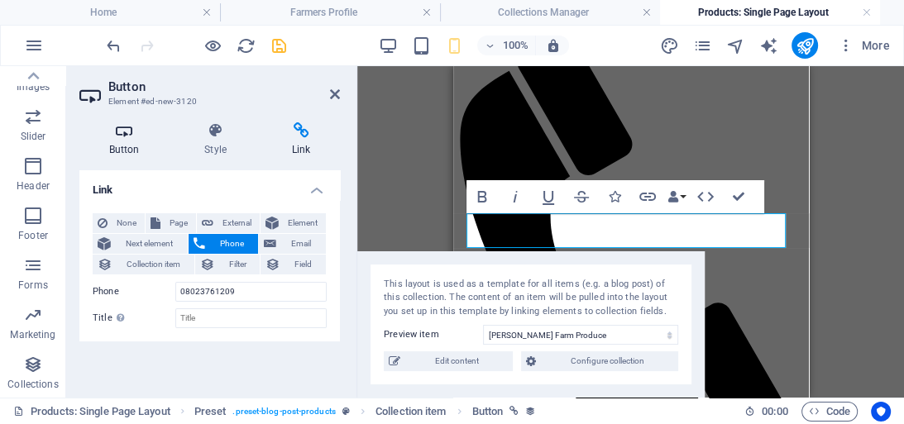
click at [115, 138] on icon at bounding box center [123, 130] width 89 height 17
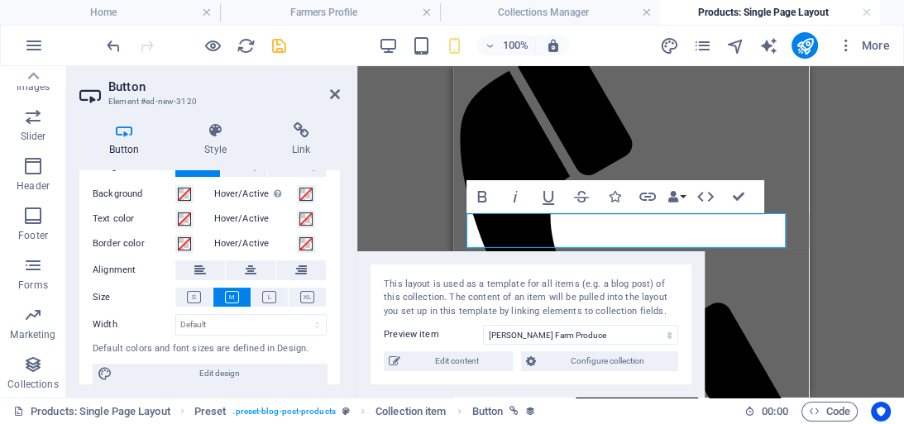
scroll to position [434, 0]
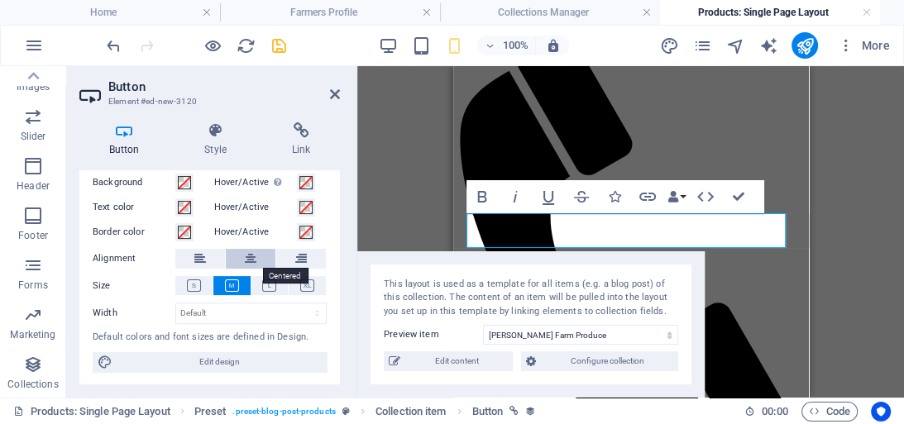
click at [252, 261] on icon at bounding box center [251, 259] width 12 height 20
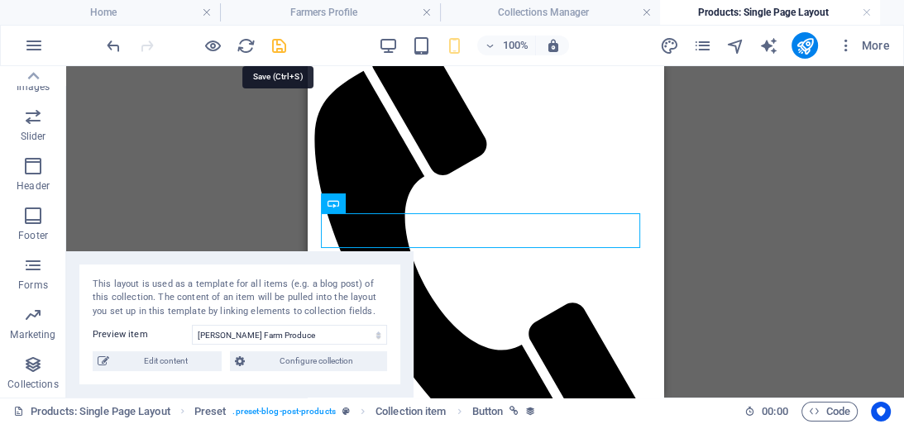
click at [281, 48] on icon "save" at bounding box center [279, 45] width 19 height 19
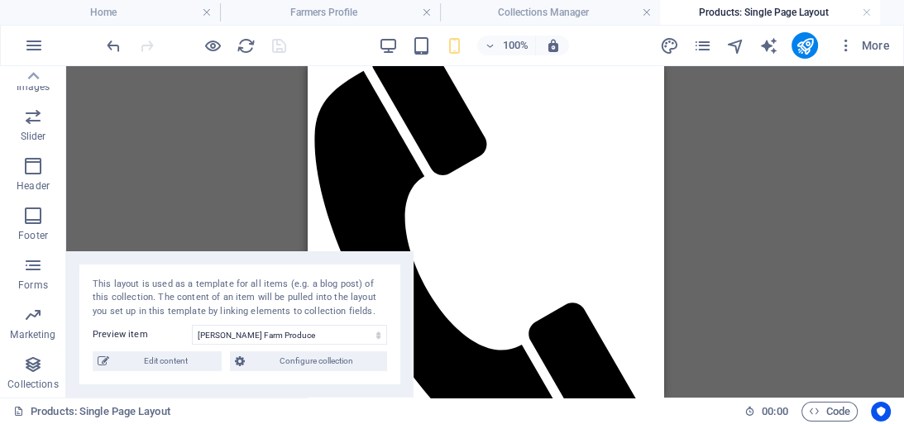
scroll to position [0, 0]
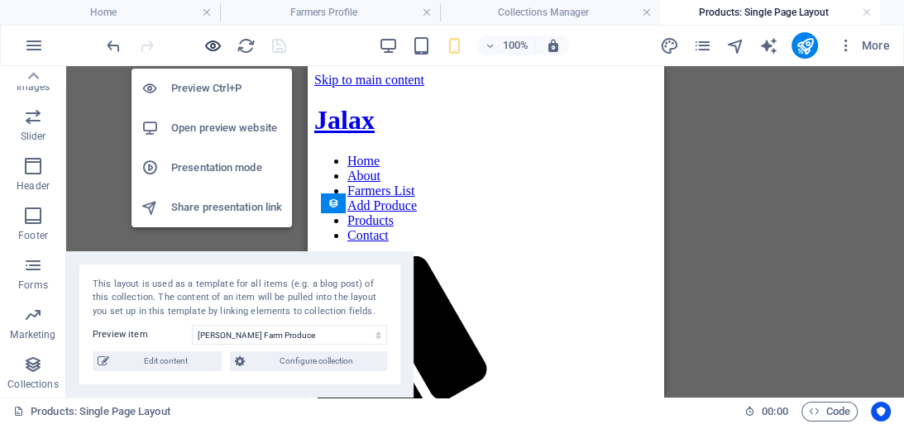
click at [216, 46] on icon "button" at bounding box center [212, 45] width 19 height 19
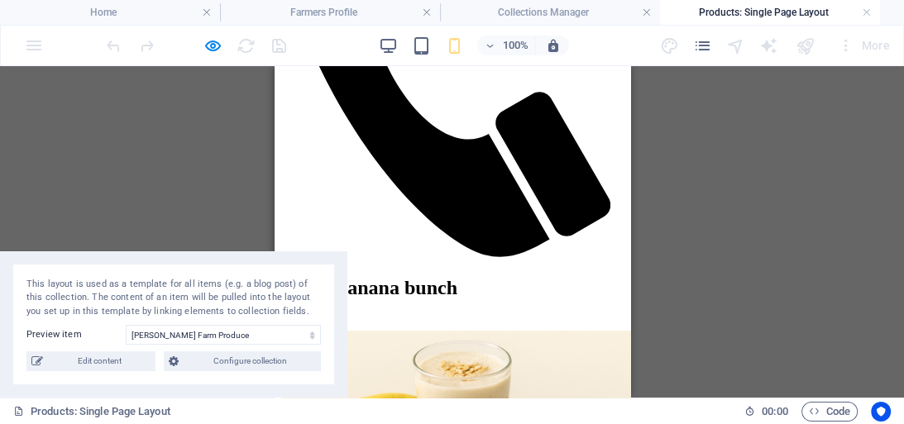
scroll to position [399, 0]
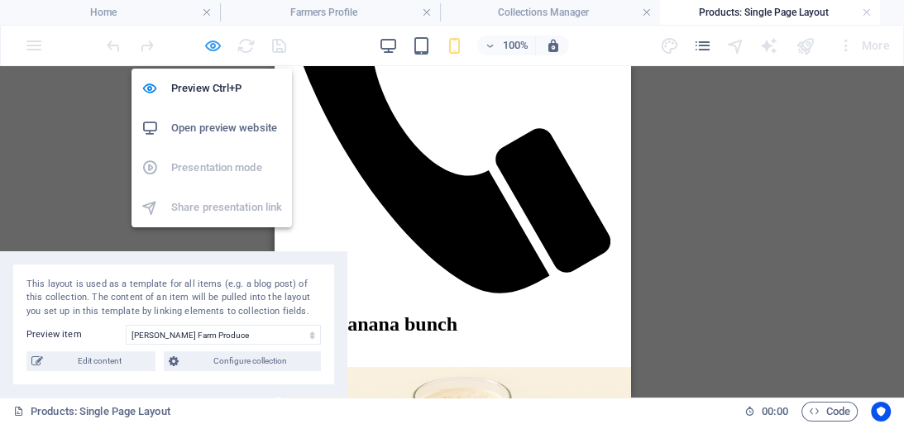
click at [212, 43] on icon "button" at bounding box center [212, 45] width 19 height 19
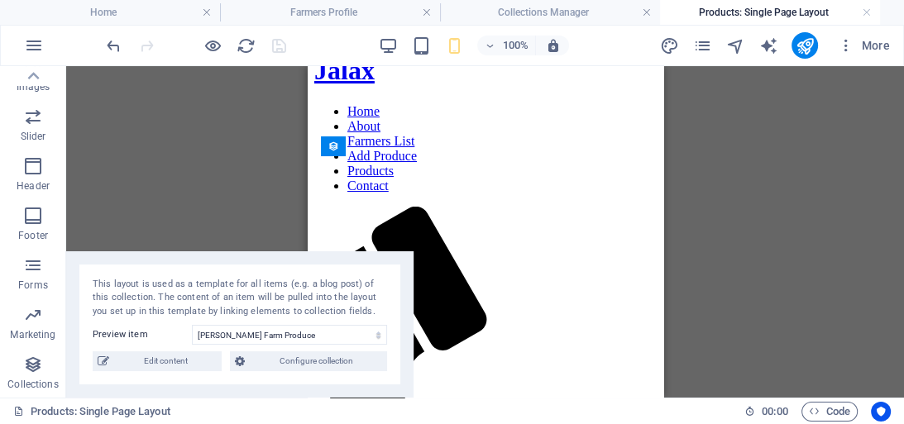
scroll to position [50, 0]
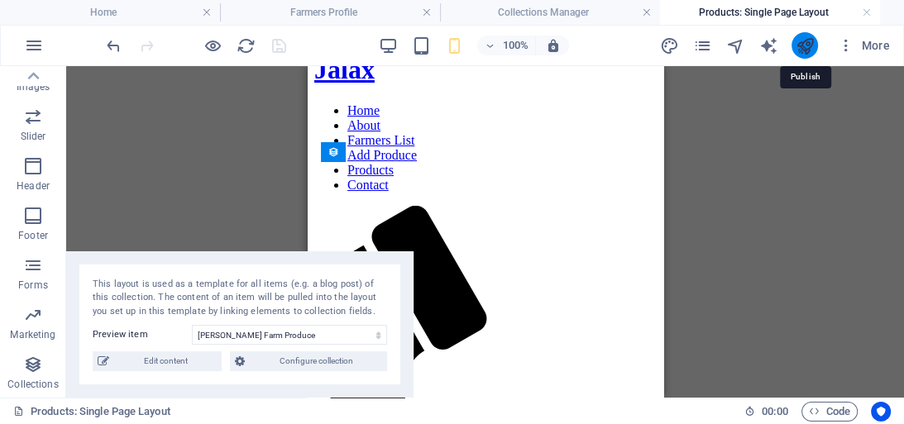
click at [800, 45] on icon "publish" at bounding box center [803, 45] width 19 height 19
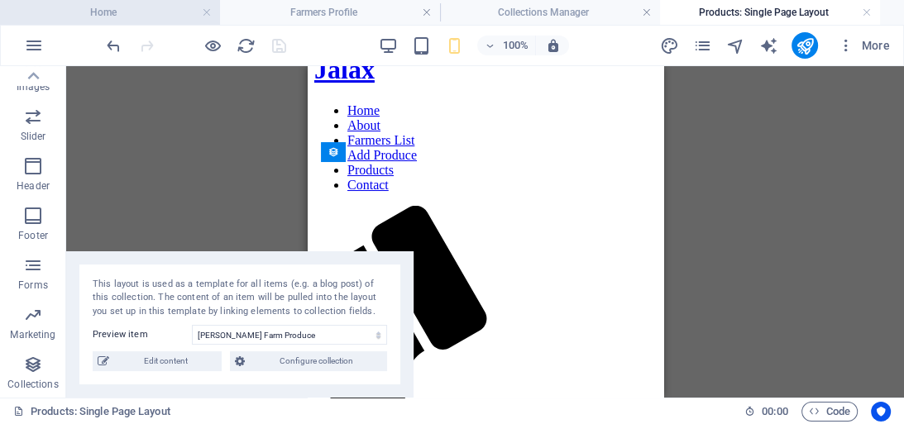
click at [160, 13] on h4 "Home" at bounding box center [110, 12] width 220 height 18
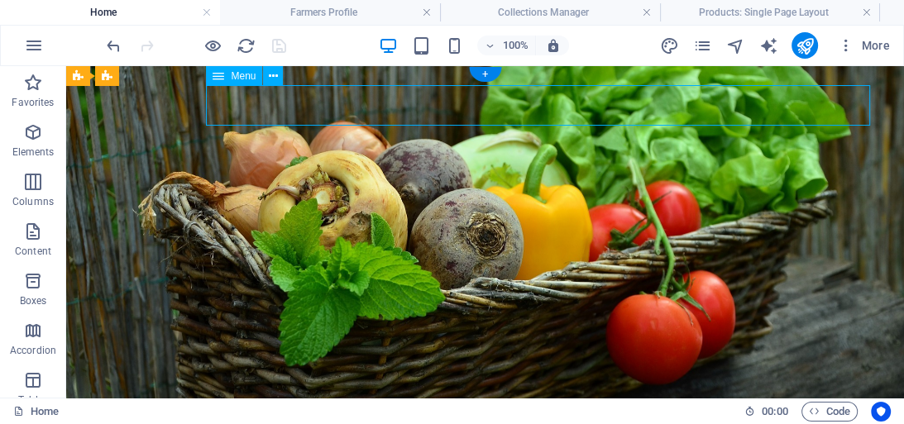
select select
select select "5"
select select
select select "6"
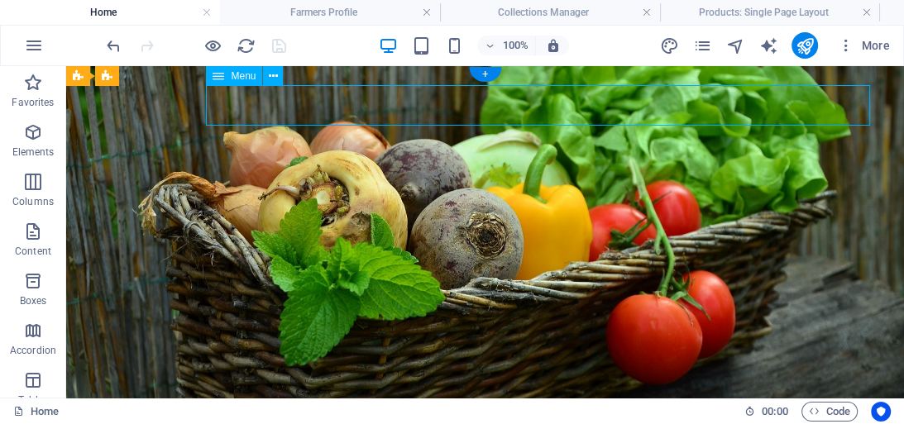
select select
select select "2"
select select
select select "8"
select select "4"
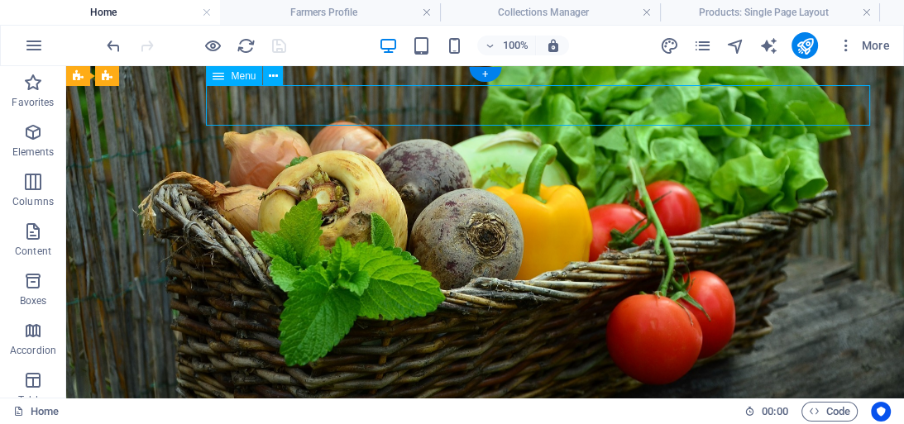
select select
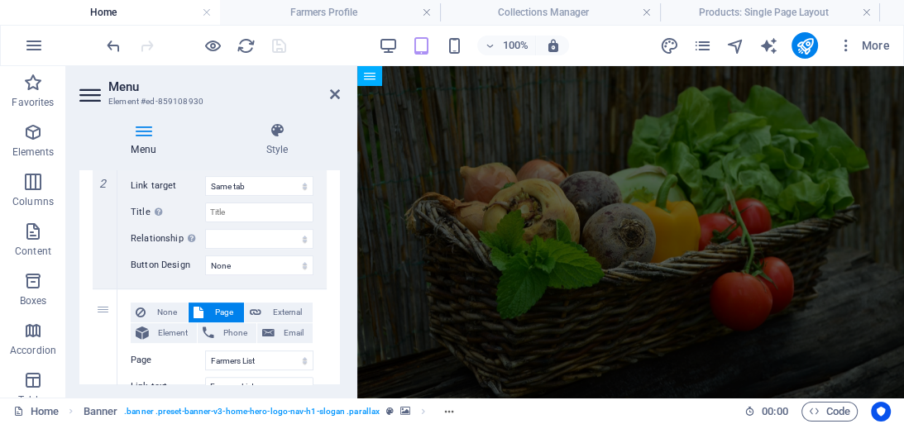
scroll to position [502, 0]
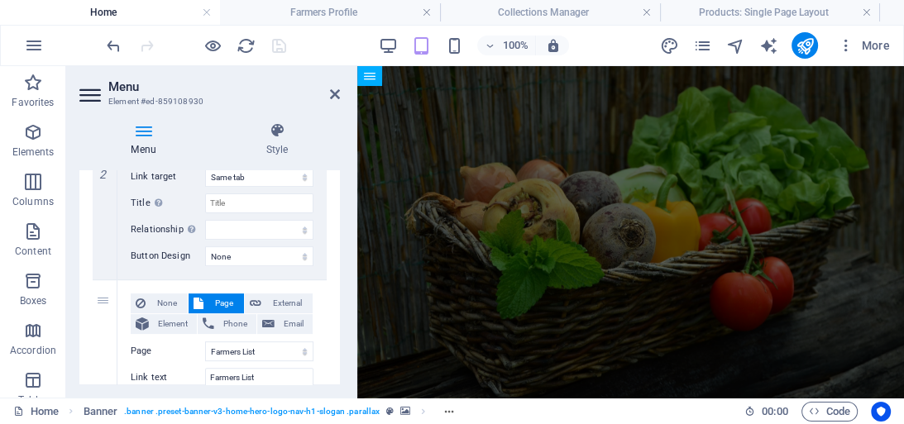
click at [338, 256] on div "Menu Style Menu Auto Custom Create custom menu items for this menu. Recommended…" at bounding box center [209, 253] width 287 height 289
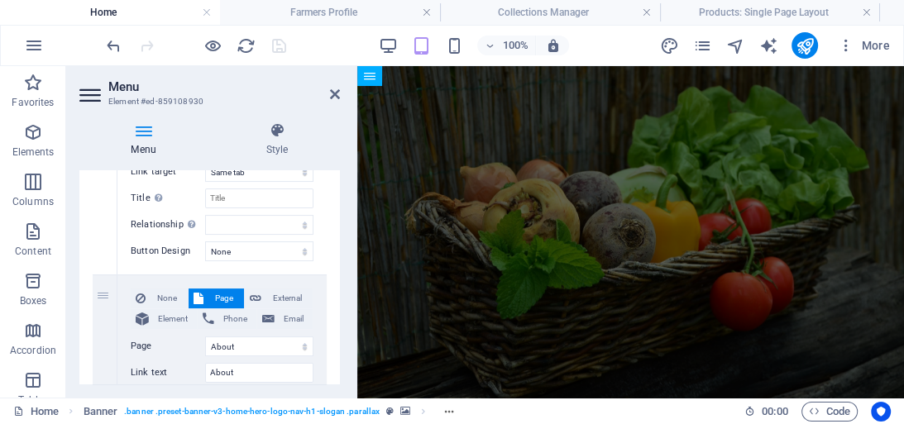
scroll to position [323, 0]
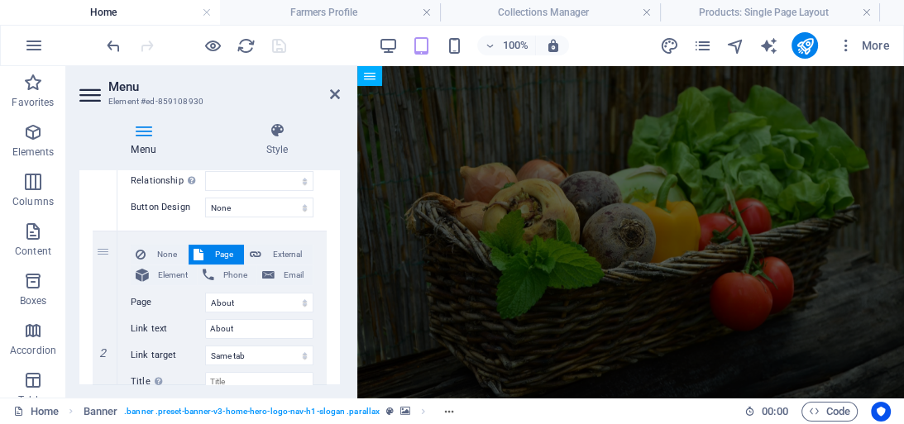
click at [337, 244] on div "Menu Auto Custom Create custom menu items for this menu. Recommended for one-pa…" at bounding box center [209, 277] width 260 height 214
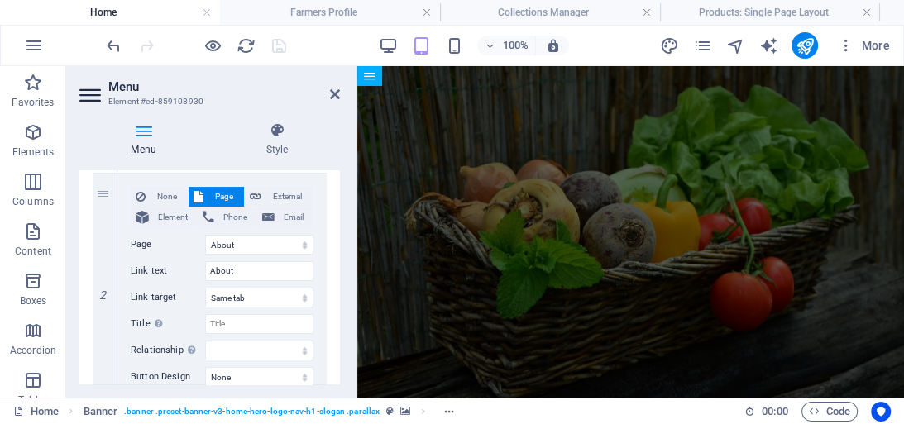
scroll to position [376, 0]
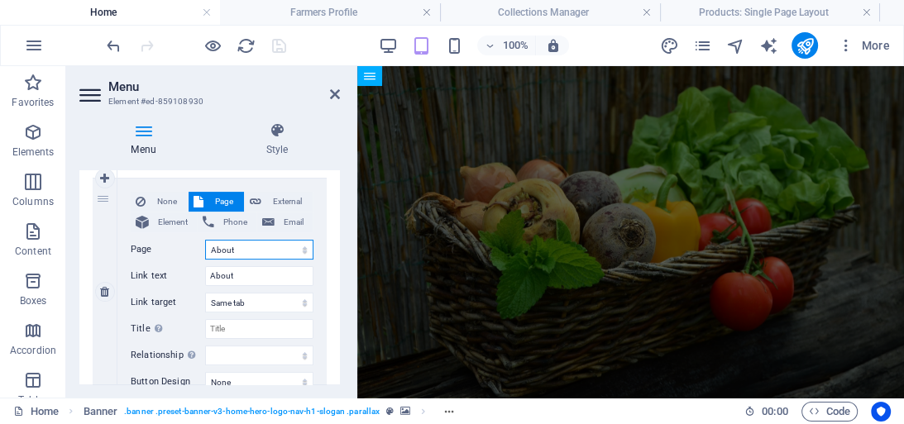
click at [257, 251] on select "Home Privacy Add Produce Farmers Register Contact About Farmers List Farmers Pr…" at bounding box center [259, 250] width 108 height 20
select select "7"
click at [205, 240] on select "Home Privacy Add Produce Farmers Register Contact About Farmers List Farmers Pr…" at bounding box center [259, 250] width 108 height 20
select select
type input "Farmers Profile"
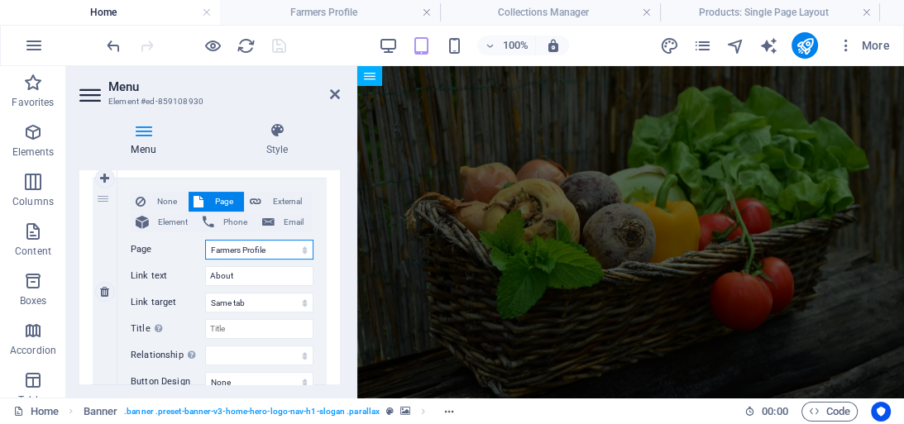
select select
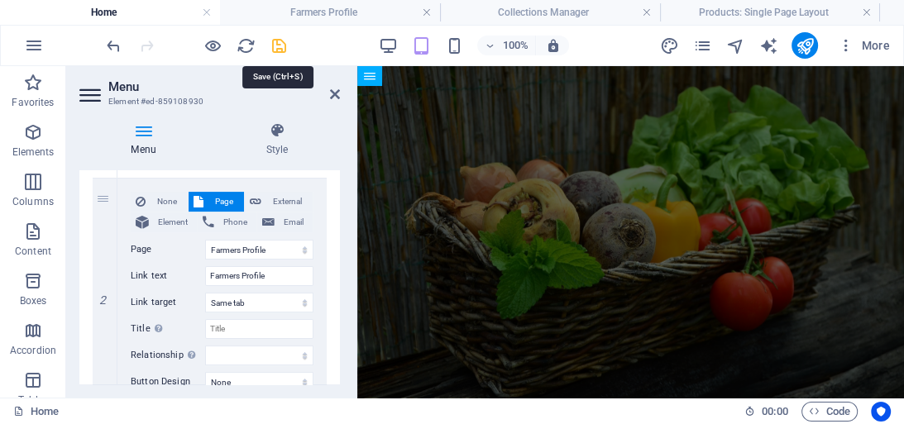
click at [277, 47] on icon "save" at bounding box center [279, 45] width 19 height 19
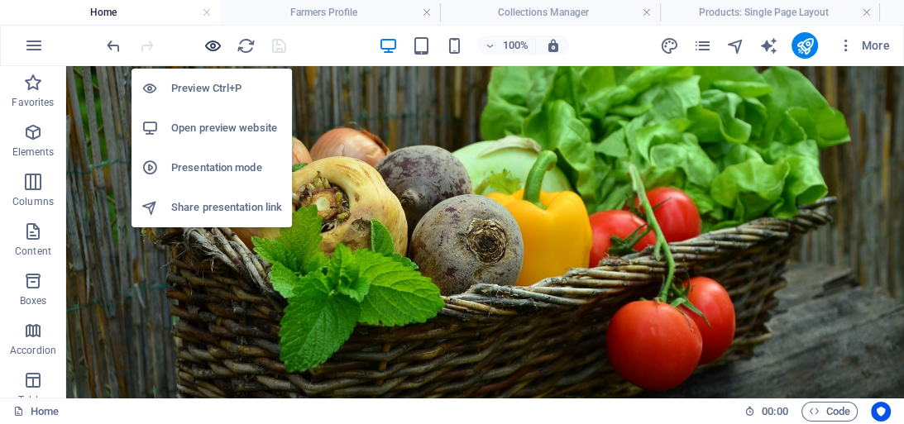
click at [212, 40] on icon "button" at bounding box center [212, 45] width 19 height 19
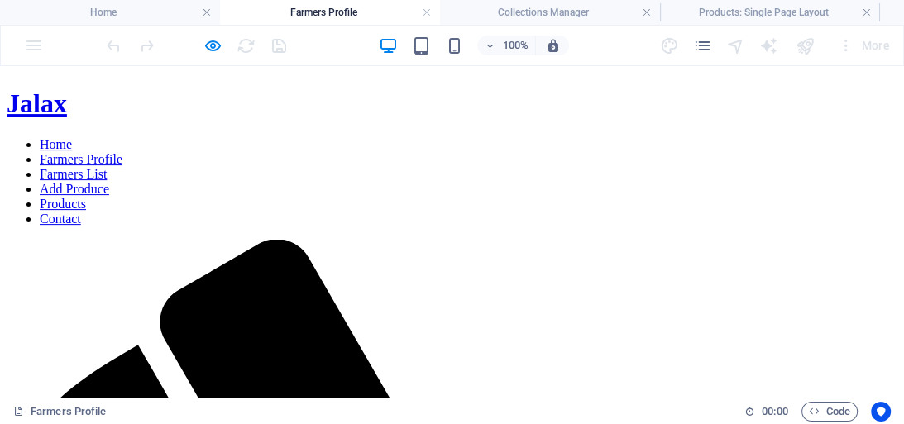
scroll to position [276, 0]
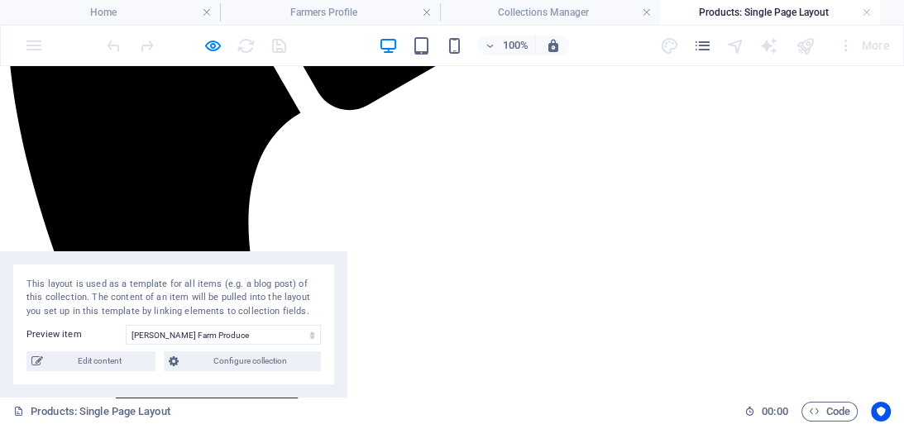
scroll to position [545, 0]
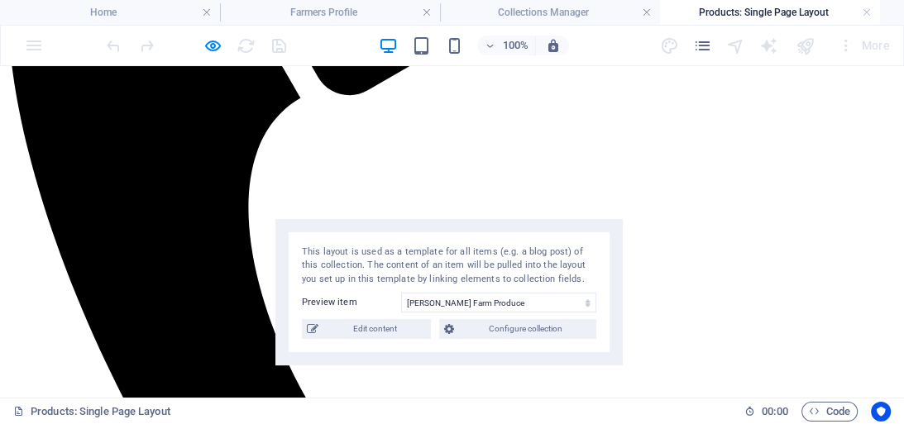
drag, startPoint x: 237, startPoint y: 292, endPoint x: 513, endPoint y: 260, distance: 277.2
click at [513, 260] on div "This layout is used as a template for all items (e.g. a blog post) of this coll…" at bounding box center [449, 266] width 294 height 41
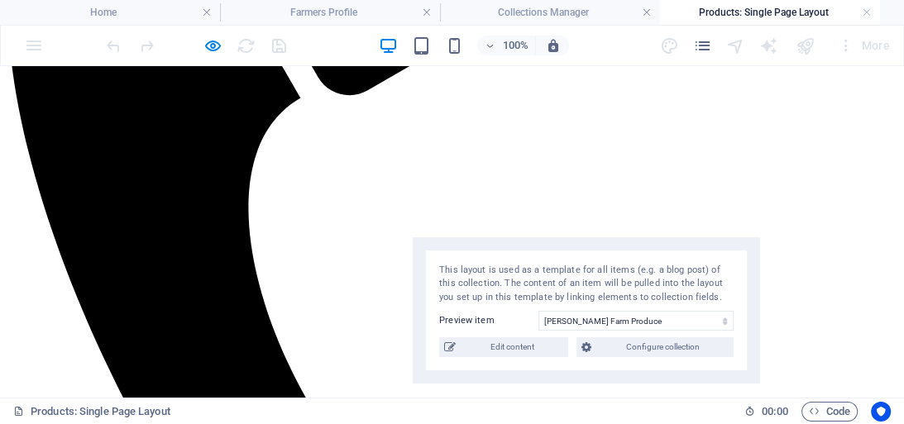
drag, startPoint x: 513, startPoint y: 260, endPoint x: 658, endPoint y: 278, distance: 146.6
click at [658, 278] on div "This layout is used as a template for all items (e.g. a blog post) of this coll…" at bounding box center [586, 284] width 294 height 41
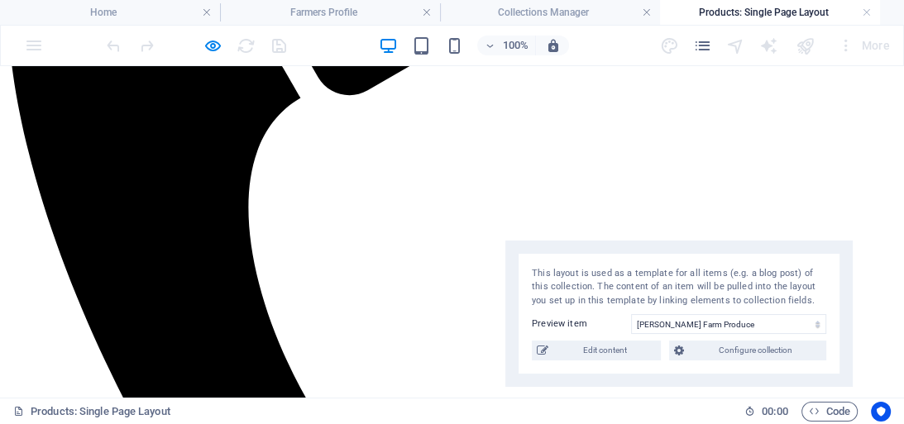
drag, startPoint x: 602, startPoint y: 292, endPoint x: 686, endPoint y: 295, distance: 84.4
click at [686, 295] on div "This layout is used as a template for all items (e.g. a blog post) of this coll…" at bounding box center [679, 287] width 294 height 41
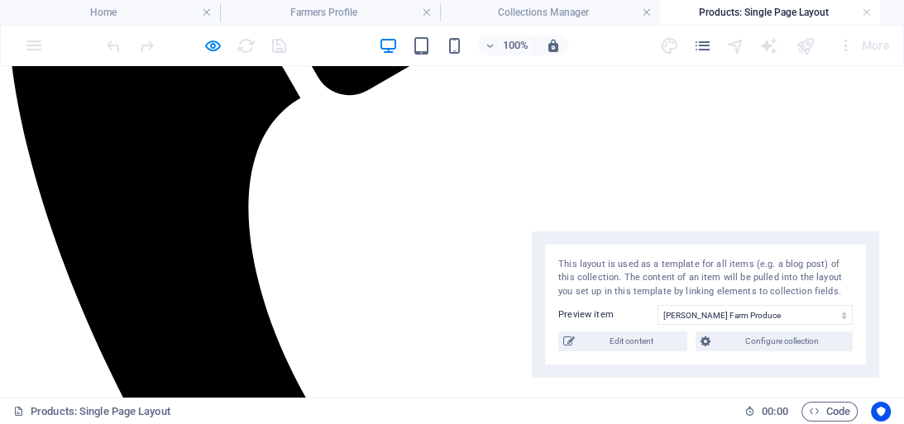
drag, startPoint x: 686, startPoint y: 295, endPoint x: 713, endPoint y: 286, distance: 28.8
click at [713, 286] on div "This layout is used as a template for all items (e.g. a blog post) of this coll…" at bounding box center [705, 278] width 294 height 41
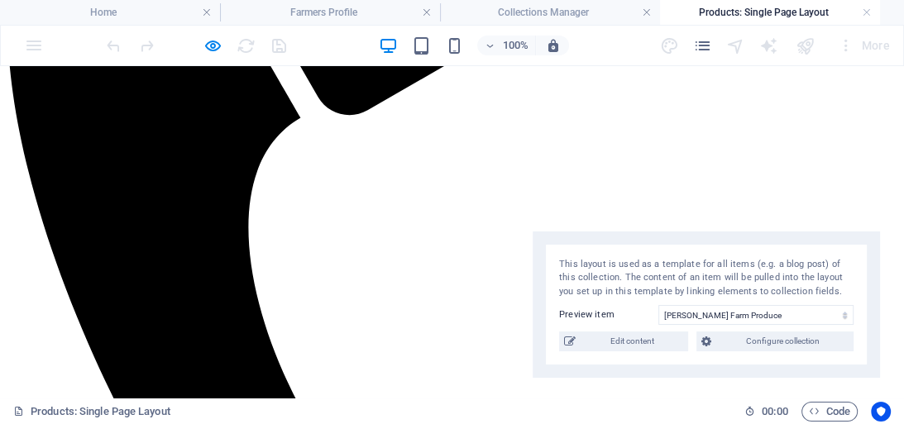
scroll to position [533, 0]
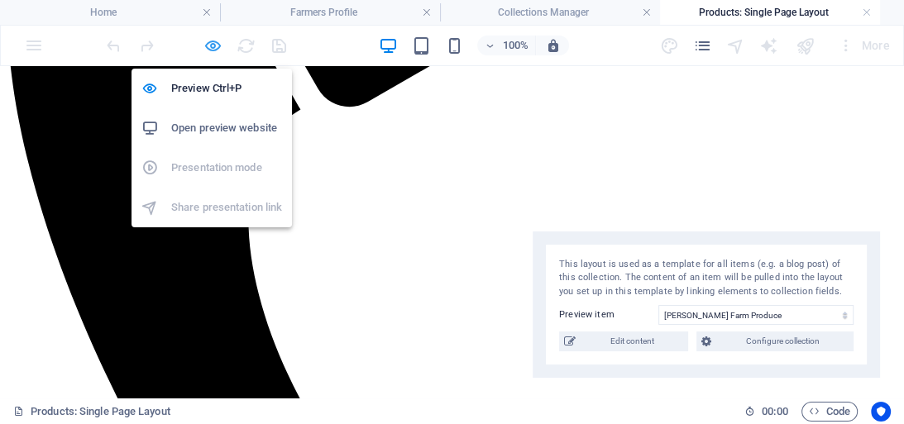
click at [208, 40] on icon "button" at bounding box center [212, 45] width 19 height 19
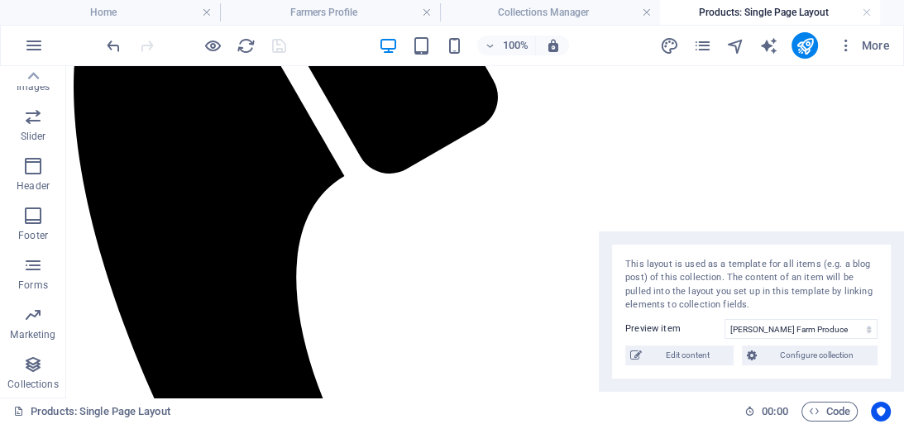
scroll to position [446, 0]
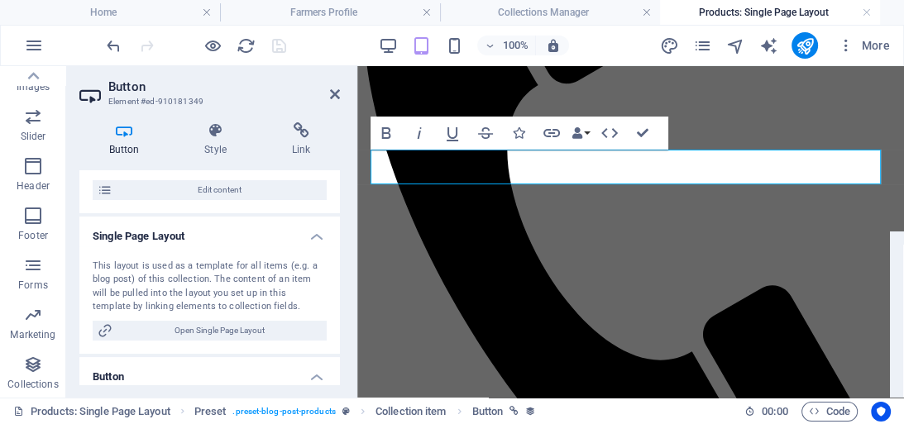
scroll to position [188, 0]
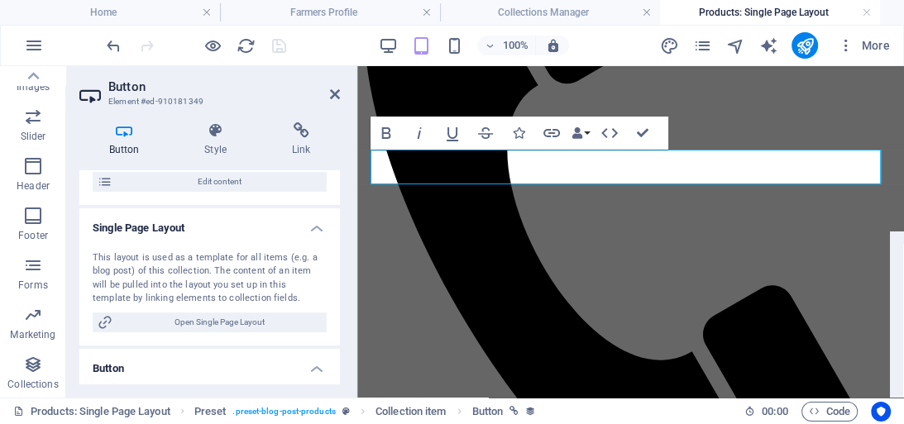
click at [337, 278] on div "Collection No assignment, content remains static Created at (Date) Updated at (…" at bounding box center [209, 277] width 260 height 214
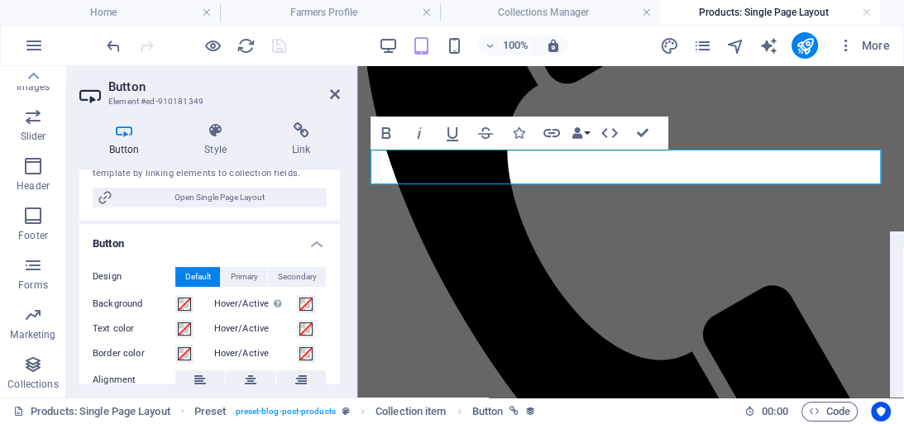
scroll to position [360, 0]
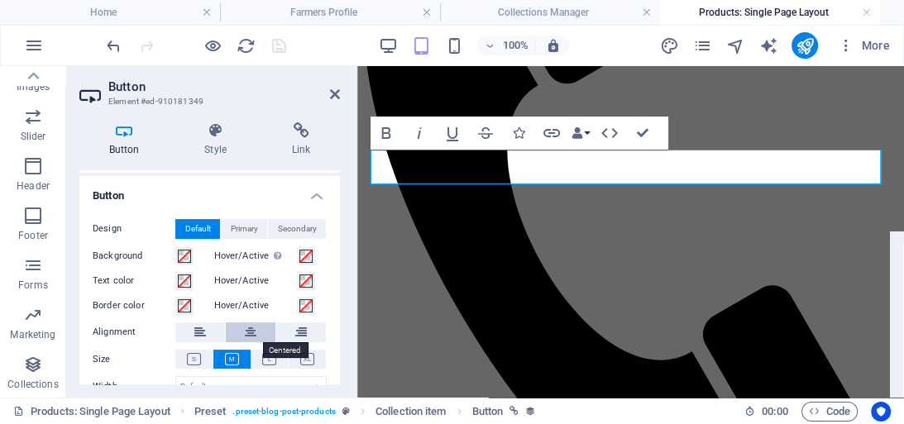
click at [256, 335] on button at bounding box center [251, 332] width 50 height 20
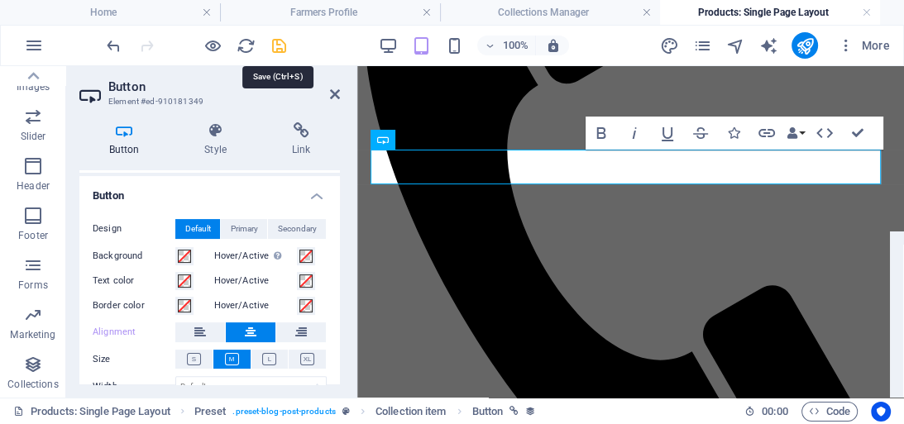
click at [281, 50] on icon "save" at bounding box center [279, 45] width 19 height 19
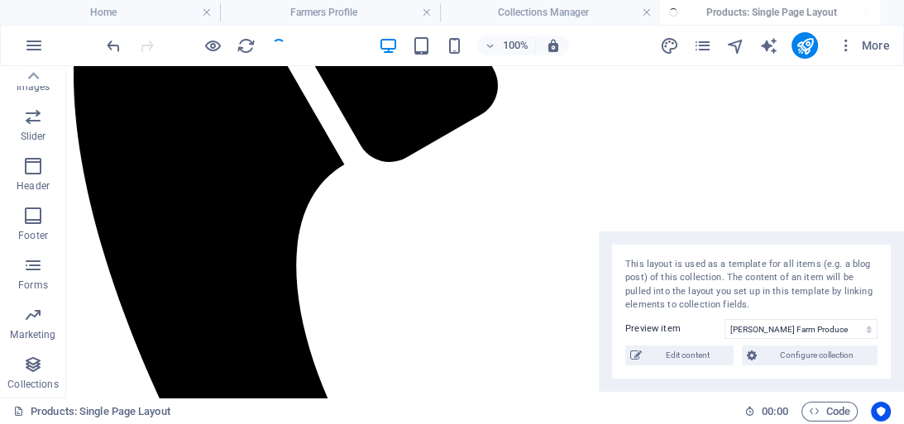
scroll to position [446, 0]
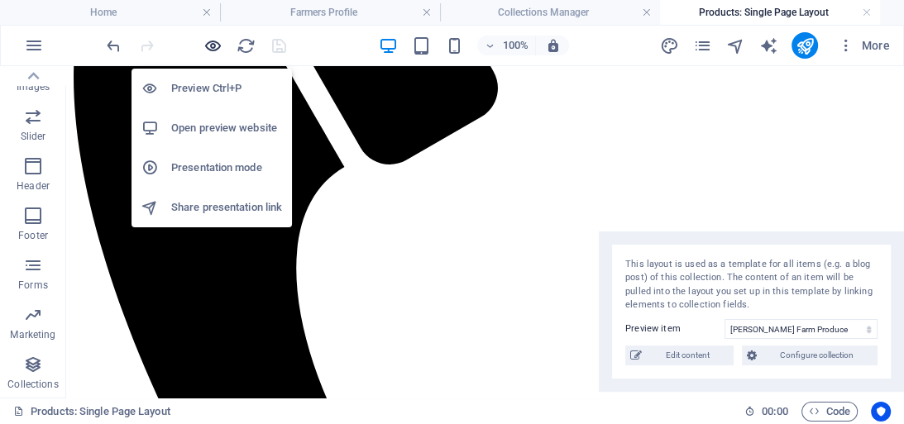
click at [215, 45] on icon "button" at bounding box center [212, 45] width 19 height 19
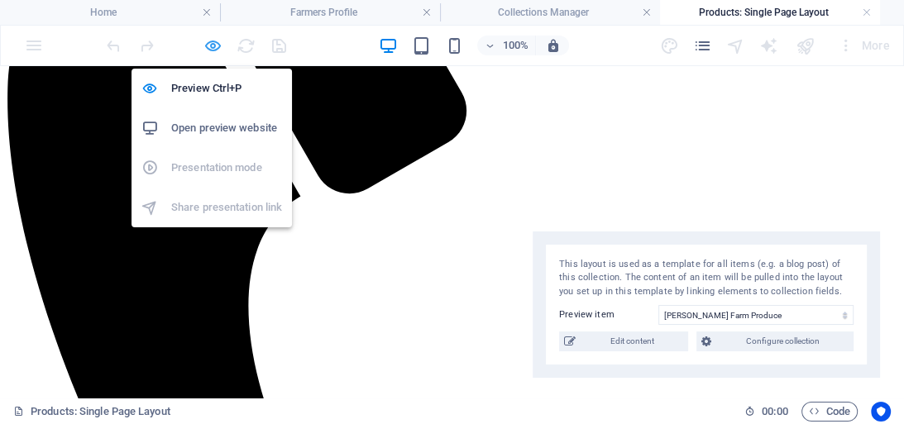
click at [212, 48] on icon "button" at bounding box center [212, 45] width 19 height 19
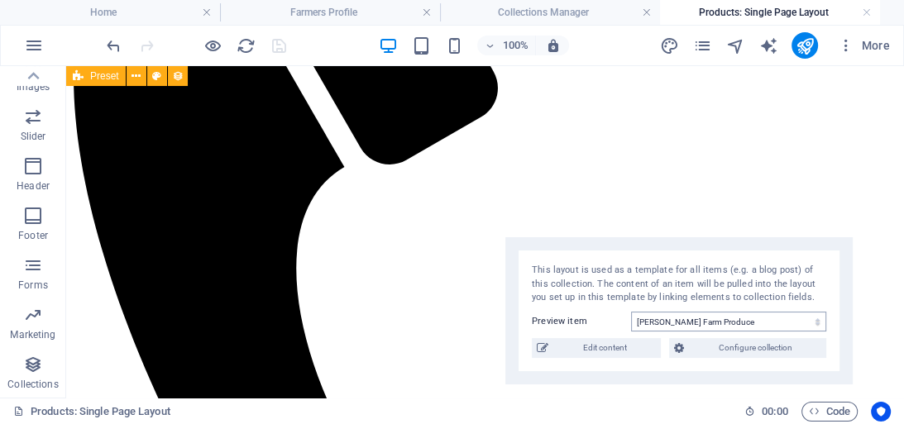
drag, startPoint x: 732, startPoint y: 247, endPoint x: 639, endPoint y: 317, distance: 116.9
click at [639, 317] on div "This layout is used as a template for all items (e.g. a blog post) of this coll…" at bounding box center [678, 310] width 347 height 147
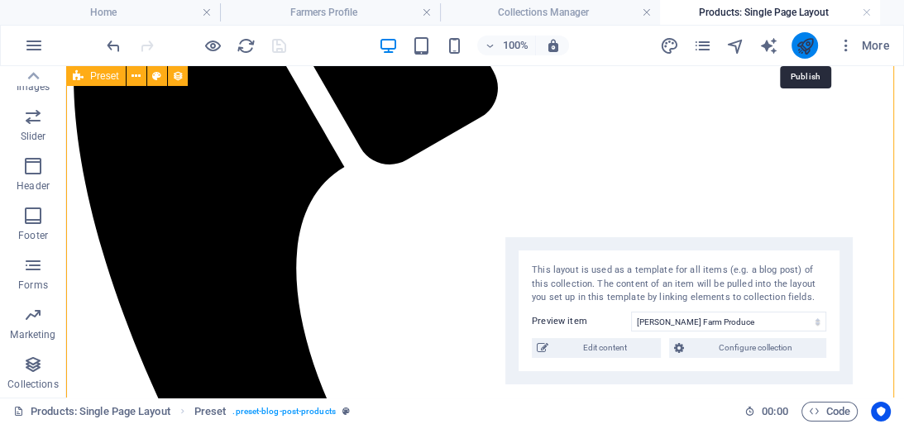
click at [805, 45] on icon "publish" at bounding box center [803, 45] width 19 height 19
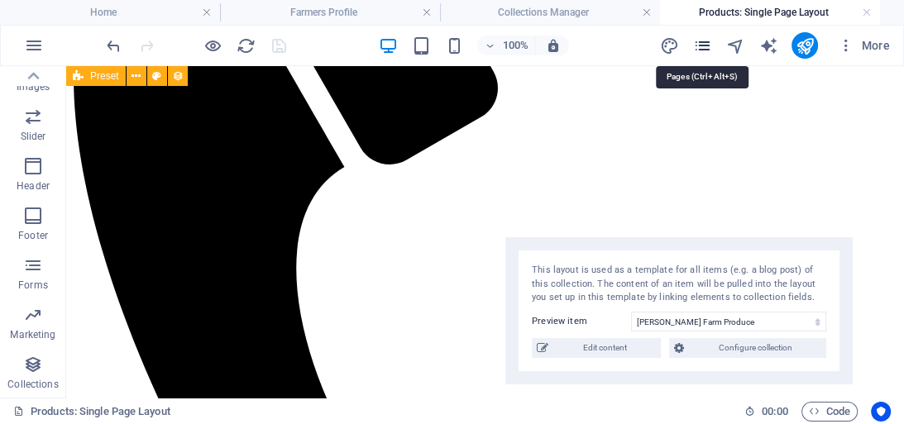
click at [698, 43] on icon "pages" at bounding box center [701, 45] width 19 height 19
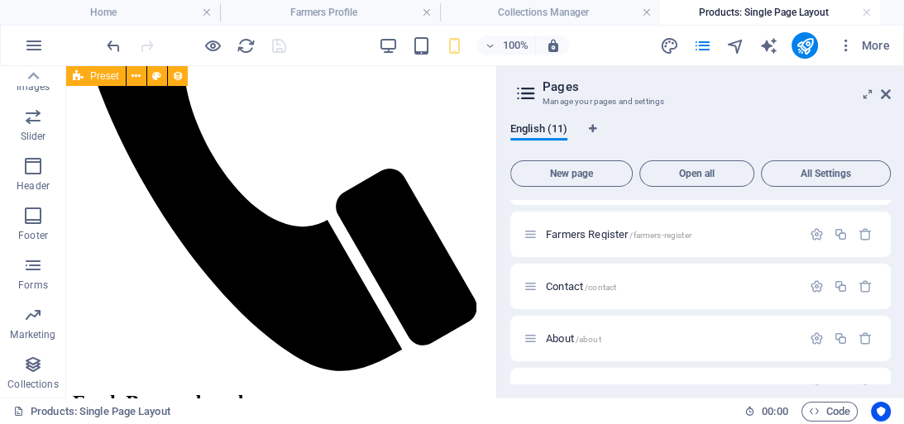
scroll to position [190, 0]
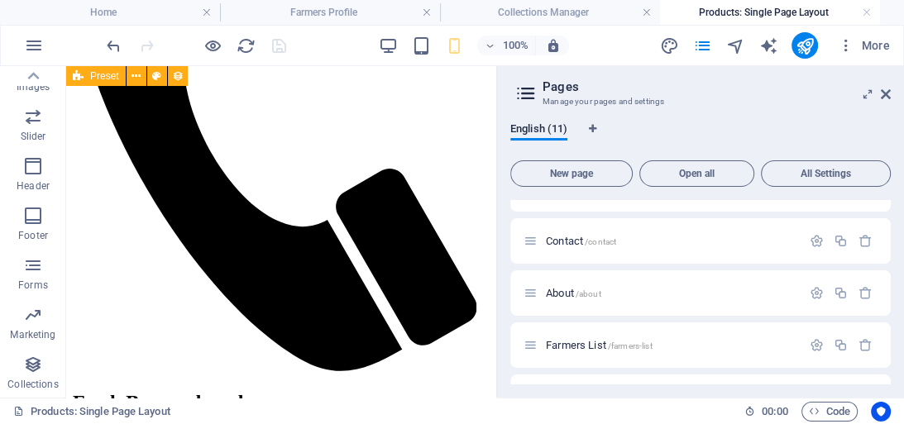
click at [888, 308] on div "English (11) New page Open all All Settings Home / Privacy /privacy Add Produce…" at bounding box center [700, 253] width 407 height 289
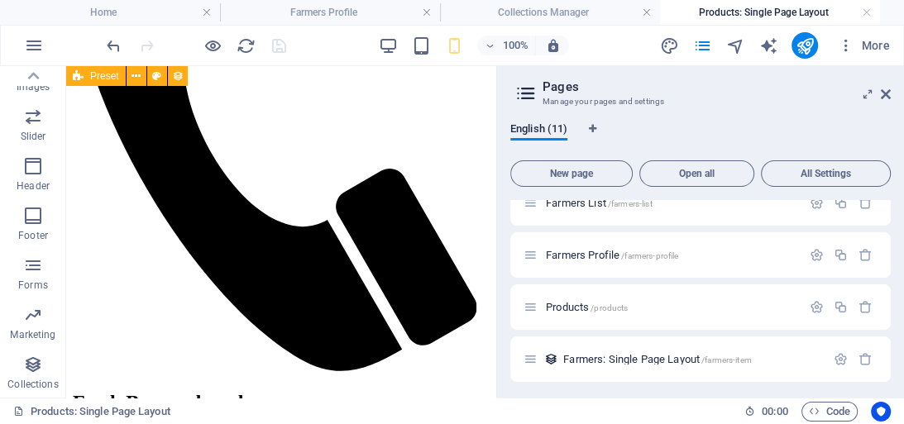
scroll to position [357, 0]
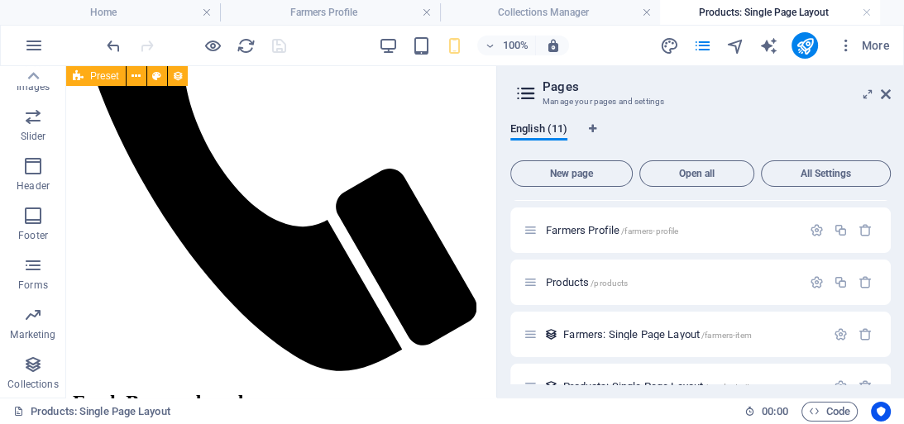
drag, startPoint x: 890, startPoint y: 360, endPoint x: 893, endPoint y: 340, distance: 20.1
click at [893, 340] on div "English (11) New page Open all All Settings Home / Privacy /privacy Add Produce…" at bounding box center [700, 253] width 407 height 289
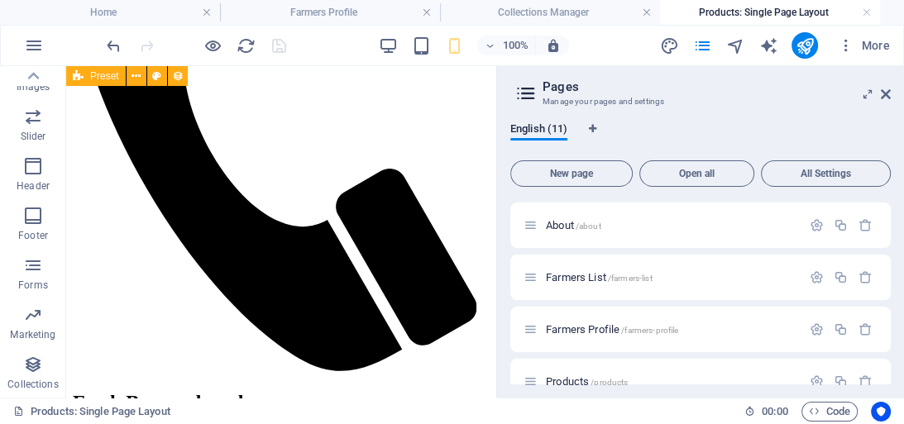
scroll to position [47, 0]
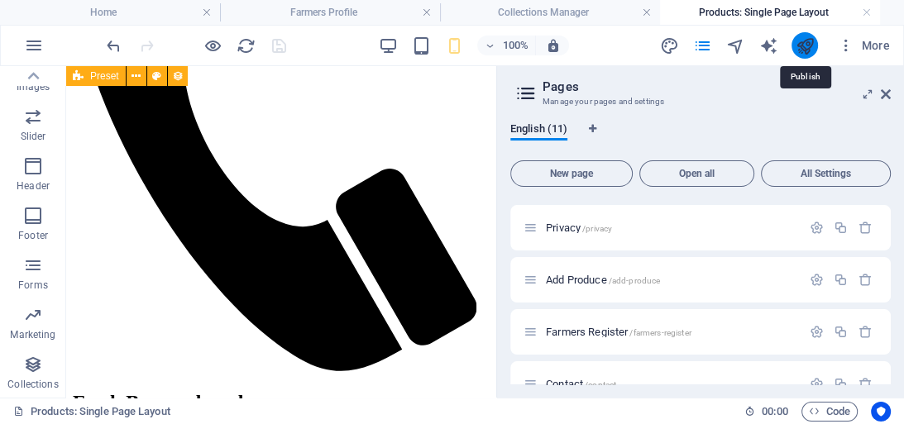
click at [805, 45] on icon "publish" at bounding box center [803, 45] width 19 height 19
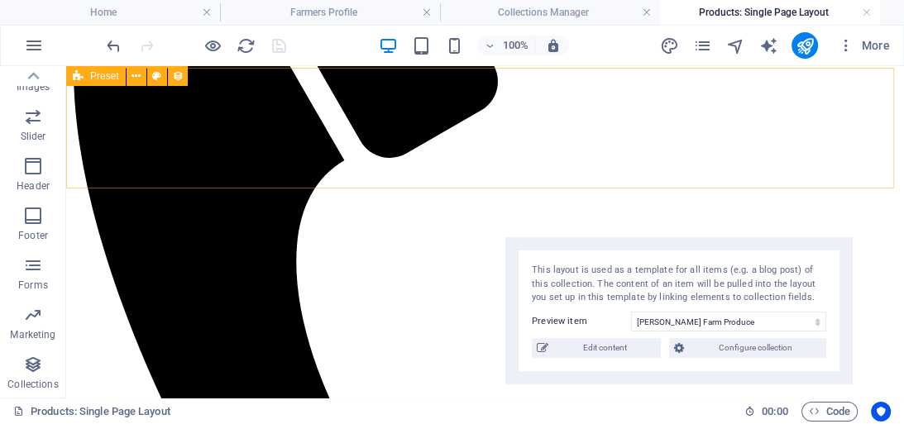
scroll to position [446, 0]
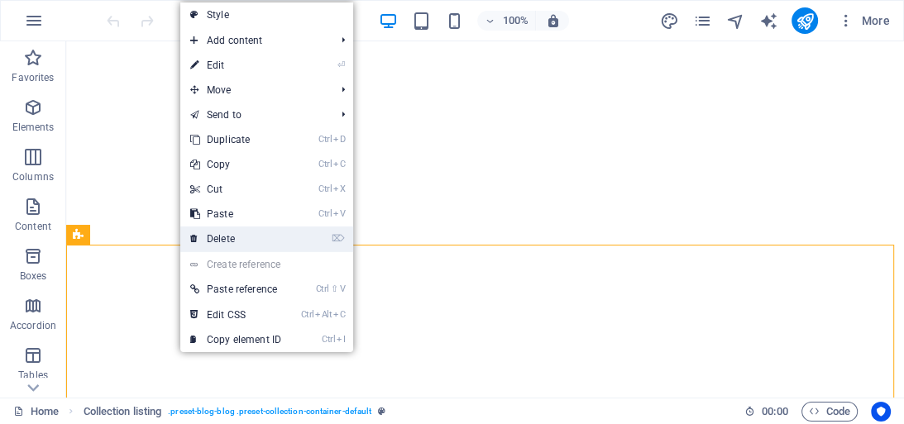
click at [227, 233] on link "⌦ Delete" at bounding box center [235, 239] width 111 height 25
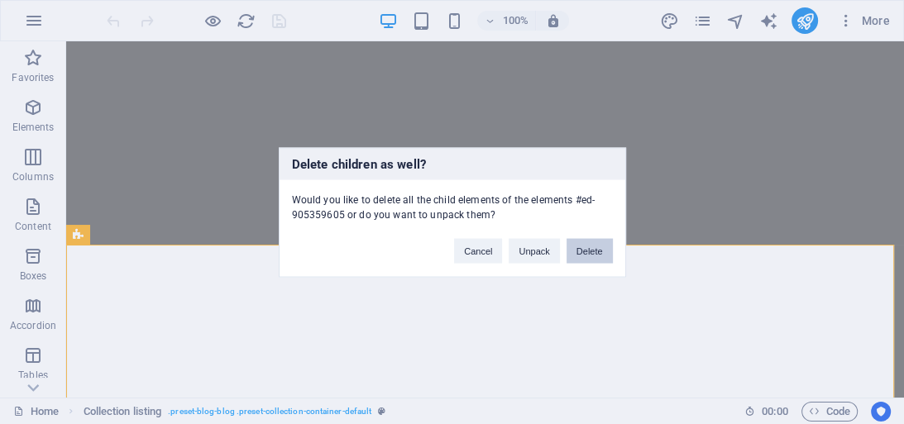
click at [595, 255] on button "Delete" at bounding box center [589, 250] width 46 height 25
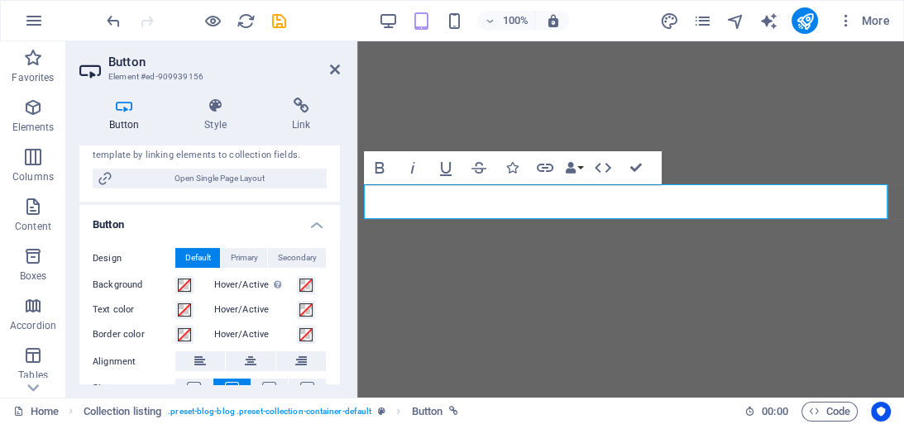
scroll to position [284, 0]
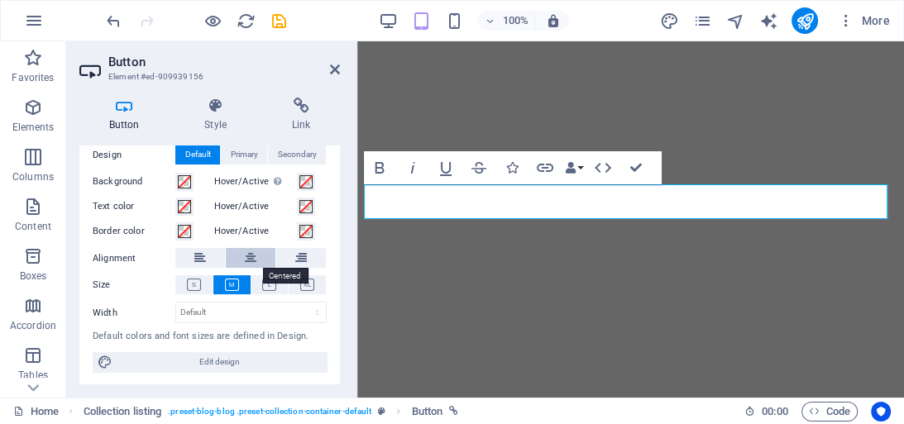
click at [251, 259] on icon at bounding box center [251, 258] width 12 height 20
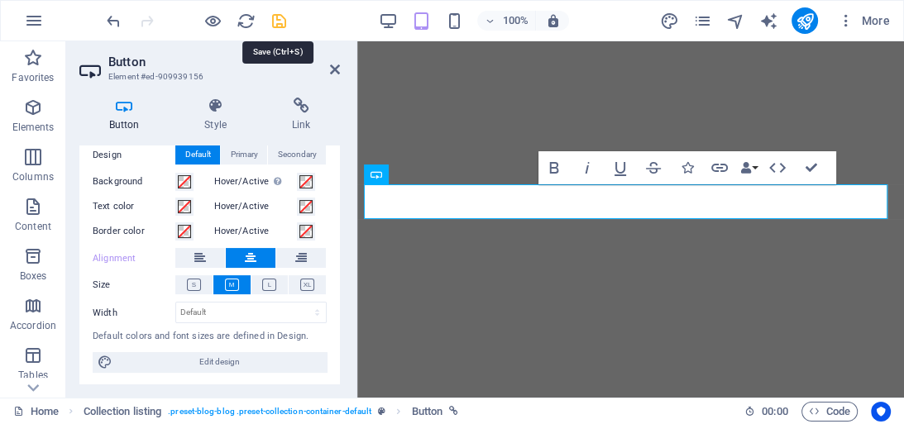
click at [283, 20] on icon "save" at bounding box center [279, 21] width 19 height 19
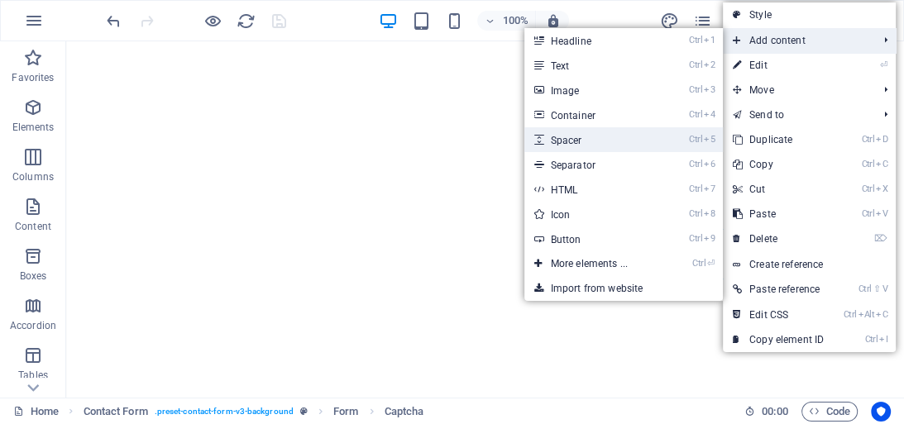
click at [586, 138] on link "Ctrl 5 Spacer" at bounding box center [592, 139] width 136 height 25
select select "px"
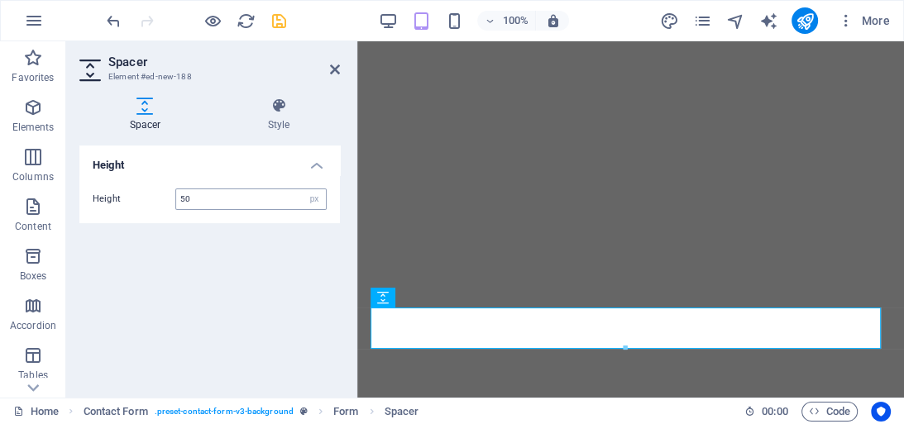
click at [198, 201] on input "50" at bounding box center [251, 199] width 150 height 20
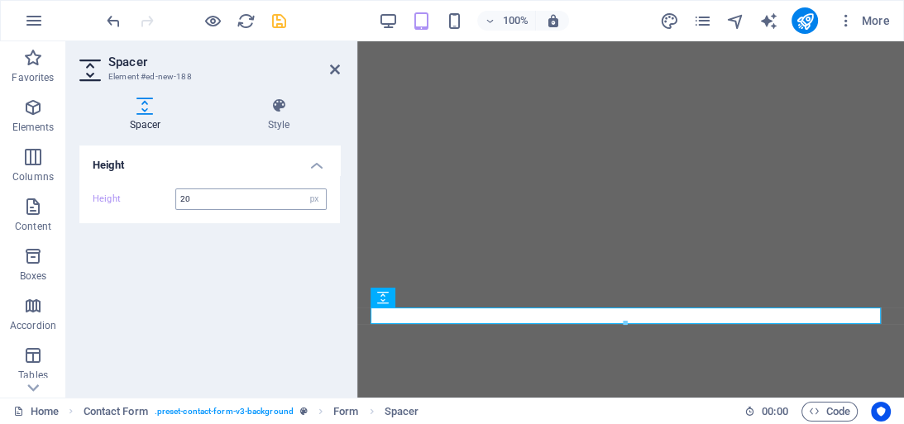
type input "20"
click at [278, 20] on icon "save" at bounding box center [279, 21] width 19 height 19
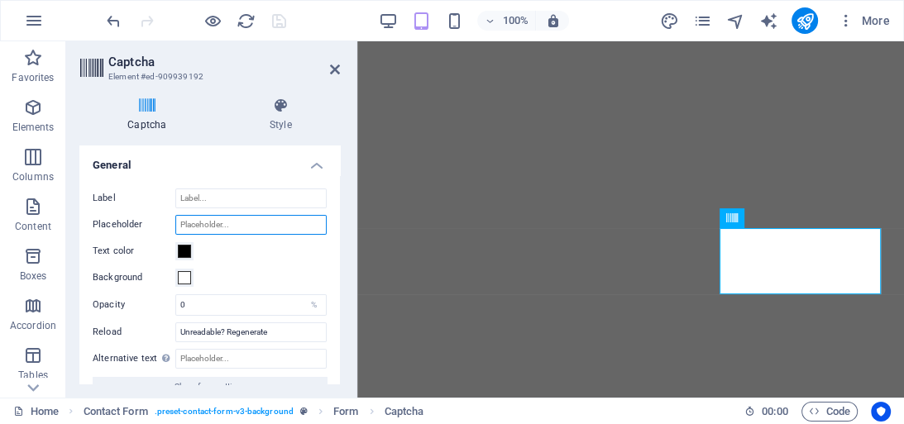
click at [235, 225] on input "Placeholder" at bounding box center [250, 225] width 151 height 20
type input "Captcha"
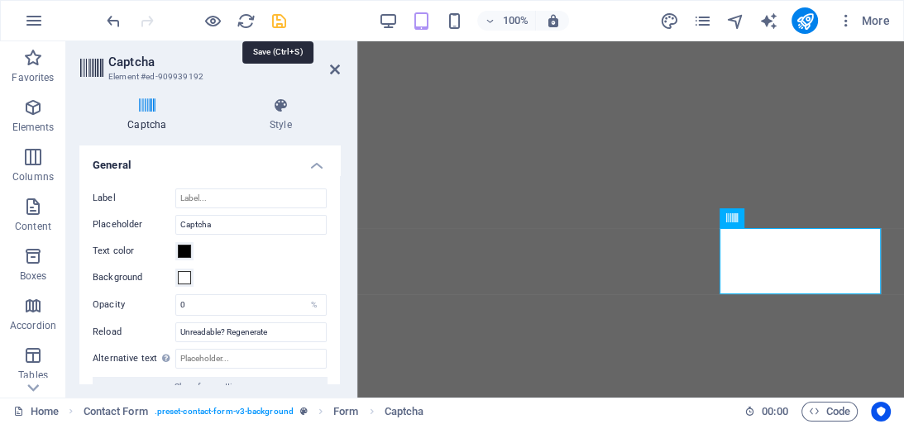
click at [276, 23] on icon "save" at bounding box center [279, 21] width 19 height 19
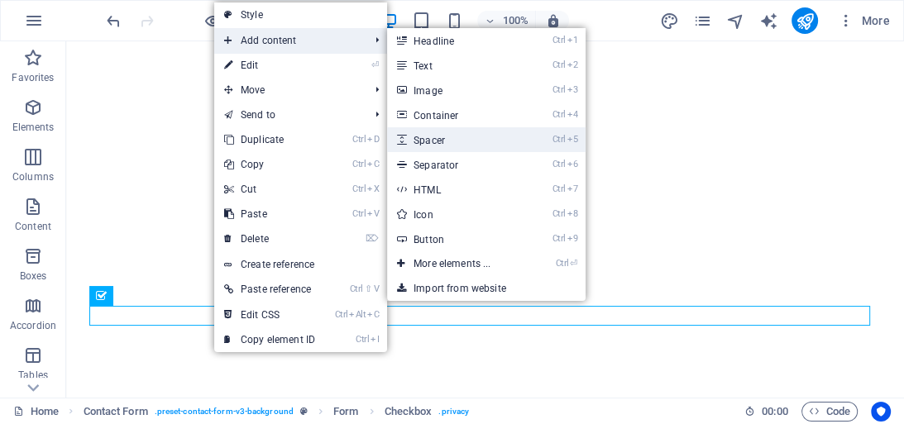
click at [445, 141] on link "Ctrl 5 Spacer" at bounding box center [455, 139] width 136 height 25
select select "px"
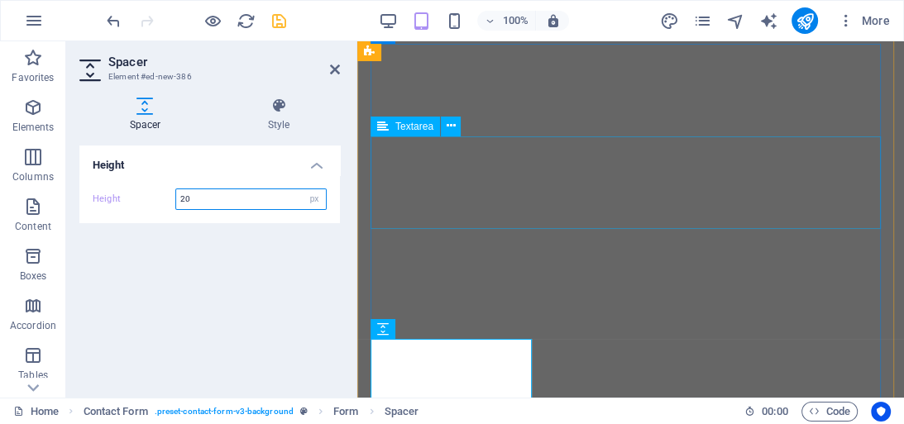
type input "20"
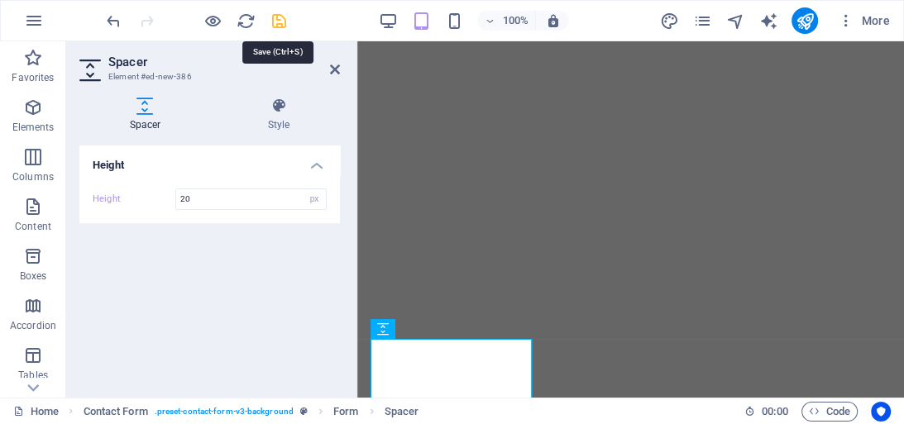
click at [280, 19] on icon "save" at bounding box center [279, 21] width 19 height 19
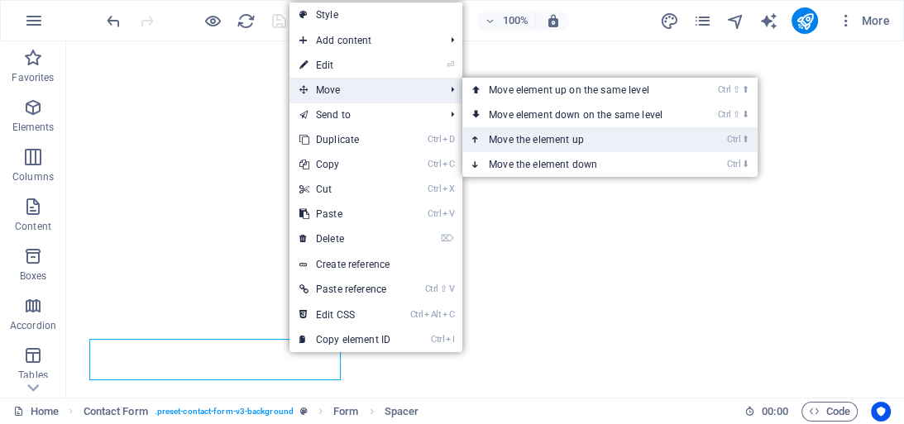
click at [520, 142] on link "Ctrl ⬆ Move the element up" at bounding box center [578, 139] width 233 height 25
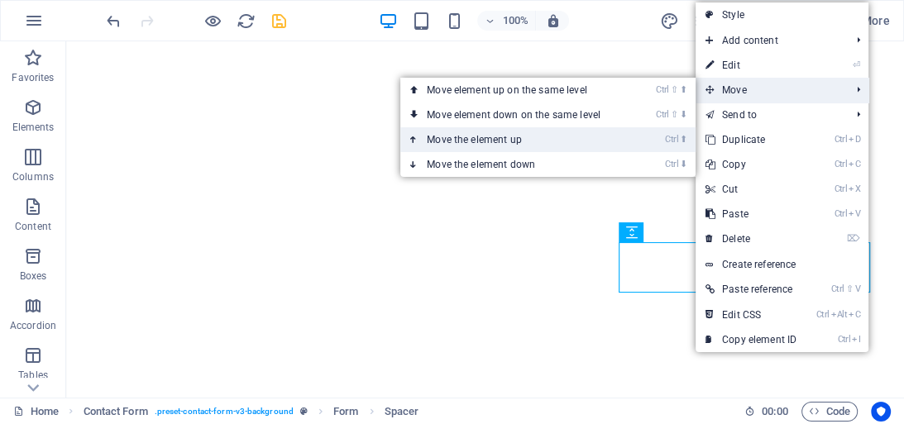
click at [532, 144] on link "Ctrl ⬆ Move the element up" at bounding box center [516, 139] width 233 height 25
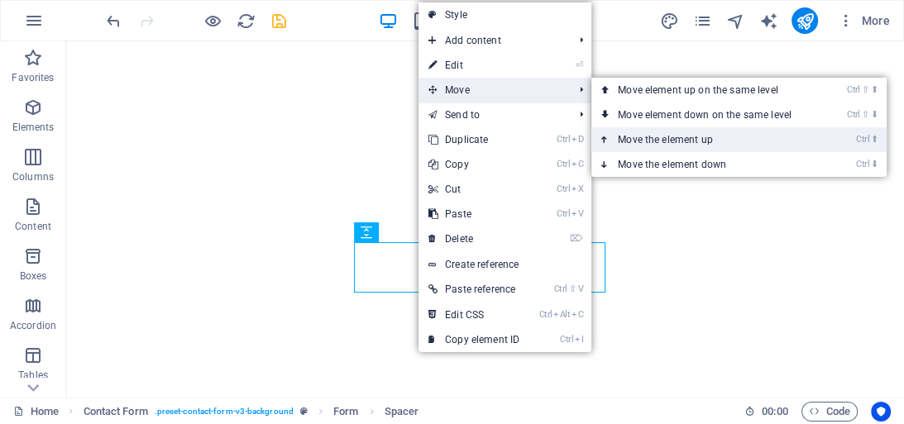
click at [686, 137] on link "Ctrl ⬆ Move the element up" at bounding box center [707, 139] width 233 height 25
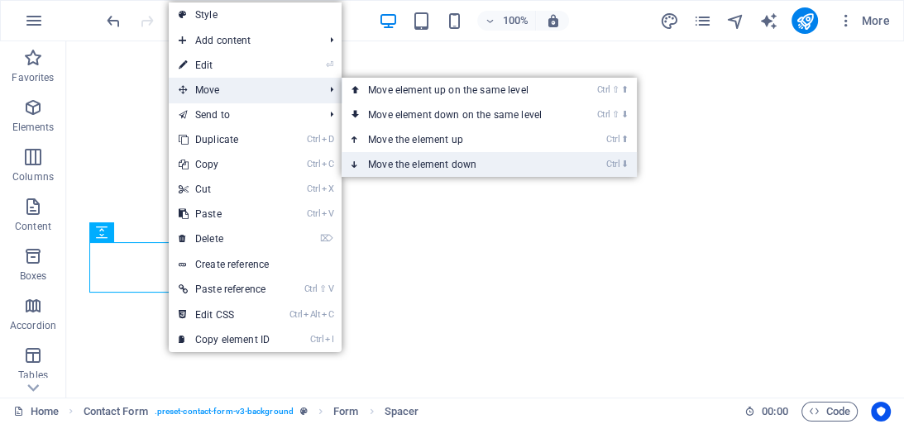
click at [403, 162] on link "Ctrl ⬇ Move the element down" at bounding box center [457, 164] width 233 height 25
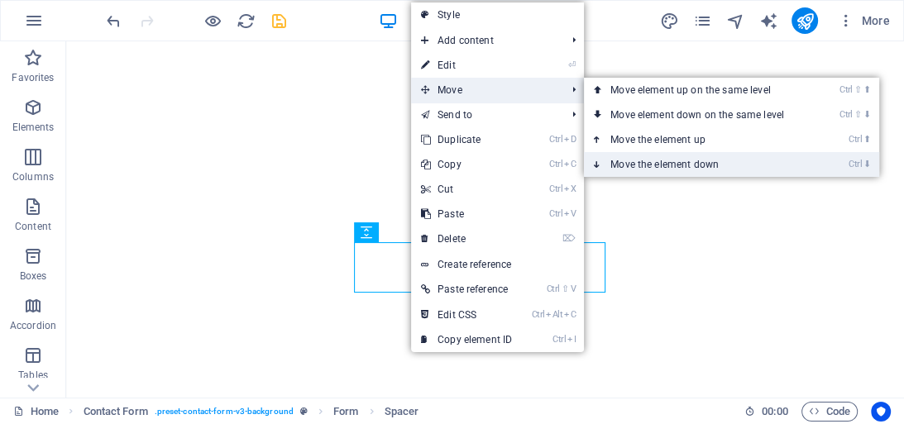
click at [633, 165] on link "Ctrl ⬇ Move the element down" at bounding box center [700, 164] width 233 height 25
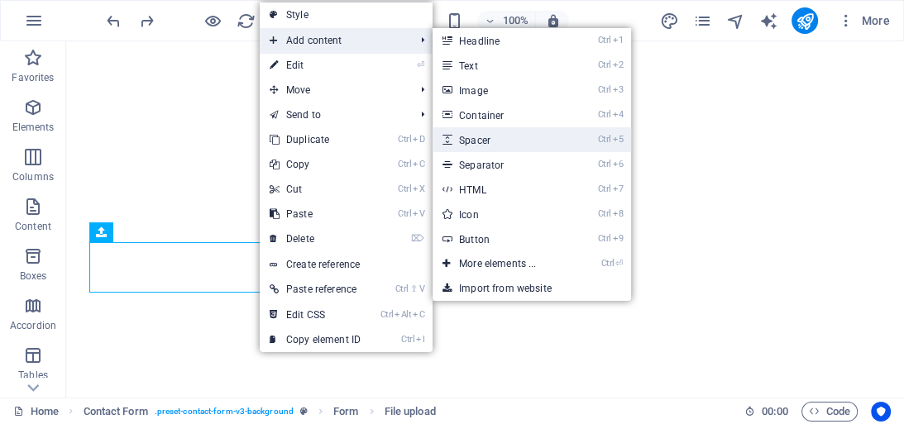
click at [489, 141] on link "Ctrl 5 Spacer" at bounding box center [500, 139] width 136 height 25
select select "px"
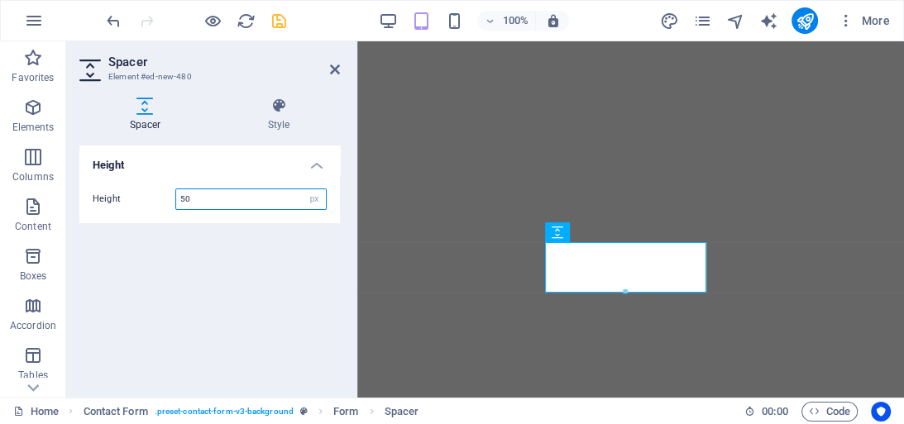
click at [197, 198] on input "50" at bounding box center [251, 199] width 150 height 20
type input "5"
type input "2"
type input "20"
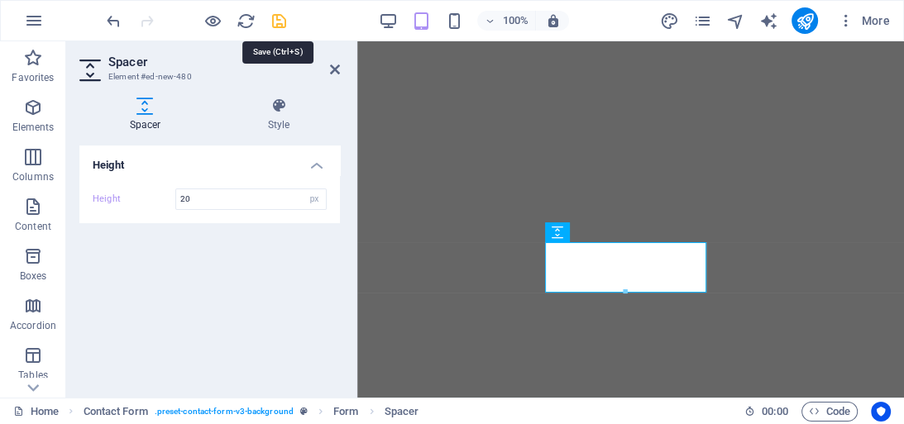
click at [277, 20] on icon "save" at bounding box center [279, 21] width 19 height 19
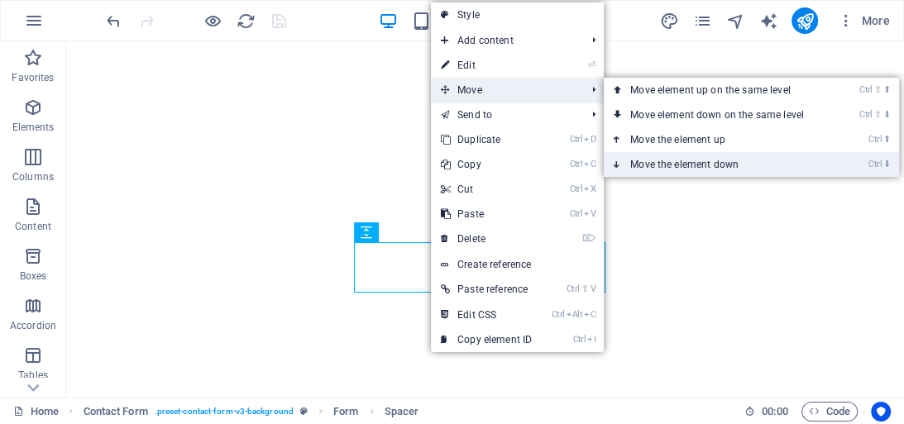
click at [658, 162] on link "Ctrl ⬇ Move the element down" at bounding box center [720, 164] width 233 height 25
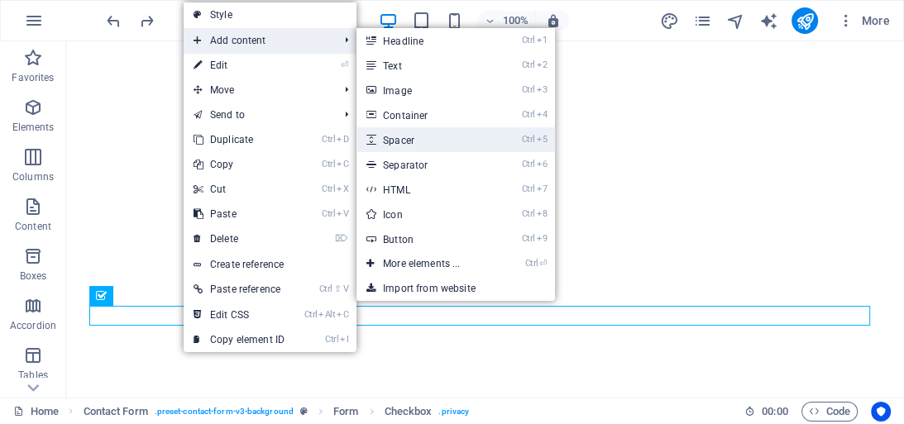
click at [425, 136] on link "Ctrl 5 Spacer" at bounding box center [424, 139] width 136 height 25
select select "px"
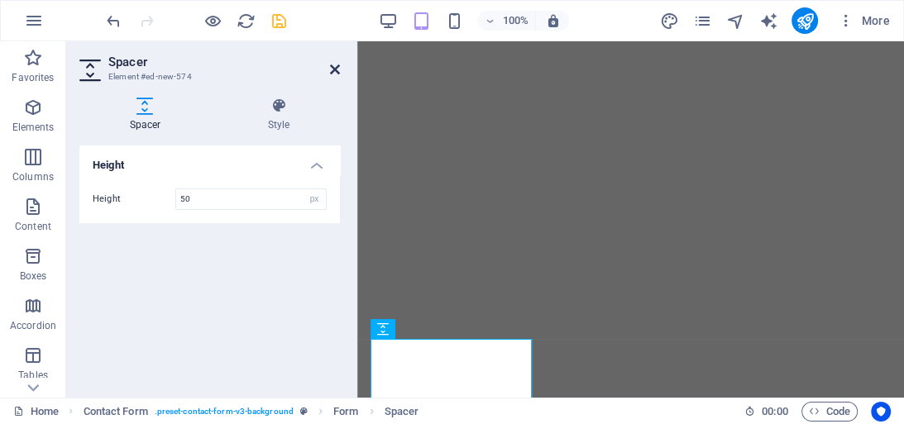
click at [334, 69] on icon at bounding box center [335, 69] width 10 height 13
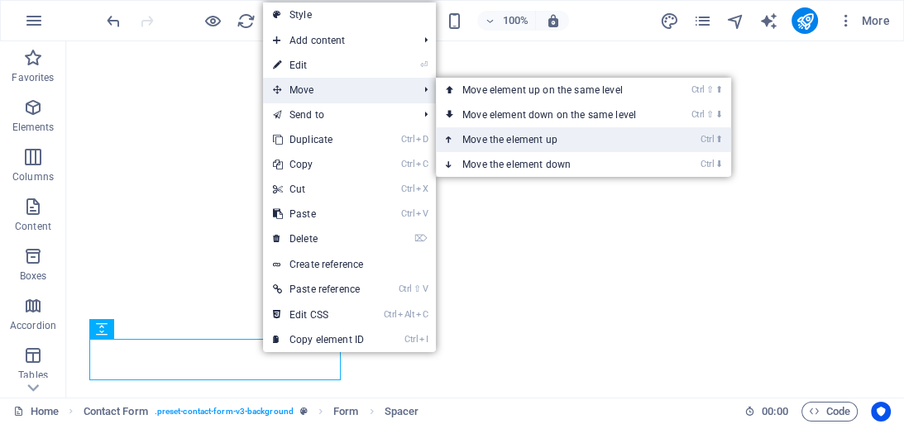
click at [485, 136] on link "Ctrl ⬆ Move the element up" at bounding box center [552, 139] width 233 height 25
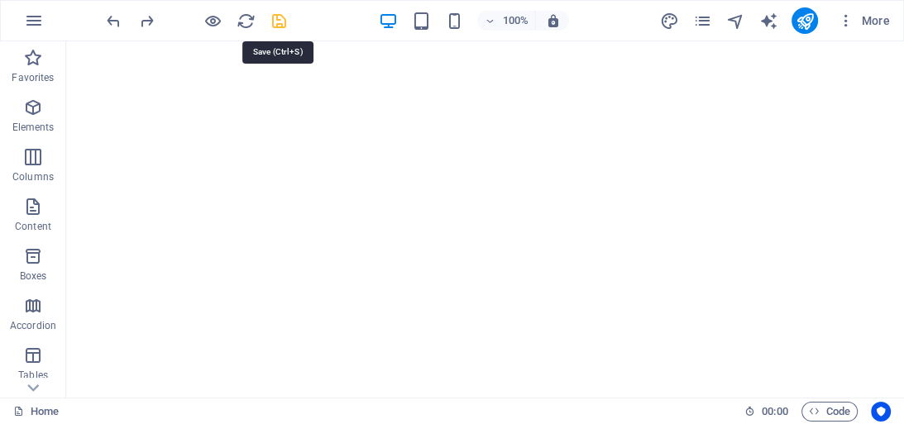
click at [284, 17] on icon "save" at bounding box center [279, 21] width 19 height 19
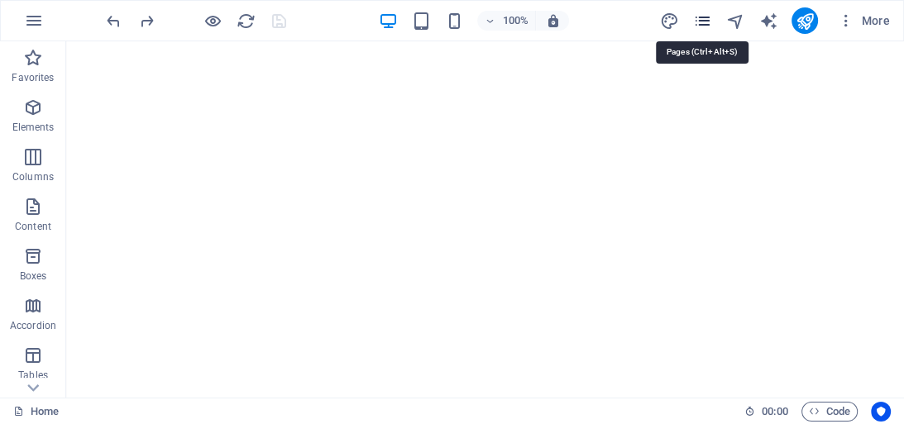
click at [698, 18] on icon "pages" at bounding box center [701, 21] width 19 height 19
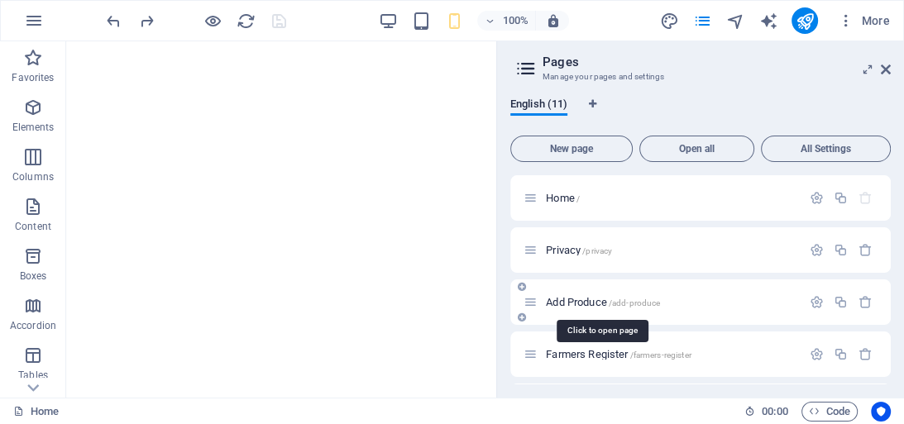
click at [579, 301] on span "Add Produce /add-produce" at bounding box center [603, 302] width 114 height 12
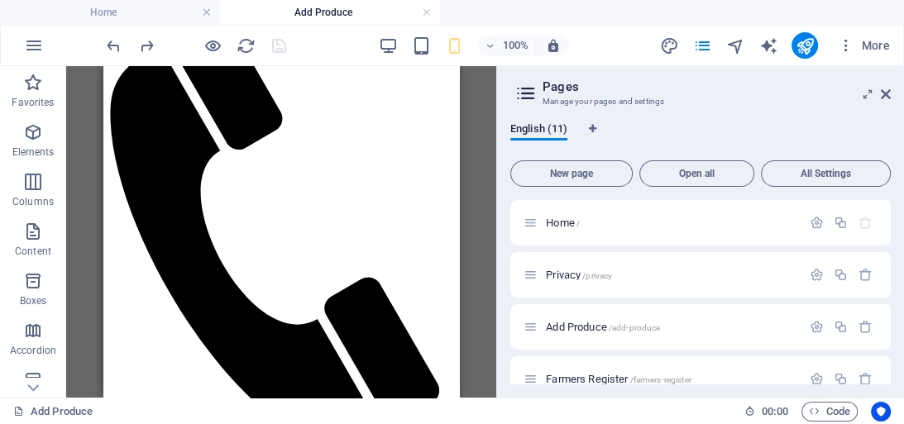
scroll to position [578, 0]
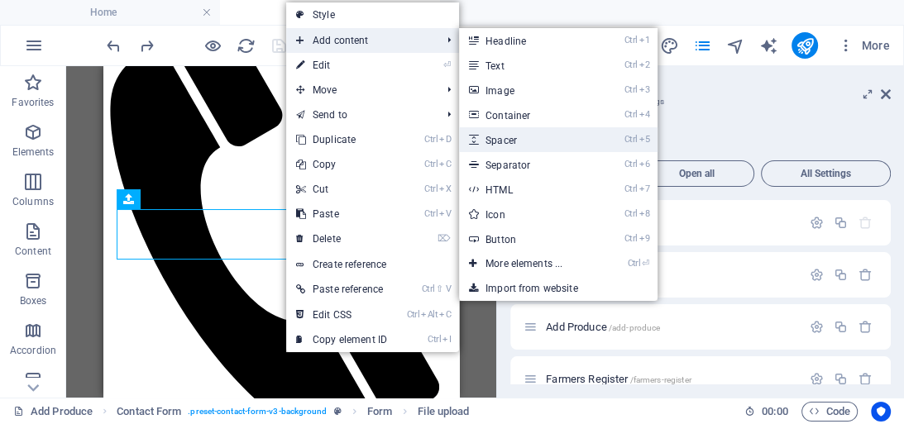
click at [495, 141] on link "Ctrl 5 Spacer" at bounding box center [527, 139] width 136 height 25
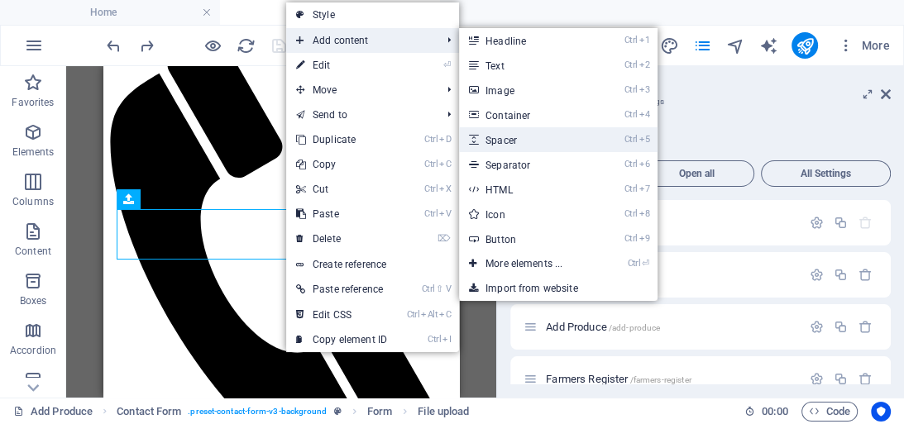
select select "px"
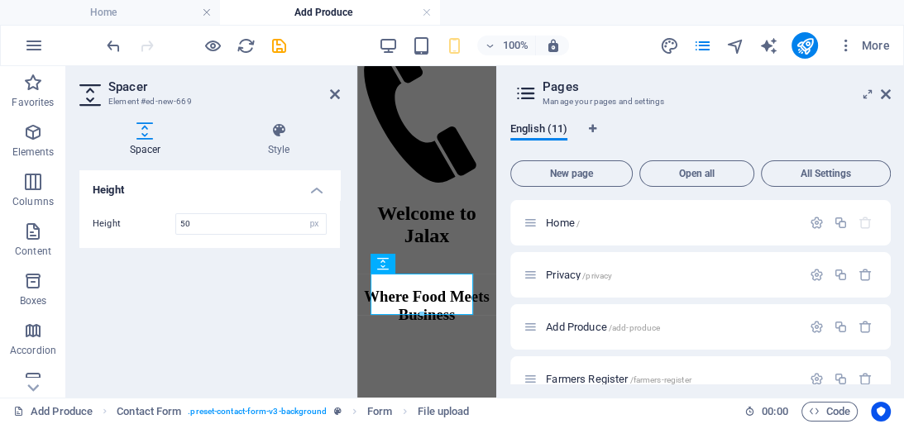
scroll to position [741, 0]
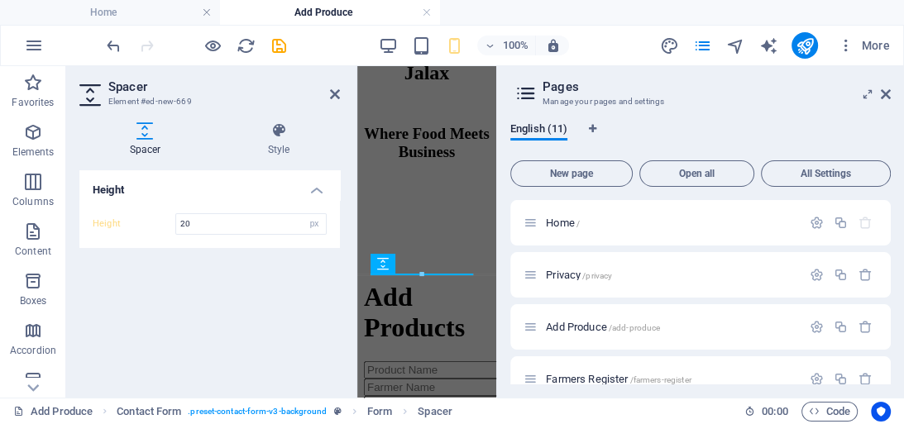
type input "20"
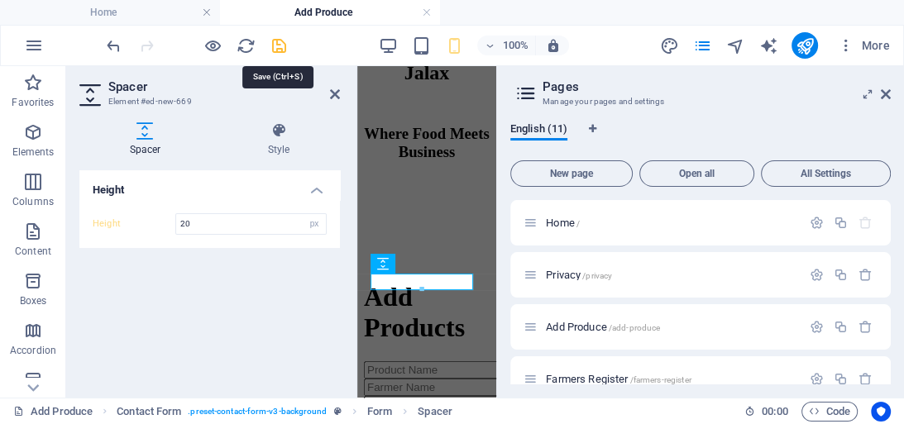
click at [281, 45] on icon "save" at bounding box center [279, 45] width 19 height 19
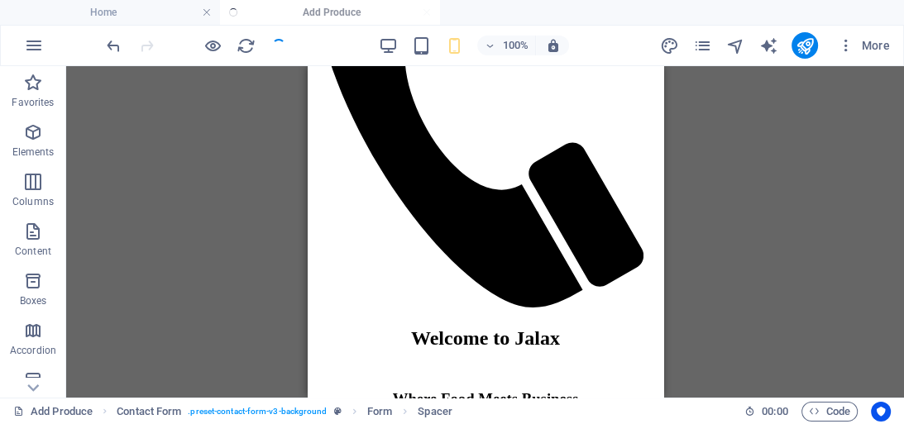
scroll to position [578, 0]
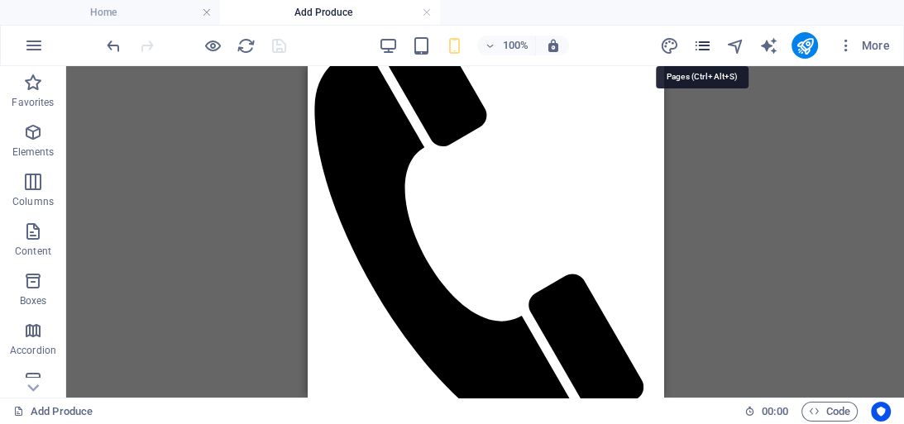
click at [708, 49] on icon "pages" at bounding box center [701, 45] width 19 height 19
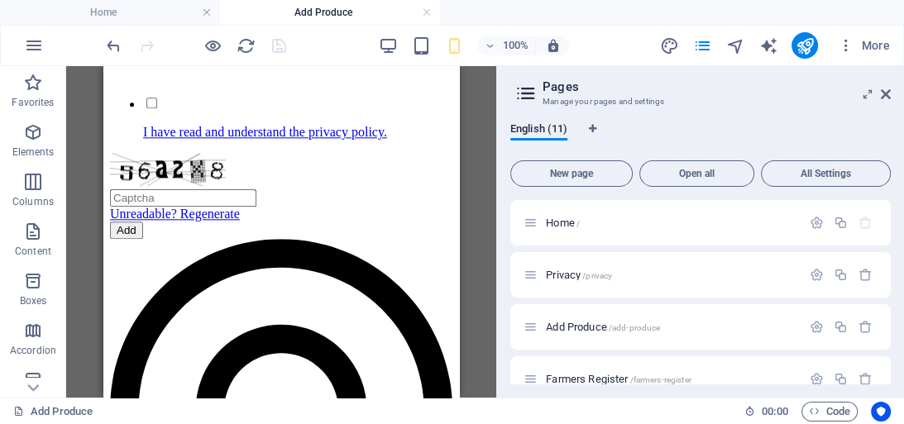
scroll to position [1373, 0]
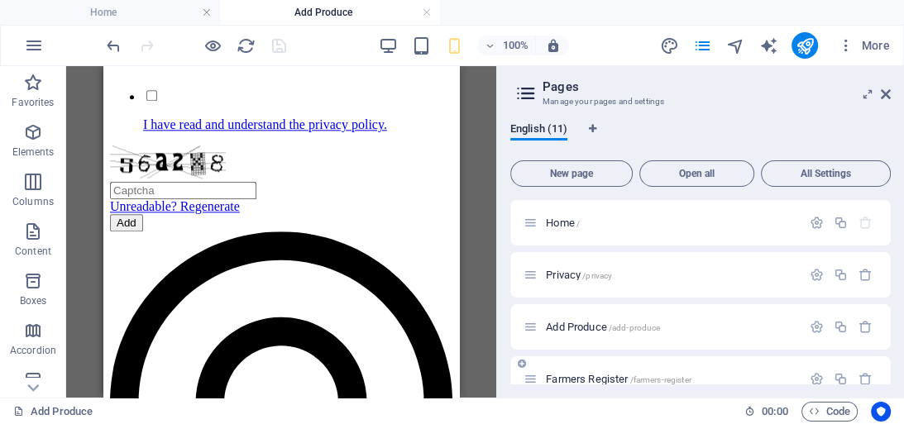
click at [573, 378] on span "Farmers Register /farmers-register" at bounding box center [619, 379] width 146 height 12
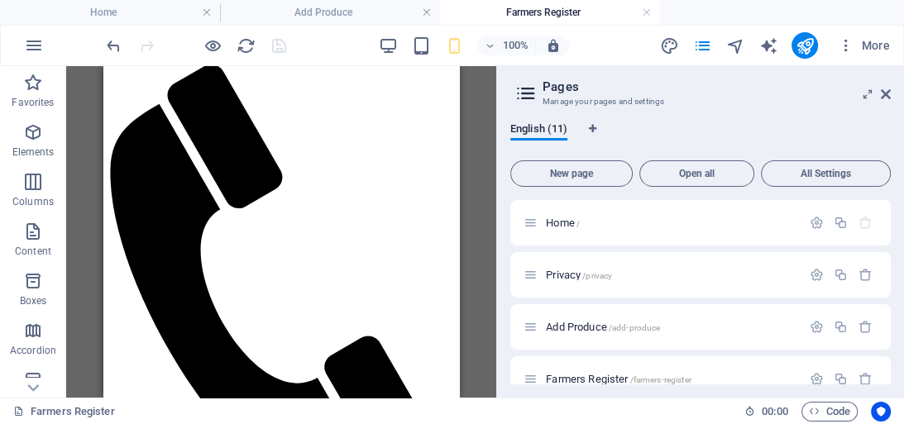
scroll to position [523, 0]
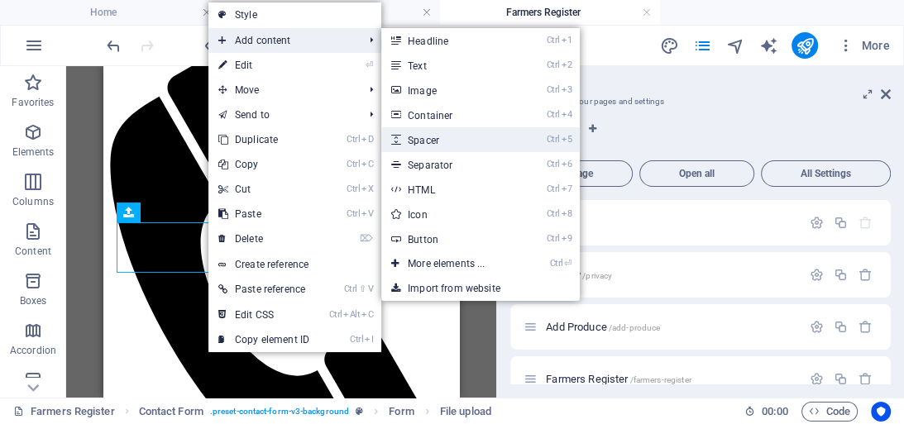
click at [427, 131] on link "Ctrl 5 Spacer" at bounding box center [449, 139] width 136 height 25
select select "px"
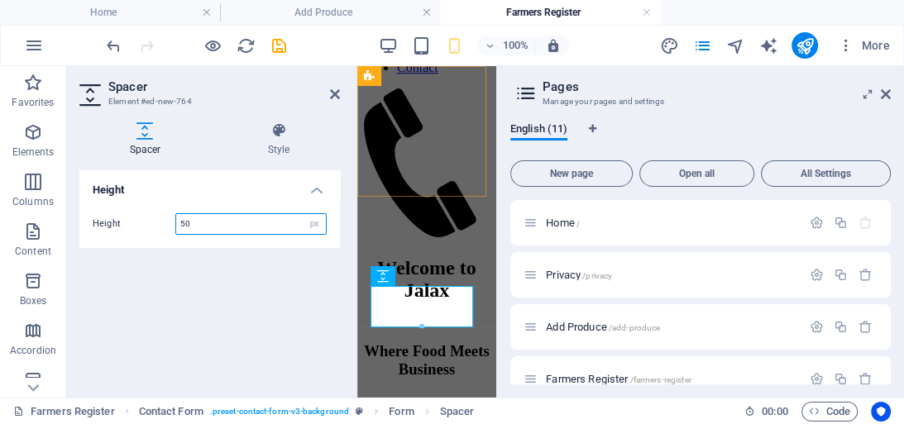
scroll to position [686, 0]
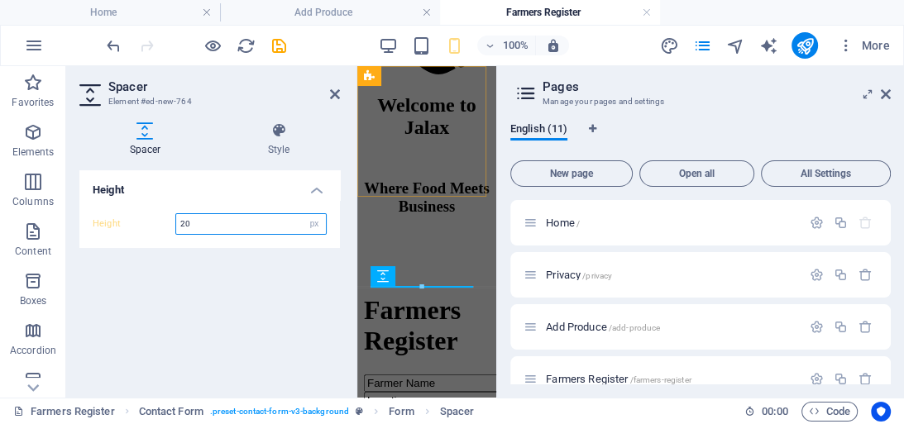
type input "20"
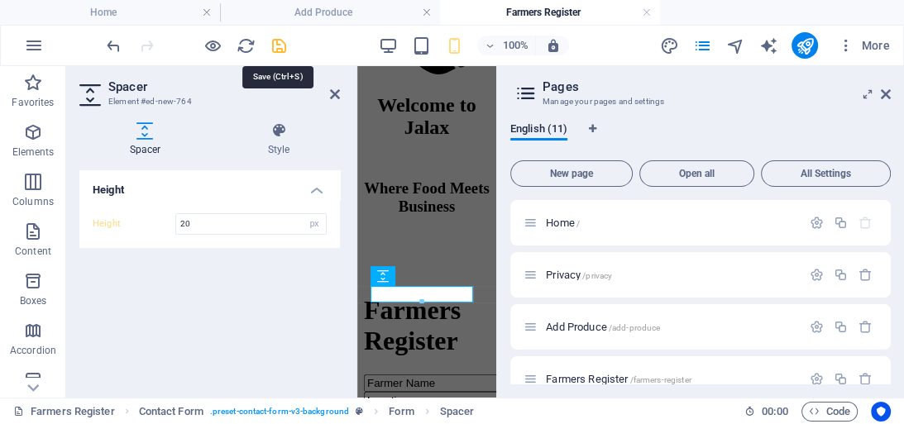
click at [270, 44] on icon "save" at bounding box center [279, 45] width 19 height 19
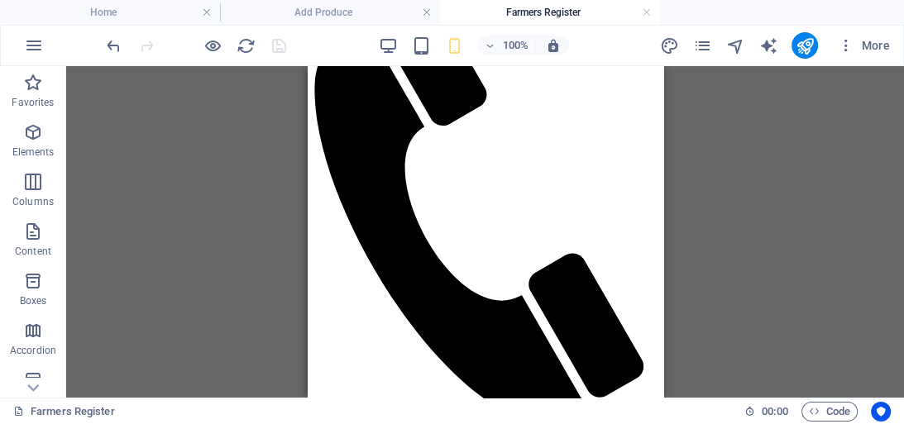
scroll to position [602, 0]
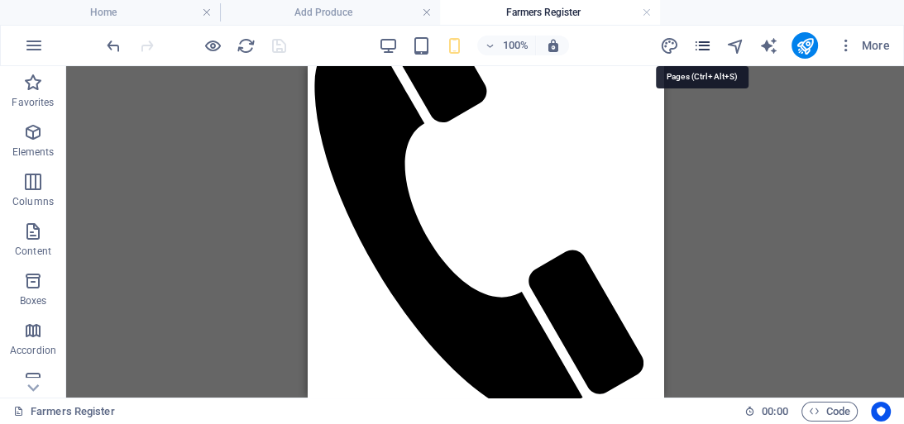
click at [705, 46] on icon "pages" at bounding box center [701, 45] width 19 height 19
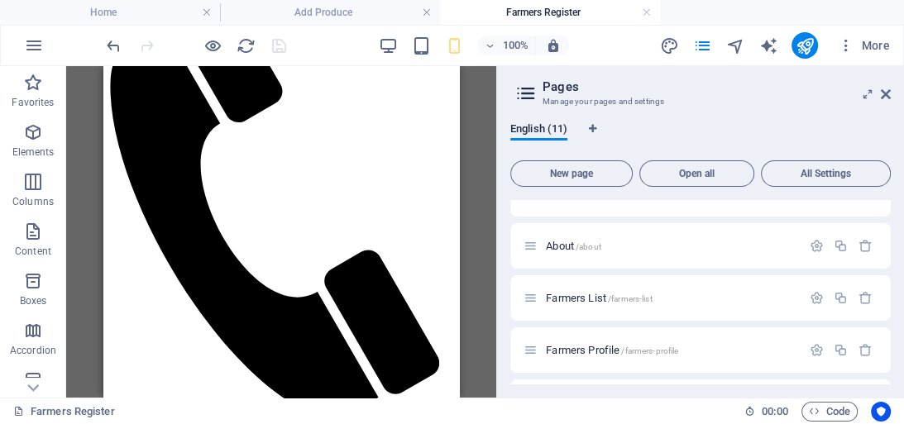
scroll to position [243, 0]
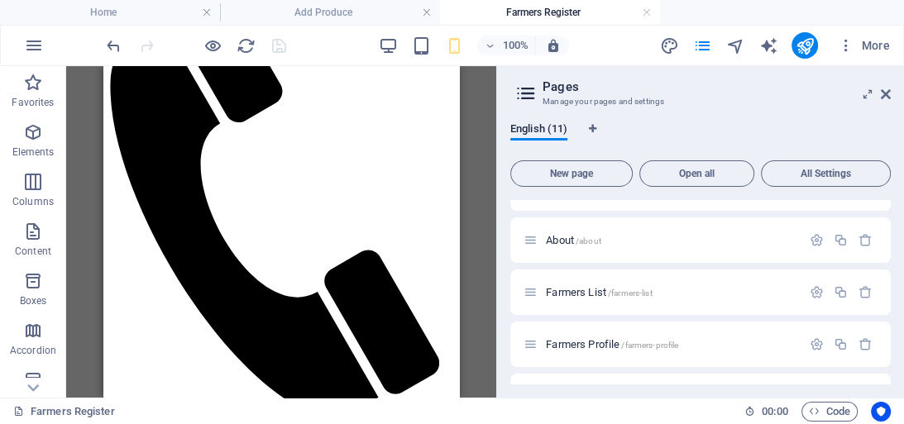
drag, startPoint x: 891, startPoint y: 324, endPoint x: 893, endPoint y: 336, distance: 12.5
click at [893, 336] on div "English (11) New page Open all All Settings Home / Privacy /privacy Add Produce…" at bounding box center [700, 253] width 407 height 289
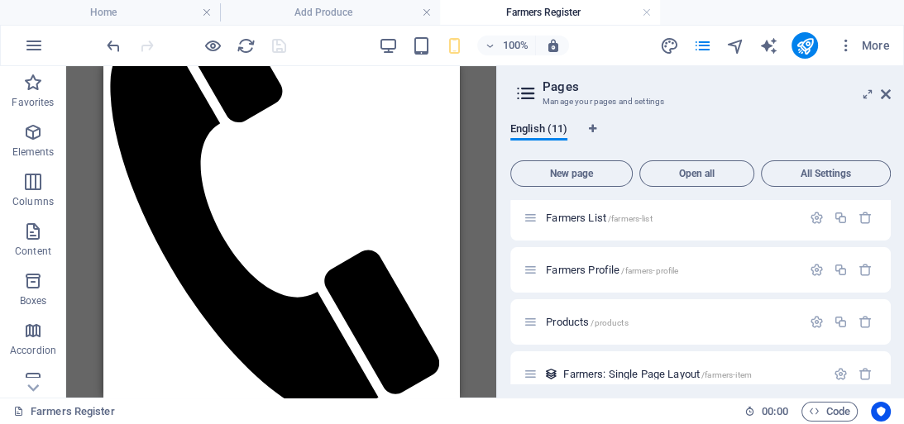
scroll to position [315, 0]
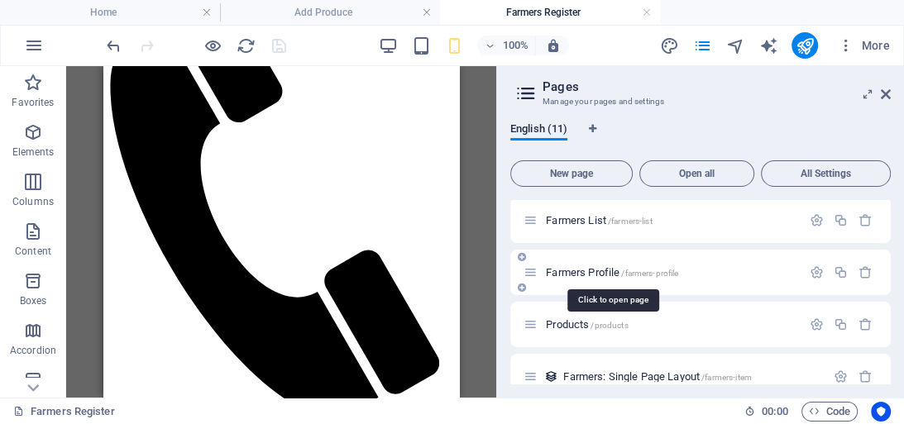
click at [593, 275] on span "Farmers Profile /farmers-profile" at bounding box center [612, 272] width 132 height 12
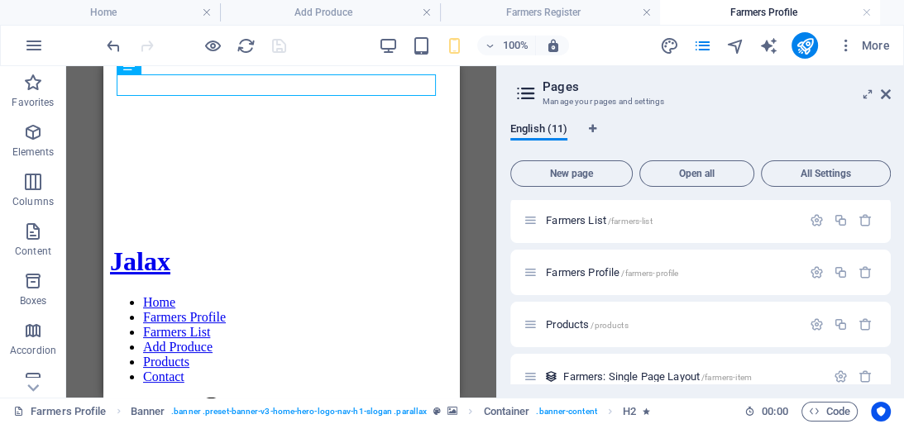
scroll to position [197, 0]
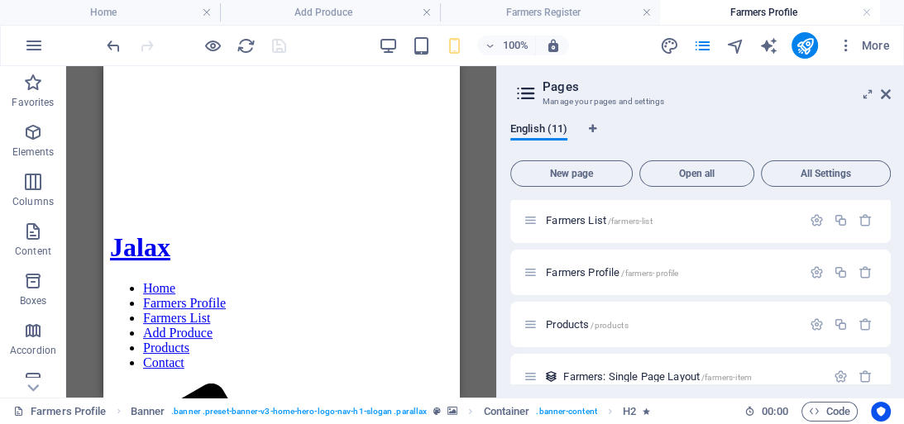
drag, startPoint x: 451, startPoint y: 114, endPoint x: 569, endPoint y: 227, distance: 163.1
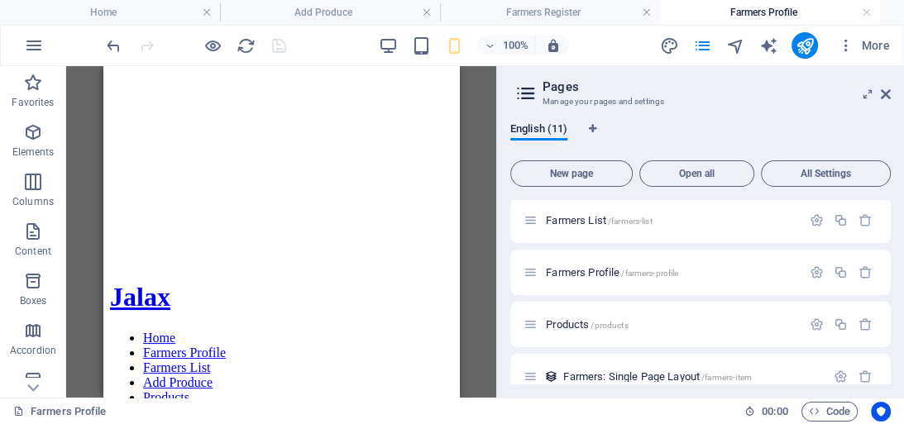
scroll to position [139, 0]
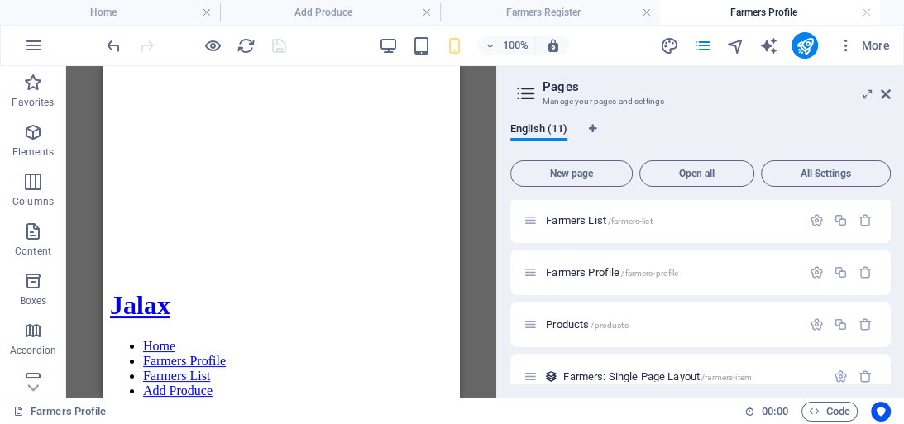
drag, startPoint x: 453, startPoint y: 165, endPoint x: 606, endPoint y: 217, distance: 161.6
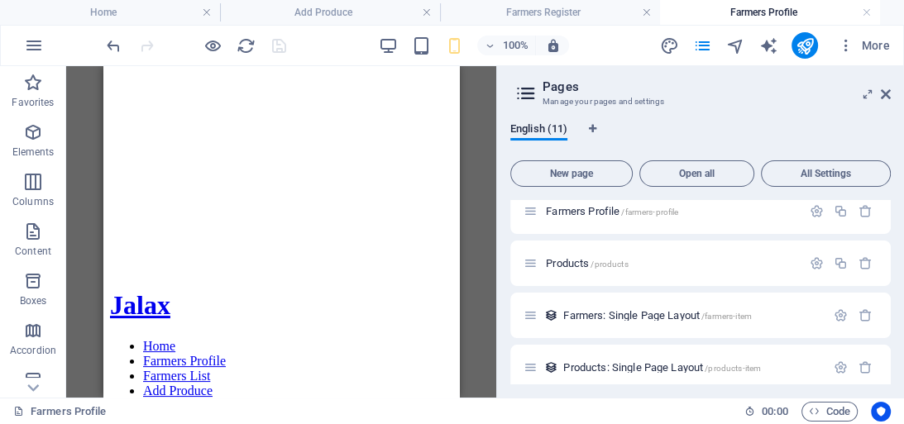
scroll to position [377, 0]
click at [575, 264] on span "Products /products" at bounding box center [587, 262] width 82 height 12
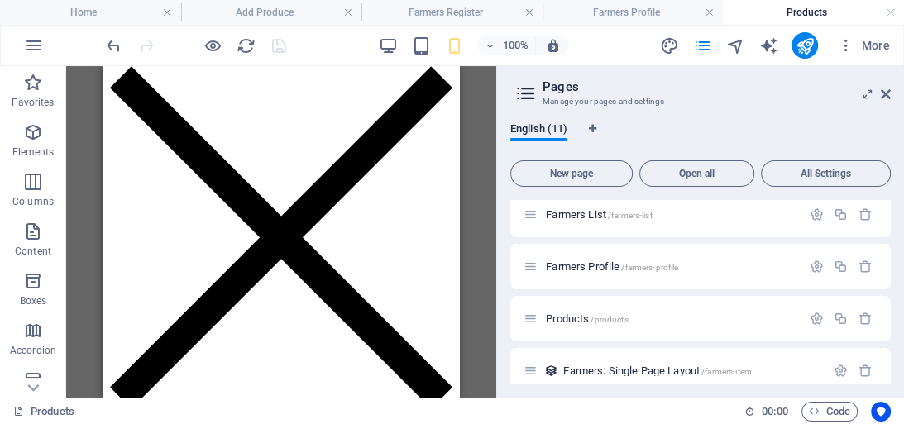
scroll to position [1160, 0]
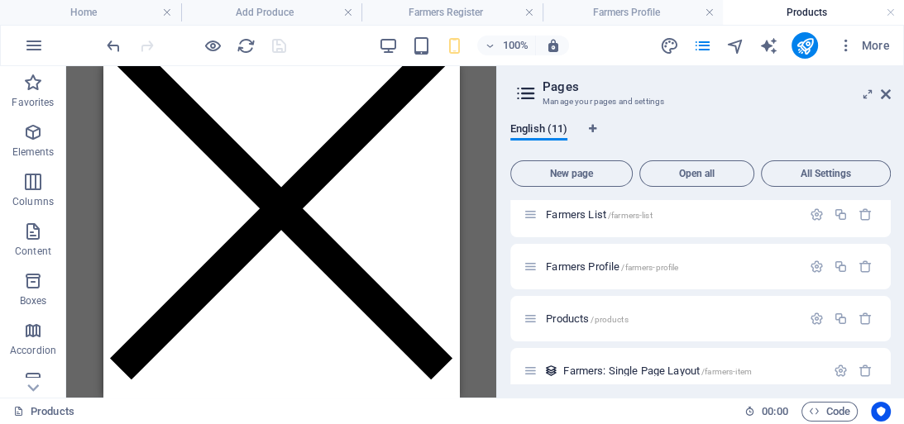
drag, startPoint x: 886, startPoint y: 315, endPoint x: 890, endPoint y: 337, distance: 22.6
click at [890, 337] on div "English (11) New page Open all All Settings Home / Privacy /privacy Add Produce…" at bounding box center [700, 253] width 407 height 289
click at [890, 341] on div "English (11) New page Open all All Settings Home / Privacy /privacy Add Produce…" at bounding box center [700, 253] width 407 height 289
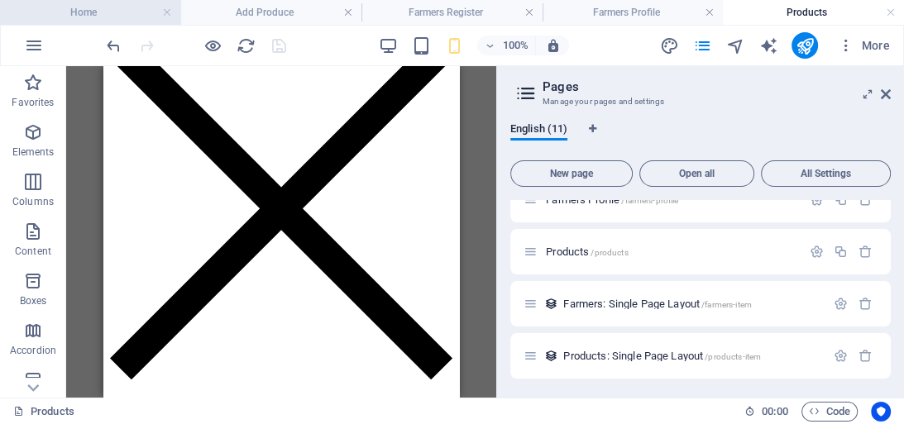
click at [109, 11] on h4 "Home" at bounding box center [90, 12] width 181 height 18
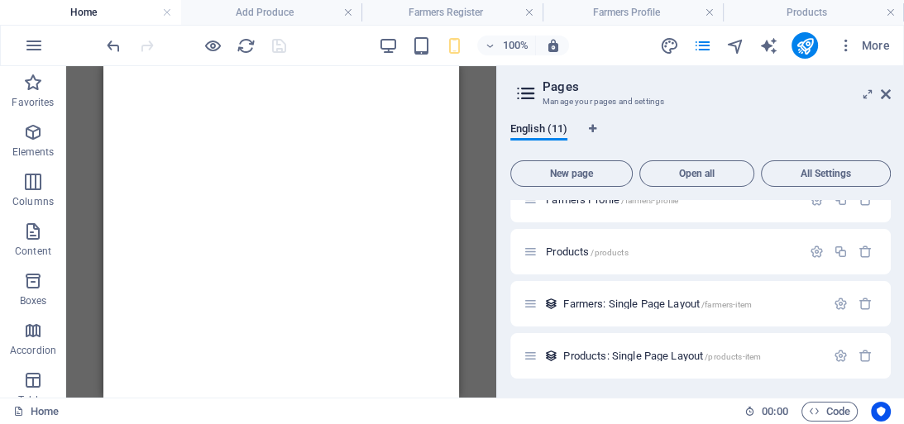
scroll to position [0, 0]
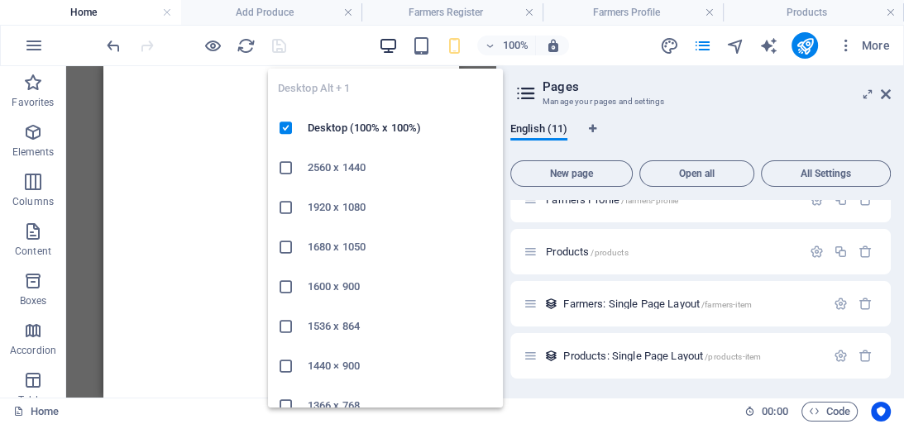
click at [387, 40] on icon "button" at bounding box center [388, 45] width 19 height 19
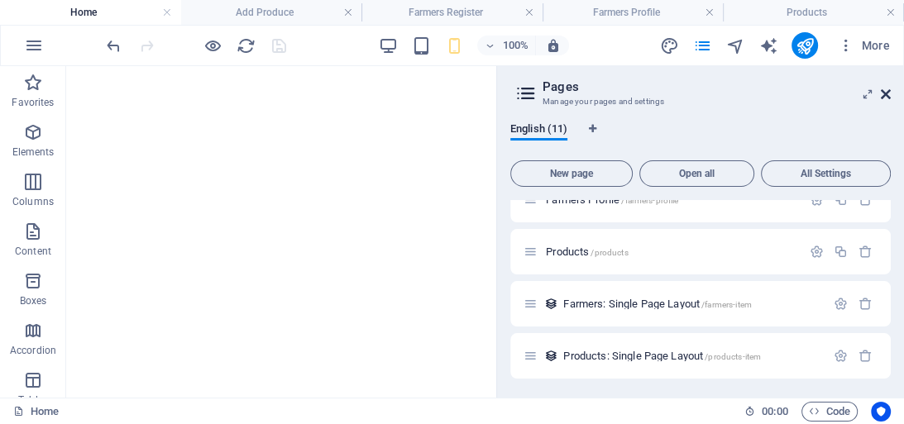
click at [886, 93] on icon at bounding box center [885, 94] width 10 height 13
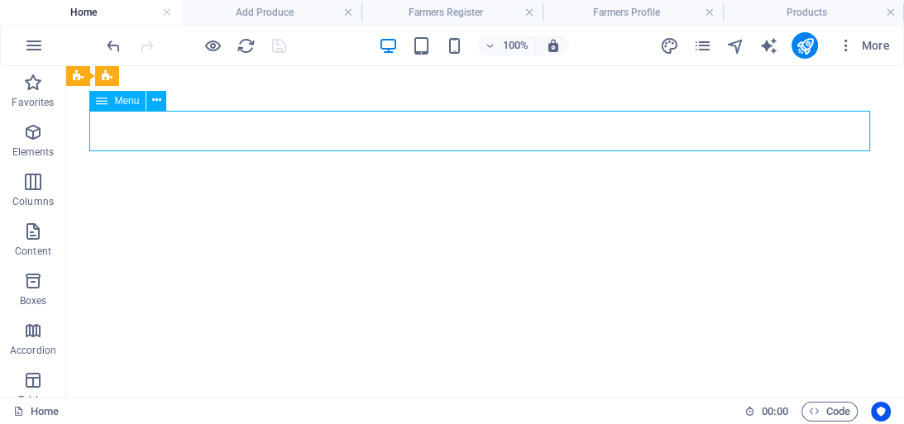
select select
select select "7"
select select
select select "6"
select select
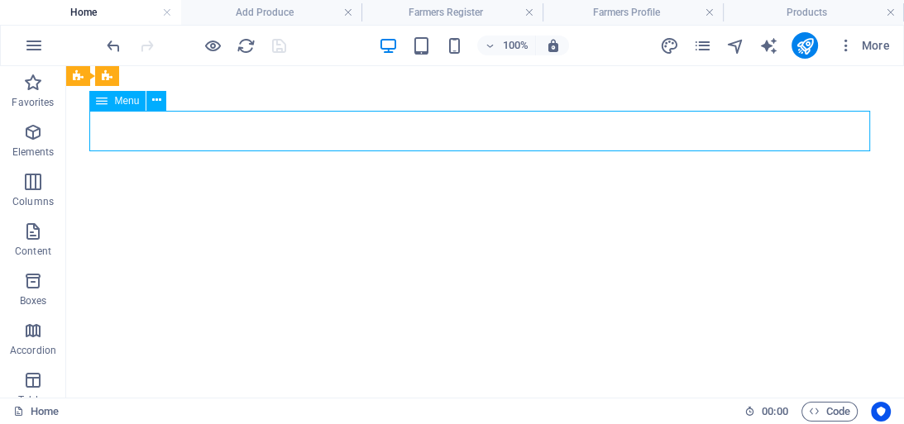
select select "2"
select select
select select "8"
select select "4"
select select
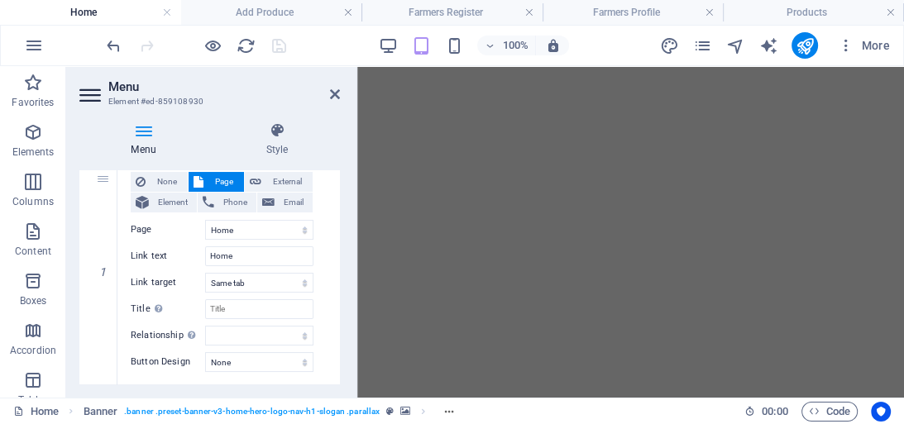
scroll to position [174, 0]
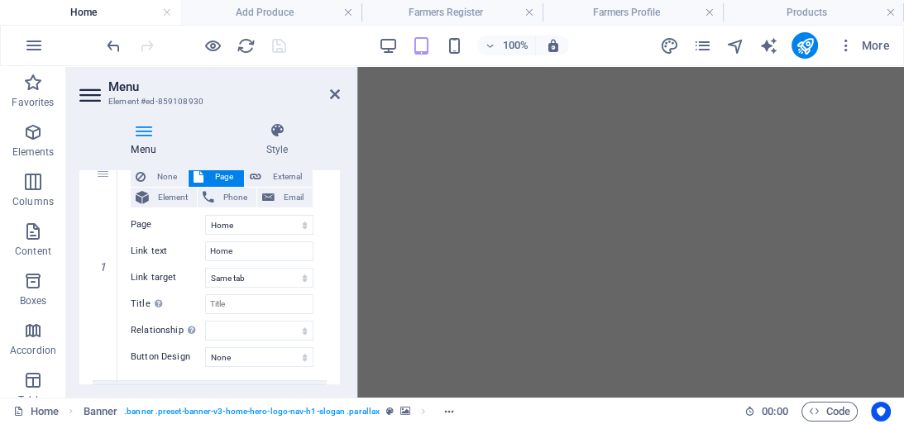
click at [337, 216] on div "Menu Auto Custom Create custom menu items for this menu. Recommended for one-pa…" at bounding box center [209, 277] width 260 height 214
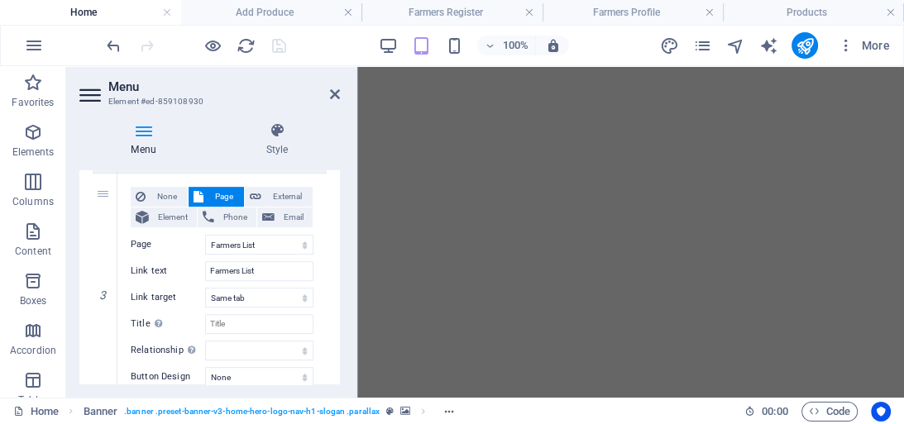
scroll to position [623, 0]
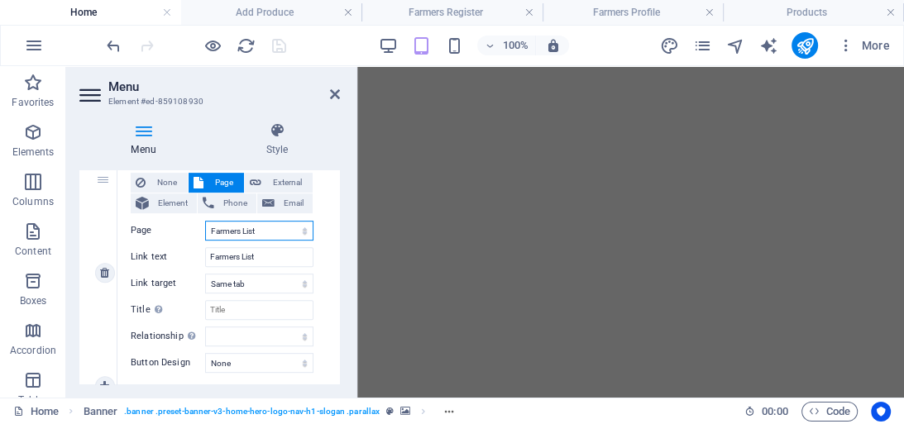
click at [271, 231] on select "Home Privacy Add Produce Farmers Register Contact About Farmers List Farmers Pr…" at bounding box center [259, 231] width 108 height 20
select select "5"
click at [205, 221] on select "Home Privacy Add Produce Farmers Register Contact About Farmers List Farmers Pr…" at bounding box center [259, 231] width 108 height 20
select select
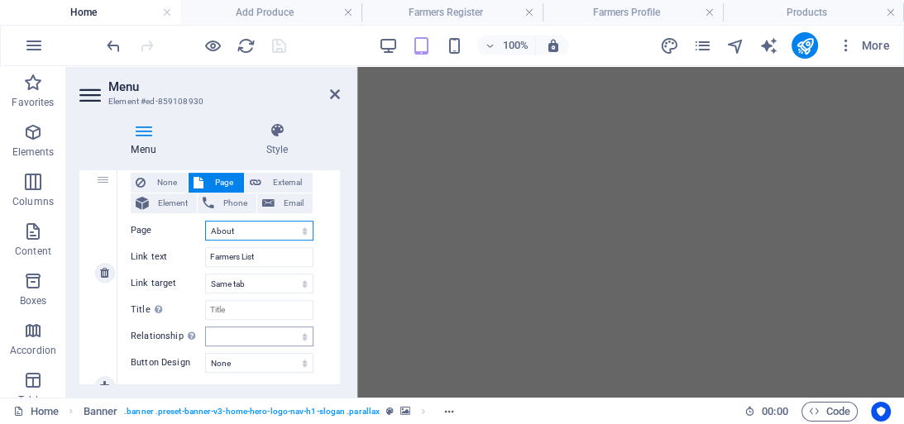
type input "About"
select select
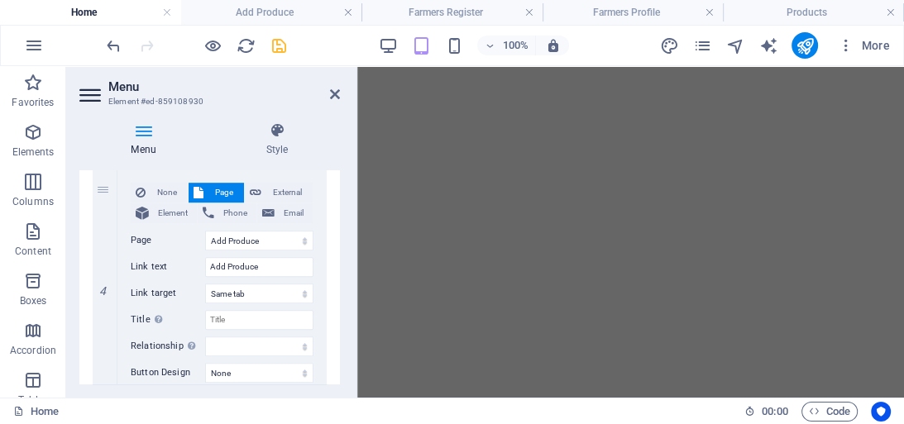
scroll to position [869, 0]
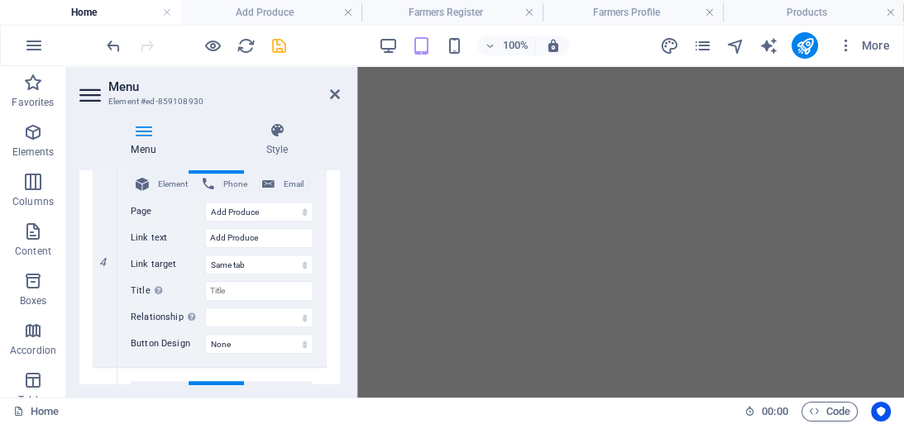
click at [334, 311] on div "1 None Page External Element Phone Email Page Home Privacy Add Produce Farmers …" at bounding box center [209, 140] width 260 height 1390
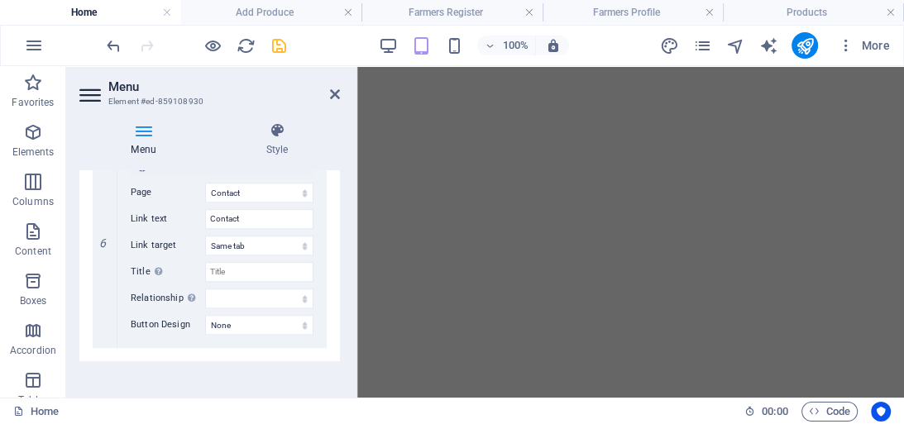
scroll to position [1352, 0]
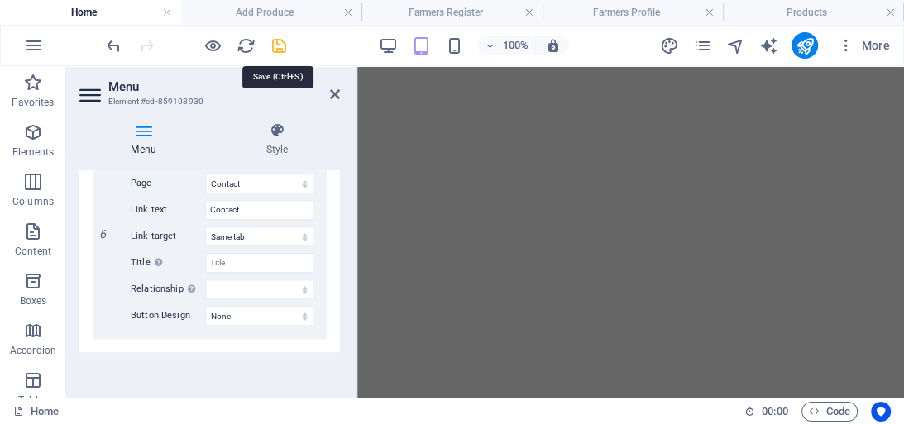
click at [283, 45] on icon "save" at bounding box center [279, 45] width 19 height 19
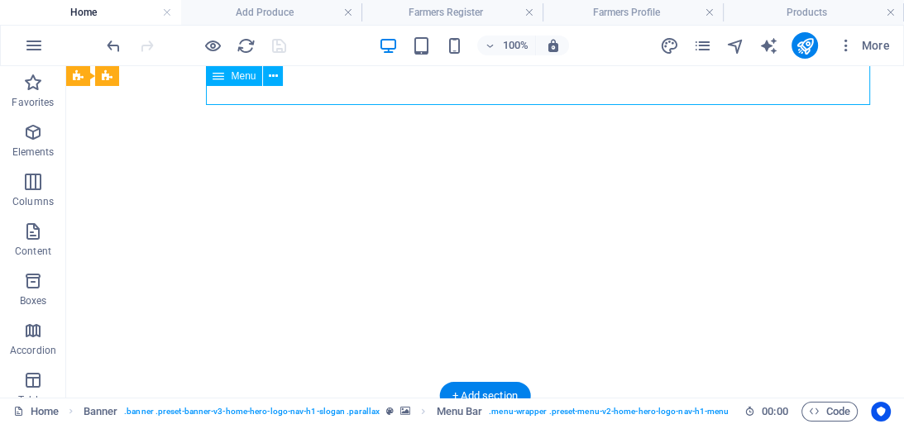
select select
select select "7"
select select
select select "5"
select select
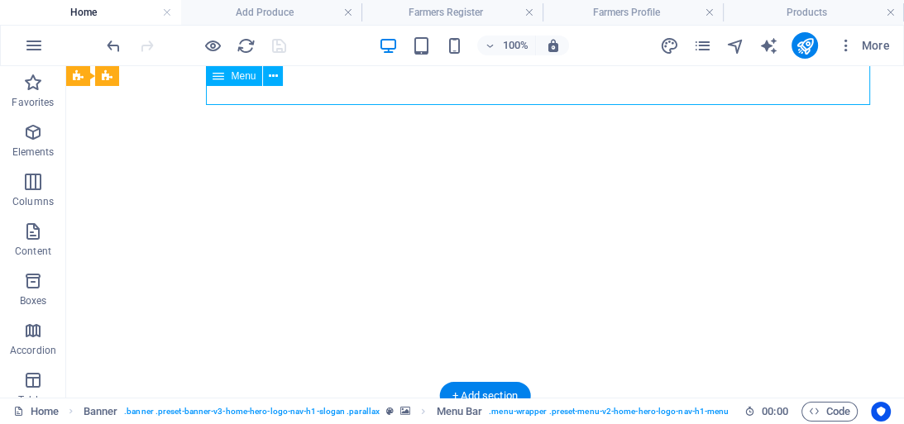
select select "2"
select select
select select "8"
select select "4"
select select
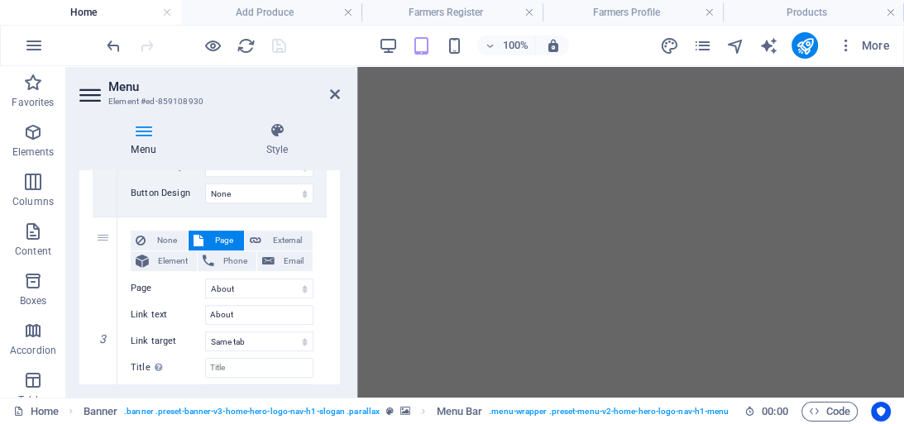
scroll to position [570, 0]
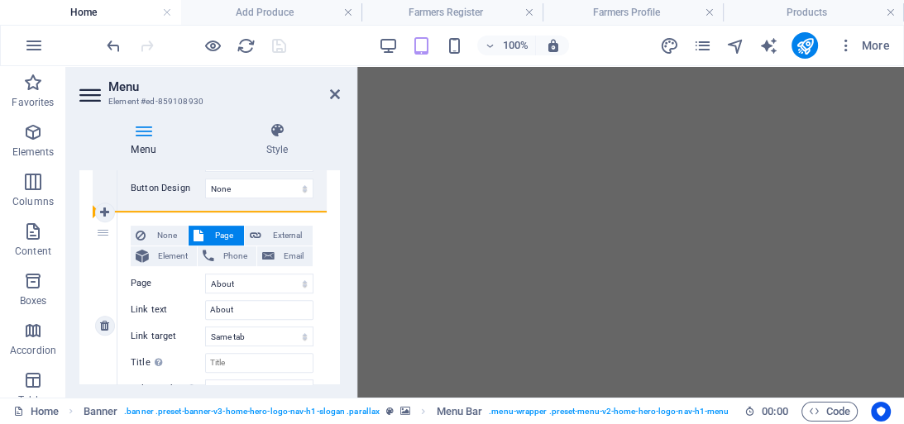
click at [99, 231] on div "3" at bounding box center [105, 325] width 25 height 227
select select
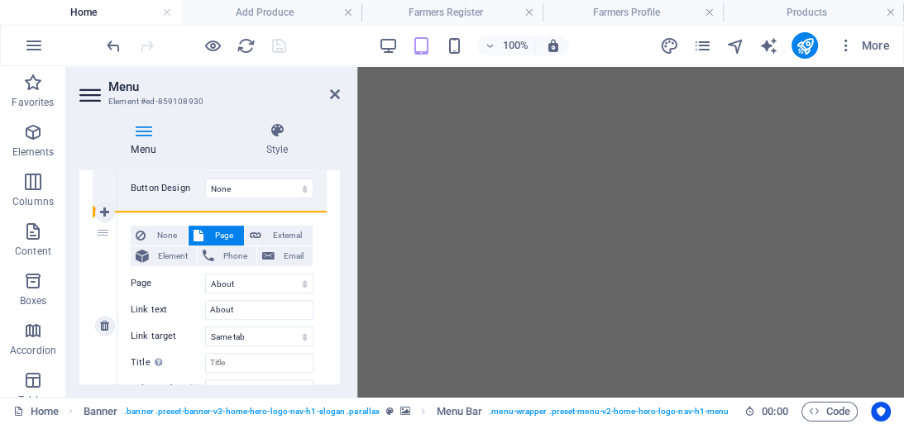
select select
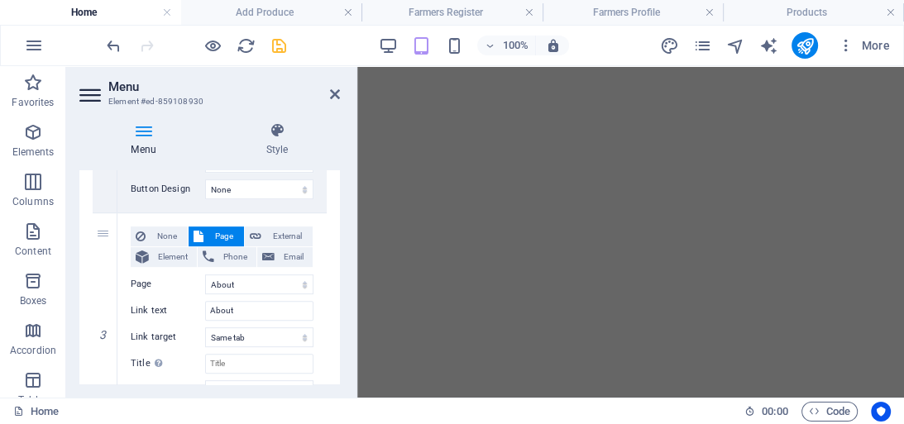
scroll to position [526, 0]
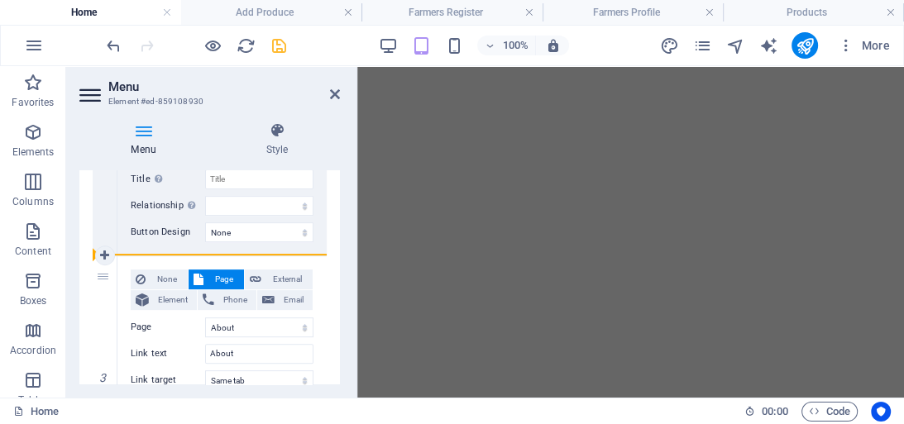
drag, startPoint x: 103, startPoint y: 277, endPoint x: 107, endPoint y: 175, distance: 101.7
select select
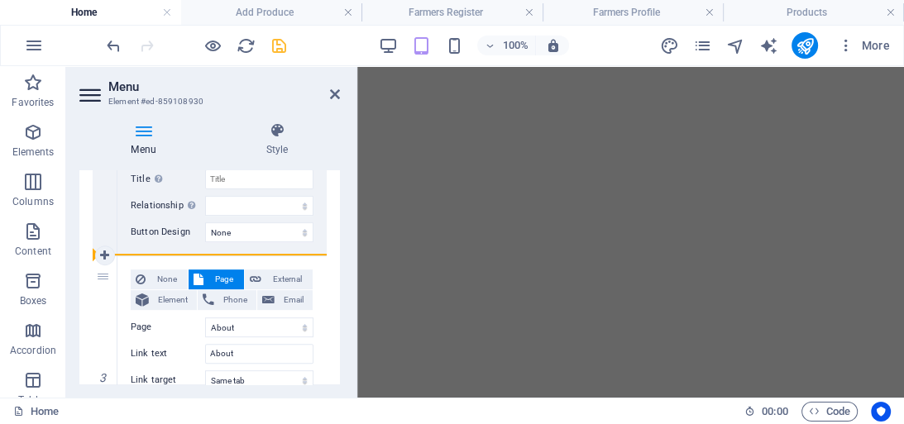
select select
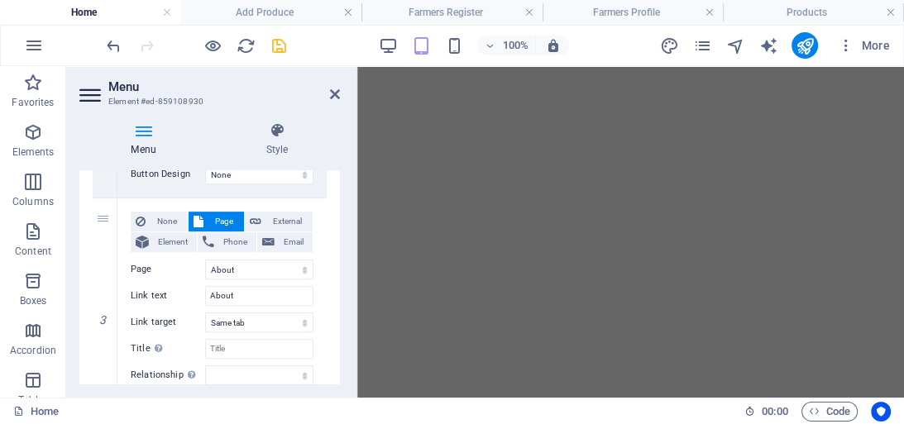
scroll to position [569, 0]
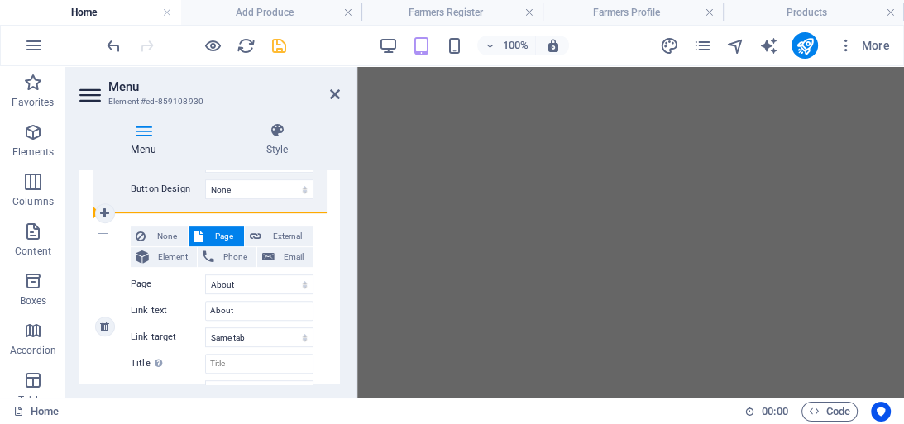
click at [101, 241] on div "3" at bounding box center [105, 326] width 25 height 227
select select
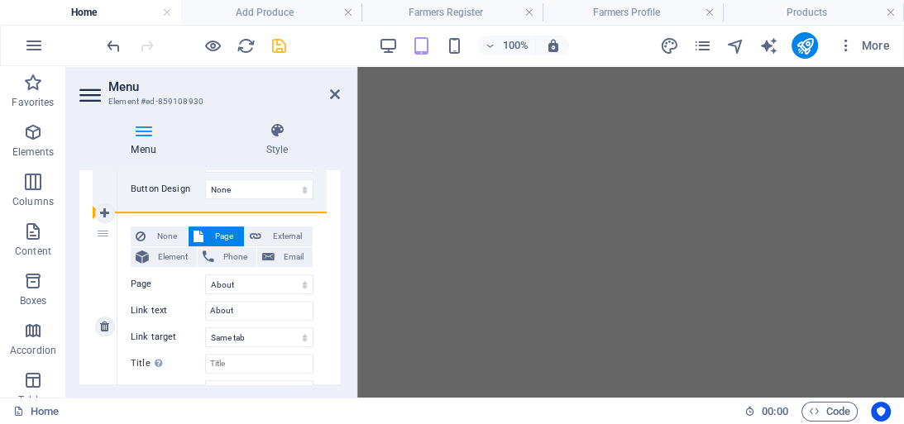
select select
click at [106, 209] on icon at bounding box center [104, 214] width 9 height 12
select select
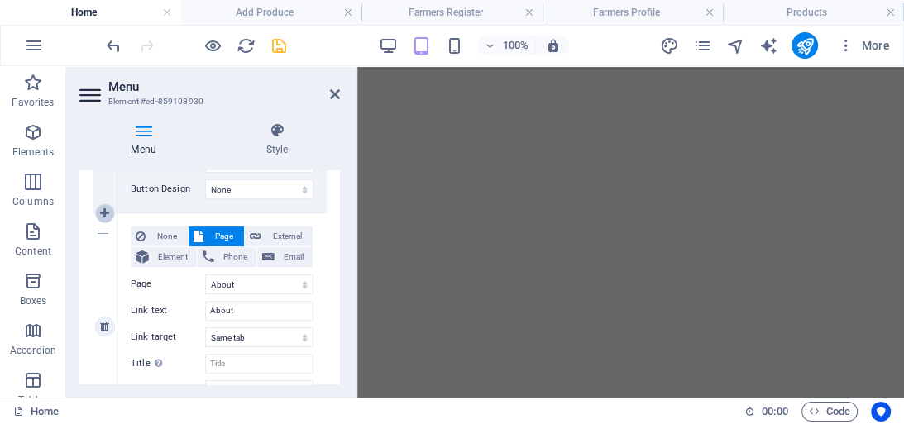
select select
select select "5"
type input "About"
select select
select select "2"
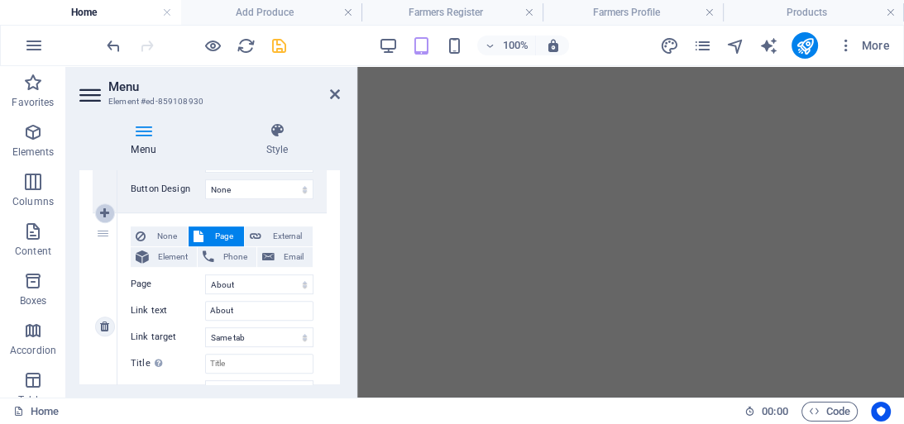
type input "Add Produce"
select select
select select "8"
type input "Products"
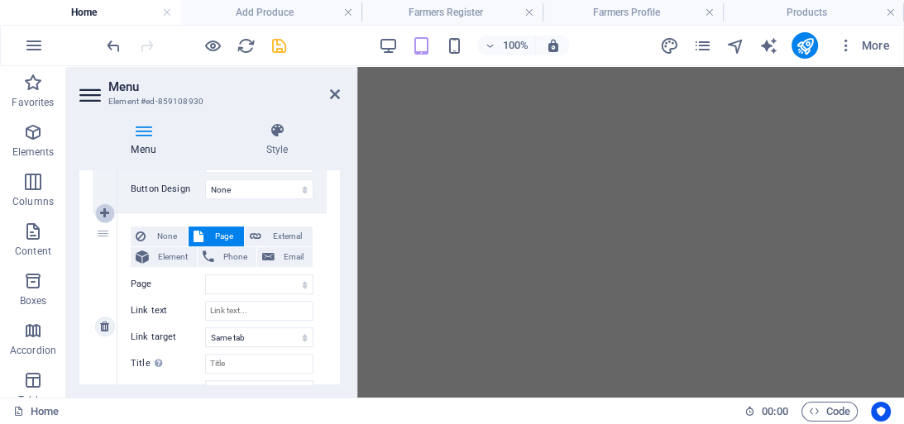
select select "blank"
select select
select select "4"
select select
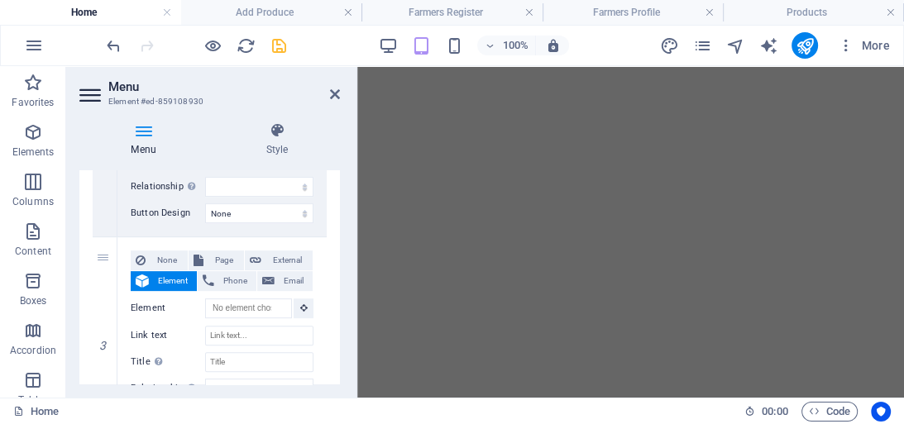
scroll to position [528, 0]
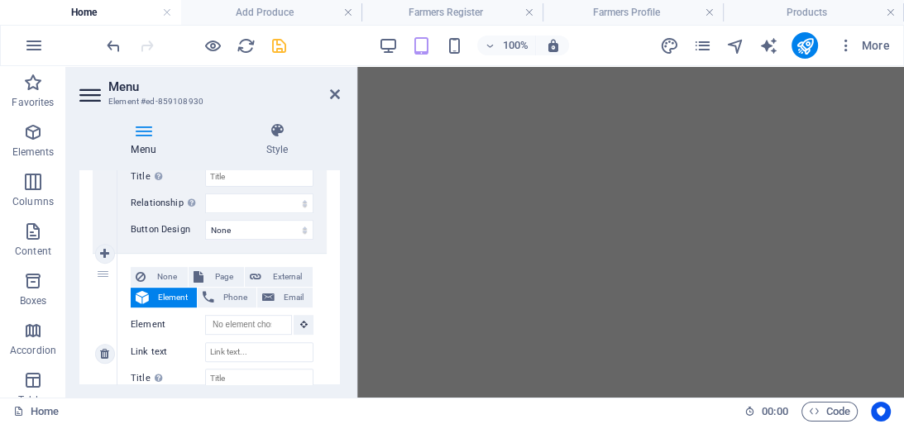
drag, startPoint x: 103, startPoint y: 274, endPoint x: 99, endPoint y: 292, distance: 17.8
click at [99, 292] on div "3" at bounding box center [105, 354] width 25 height 201
select select
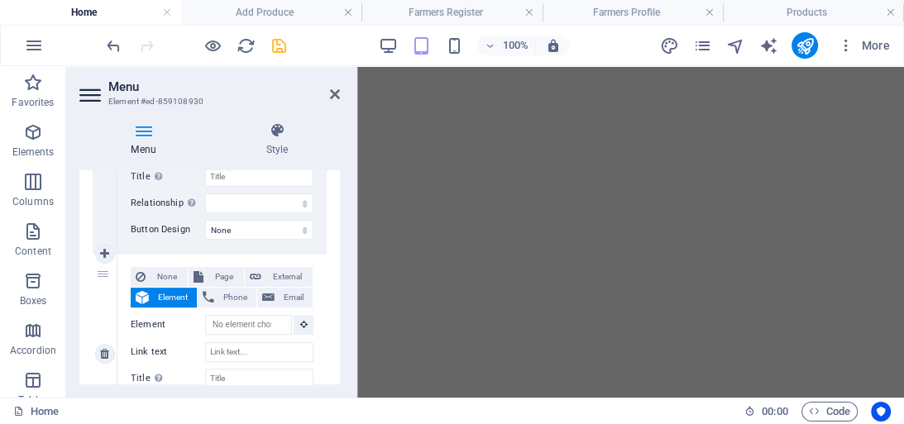
select select
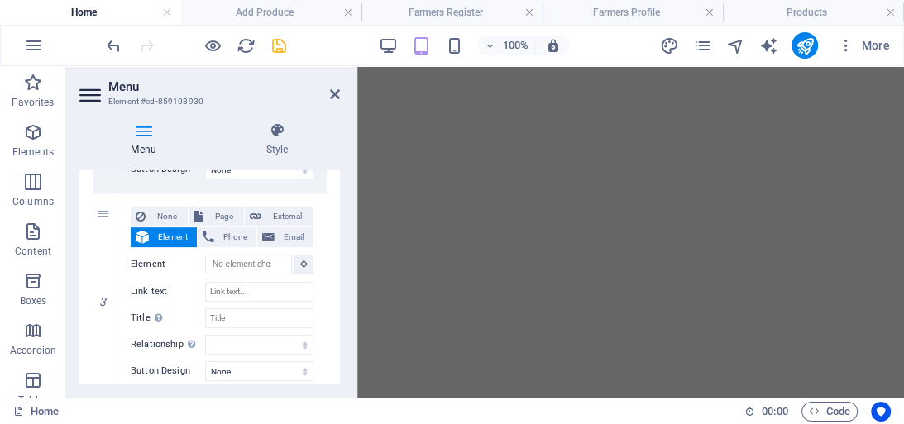
scroll to position [572, 0]
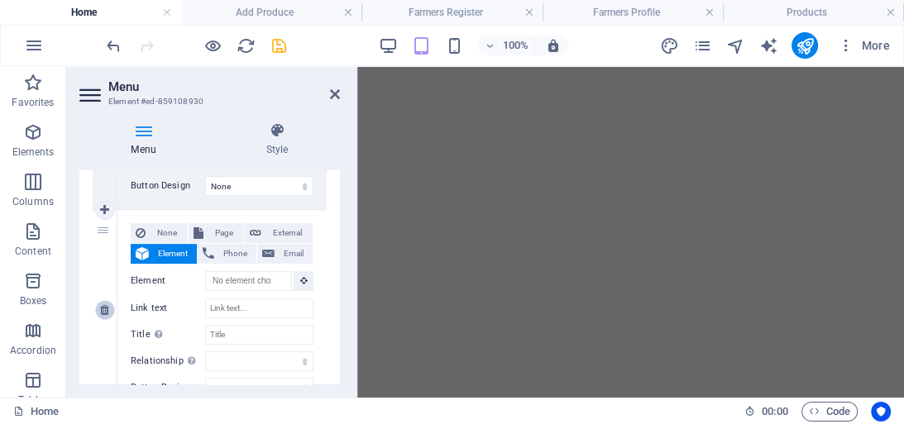
click at [106, 309] on icon at bounding box center [104, 310] width 9 height 12
select select
select select "5"
type input "About"
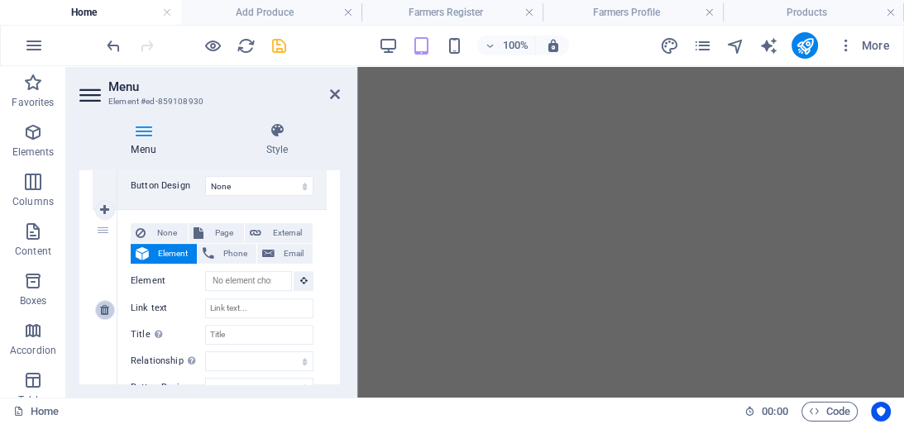
select select
select select "2"
type input "Add Produce"
select select
select select "8"
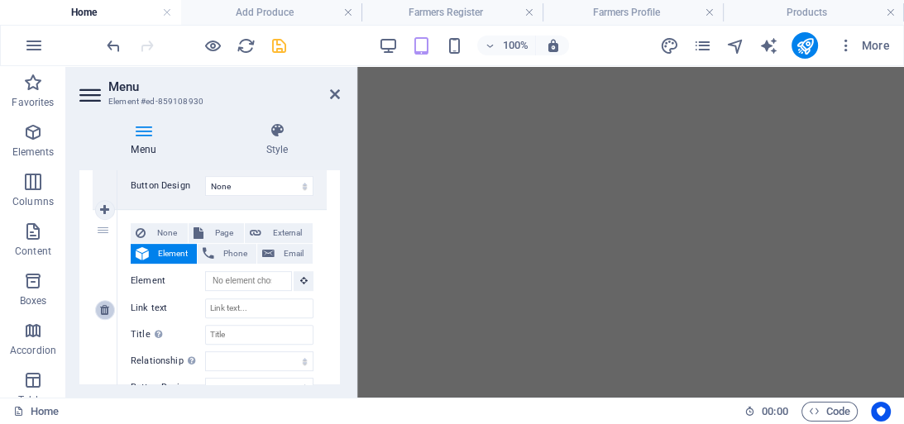
type input "Products"
select select "blank"
select select
select select "4"
type input "Contact"
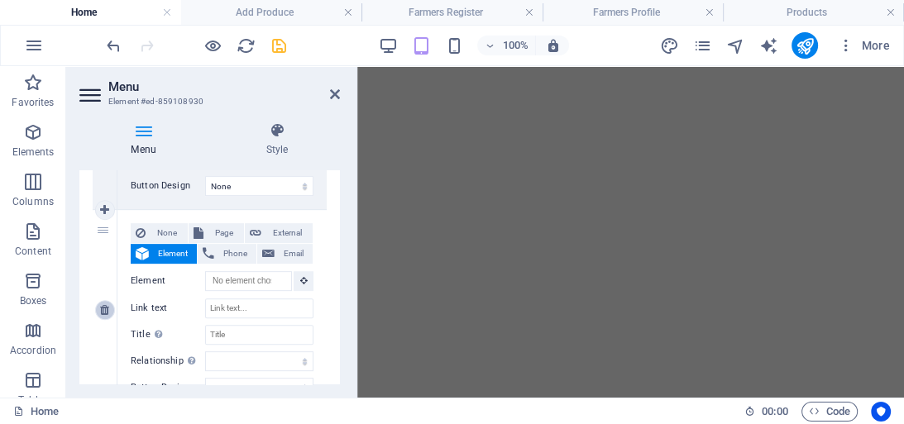
select select
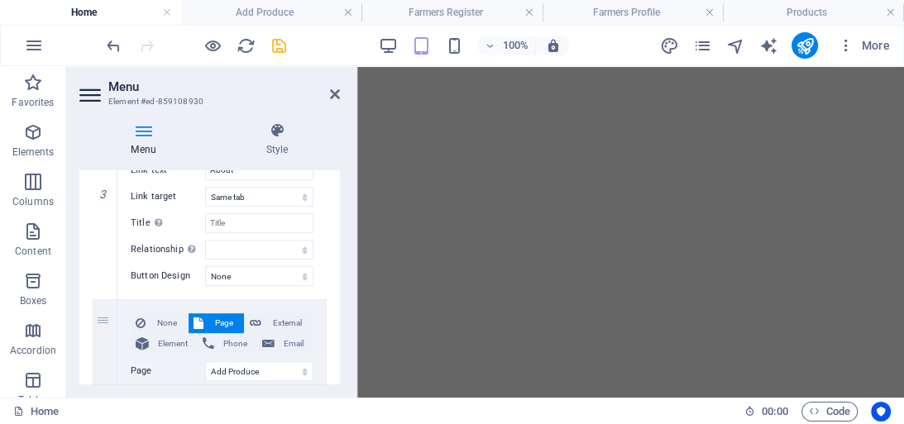
scroll to position [734, 0]
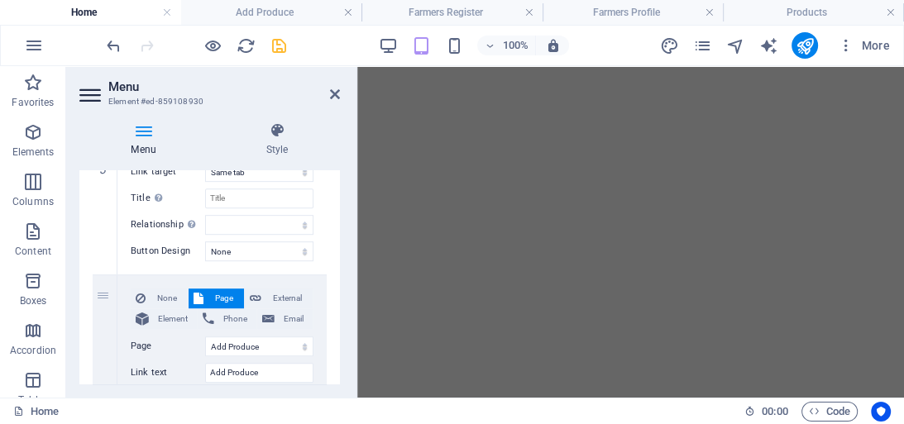
click at [336, 297] on div "Menu Auto Custom Create custom menu items for this menu. Recommended for one-pa…" at bounding box center [209, 277] width 260 height 214
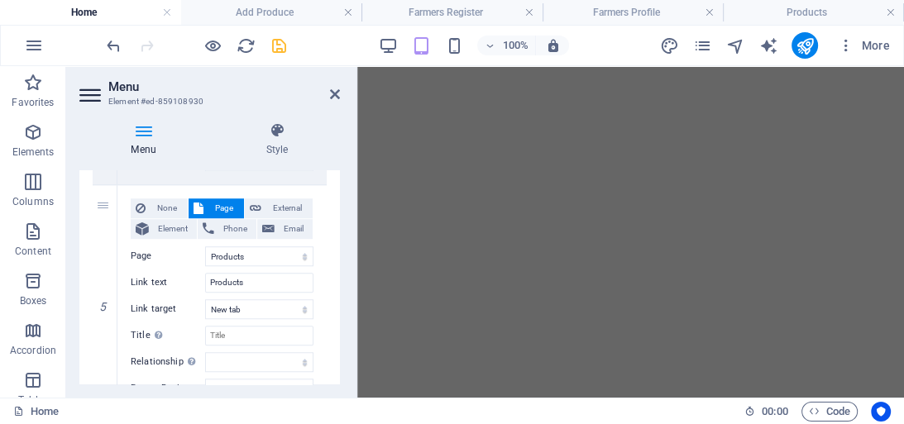
scroll to position [1057, 0]
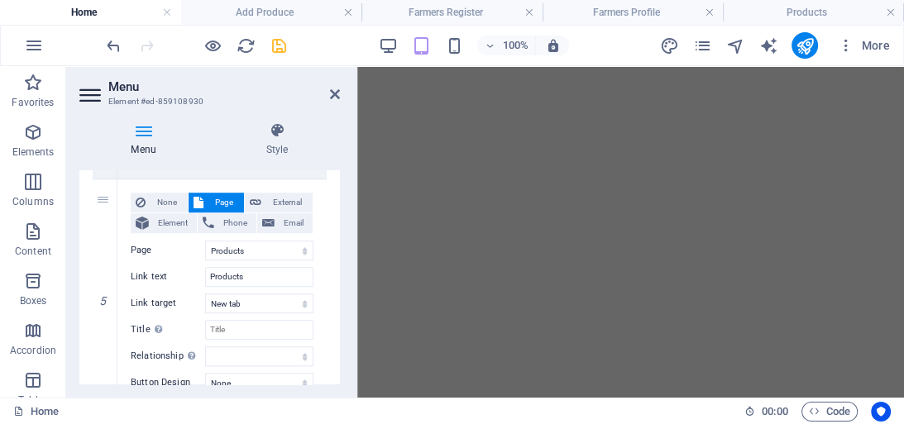
click at [338, 336] on div "Menu Auto Custom Create custom menu items for this menu. Recommended for one-pa…" at bounding box center [209, 277] width 260 height 214
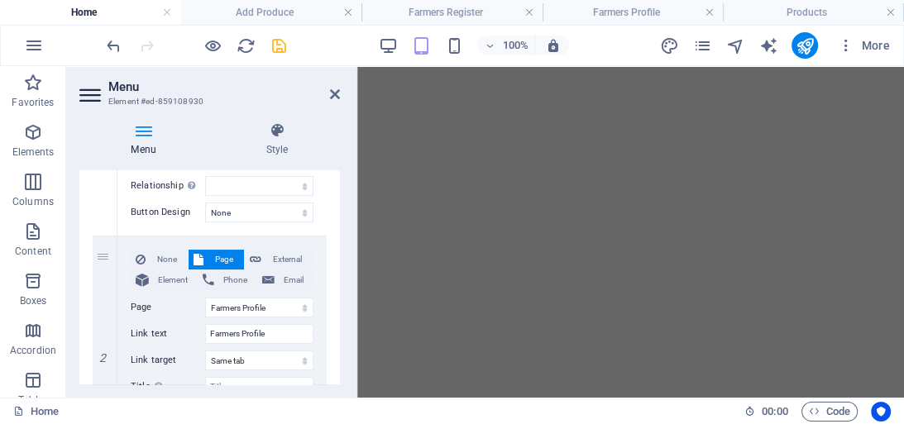
scroll to position [337, 0]
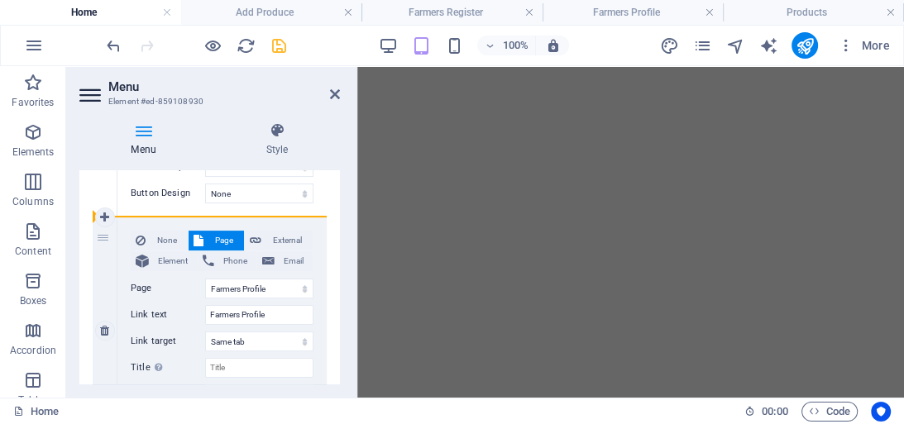
click at [102, 236] on div "2" at bounding box center [105, 330] width 25 height 227
select select
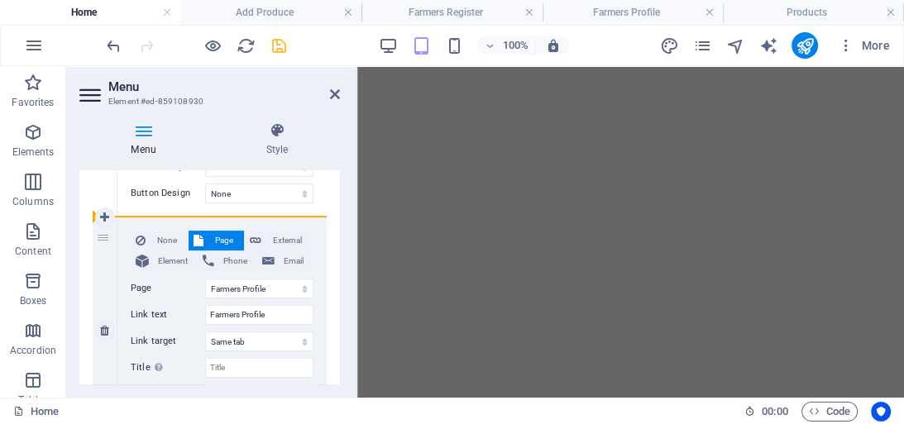
select select
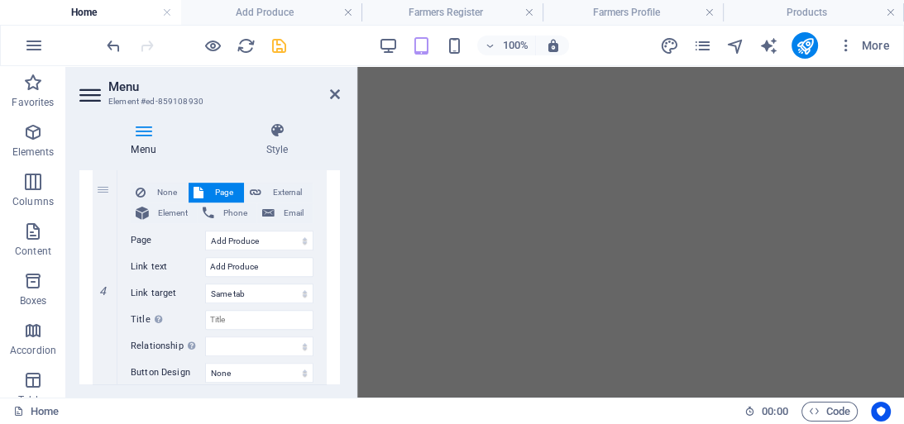
scroll to position [878, 0]
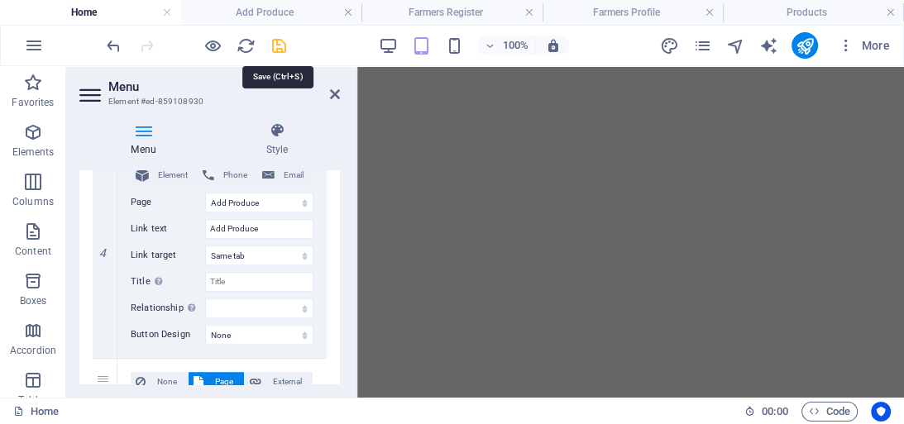
click at [278, 47] on icon "save" at bounding box center [279, 45] width 19 height 19
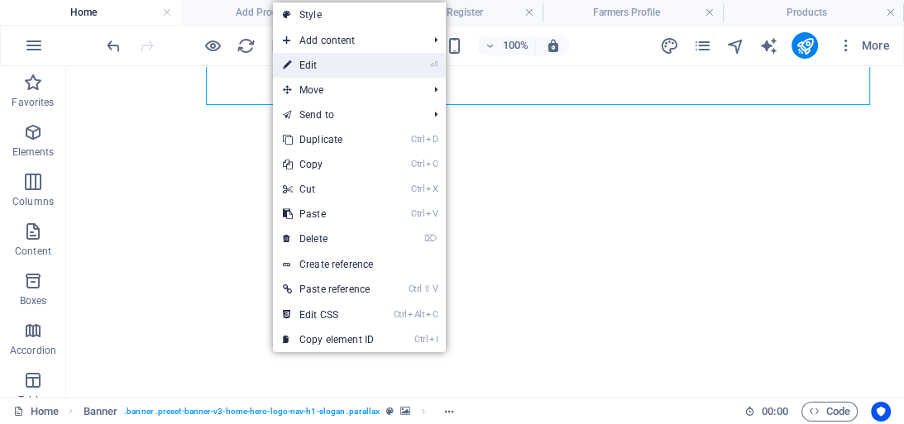
click at [313, 67] on link "⏎ Edit" at bounding box center [328, 65] width 111 height 25
select select
select select "7"
select select
select select "5"
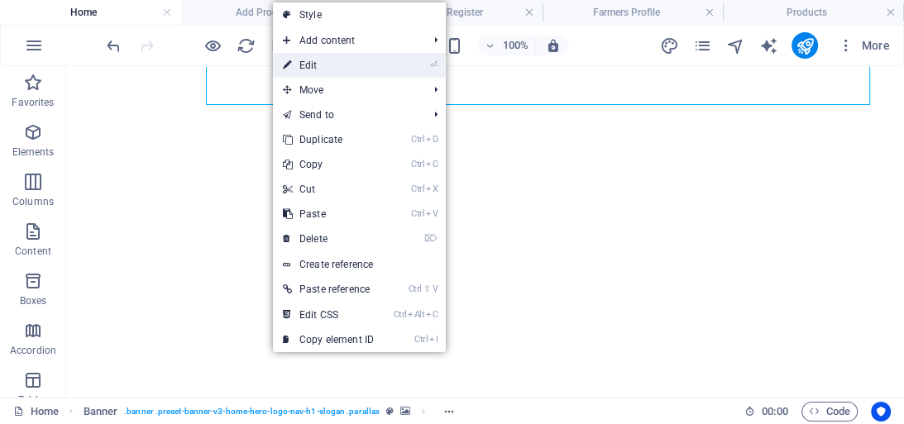
select select
select select "2"
select select
select select "8"
select select "4"
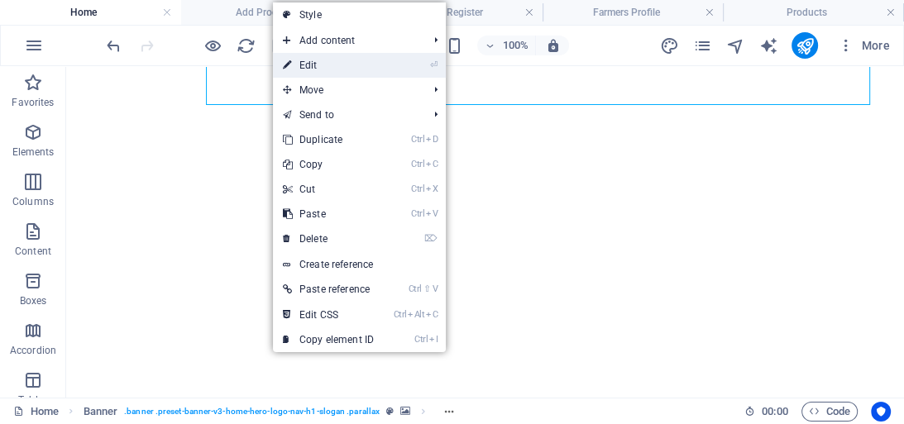
select select
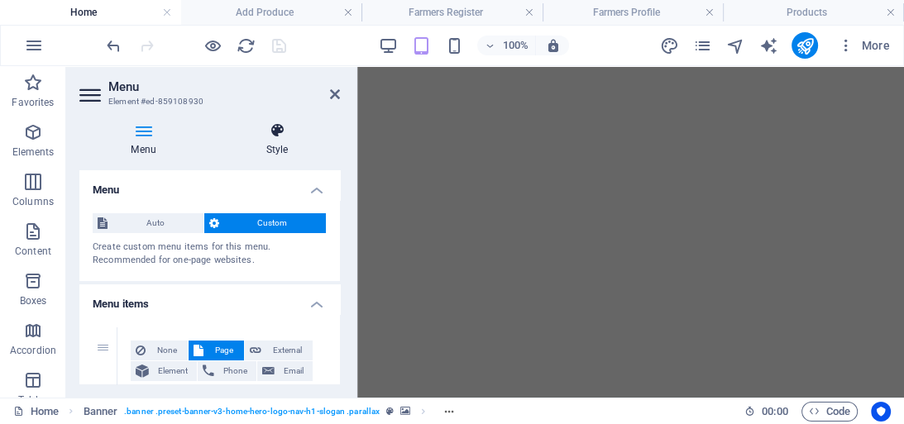
click at [278, 144] on h4 "Style" at bounding box center [277, 139] width 126 height 35
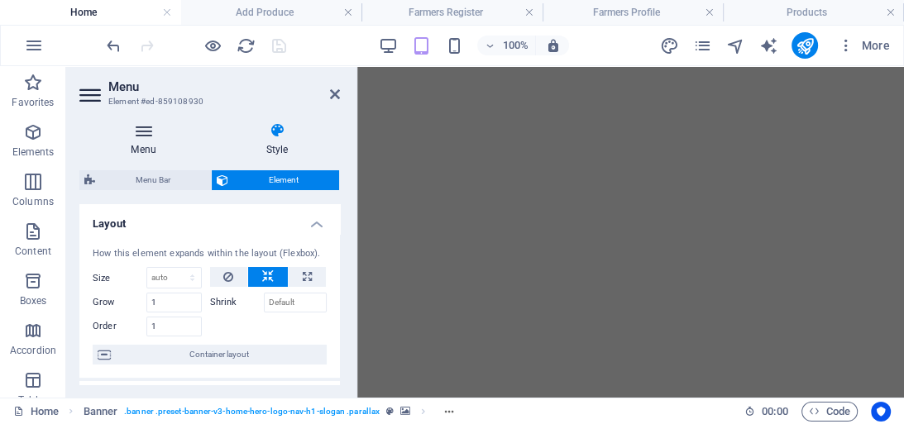
click at [144, 147] on h4 "Menu" at bounding box center [146, 139] width 135 height 35
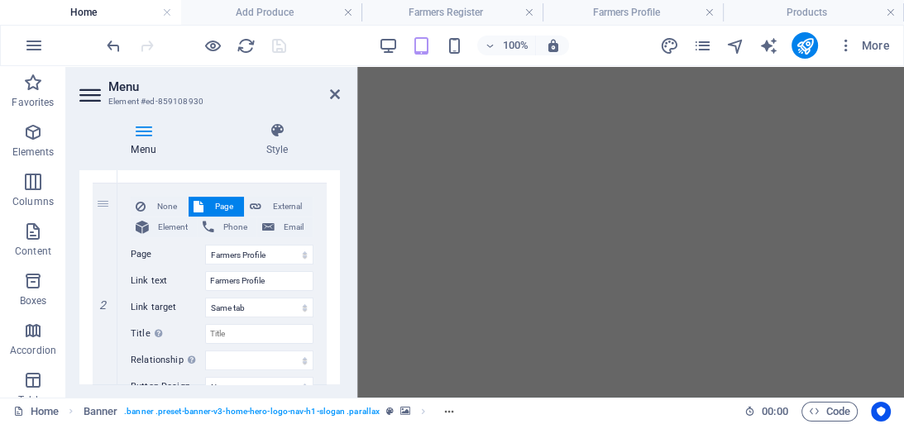
scroll to position [400, 0]
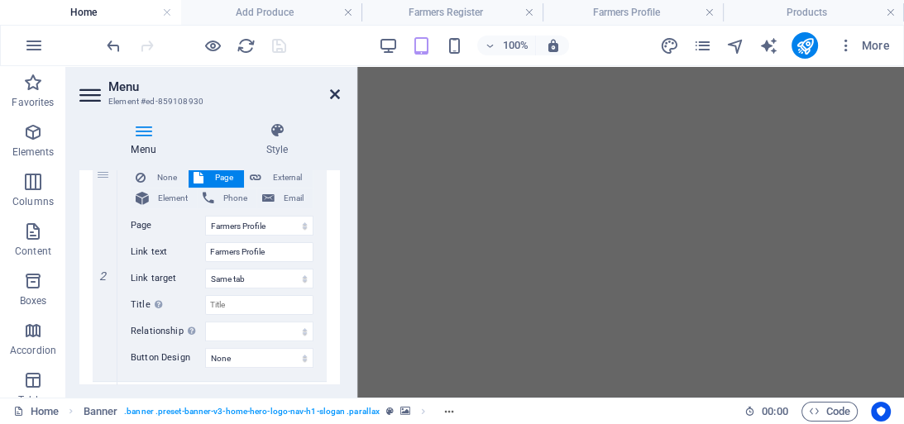
click at [334, 92] on icon at bounding box center [335, 94] width 10 height 13
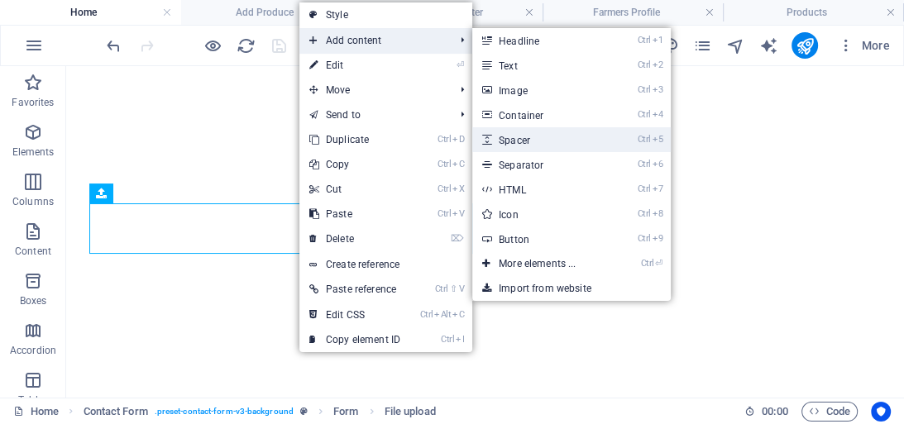
click at [518, 139] on link "Ctrl 5 Spacer" at bounding box center [540, 139] width 136 height 25
select select "px"
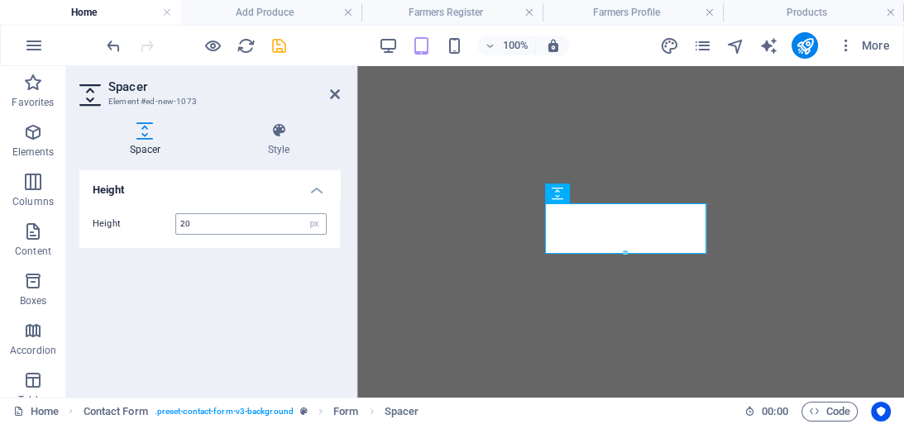
type input "20"
click at [278, 43] on icon "save" at bounding box center [279, 45] width 19 height 19
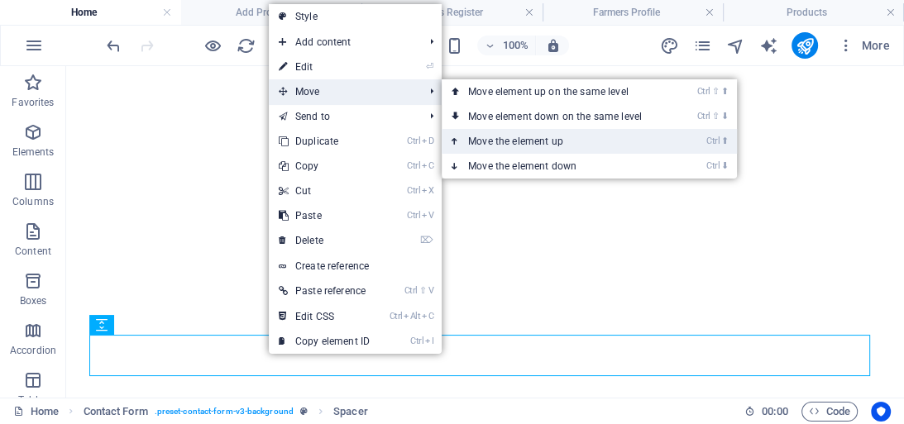
click at [505, 143] on link "Ctrl ⬆ Move the element up" at bounding box center [557, 141] width 233 height 25
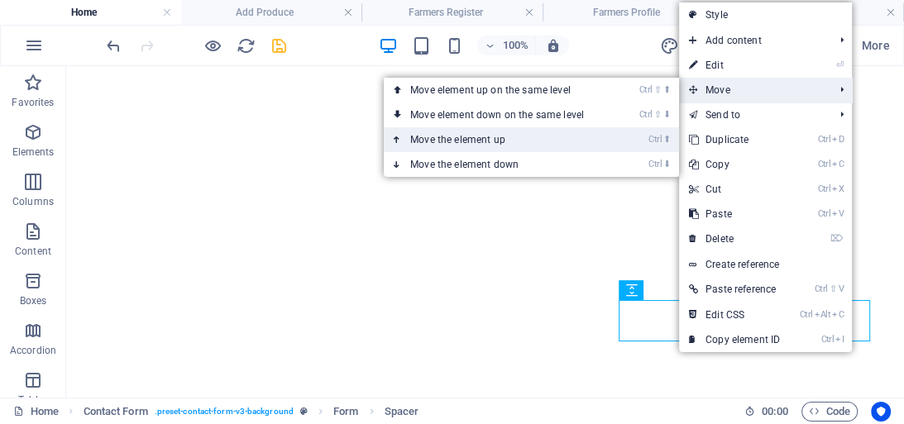
click at [487, 136] on link "Ctrl ⬆ Move the element up" at bounding box center [500, 139] width 233 height 25
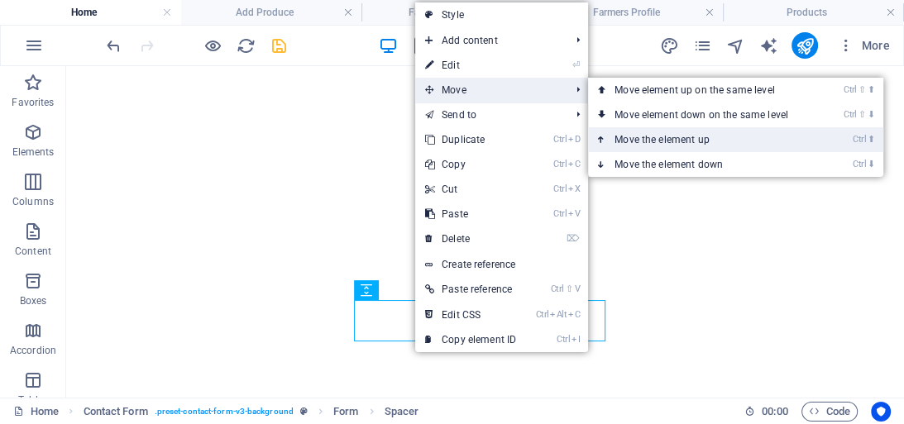
click at [642, 138] on link "Ctrl ⬆ Move the element up" at bounding box center [704, 139] width 233 height 25
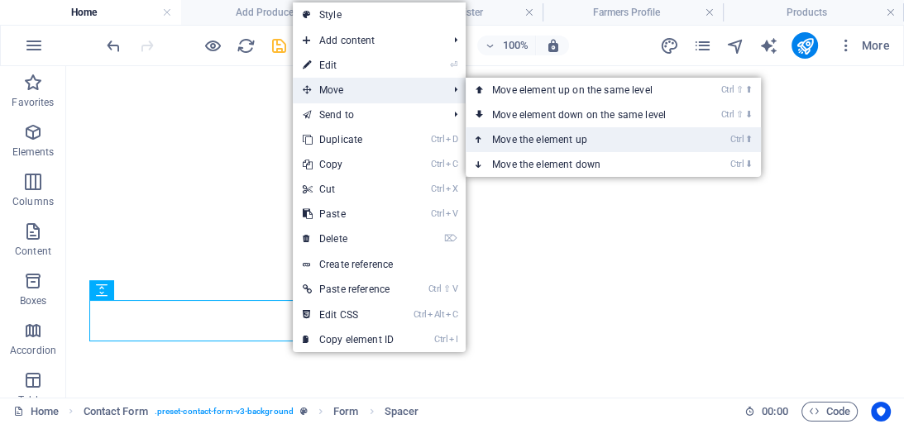
click at [526, 137] on link "Ctrl ⬆ Move the element up" at bounding box center [581, 139] width 233 height 25
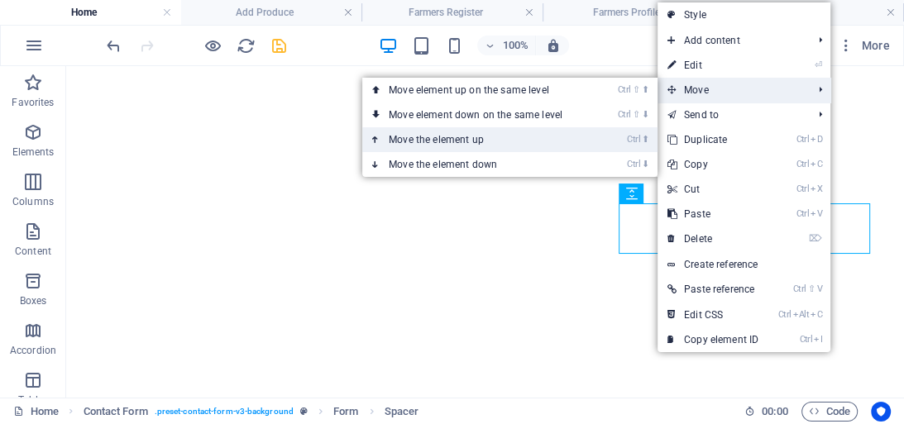
click at [484, 134] on link "Ctrl ⬆ Move the element up" at bounding box center [478, 139] width 233 height 25
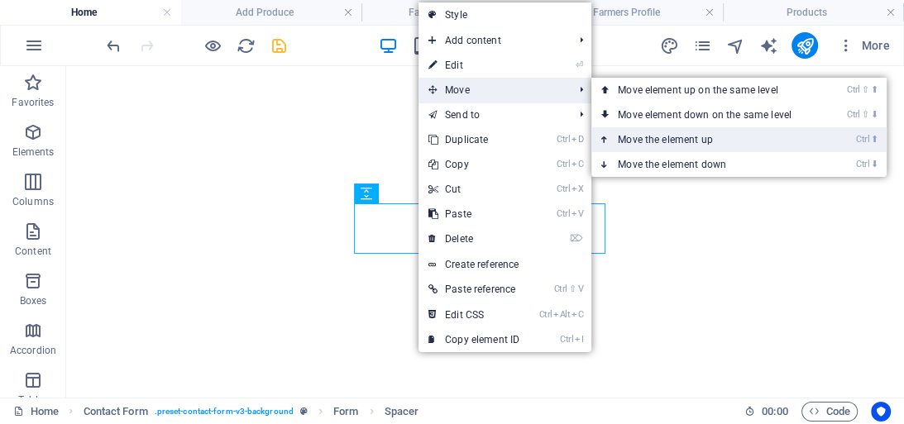
click at [655, 134] on link "Ctrl ⬆ Move the element up" at bounding box center [707, 139] width 233 height 25
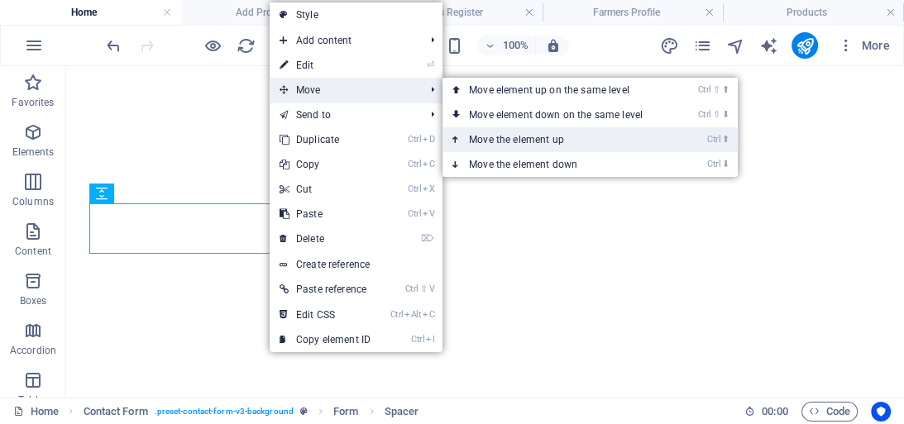
click at [501, 133] on link "Ctrl ⬆ Move the element up" at bounding box center [558, 139] width 233 height 25
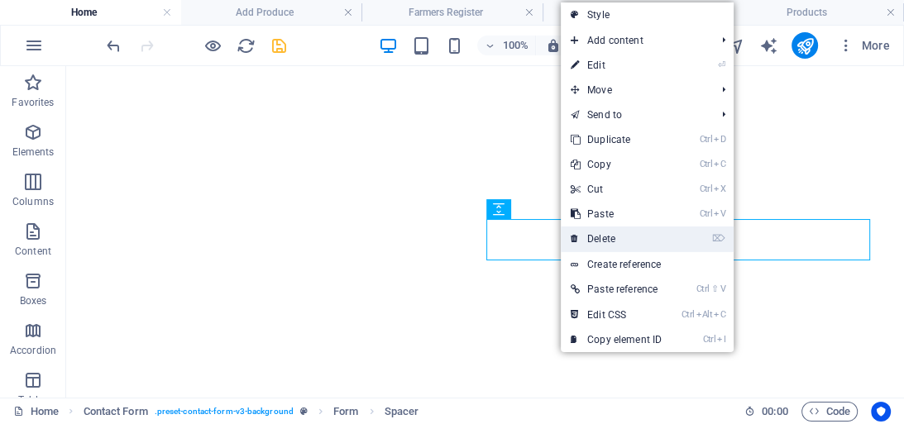
click at [602, 241] on link "⌦ Delete" at bounding box center [616, 239] width 111 height 25
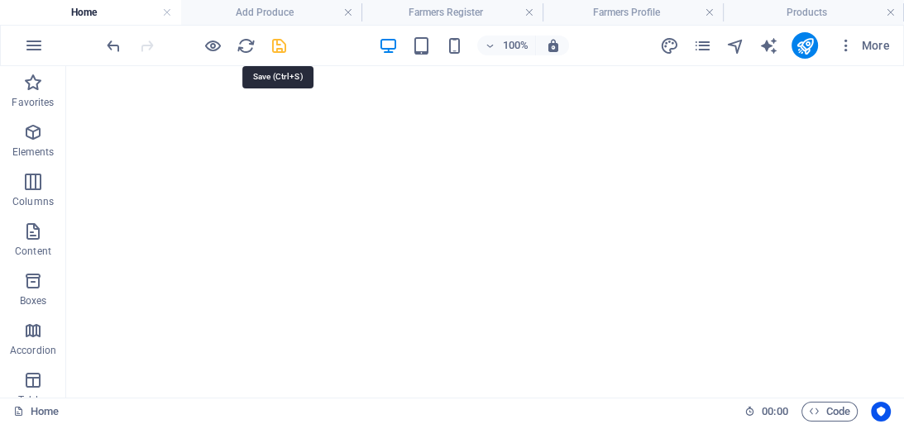
click at [277, 43] on icon "save" at bounding box center [279, 45] width 19 height 19
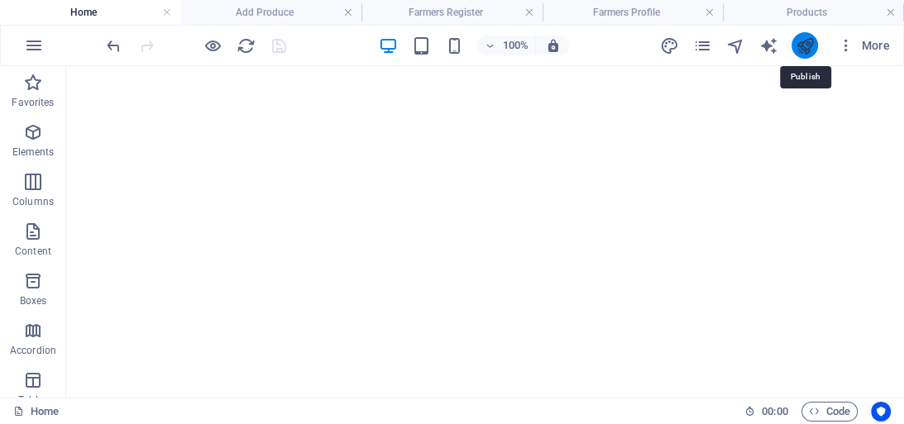
click at [808, 49] on icon "publish" at bounding box center [803, 45] width 19 height 19
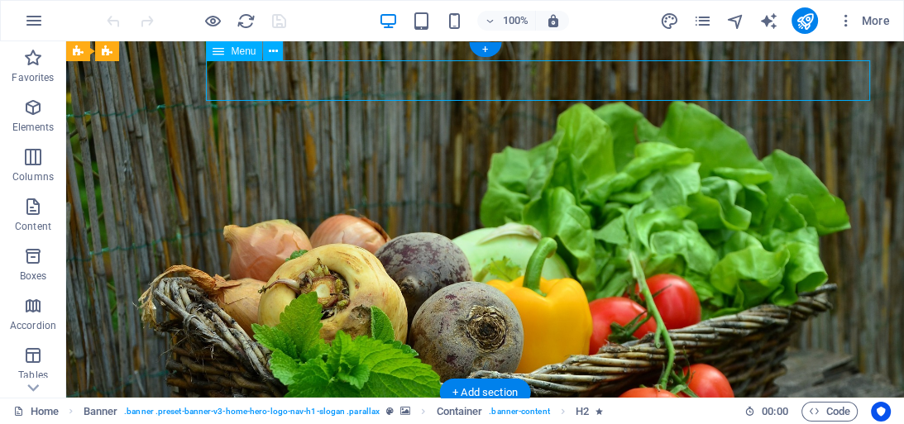
select select
select select "7"
select select
select select "5"
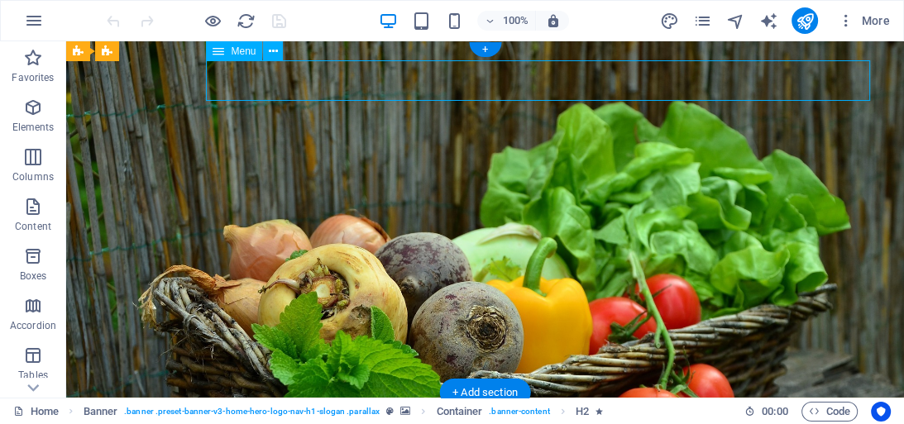
select select
select select "2"
select select
select select "8"
select select "4"
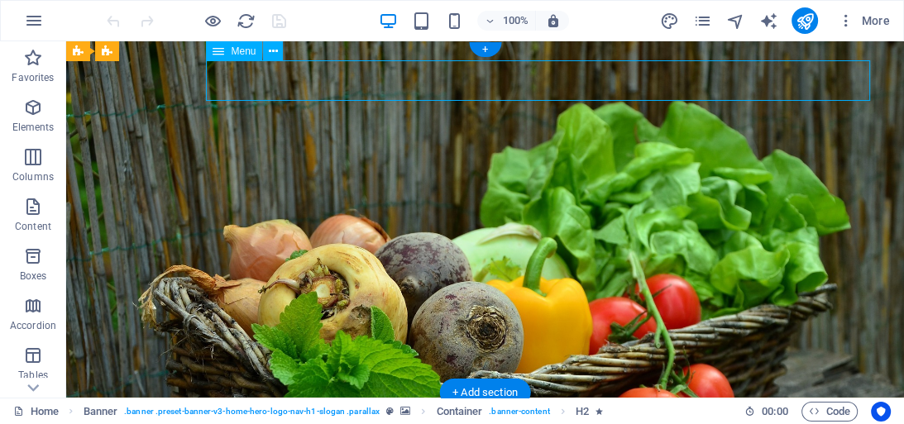
select select
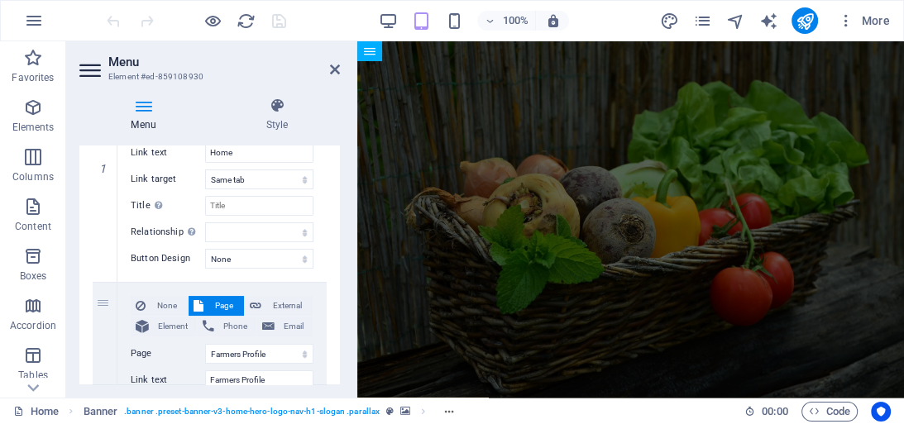
scroll to position [251, 0]
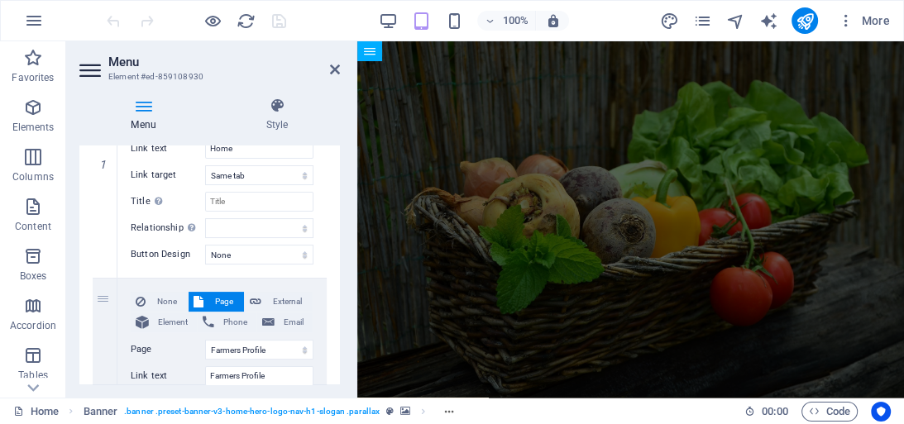
drag, startPoint x: 340, startPoint y: 195, endPoint x: 340, endPoint y: 208, distance: 13.2
click at [340, 208] on div "Menu Style Menu Auto Custom Create custom menu items for this menu. Recommended…" at bounding box center [209, 240] width 287 height 313
click at [337, 208] on div "Menu Style Menu Auto Custom Create custom menu items for this menu. Recommended…" at bounding box center [209, 240] width 287 height 313
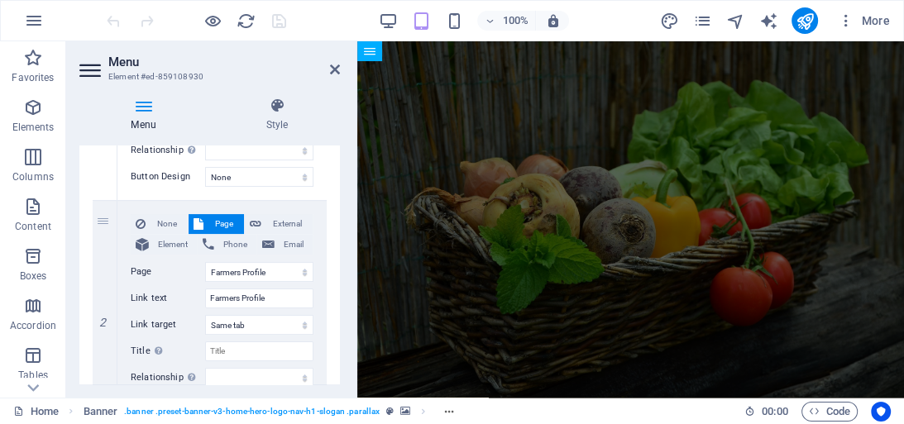
scroll to position [337, 0]
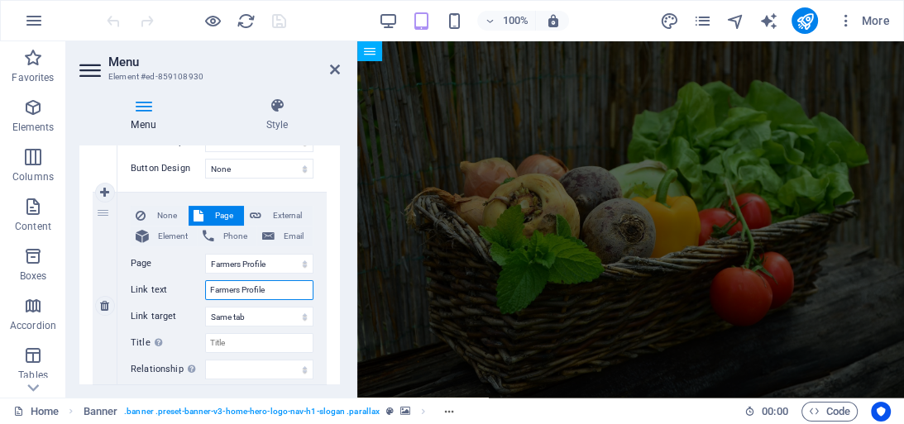
click at [270, 287] on input "Farmers Profile" at bounding box center [259, 290] width 108 height 20
type input "Farmers"
select select
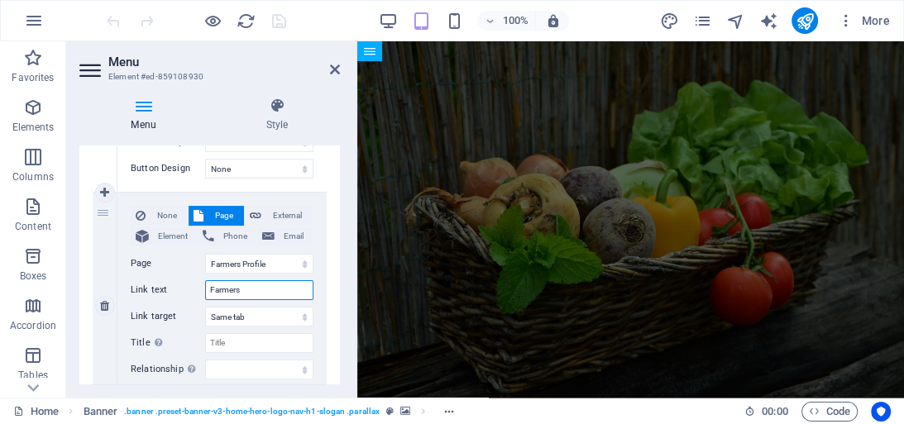
select select
type input "Farmers"
select select
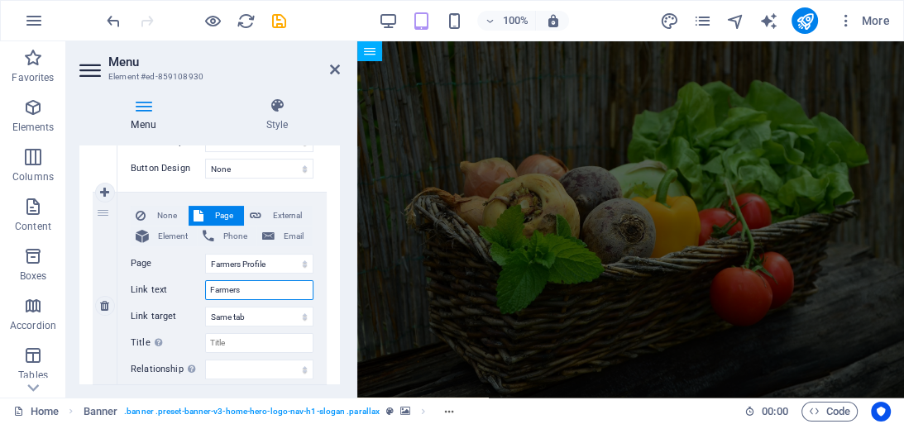
select select
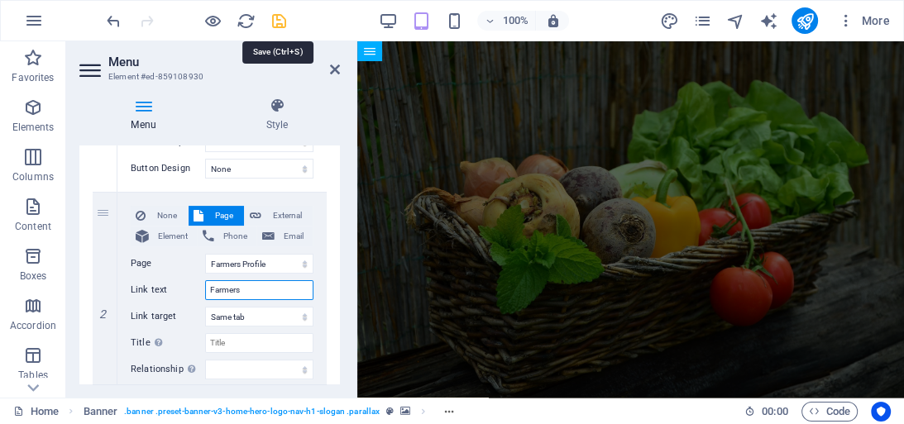
type input "Farmers"
click at [0, 0] on icon "save" at bounding box center [0, 0] width 0 height 0
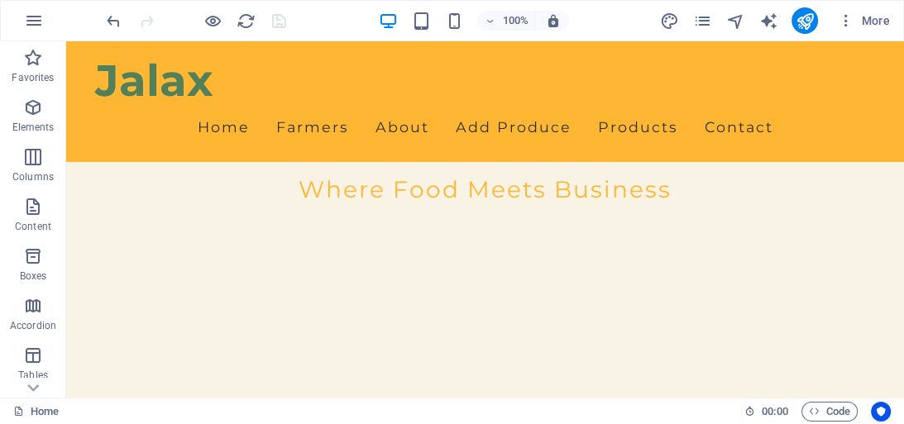
scroll to position [493, 0]
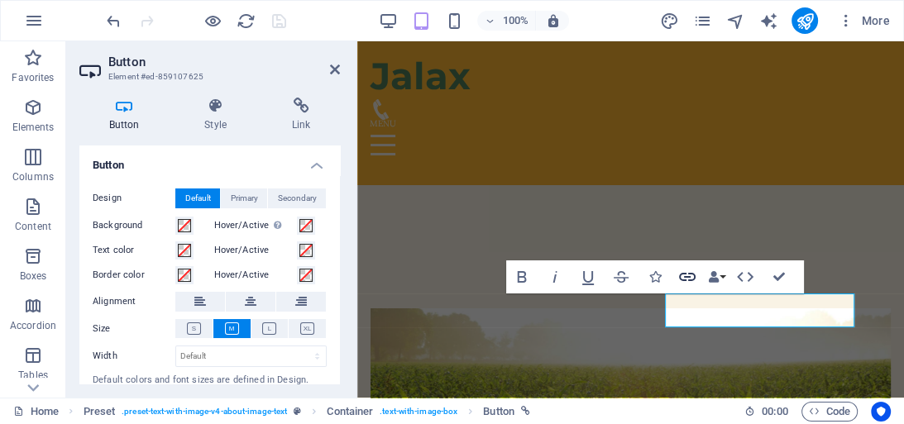
click at [688, 271] on icon "button" at bounding box center [687, 277] width 20 height 20
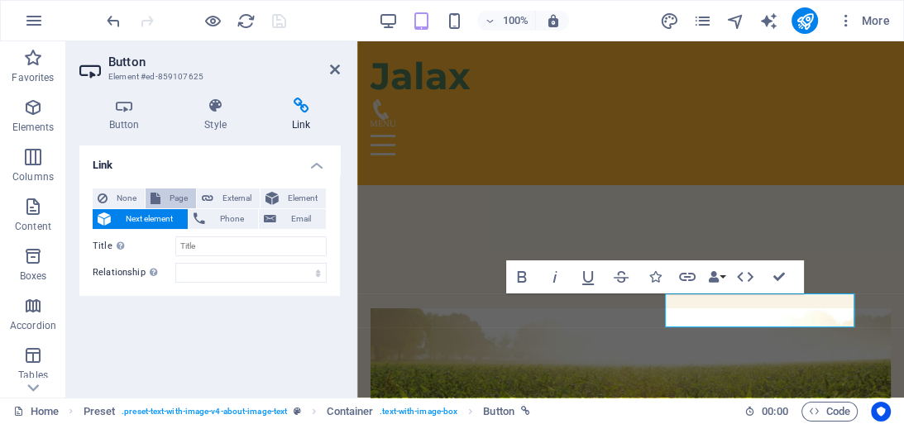
click at [182, 194] on span "Page" at bounding box center [178, 198] width 26 height 20
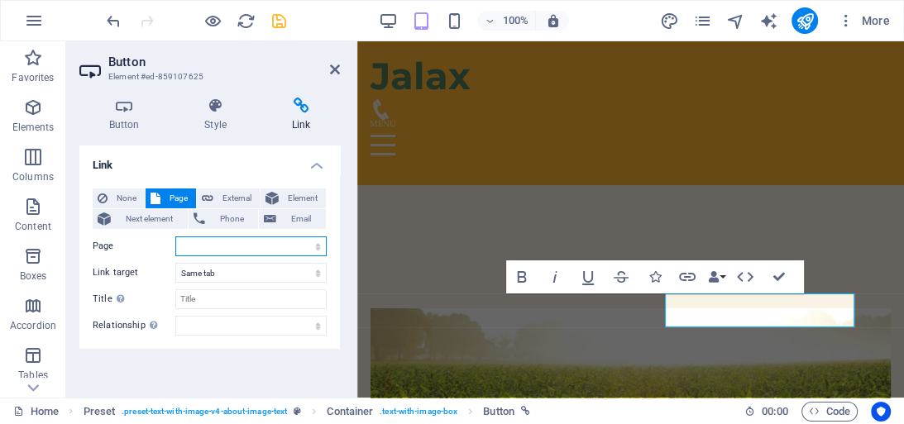
click at [212, 247] on select "Home Privacy Add Produce Farmers Register Contact About Farmers List Farmers Pr…" at bounding box center [250, 246] width 151 height 20
select select "5"
click at [175, 236] on select "Home Privacy Add Produce Farmers Register Contact About Farmers List Farmers Pr…" at bounding box center [250, 246] width 151 height 20
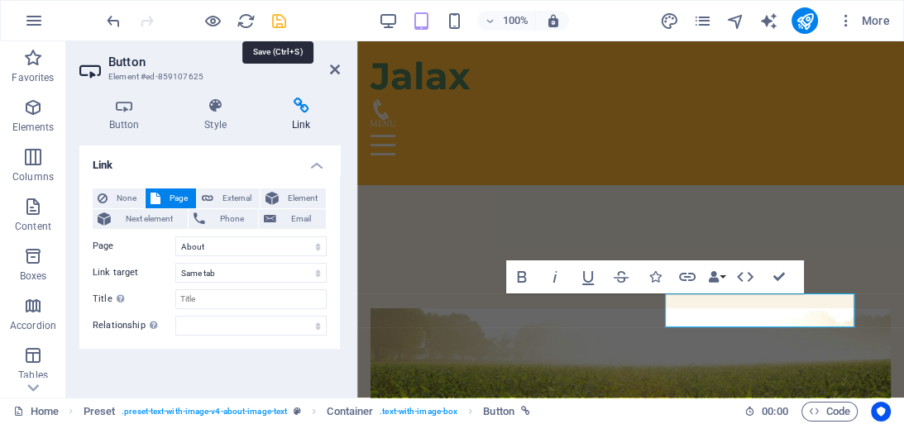
click at [279, 15] on icon "save" at bounding box center [279, 21] width 19 height 19
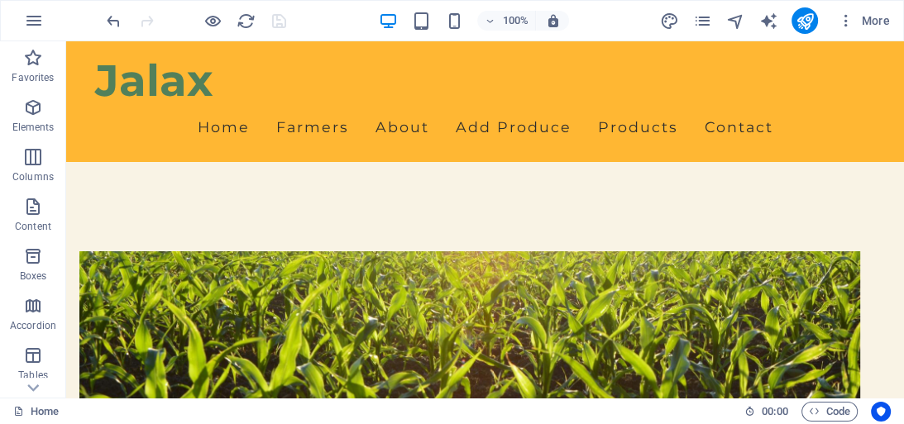
scroll to position [581, 0]
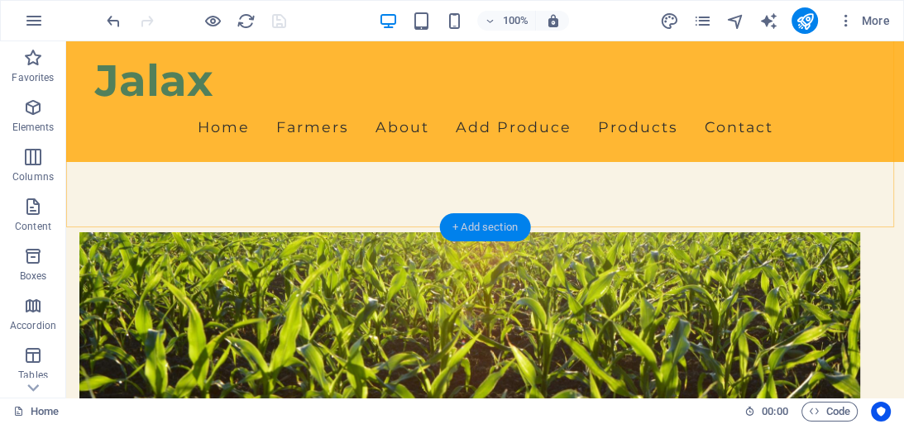
click at [470, 218] on div "+ Add section" at bounding box center [485, 227] width 92 height 28
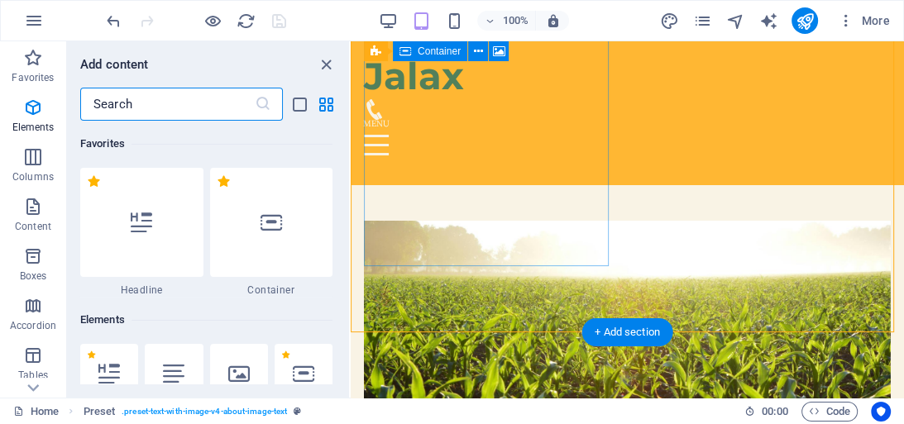
scroll to position [2893, 0]
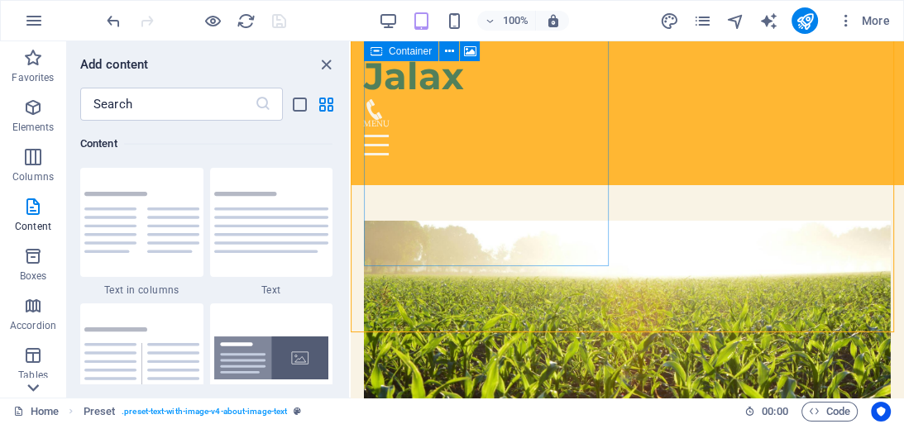
click at [36, 387] on icon at bounding box center [33, 387] width 12 height 7
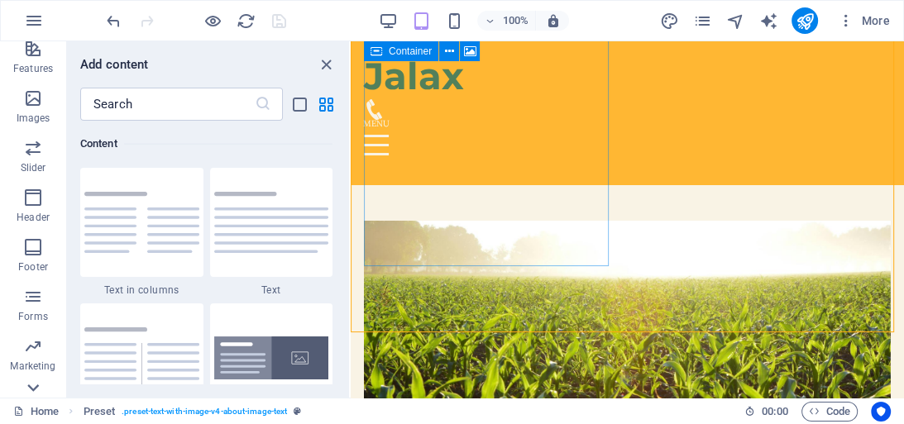
click at [36, 387] on icon at bounding box center [33, 387] width 12 height 7
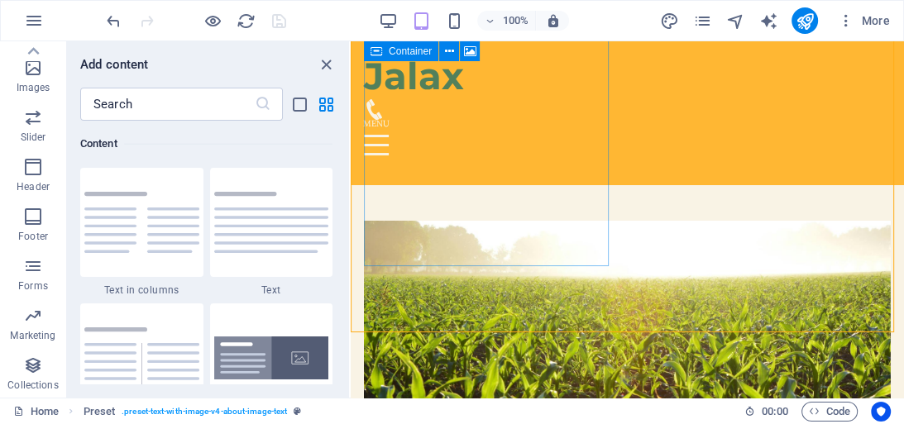
click at [36, 387] on div "Favorites Elements Columns Content Boxes Accordion Tables Features Images Slide…" at bounding box center [33, 219] width 66 height 356
click at [36, 367] on icon "button" at bounding box center [33, 365] width 20 height 20
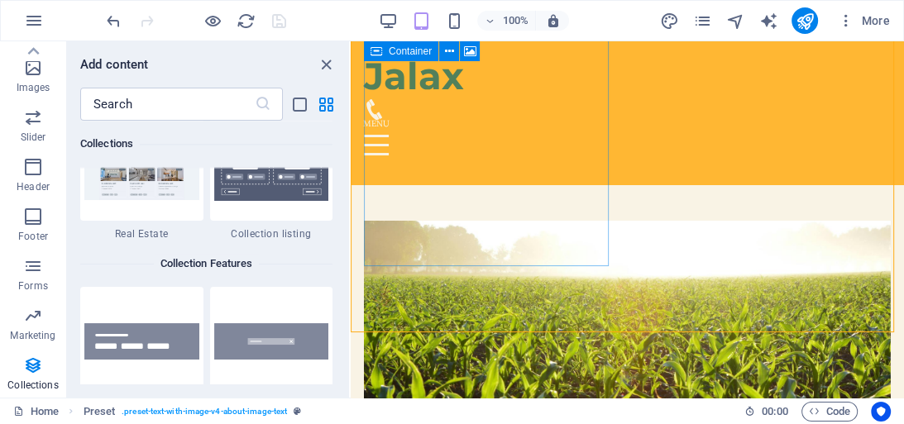
scroll to position [15761, 0]
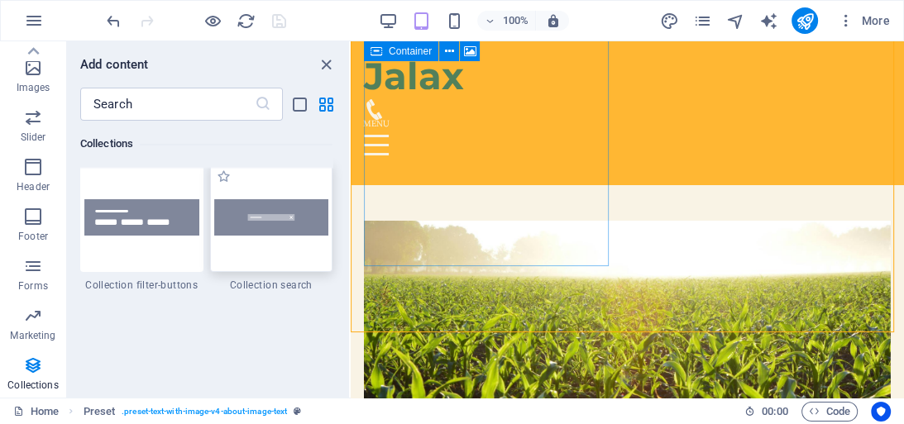
click at [281, 221] on img at bounding box center [271, 217] width 115 height 37
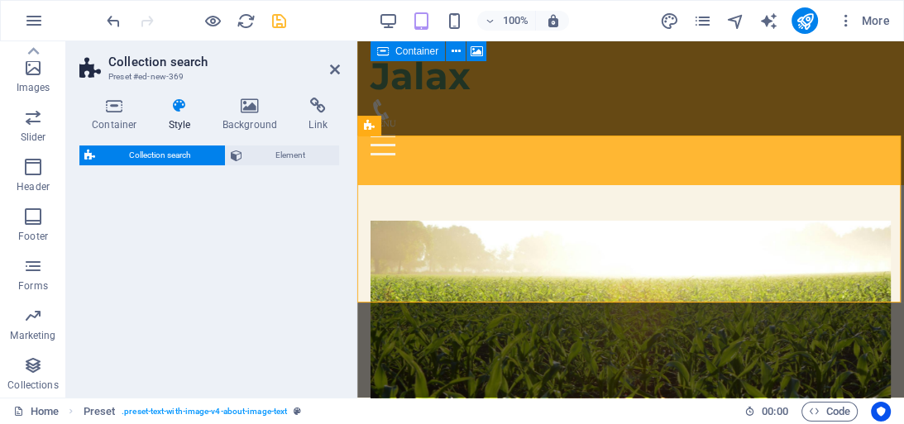
select select "px"
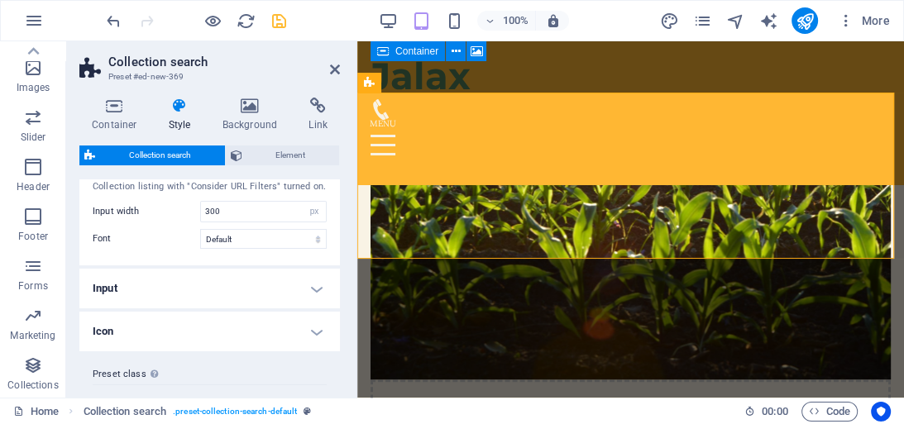
scroll to position [91, 0]
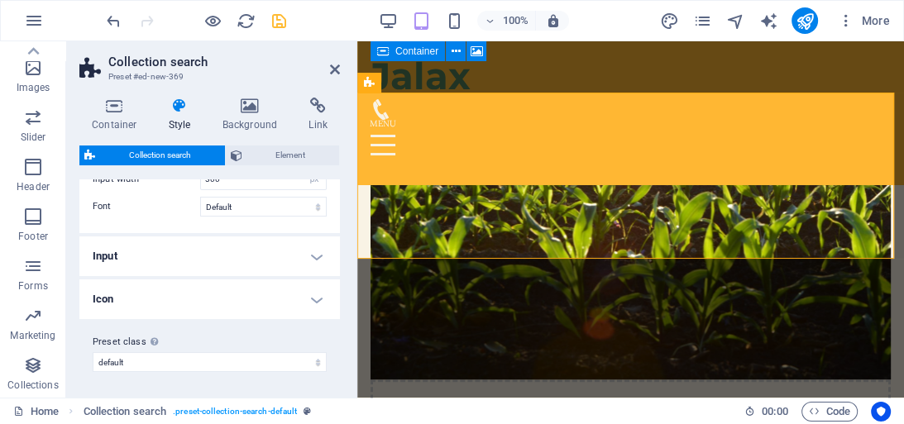
click at [313, 255] on h4 "Input" at bounding box center [209, 256] width 260 height 40
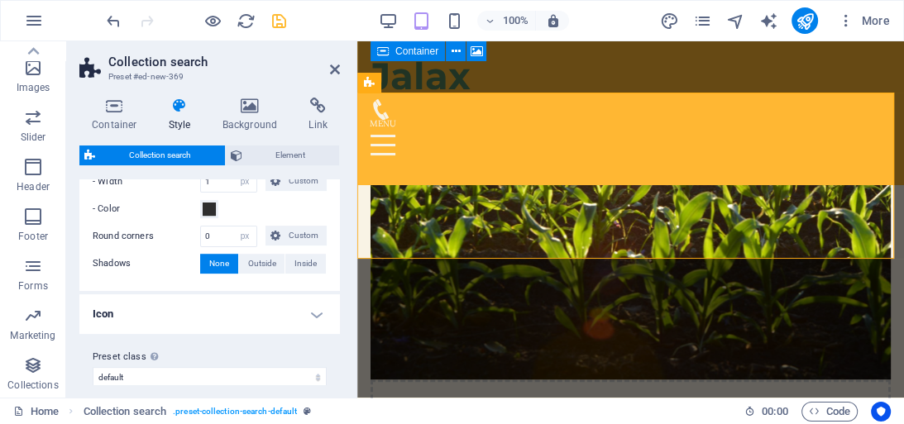
scroll to position [473, 0]
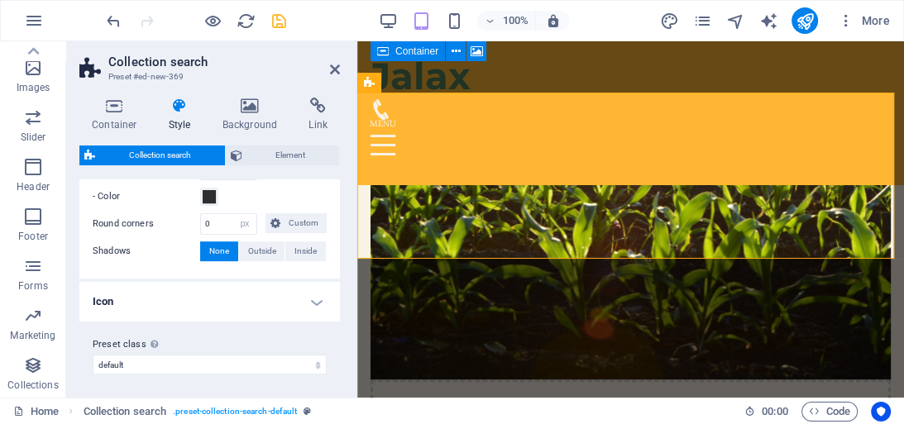
click at [315, 298] on h4 "Icon" at bounding box center [209, 302] width 260 height 40
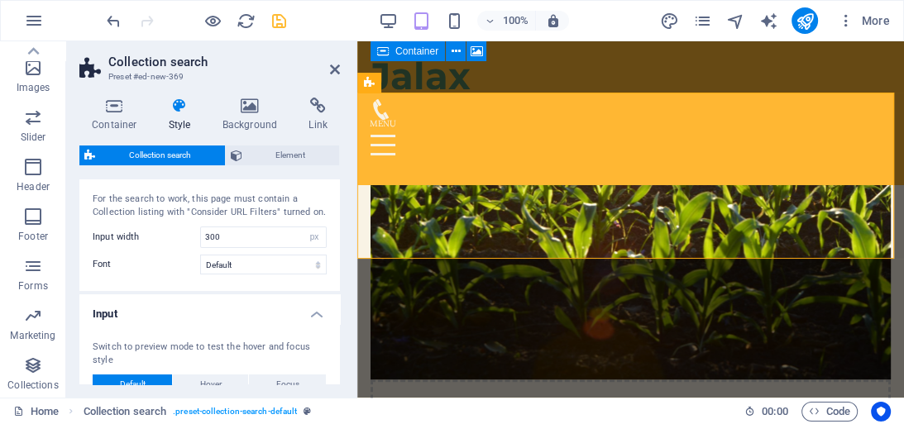
scroll to position [26, 0]
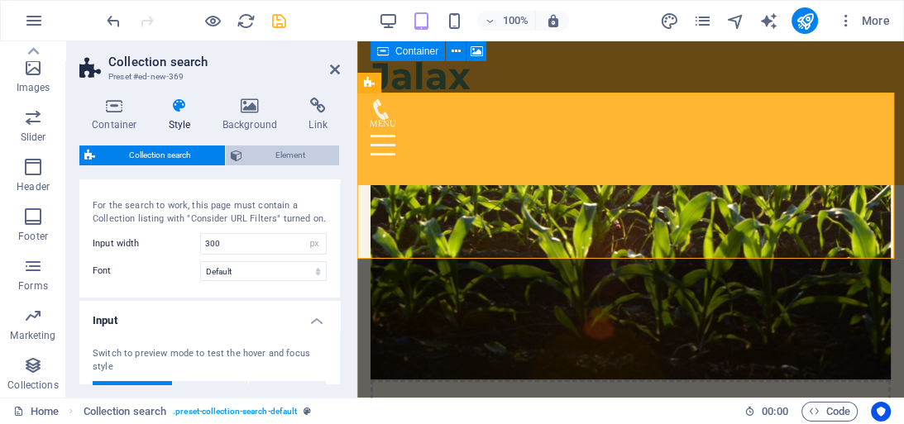
click at [303, 160] on span "Element" at bounding box center [291, 156] width 88 height 20
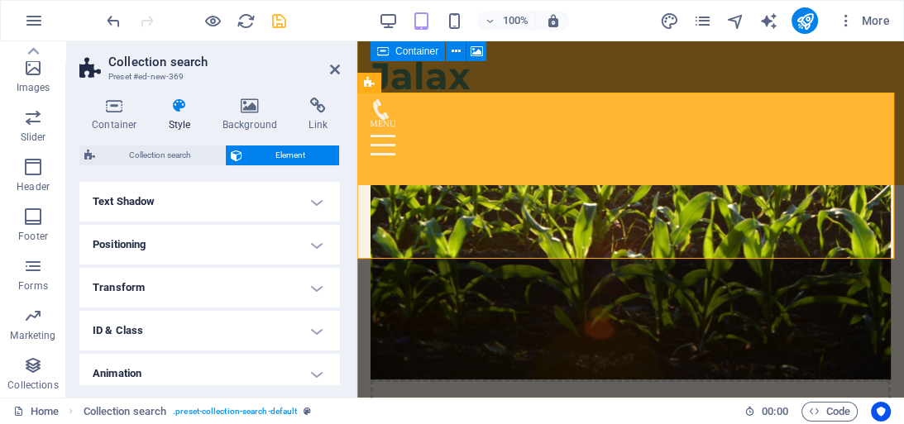
scroll to position [286, 0]
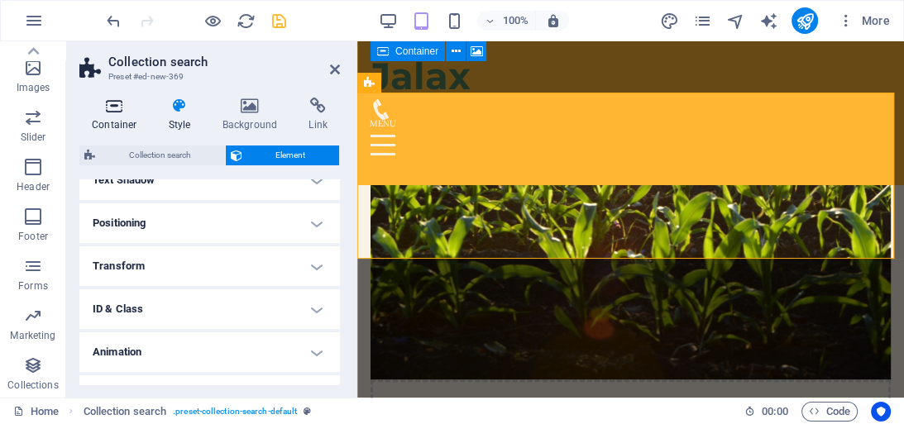
click at [107, 115] on h4 "Container" at bounding box center [117, 115] width 77 height 35
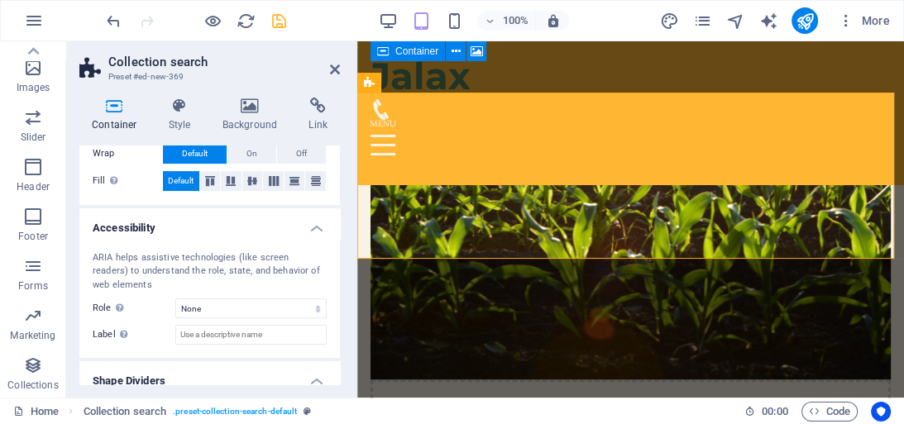
scroll to position [355, 0]
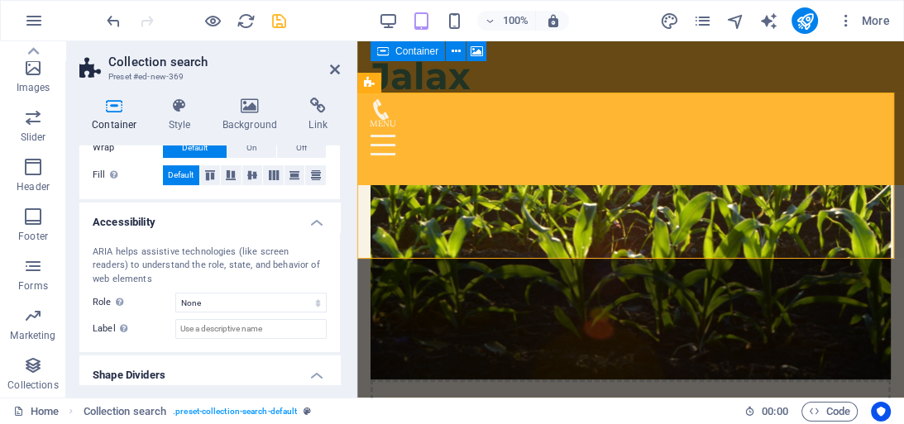
drag, startPoint x: 336, startPoint y: 323, endPoint x: 341, endPoint y: 348, distance: 25.3
click at [341, 348] on div "Container Style Background Link Size Height Default px rem % vh vw Min. height …" at bounding box center [209, 240] width 287 height 313
drag, startPoint x: 336, startPoint y: 346, endPoint x: 340, endPoint y: 364, distance: 18.7
click at [340, 364] on div "Container Style Background Link Size Height Default px rem % vh vw Min. height …" at bounding box center [209, 240] width 287 height 313
click at [260, 331] on input "Label Use the ARIA label to provide a clear and descriptive name for elements t…" at bounding box center [250, 329] width 151 height 20
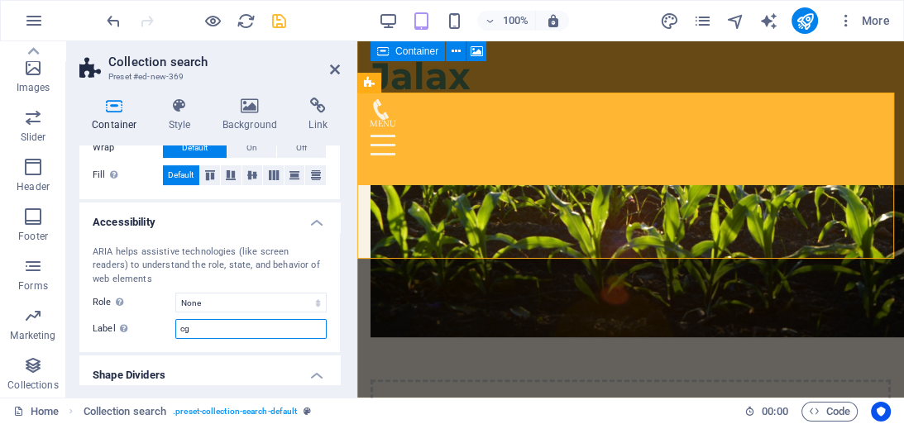
type input "c"
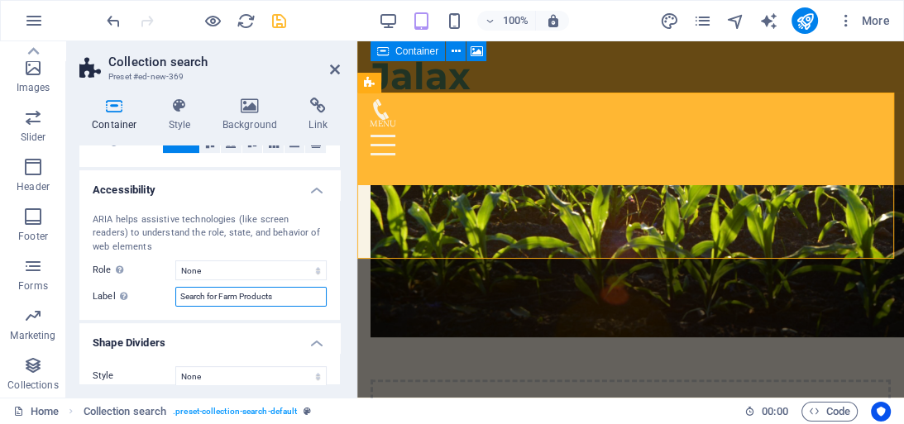
scroll to position [400, 0]
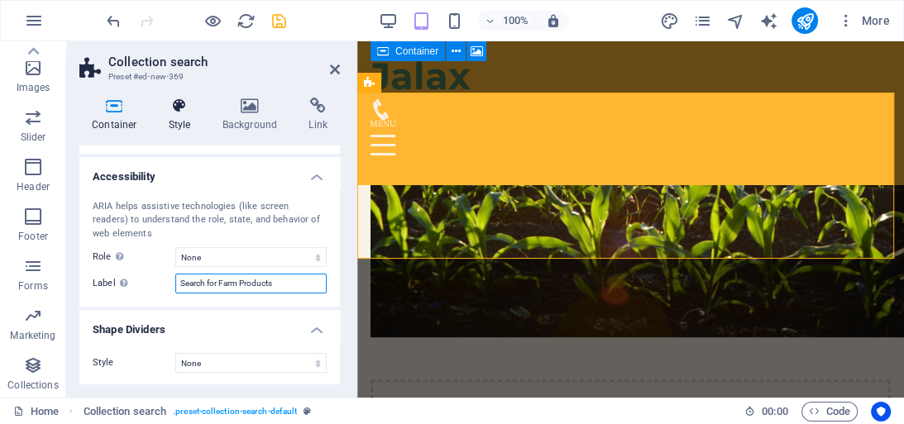
type input "Search for Farm Products"
click at [190, 126] on h4 "Style" at bounding box center [183, 115] width 54 height 35
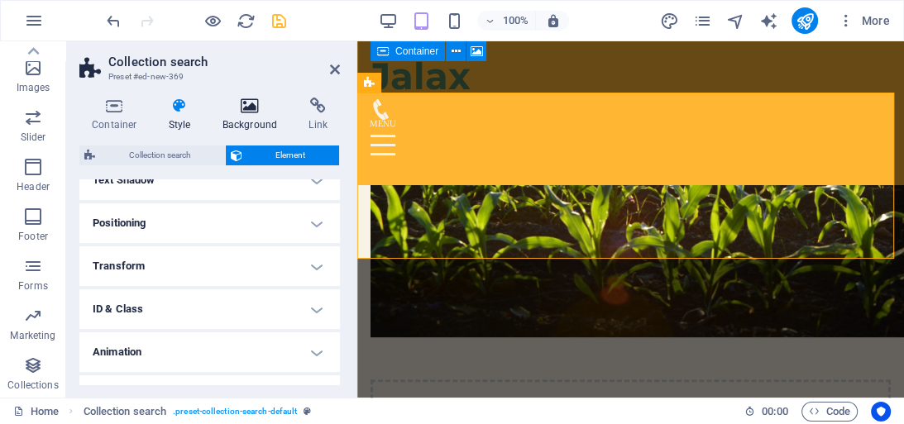
click at [256, 103] on icon at bounding box center [250, 106] width 80 height 17
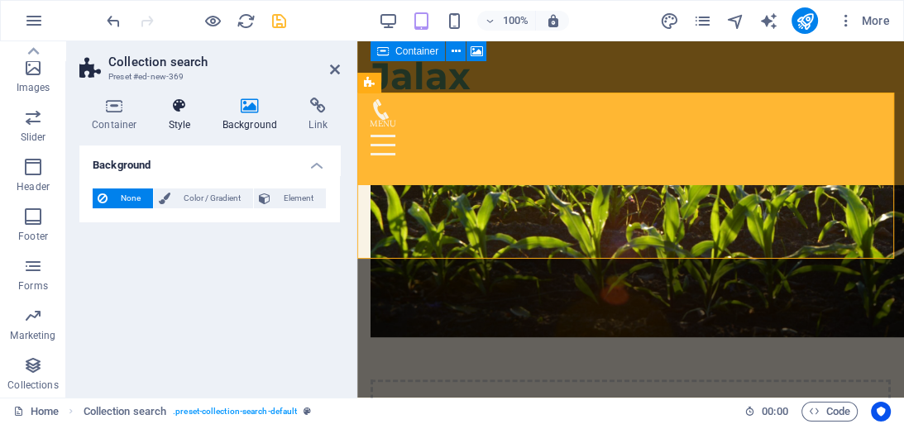
click at [183, 122] on h4 "Style" at bounding box center [183, 115] width 54 height 35
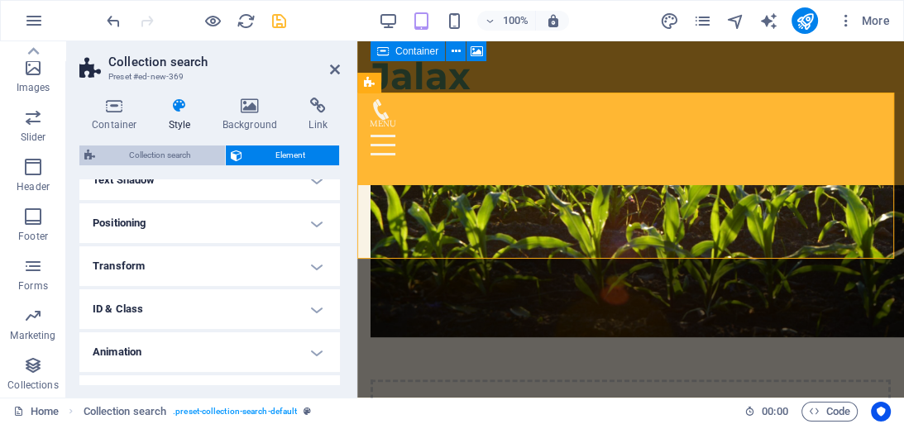
click at [177, 155] on span "Collection search" at bounding box center [160, 156] width 120 height 20
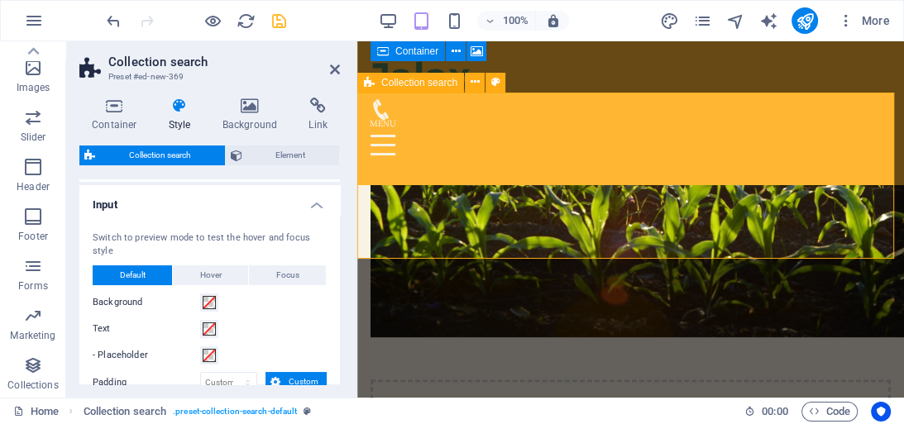
scroll to position [136, 0]
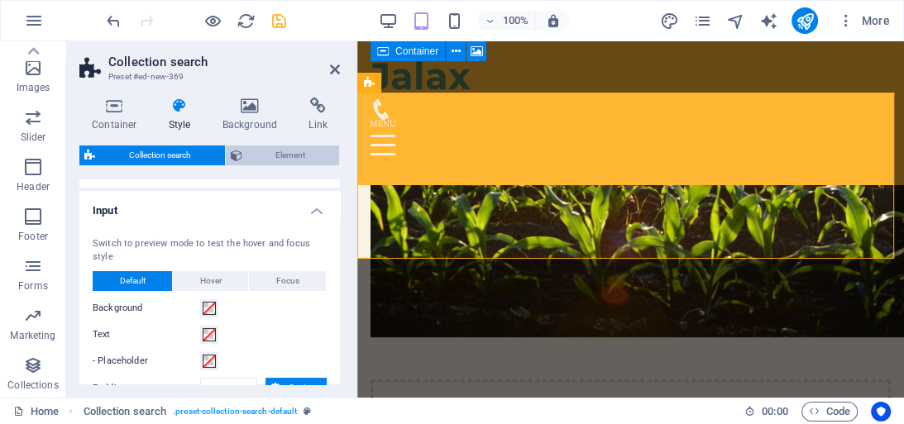
click at [307, 164] on span "Element" at bounding box center [291, 156] width 88 height 20
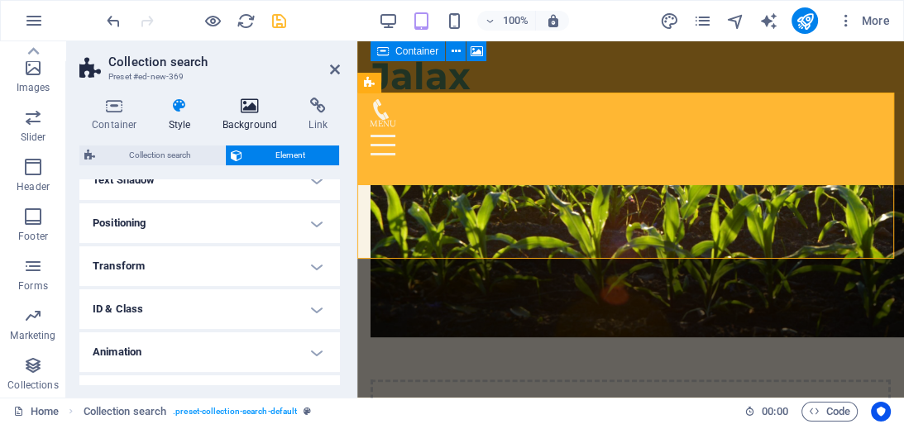
click at [261, 122] on h4 "Background" at bounding box center [253, 115] width 87 height 35
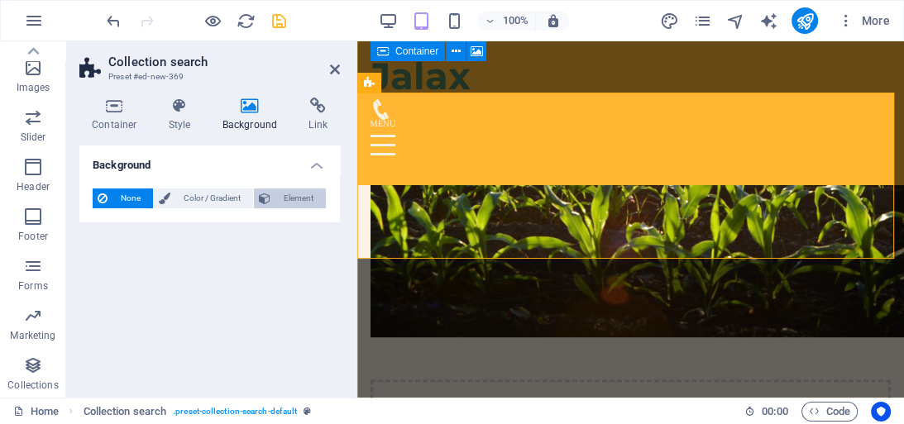
click at [293, 205] on span "Element" at bounding box center [297, 198] width 45 height 20
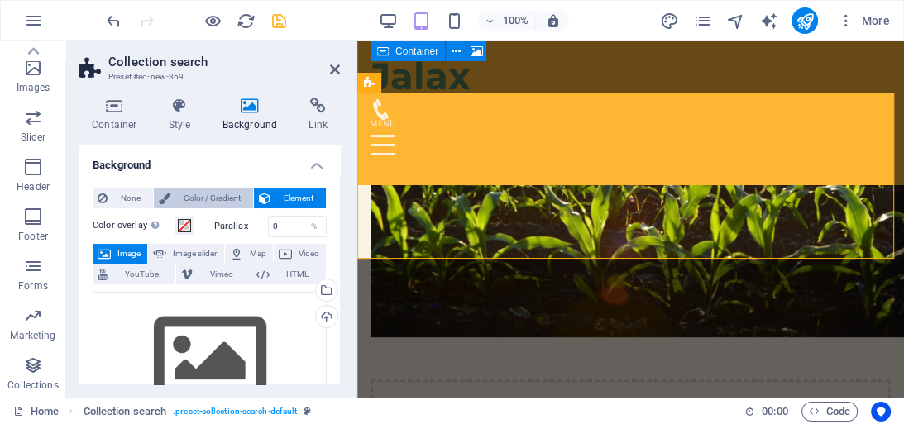
click at [235, 196] on span "Color / Gradient" at bounding box center [211, 198] width 73 height 20
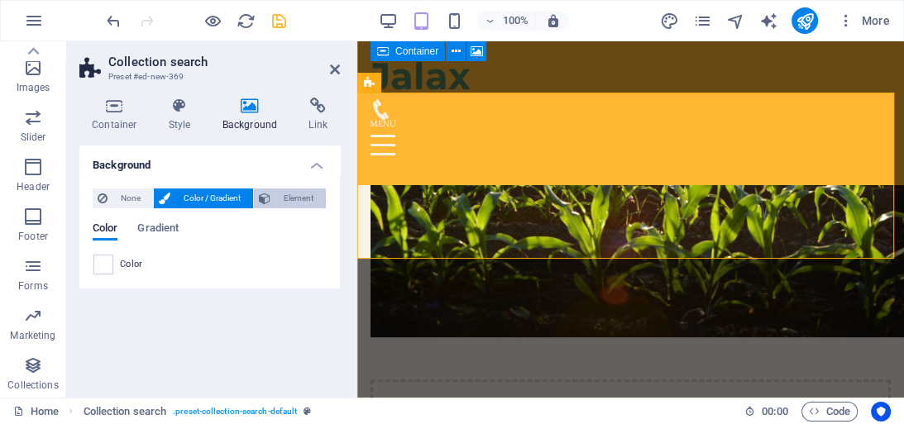
click at [281, 199] on span "Element" at bounding box center [297, 198] width 45 height 20
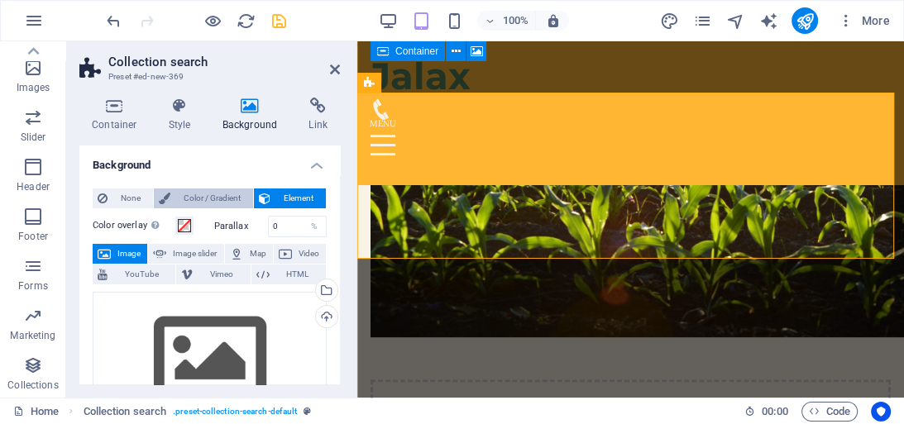
click at [227, 196] on span "Color / Gradient" at bounding box center [211, 198] width 73 height 20
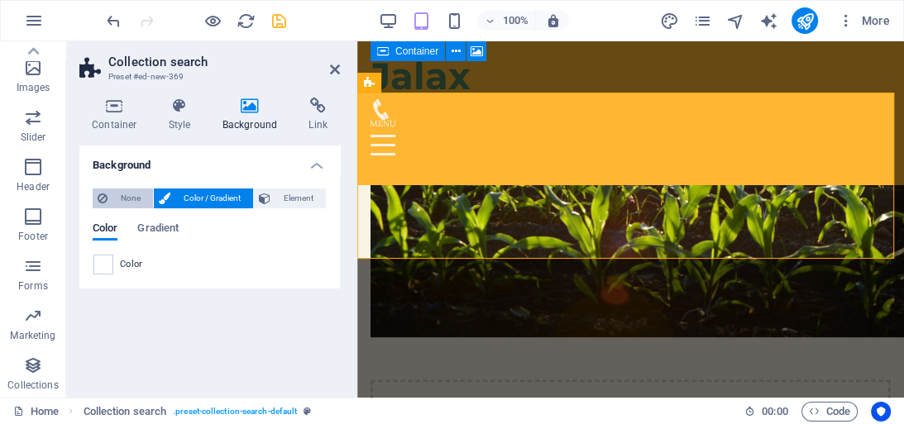
click at [142, 197] on span "None" at bounding box center [130, 198] width 36 height 20
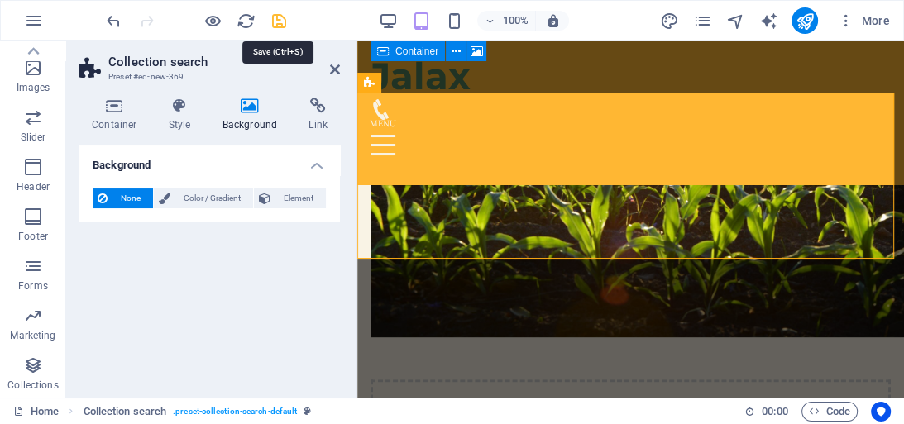
click at [283, 24] on icon "save" at bounding box center [279, 21] width 19 height 19
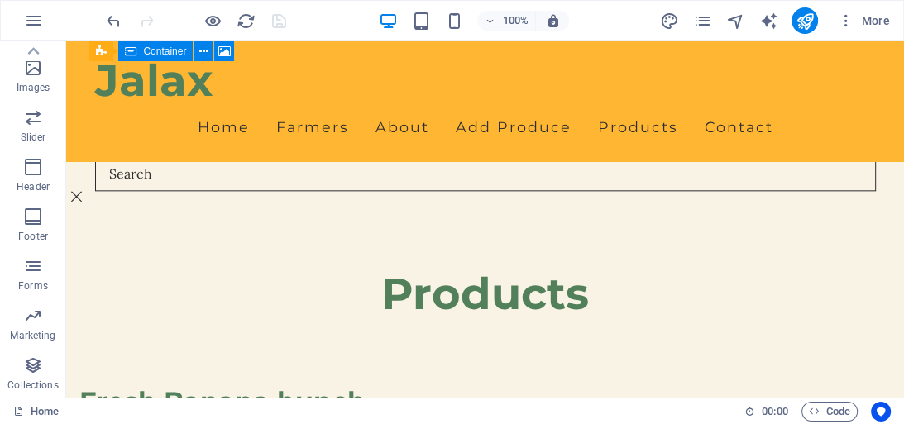
scroll to position [1372, 0]
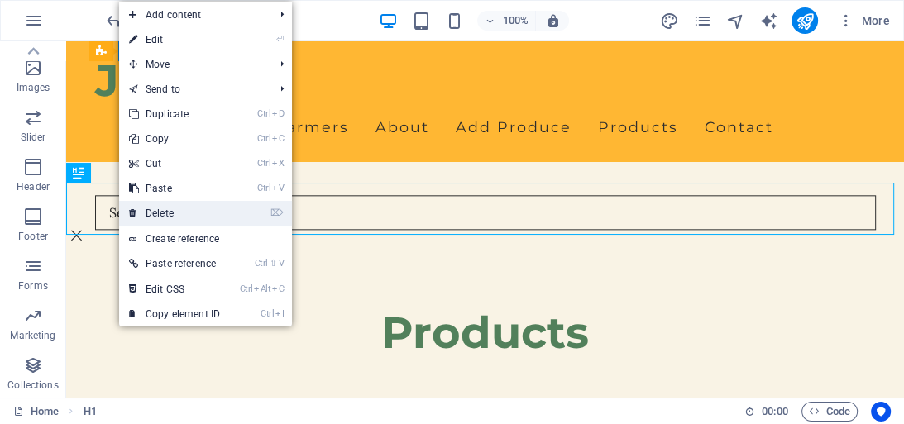
click at [152, 211] on link "⌦ Delete" at bounding box center [174, 213] width 111 height 25
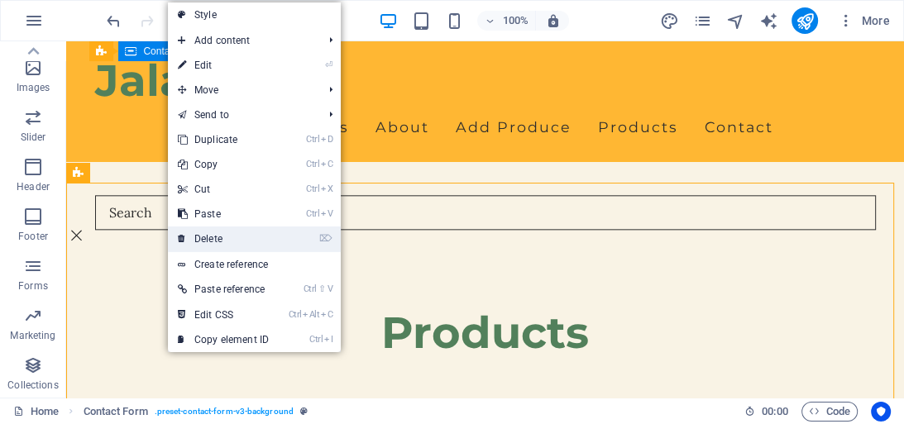
click at [221, 239] on link "⌦ Delete" at bounding box center [223, 239] width 111 height 25
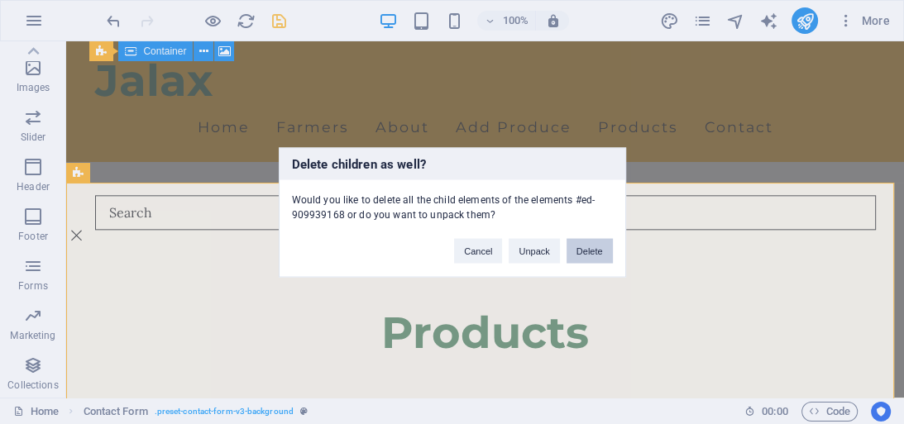
click at [579, 246] on button "Delete" at bounding box center [589, 250] width 46 height 25
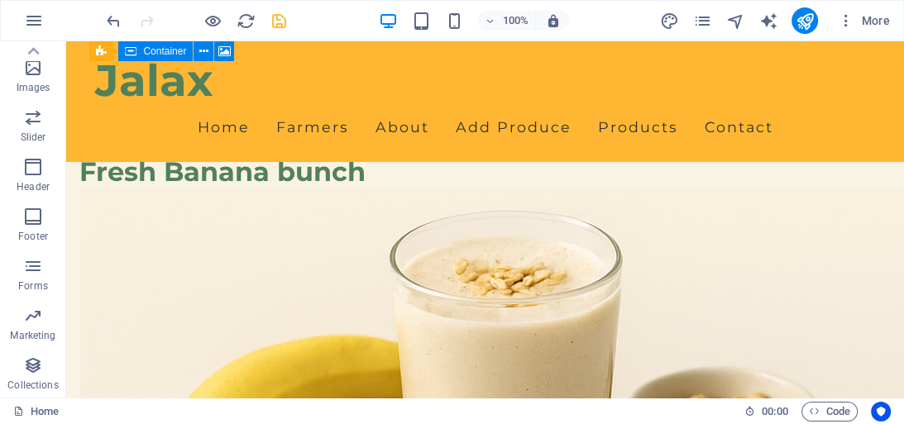
scroll to position [1677, 0]
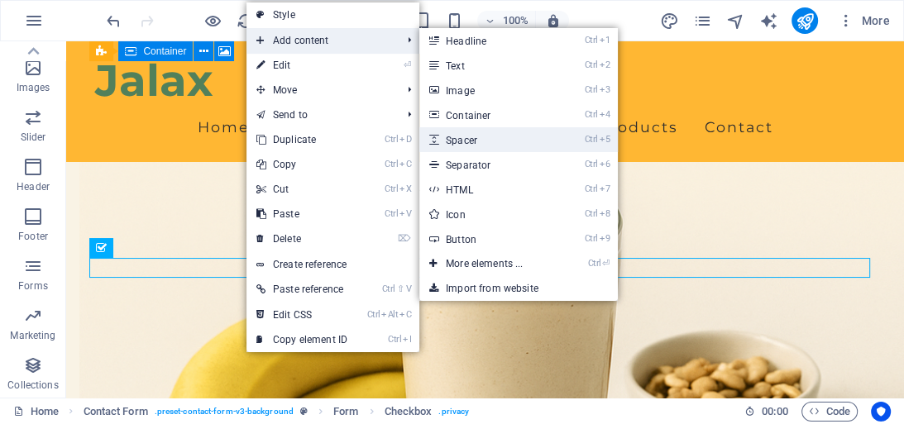
click at [472, 131] on link "Ctrl 5 Spacer" at bounding box center [487, 139] width 136 height 25
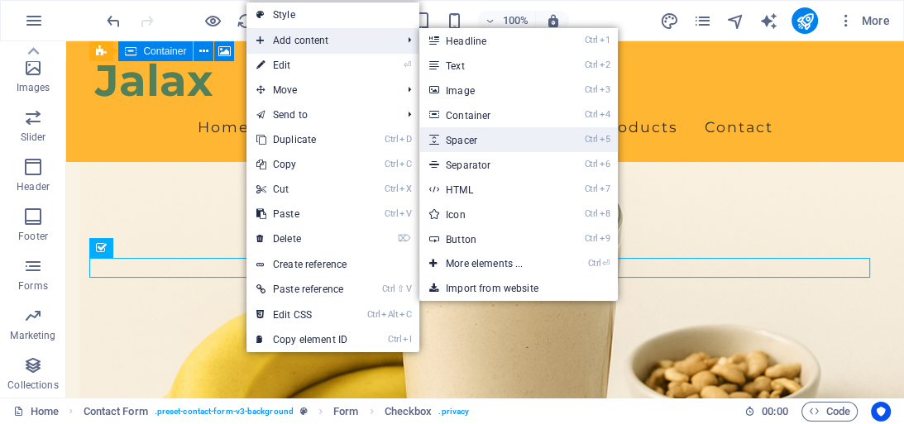
select select "px"
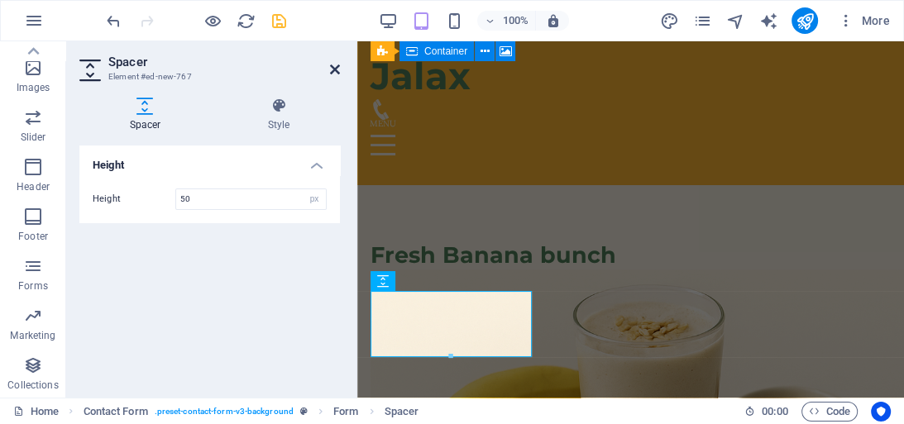
click at [332, 70] on icon at bounding box center [335, 69] width 10 height 13
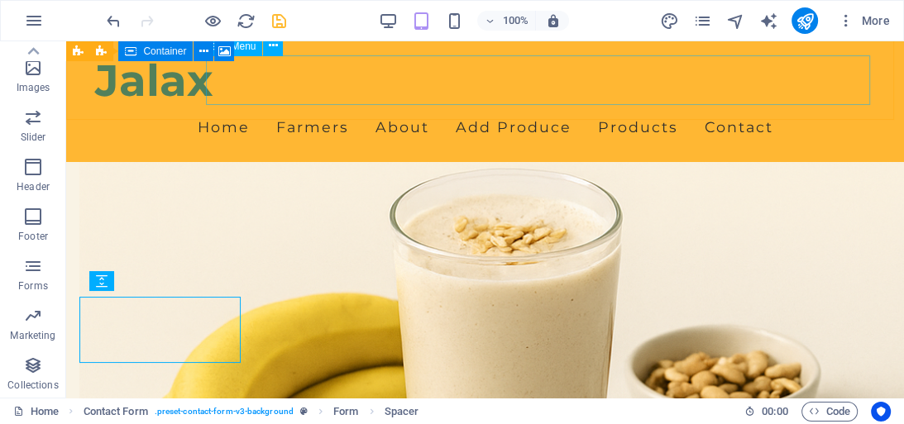
scroll to position [1677, 0]
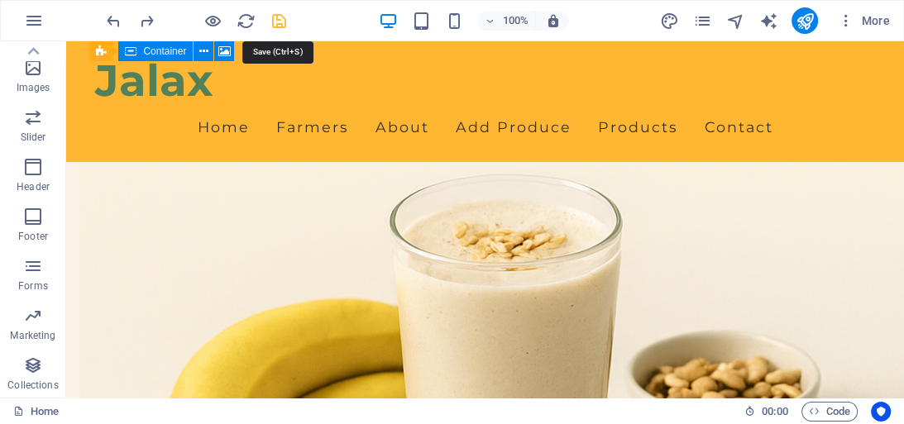
click at [274, 16] on icon "save" at bounding box center [279, 21] width 19 height 19
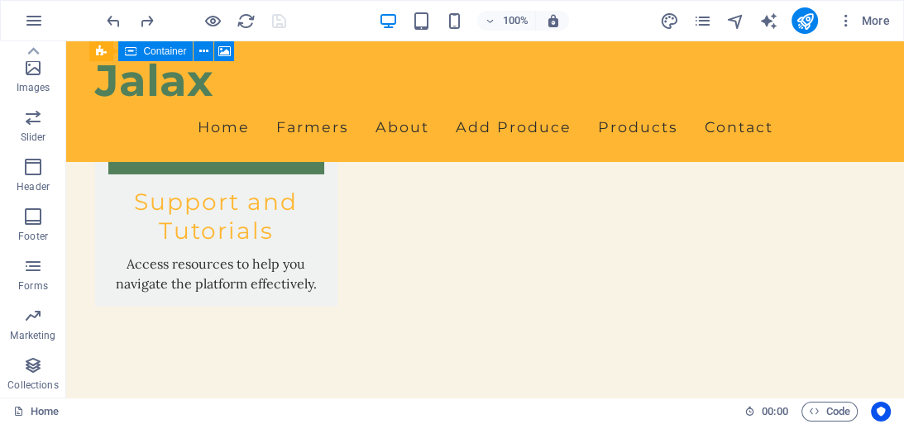
scroll to position [4106, 0]
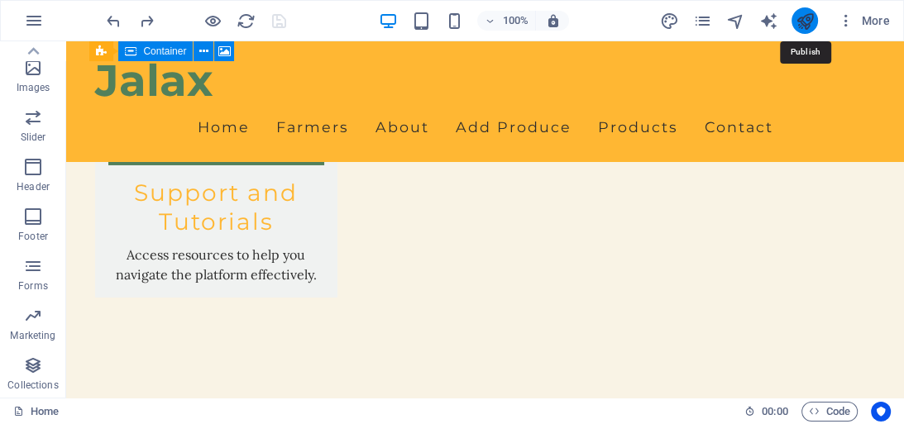
click at [809, 19] on icon "publish" at bounding box center [803, 21] width 19 height 19
